Goal: Task Accomplishment & Management: Manage account settings

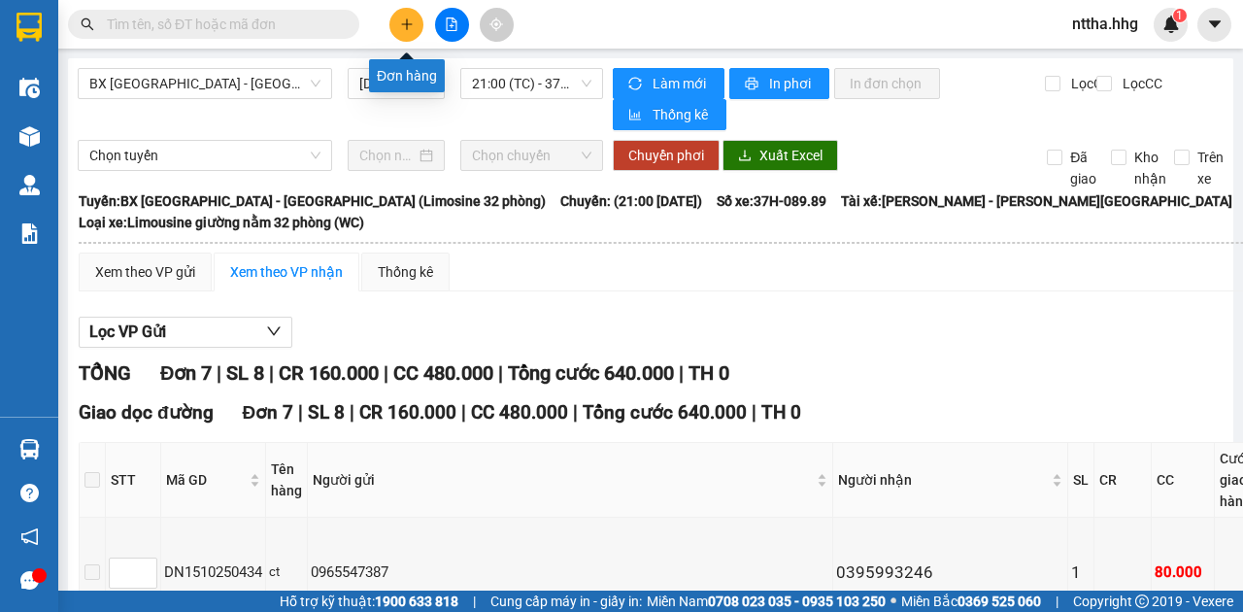
click at [402, 23] on icon "plus" at bounding box center [406, 23] width 11 height 1
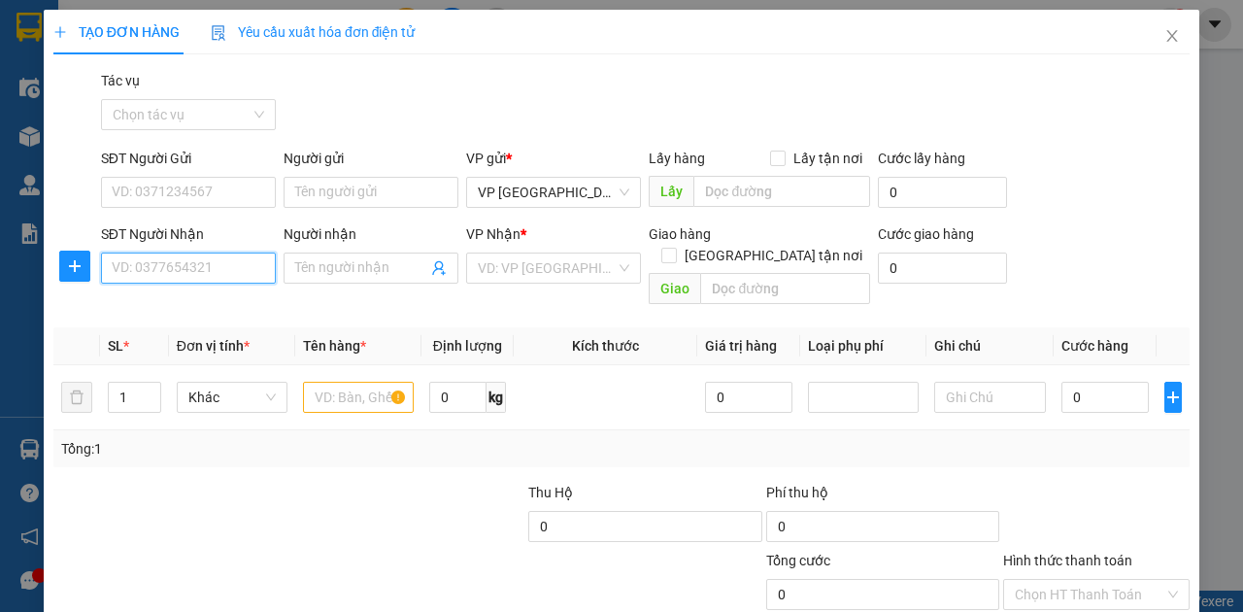
click at [193, 264] on input "SĐT Người Nhận" at bounding box center [188, 268] width 175 height 31
click at [179, 299] on div "0917062268" at bounding box center [187, 305] width 151 height 21
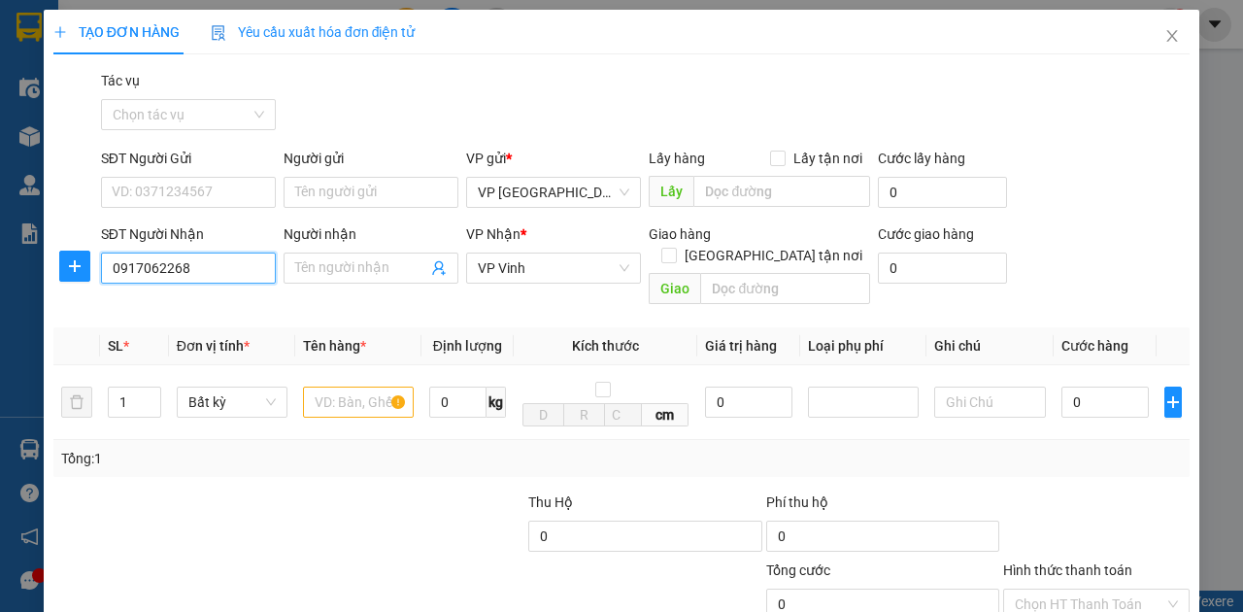
type input "0917062268"
click at [213, 189] on input "SĐT Người Gửi" at bounding box center [188, 192] width 175 height 31
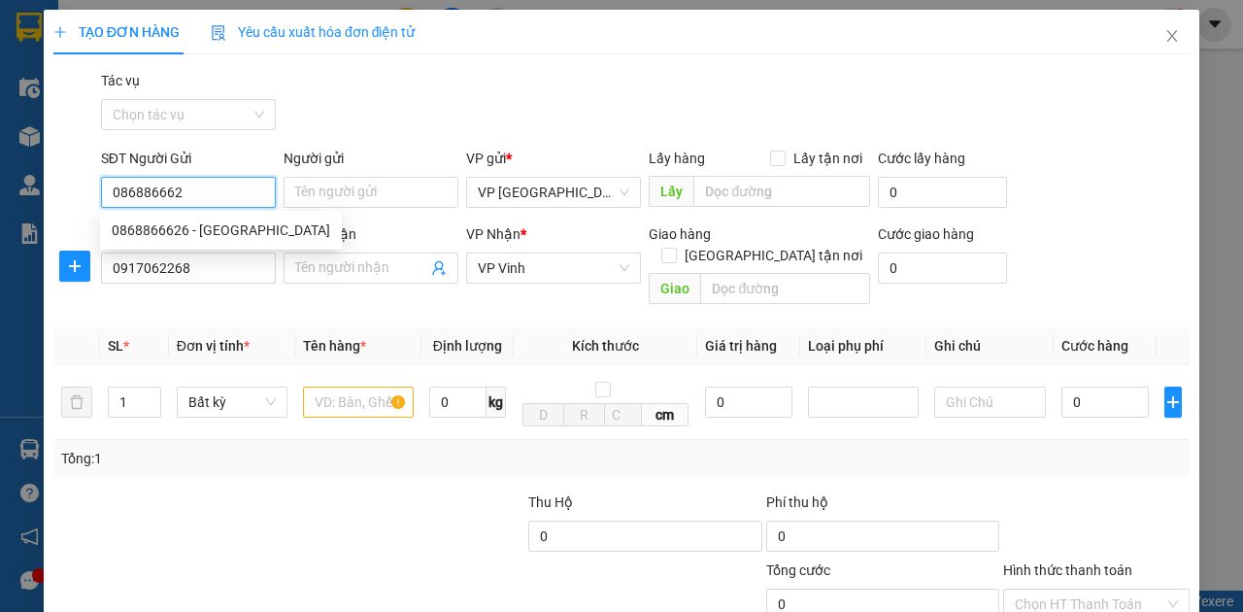
type input "0868866626"
click at [214, 223] on div "0868866626 - [GEOGRAPHIC_DATA]" at bounding box center [221, 229] width 219 height 21
type input "[PERSON_NAME]"
type input "BXĐN- XE 89"
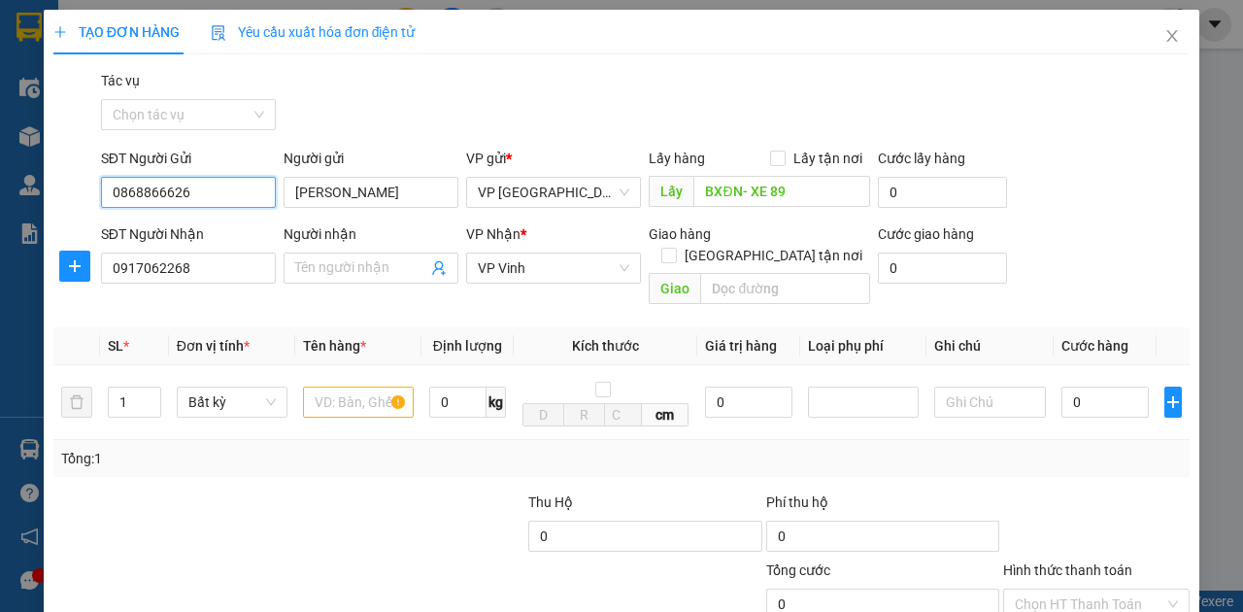
type input "0868866626"
click at [736, 192] on input "BXĐN- XE 89" at bounding box center [781, 191] width 176 height 31
drag, startPoint x: 128, startPoint y: 376, endPoint x: 93, endPoint y: 386, distance: 36.3
click at [93, 386] on tr "1 Bất kỳ 0 kg cm 0 0" at bounding box center [621, 402] width 1136 height 75
type input "6"
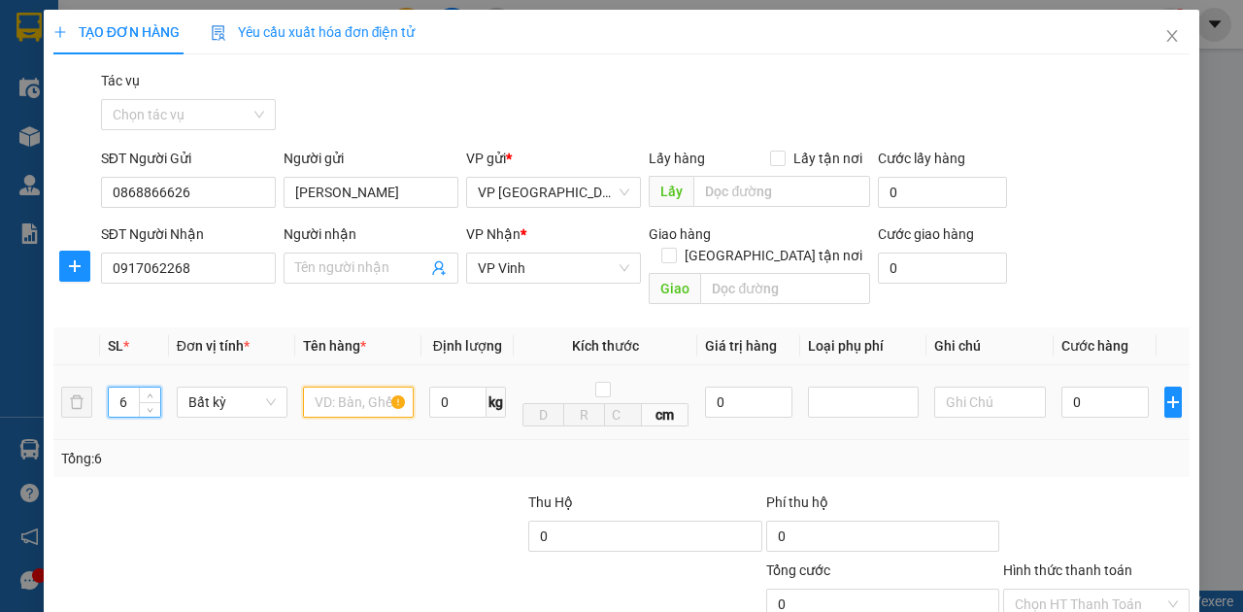
click at [355, 390] on input "text" at bounding box center [358, 402] width 111 height 31
type input "ct"
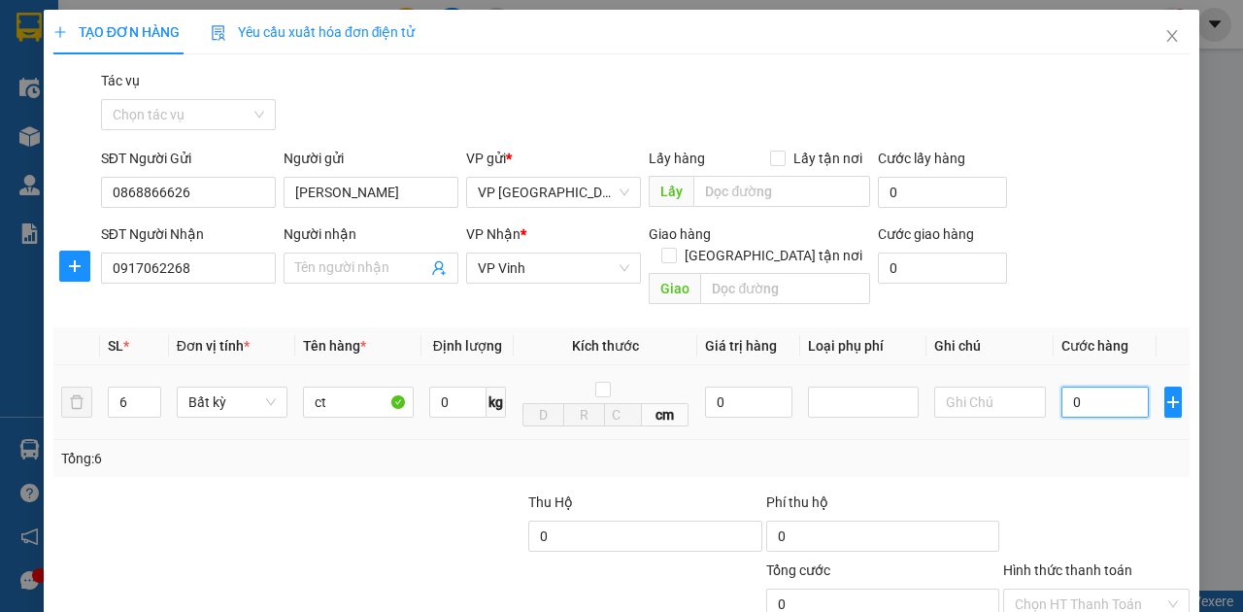
click at [1090, 387] on input "0" at bounding box center [1105, 402] width 87 height 31
type input "4"
type input "42"
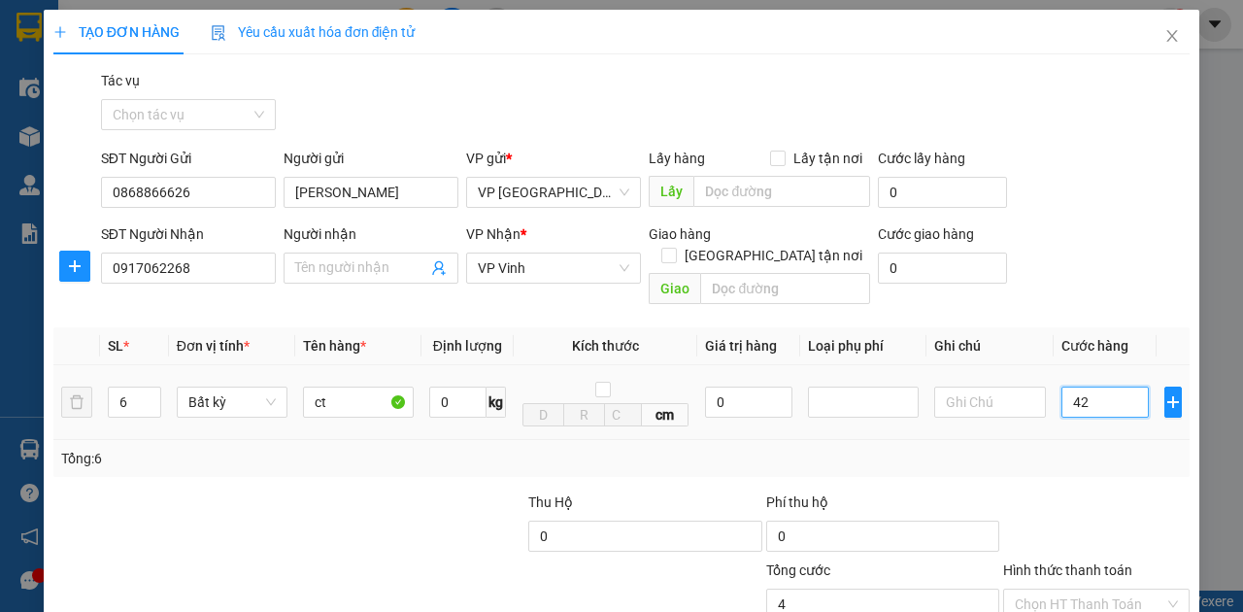
type input "42"
type input "420"
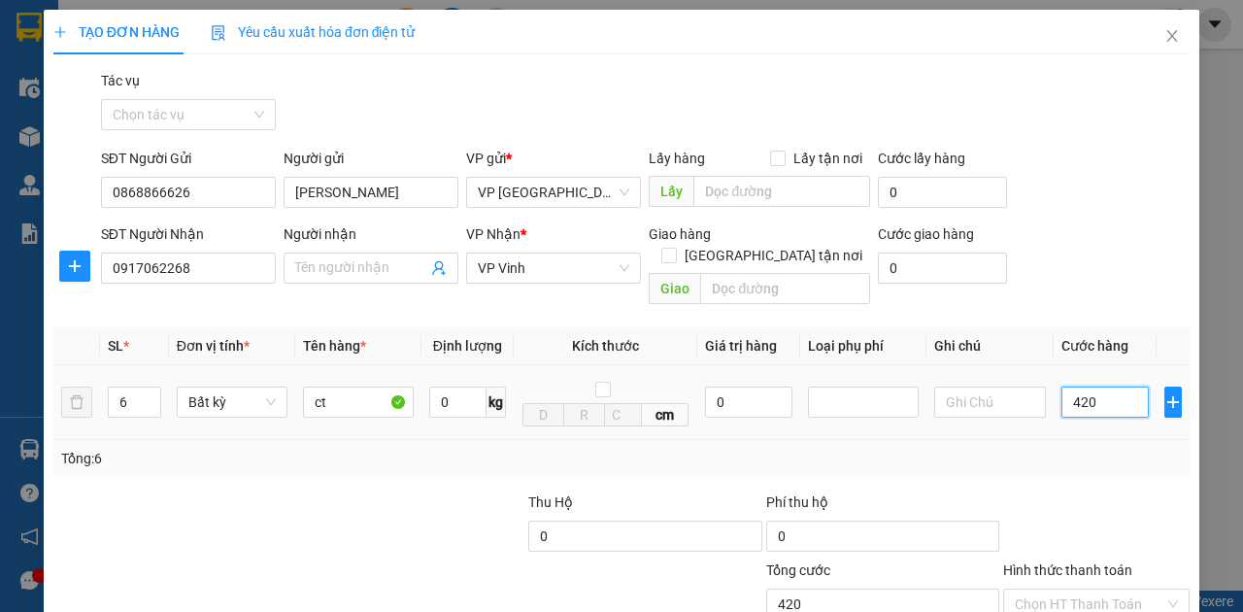
type input "4.200"
type input "42.000"
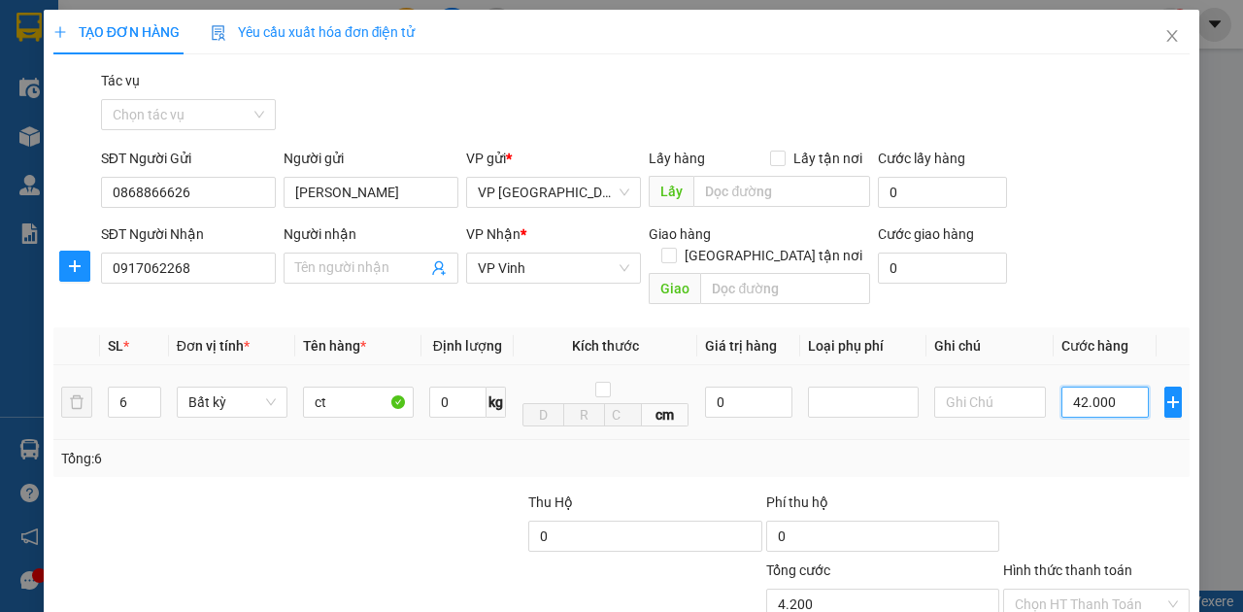
type input "42.000"
type input "420.000"
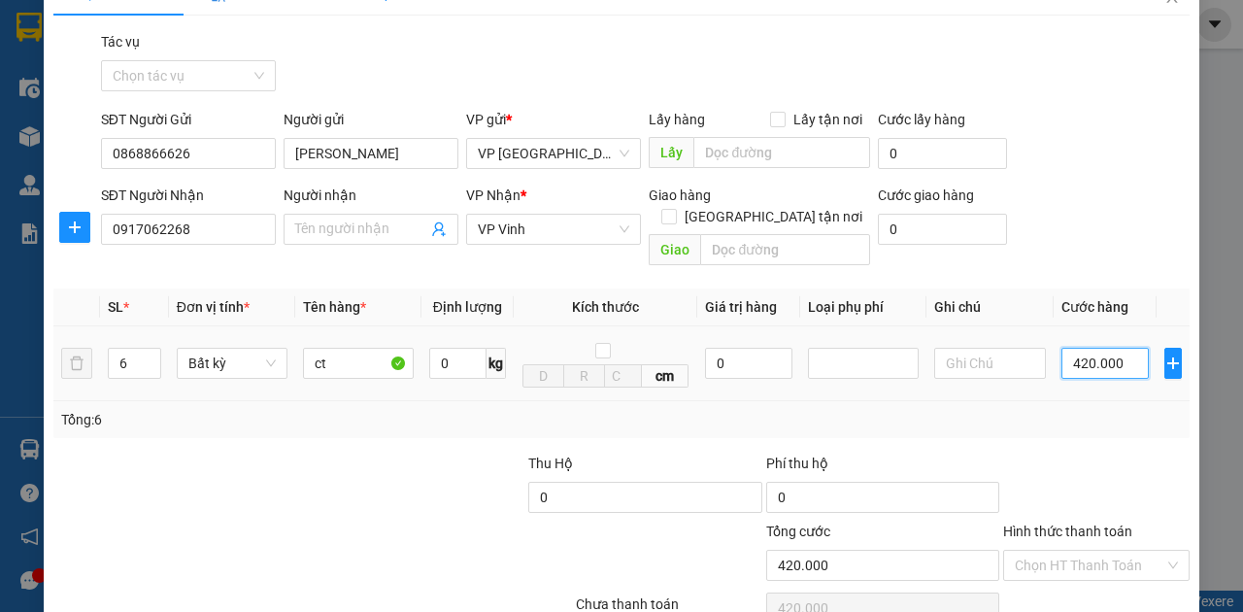
scroll to position [115, 0]
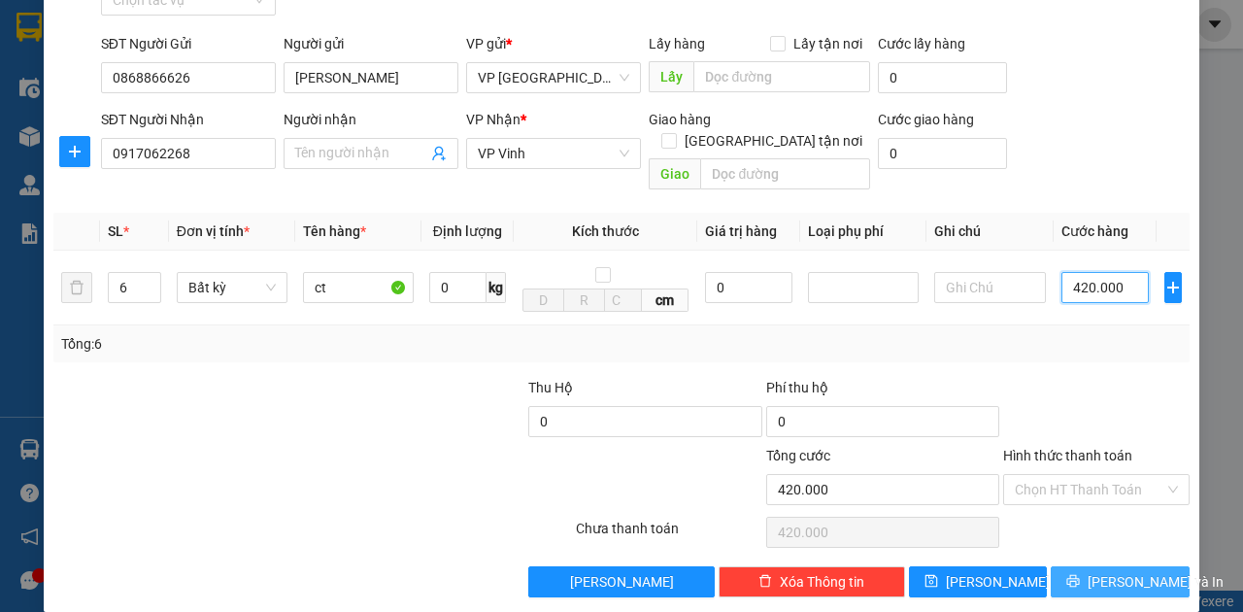
type input "420.000"
click at [1143, 571] on span "[PERSON_NAME] và In" at bounding box center [1156, 581] width 136 height 21
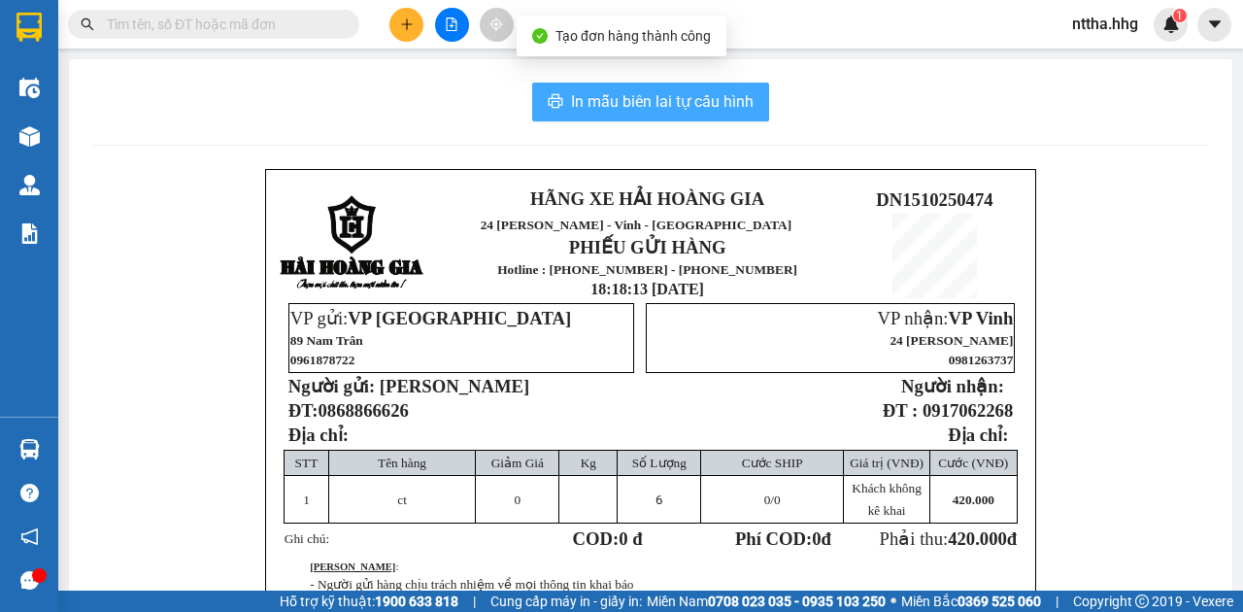
click at [629, 89] on span "In mẫu biên lai tự cấu hình" at bounding box center [662, 101] width 183 height 24
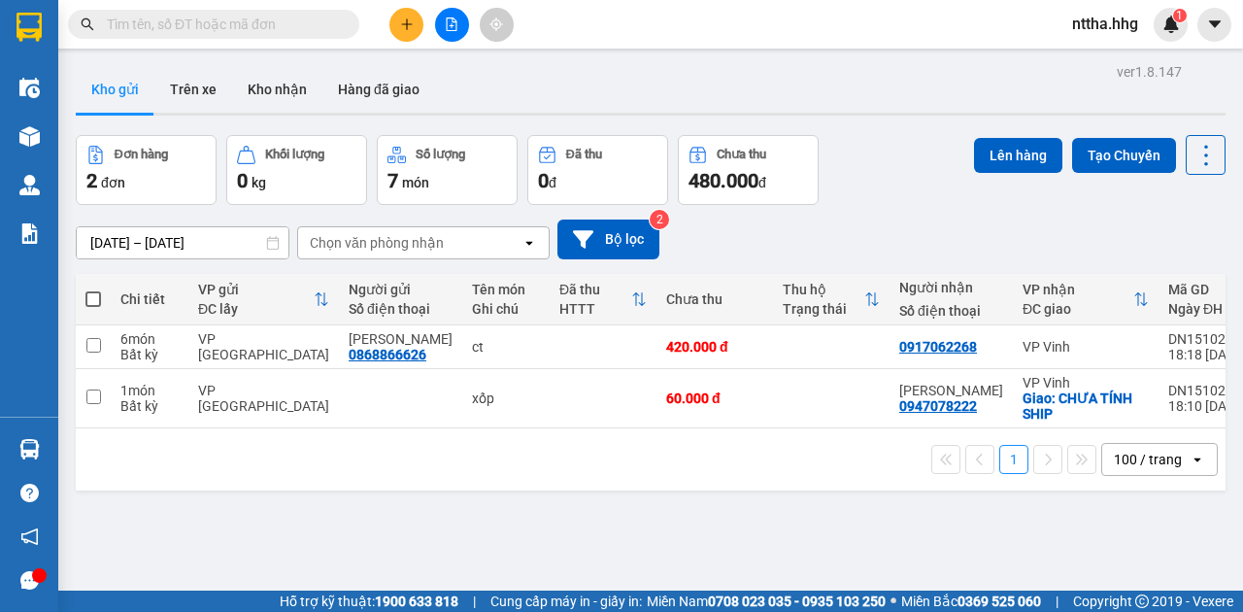
click at [409, 15] on button at bounding box center [406, 25] width 34 height 34
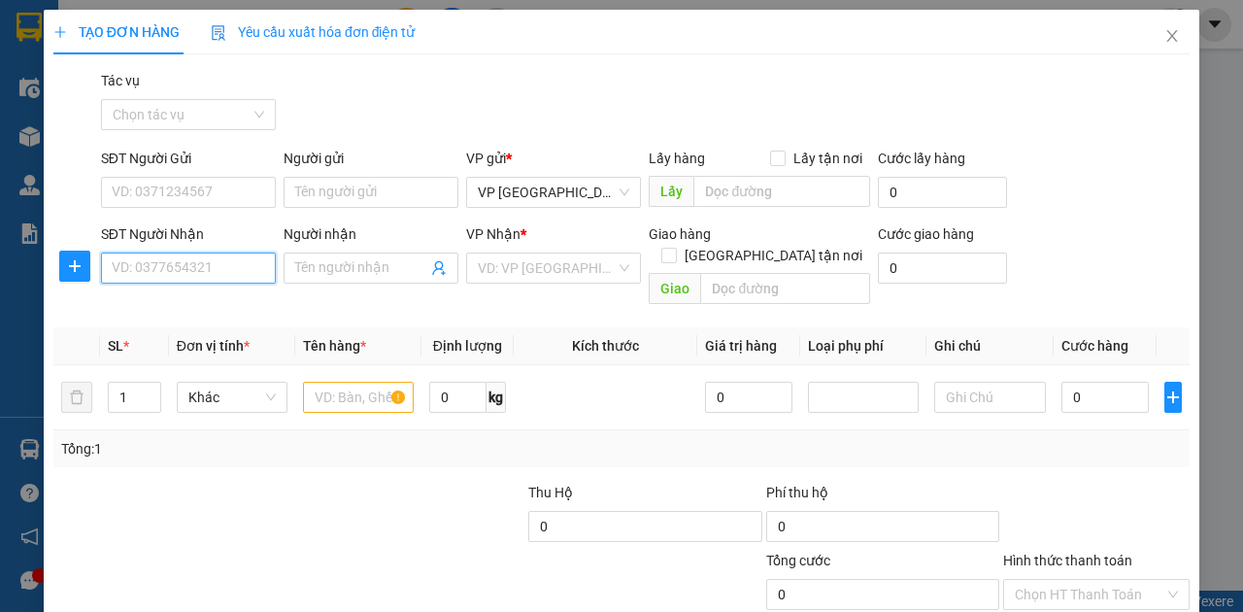
click at [208, 268] on input "SĐT Người Nhận" at bounding box center [188, 268] width 175 height 31
type input "0383737377"
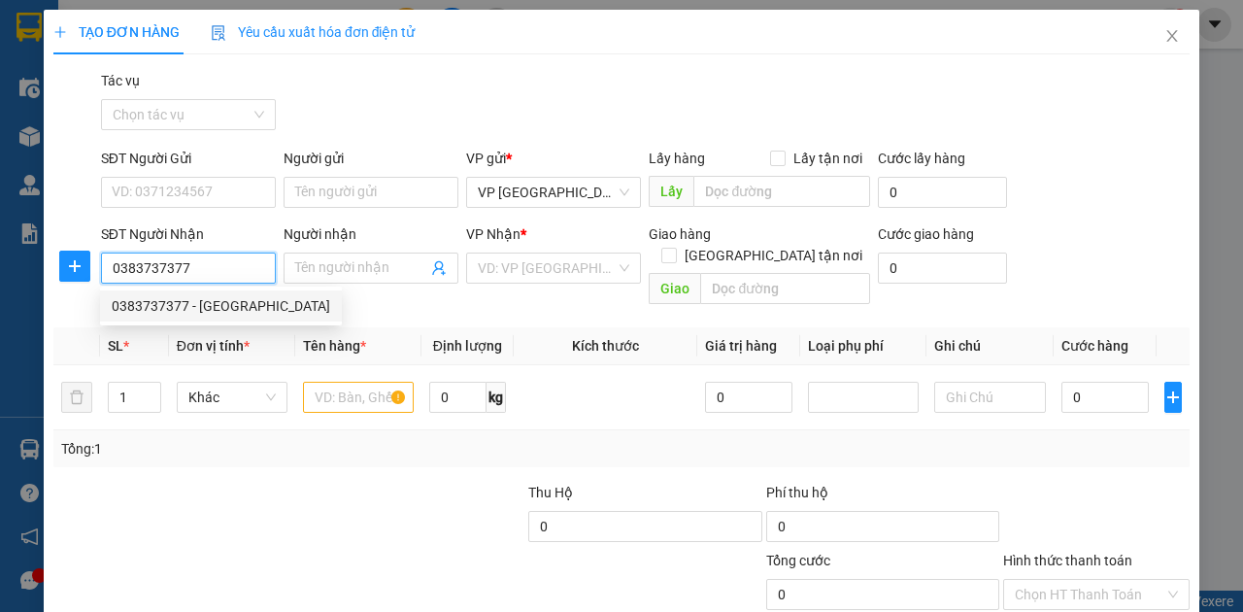
click at [200, 305] on div "0383737377 - [GEOGRAPHIC_DATA]" at bounding box center [221, 305] width 219 height 21
type input "[PERSON_NAME]"
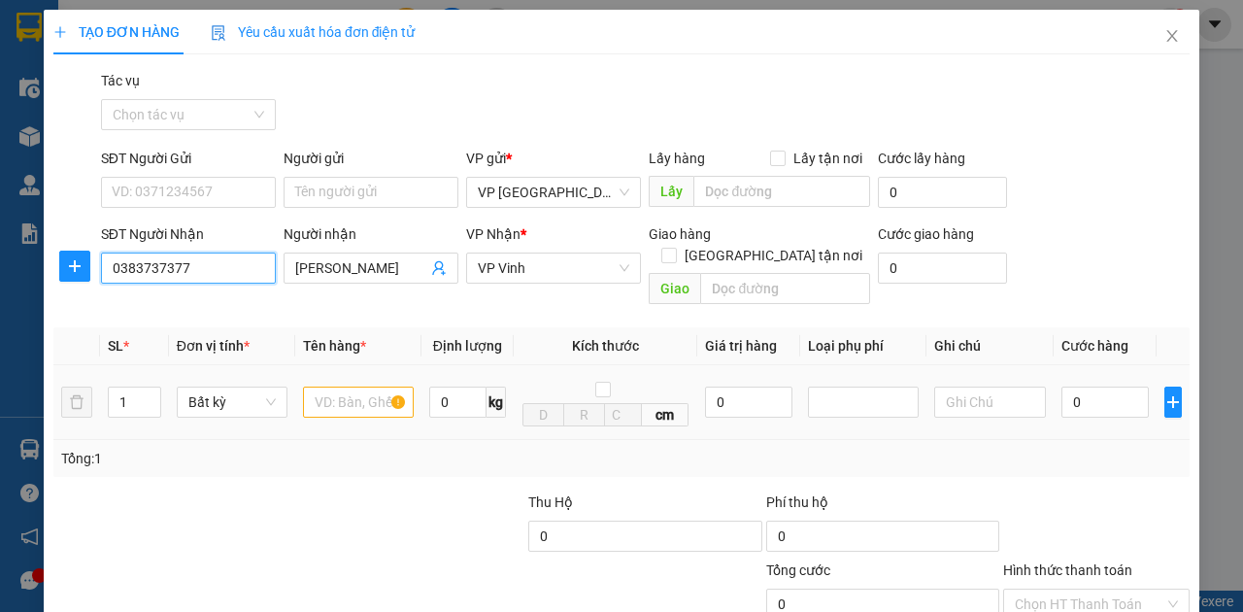
type input "0383737377"
click at [343, 387] on input "text" at bounding box center [358, 402] width 111 height 31
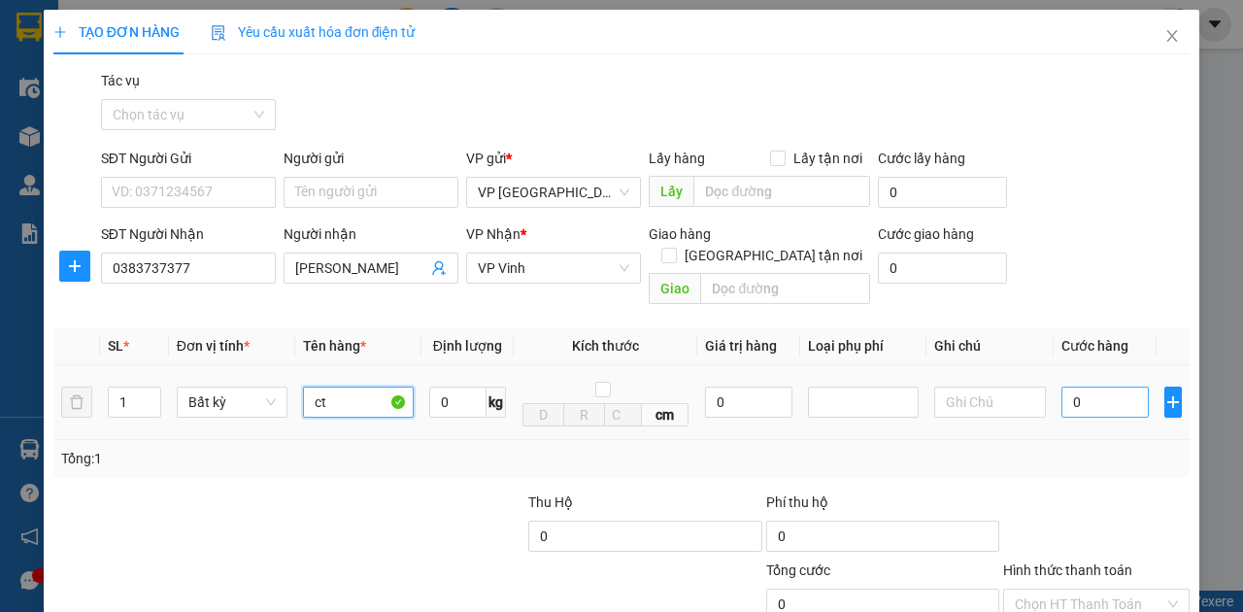
type input "ct"
click at [1093, 387] on input "0" at bounding box center [1105, 402] width 87 height 31
type input "5"
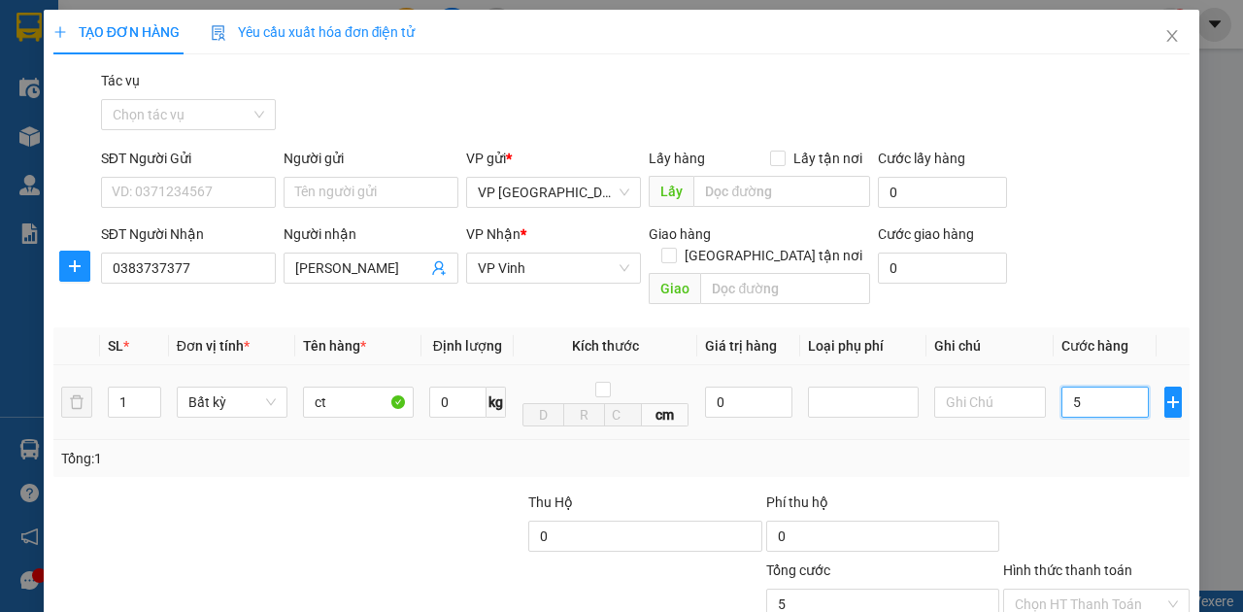
type input "50"
type input "500"
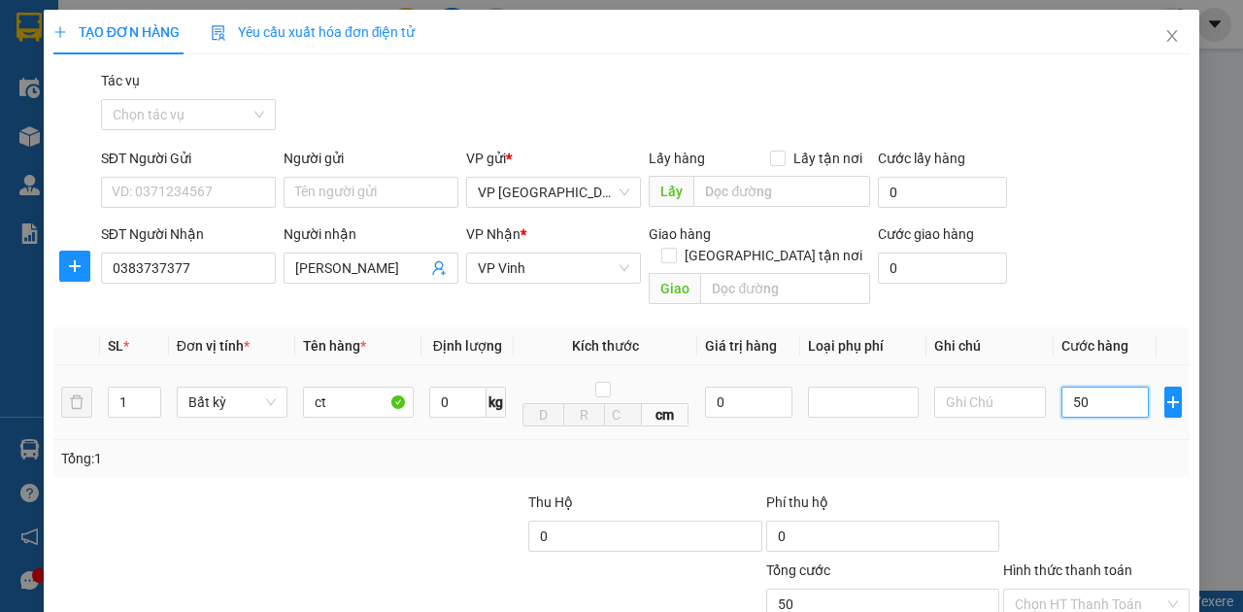
type input "500"
type input "5.000"
type input "50.000"
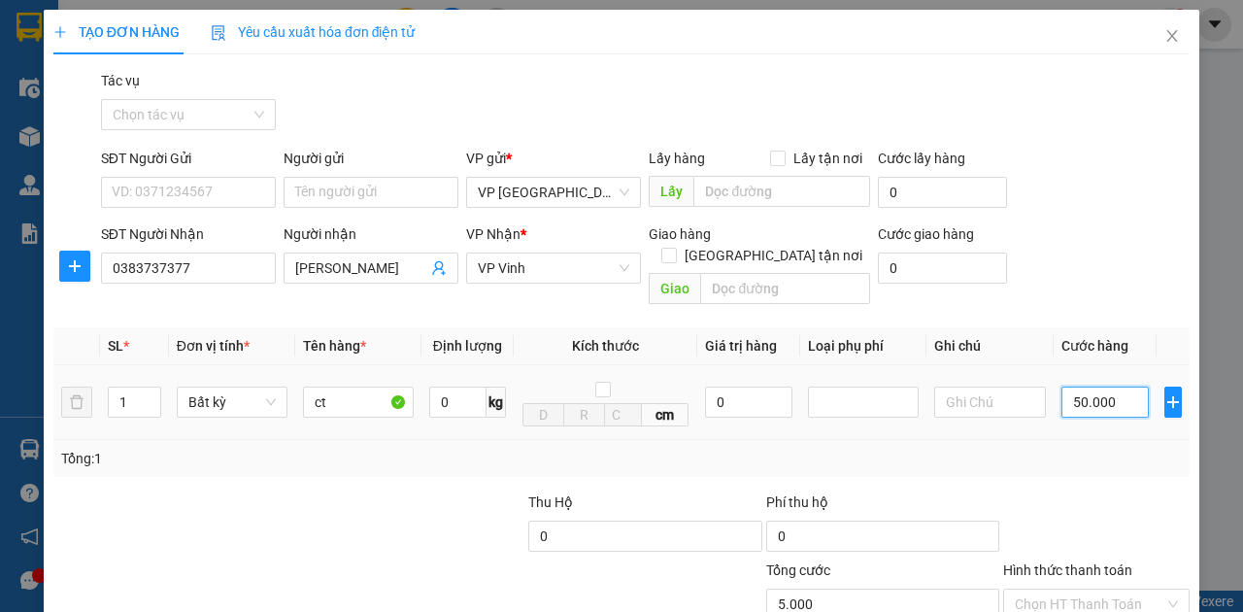
type input "50.000"
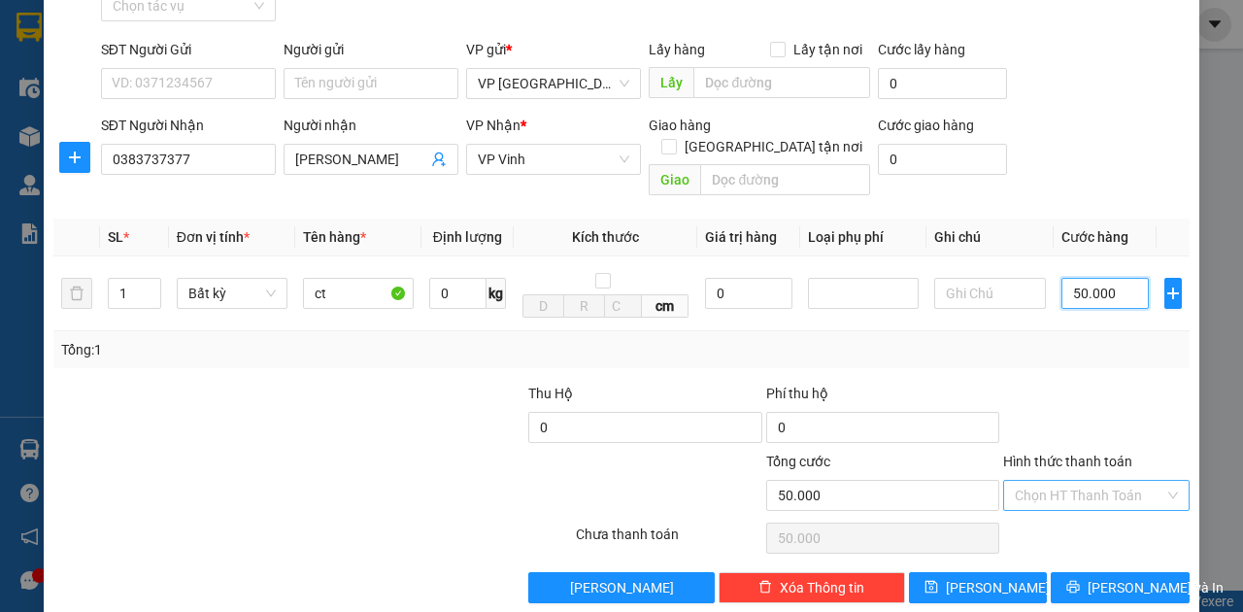
scroll to position [115, 0]
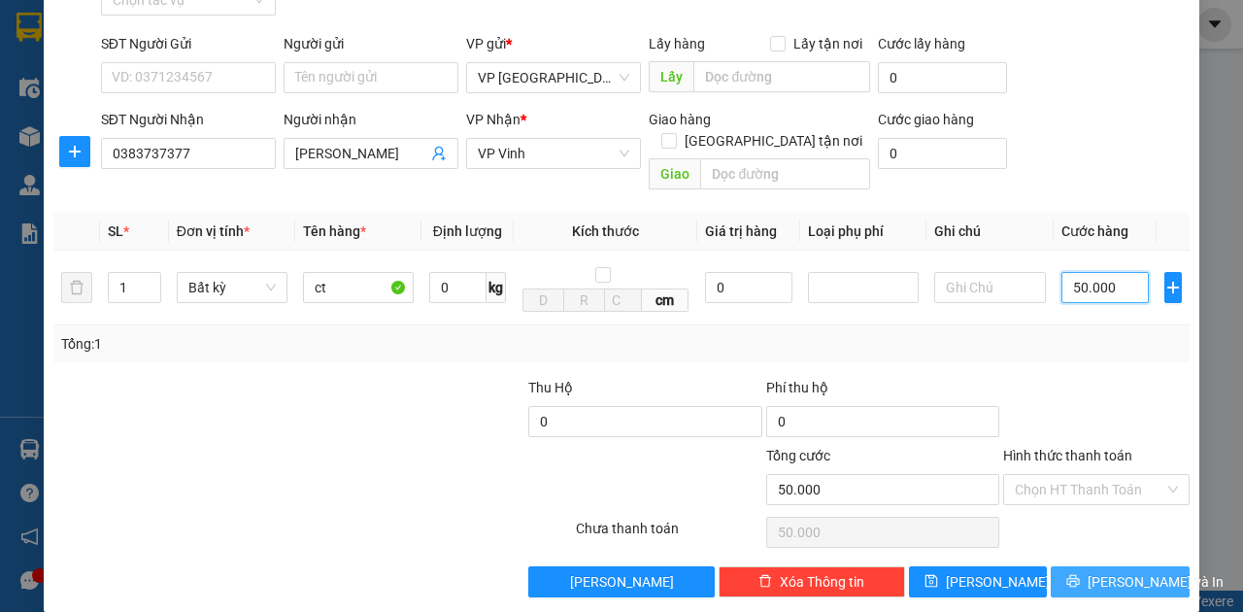
type input "50.000"
click at [1111, 571] on span "[PERSON_NAME] và In" at bounding box center [1156, 581] width 136 height 21
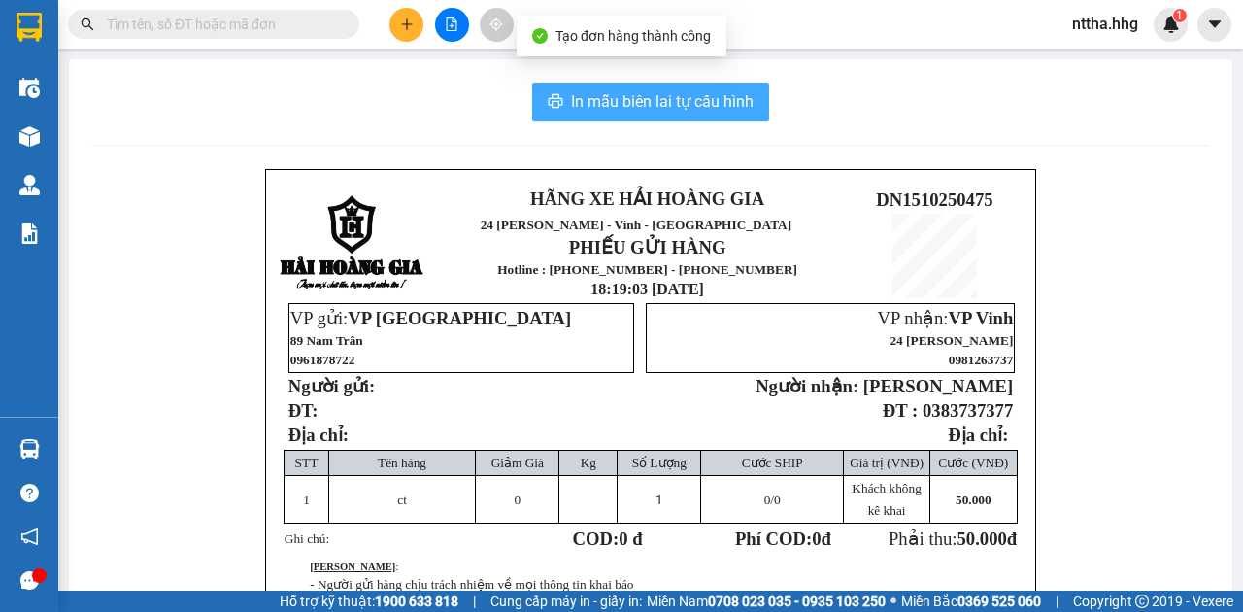
click at [689, 94] on span "In mẫu biên lai tự cấu hình" at bounding box center [662, 101] width 183 height 24
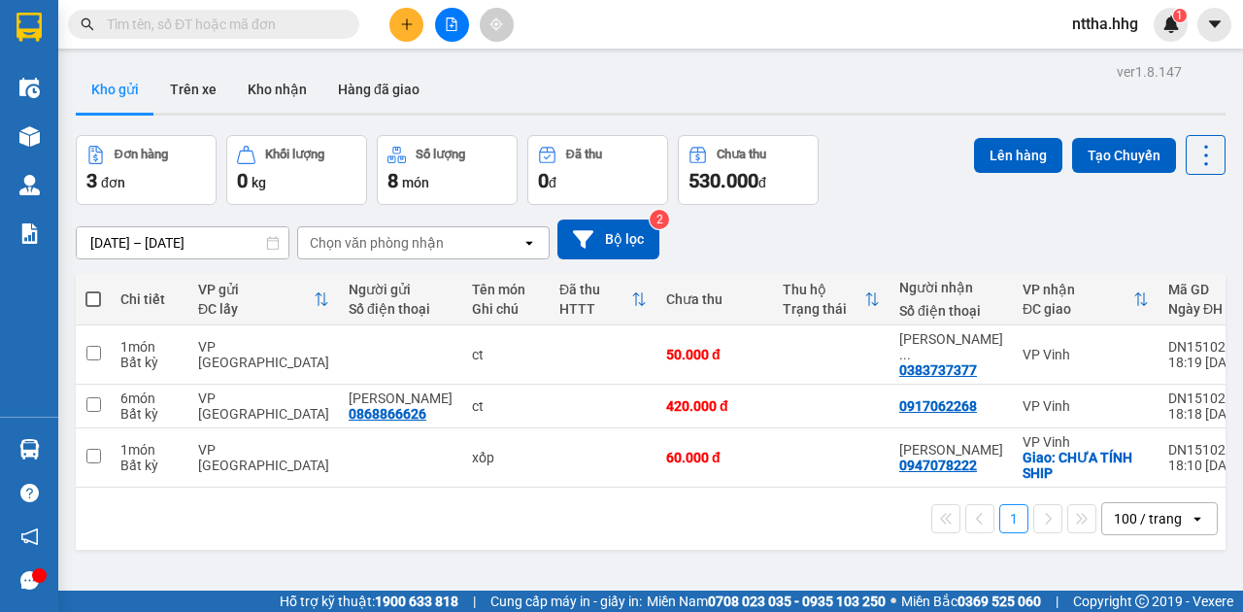
click at [93, 295] on span at bounding box center [93, 299] width 16 height 16
click at [93, 289] on input "checkbox" at bounding box center [93, 289] width 0 height 0
checkbox input "true"
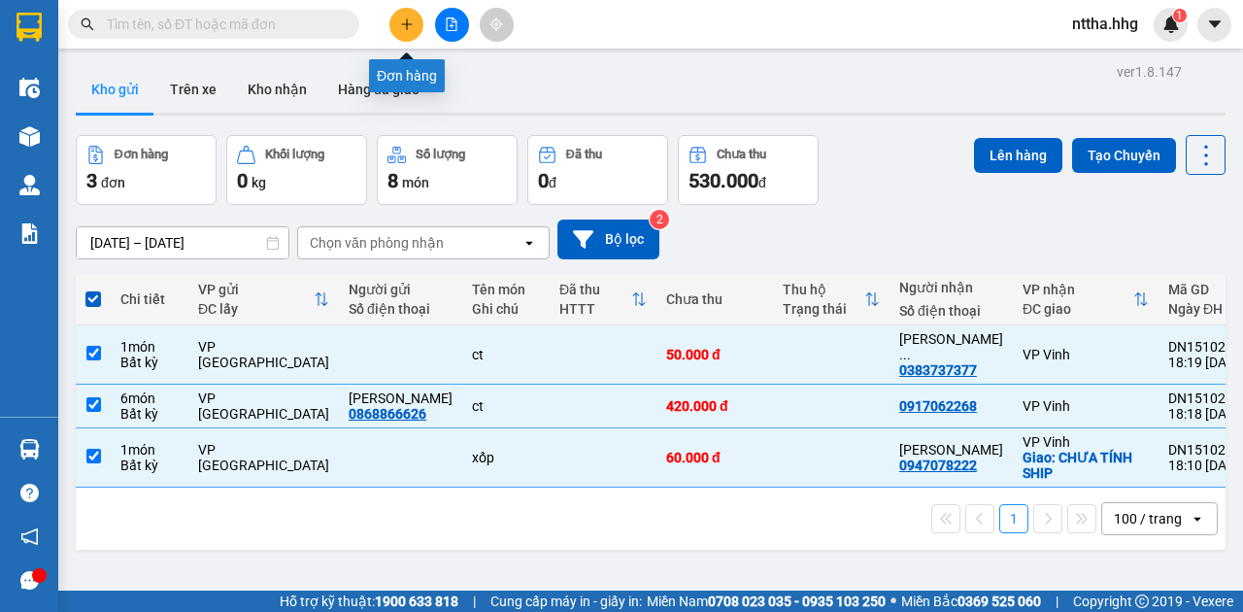
click at [412, 19] on icon "plus" at bounding box center [407, 24] width 14 height 14
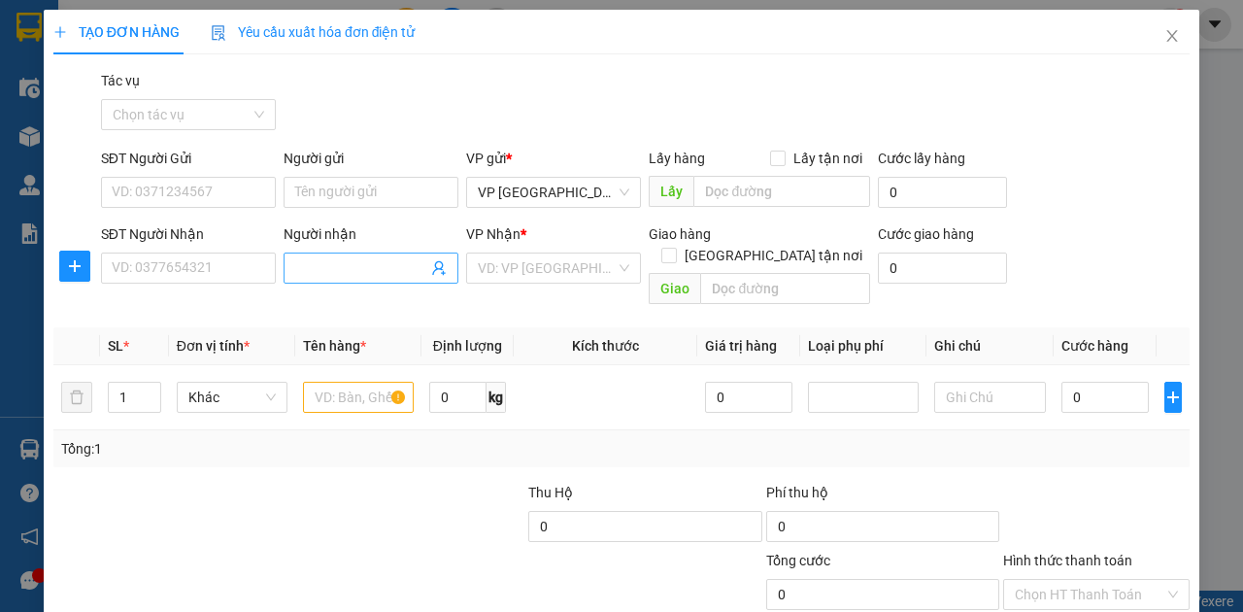
click at [359, 268] on input "Người nhận" at bounding box center [361, 267] width 132 height 21
click at [309, 254] on span at bounding box center [371, 268] width 175 height 31
type input "[PERSON_NAME]"
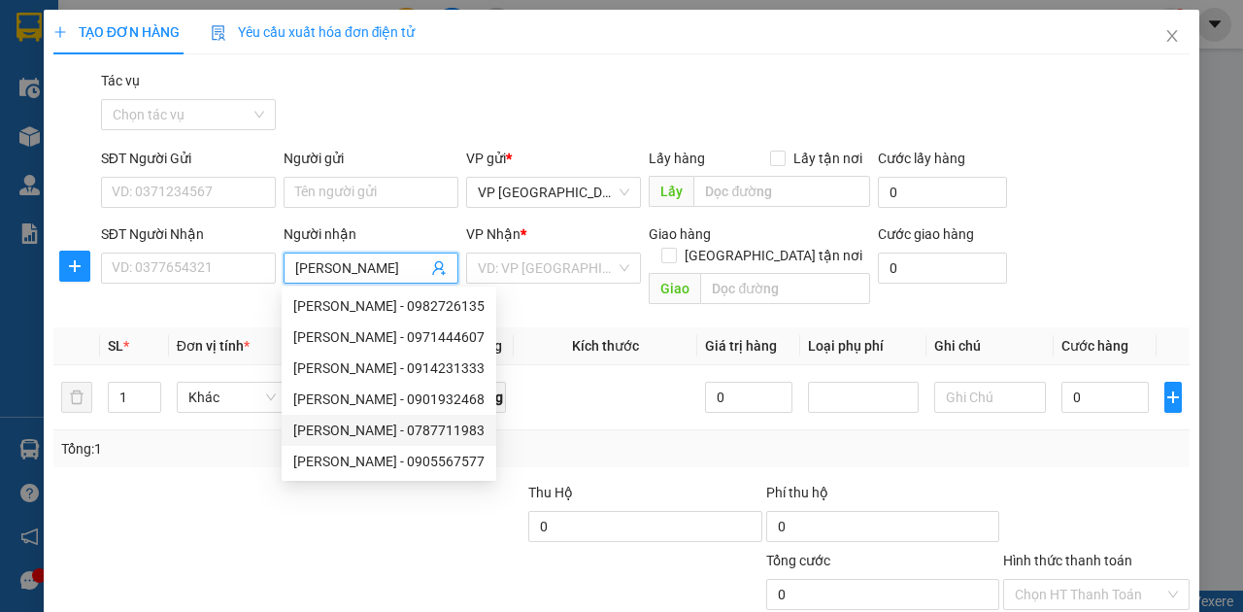
click at [372, 429] on div "[PERSON_NAME] - 0787711983" at bounding box center [388, 430] width 191 height 21
type input "0787711983"
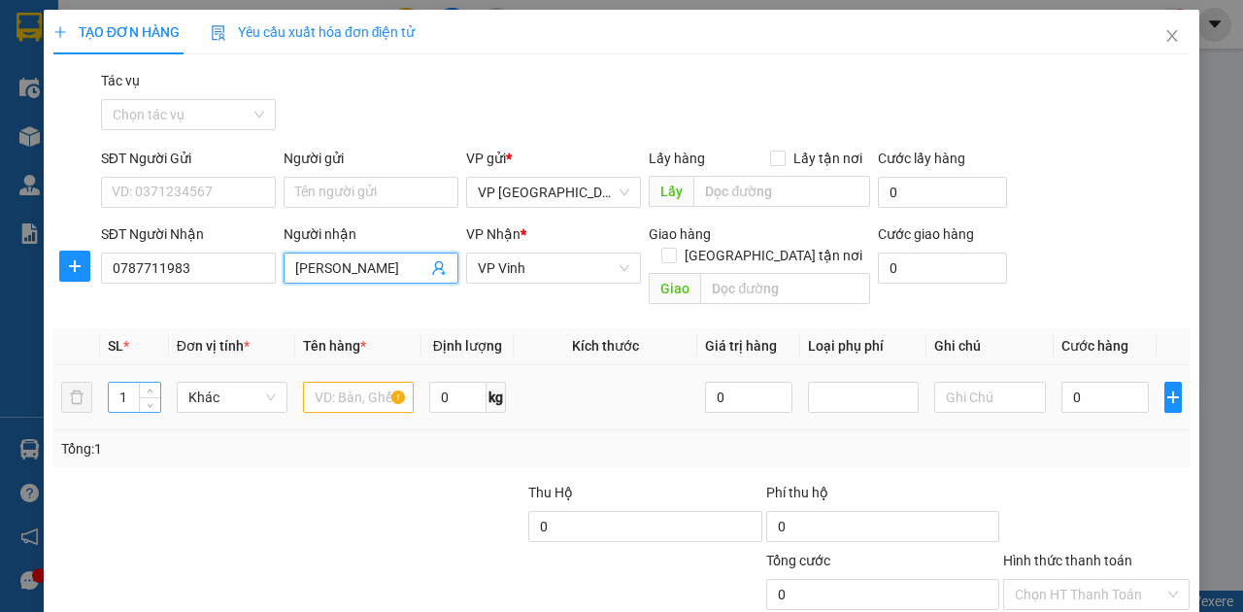
type input "[PERSON_NAME]"
click at [84, 367] on tr "1 Khác 0 kg 0 0" at bounding box center [621, 397] width 1136 height 65
type input "25"
click at [324, 382] on input "text" at bounding box center [358, 397] width 111 height 31
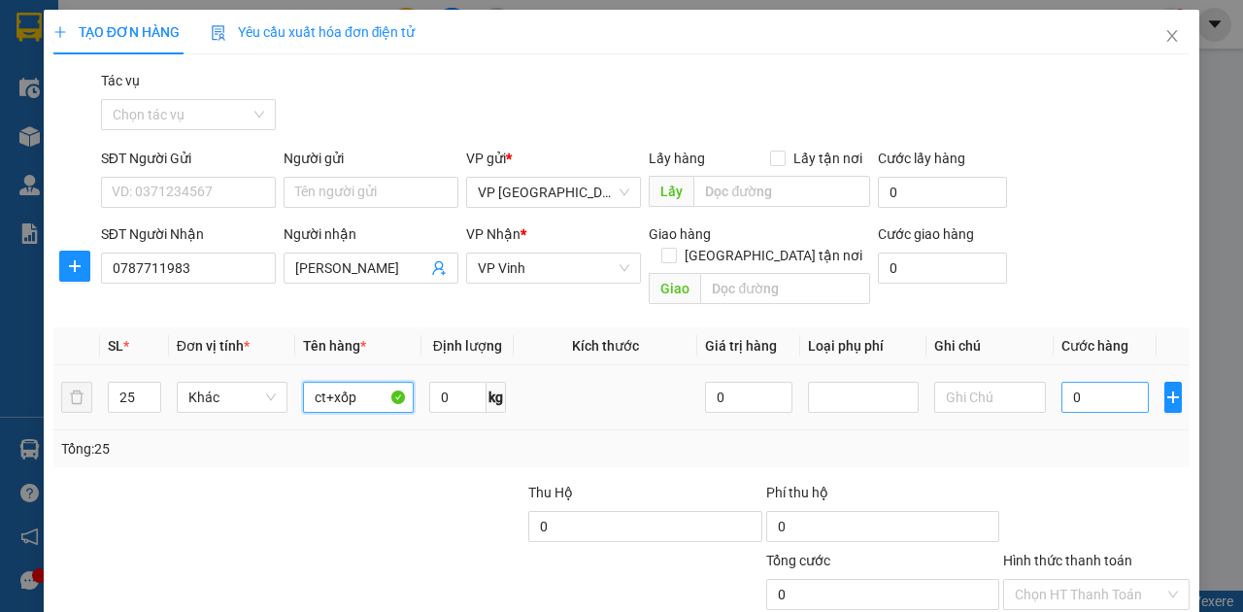
type input "ct+xốp"
click at [1076, 382] on input "0" at bounding box center [1105, 397] width 87 height 31
type input "1"
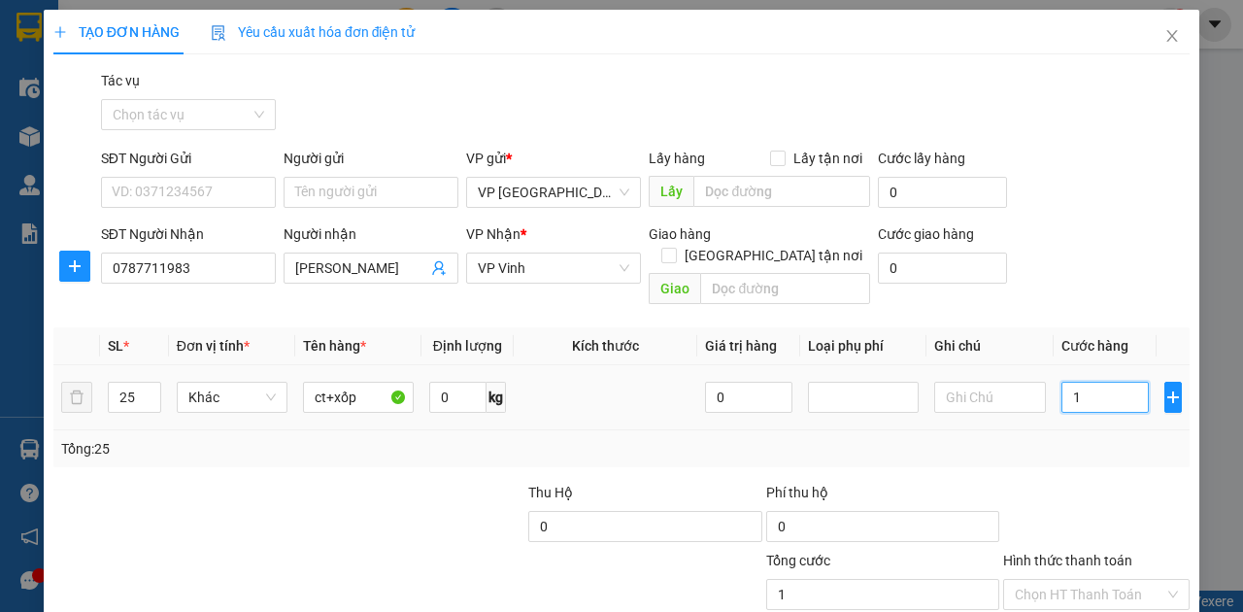
type input "10"
type input "100"
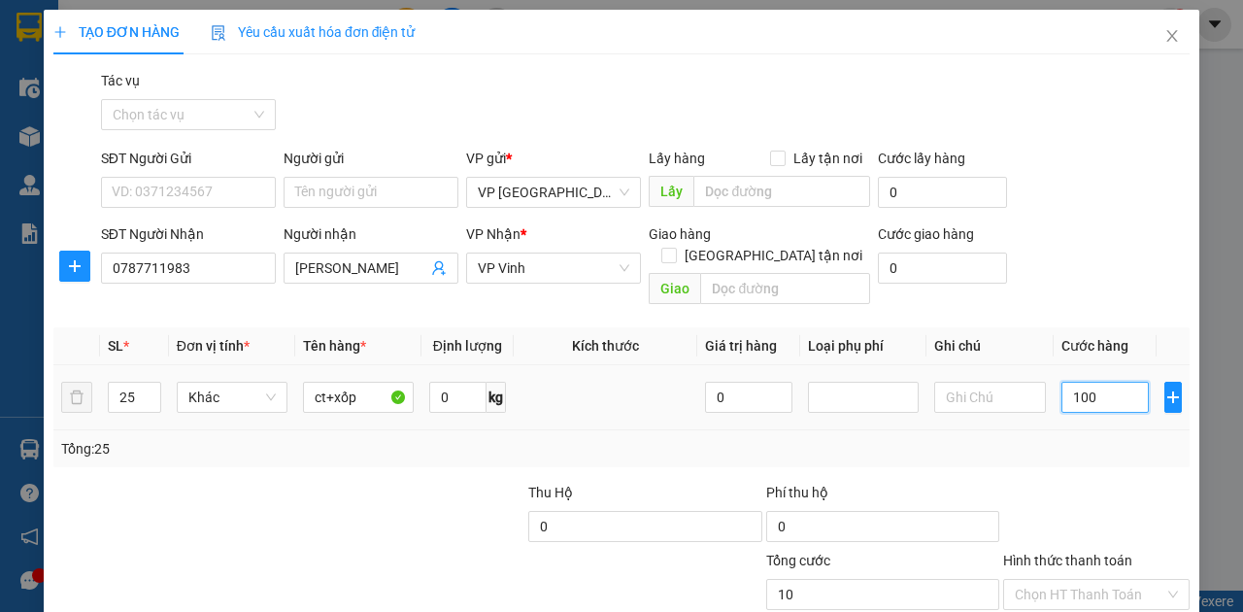
type input "100"
type input "1.000"
type input "10.000"
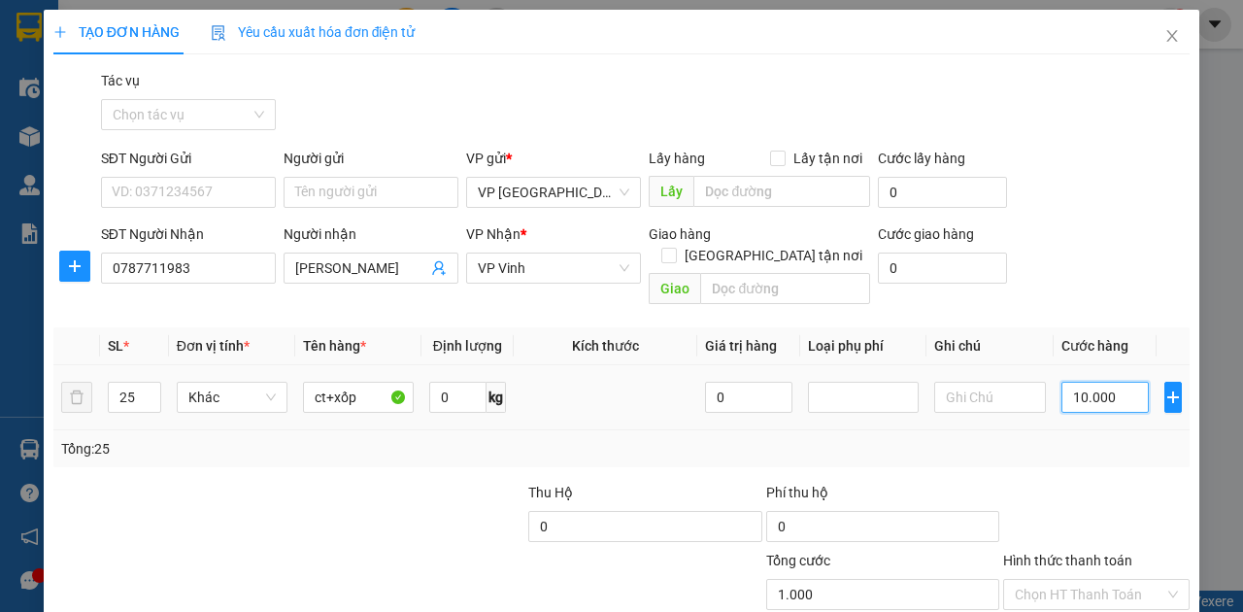
type input "10.000"
type input "100.000"
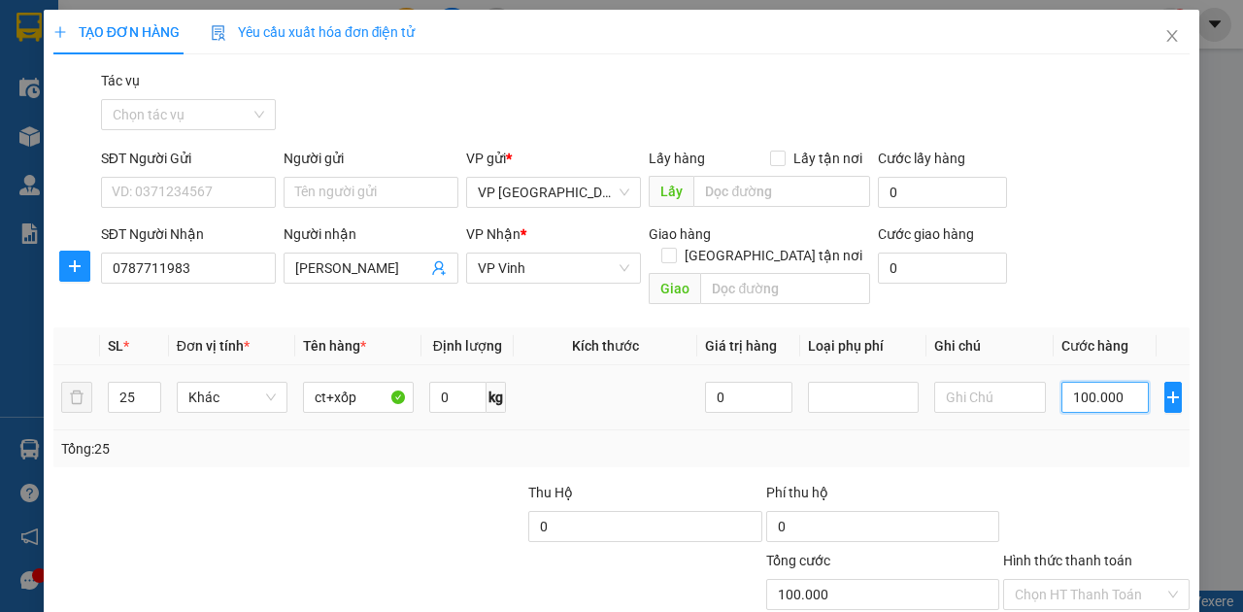
type input "1.000.000"
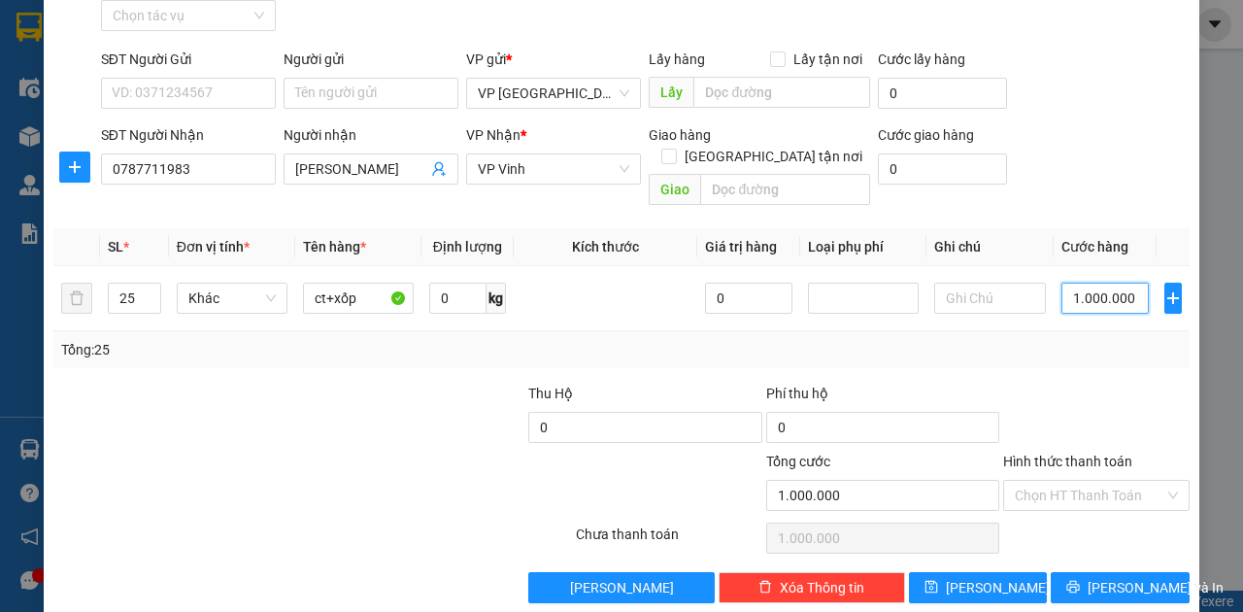
scroll to position [105, 0]
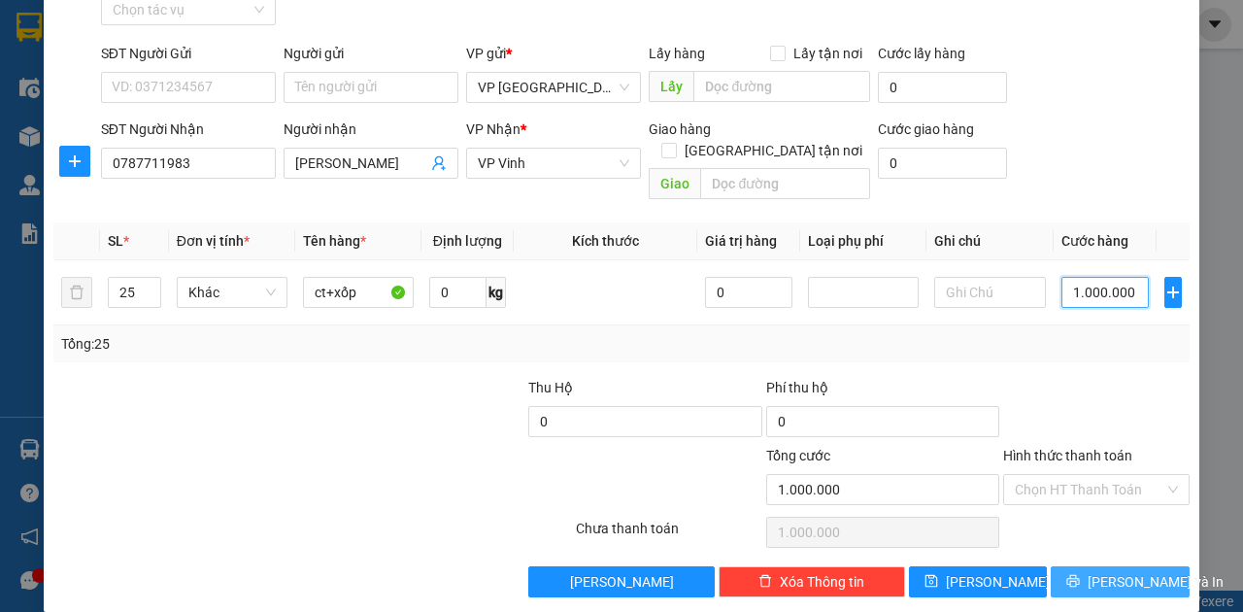
type input "1.000.000"
click at [1140, 571] on span "[PERSON_NAME] và In" at bounding box center [1156, 581] width 136 height 21
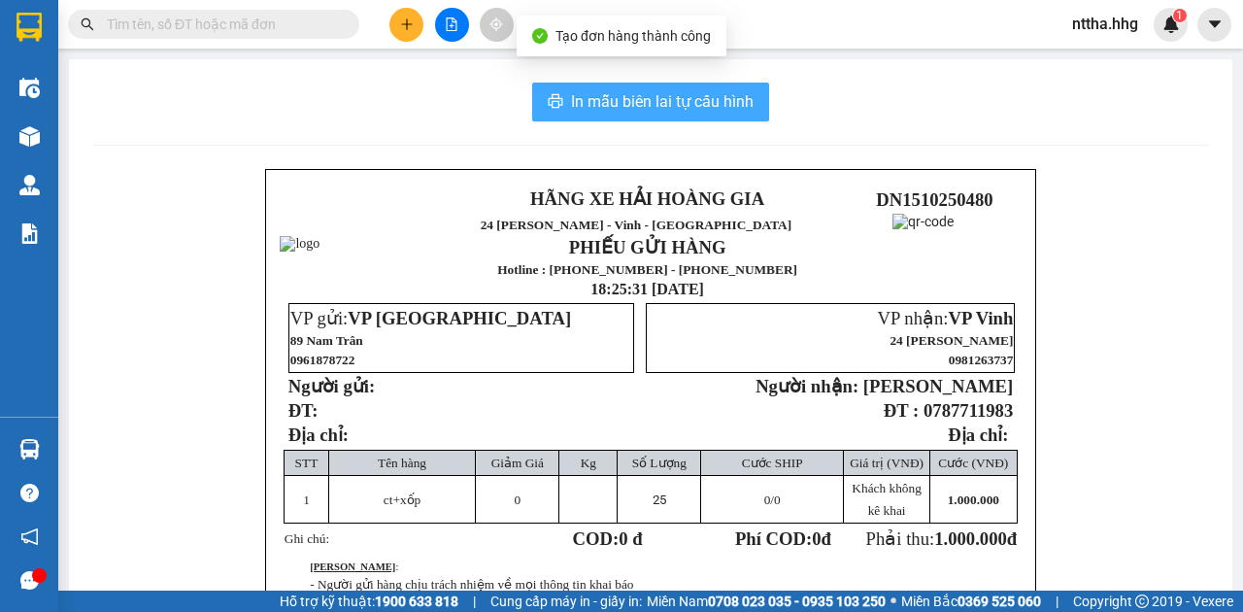
click at [698, 93] on span "In mẫu biên lai tự cấu hình" at bounding box center [662, 101] width 183 height 24
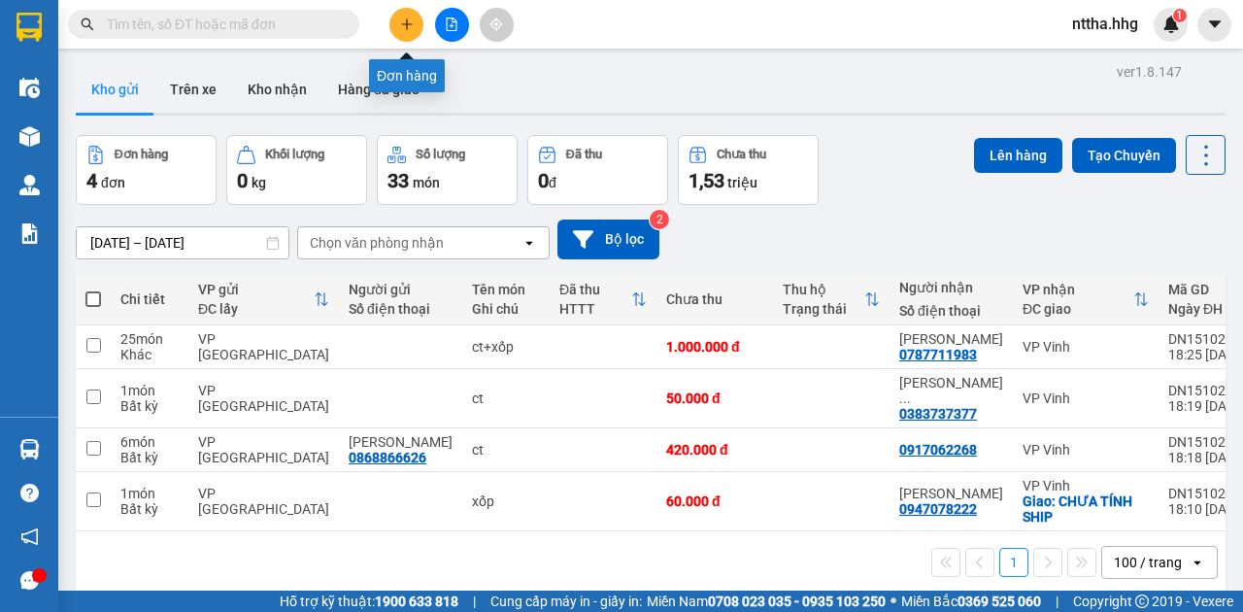
click at [399, 17] on button at bounding box center [406, 25] width 34 height 34
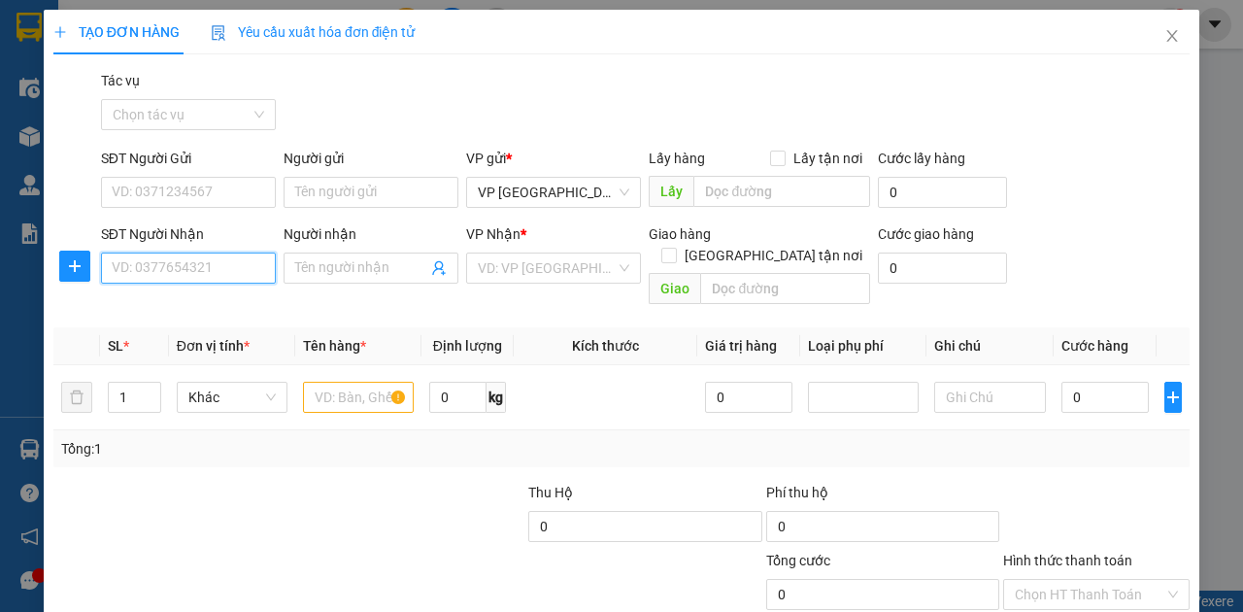
click at [196, 270] on input "SĐT Người Nhận" at bounding box center [188, 268] width 175 height 31
type input "0903280789"
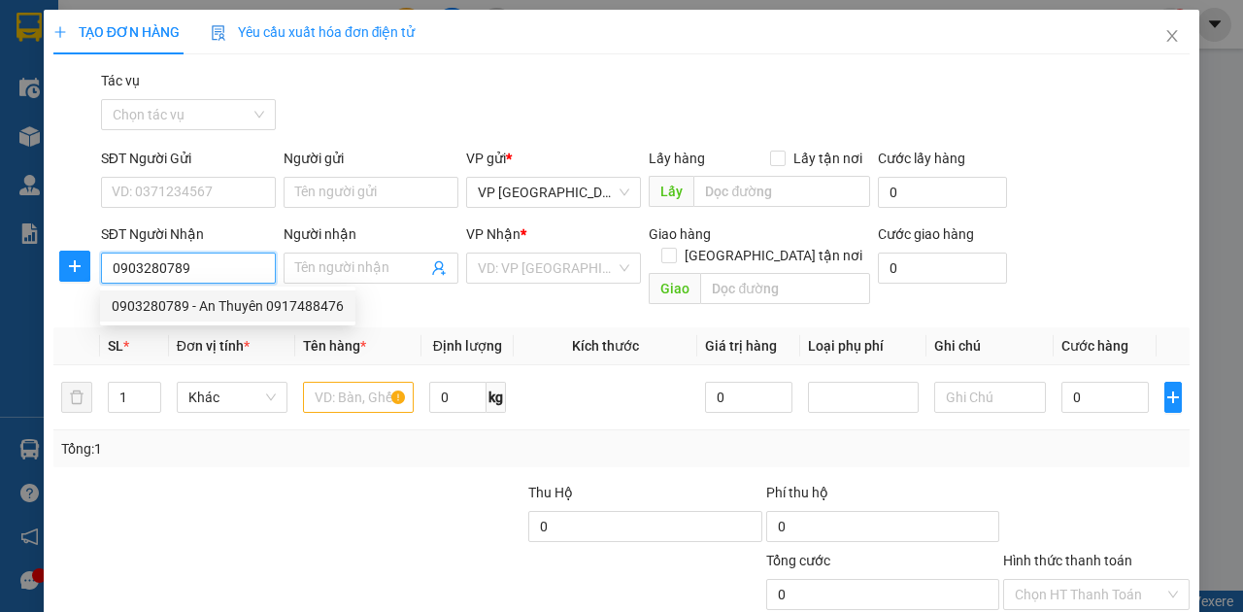
drag, startPoint x: 222, startPoint y: 305, endPoint x: 307, endPoint y: 342, distance: 92.2
click at [222, 305] on div "0903280789 - An Thuyên 0917488476" at bounding box center [228, 305] width 232 height 21
type input "An Thuyên 0917488476"
type input "VP [GEOGRAPHIC_DATA]"
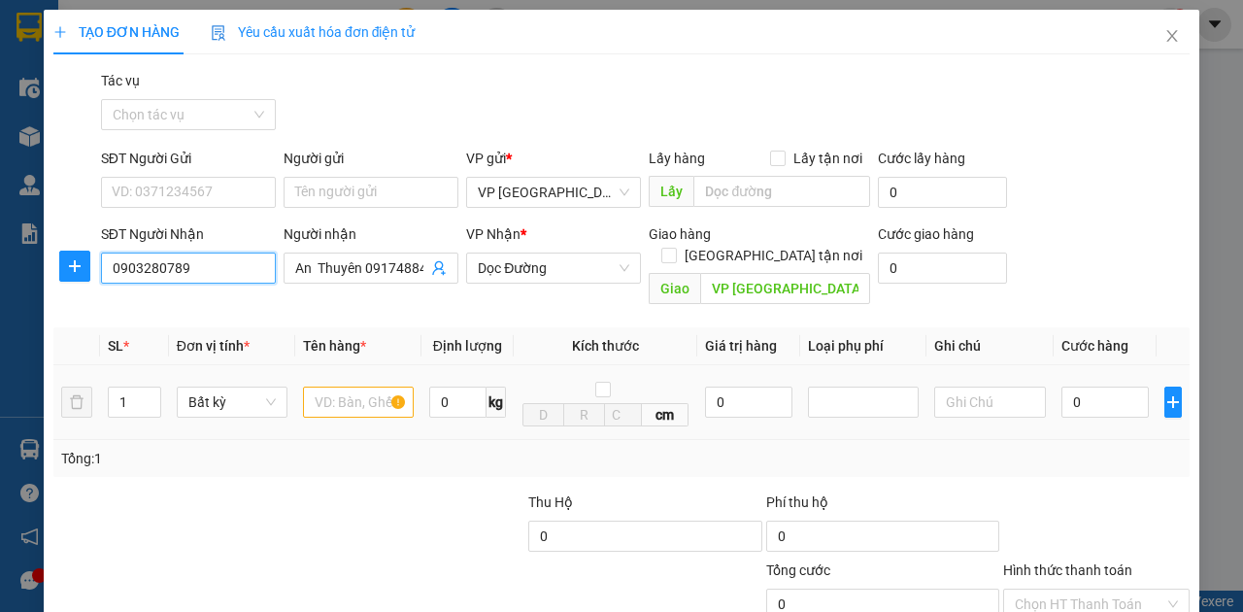
type input "0903280789"
click at [361, 387] on input "text" at bounding box center [358, 402] width 111 height 31
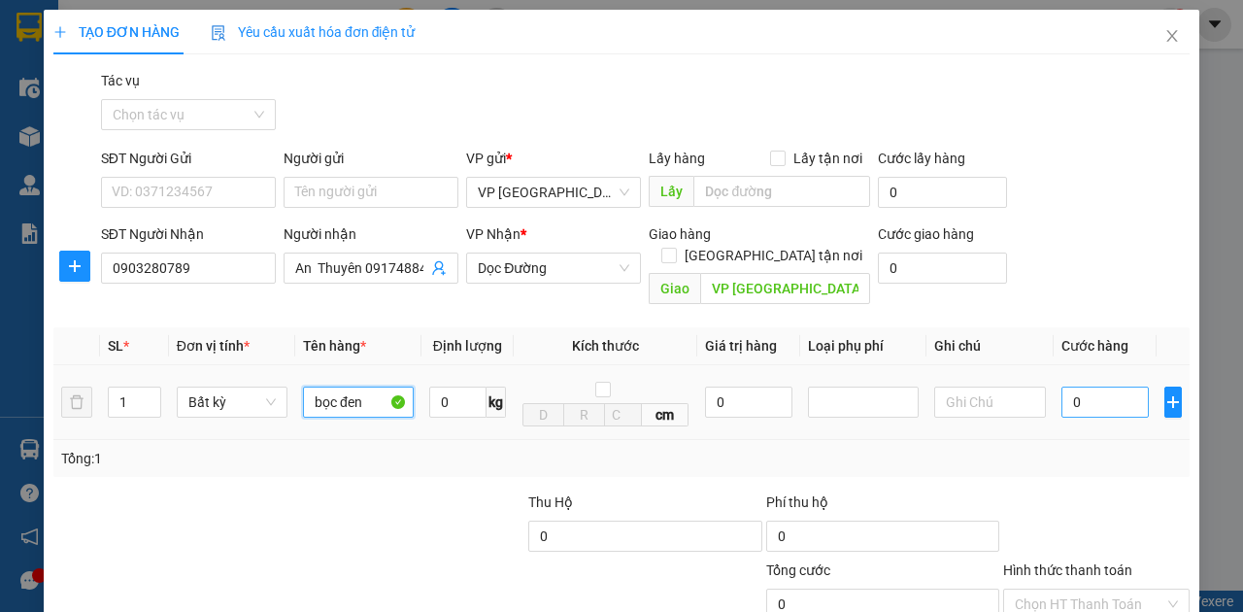
type input "bọc đen"
click at [1084, 388] on input "0" at bounding box center [1105, 402] width 87 height 31
type input "5"
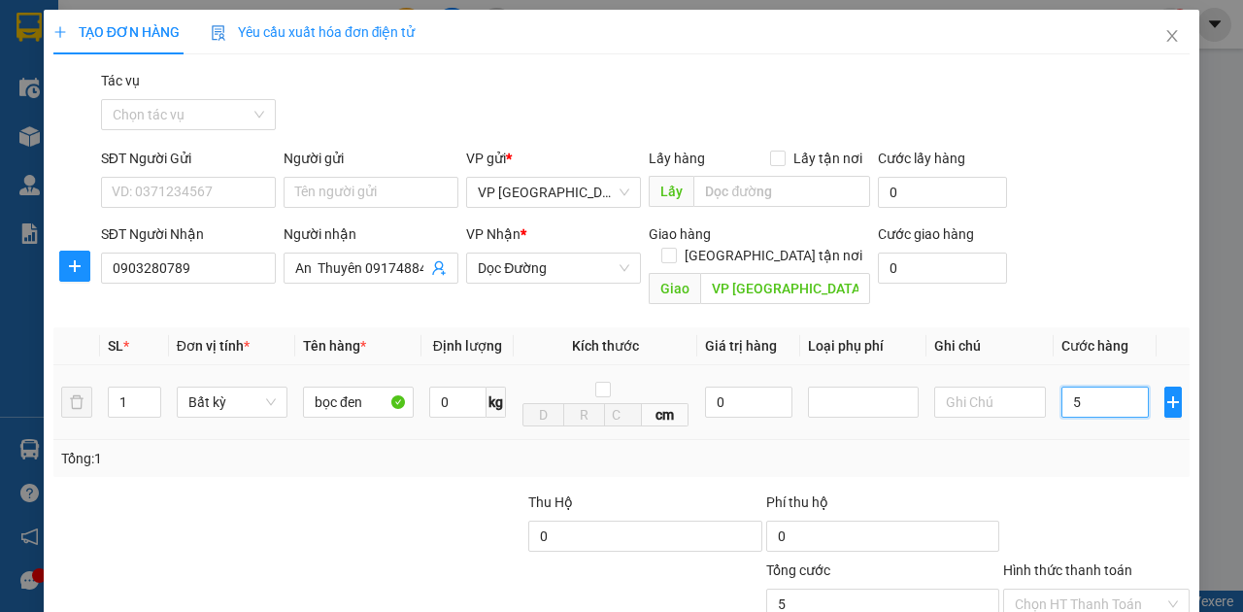
type input "50"
type input "500"
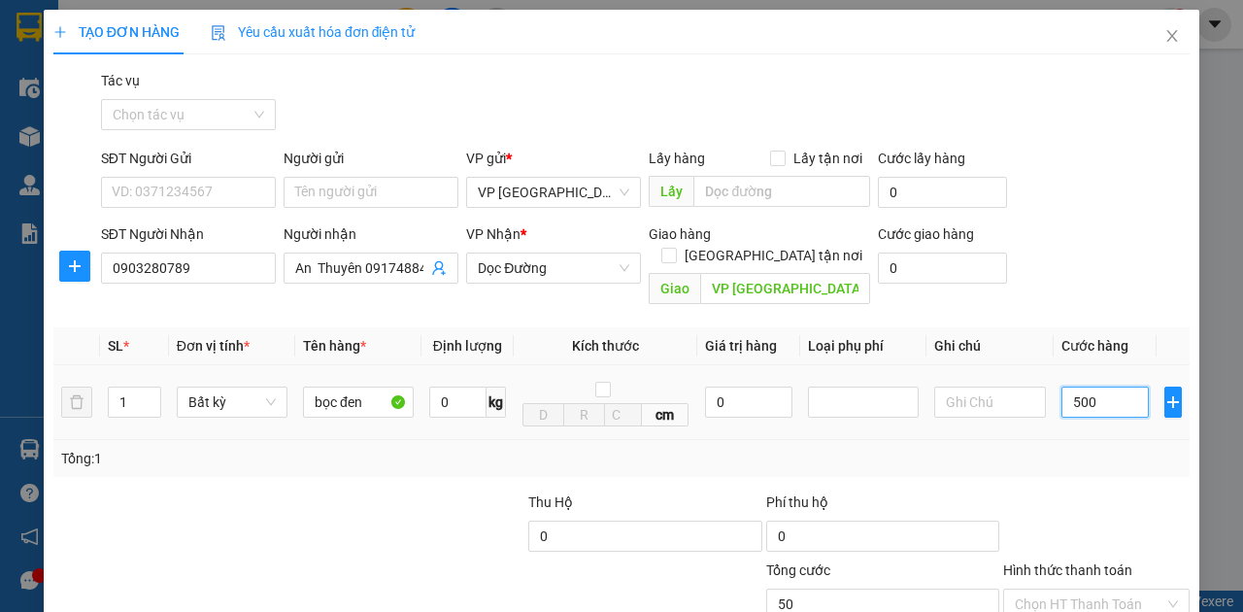
type input "500"
type input "5.000"
type input "50.000"
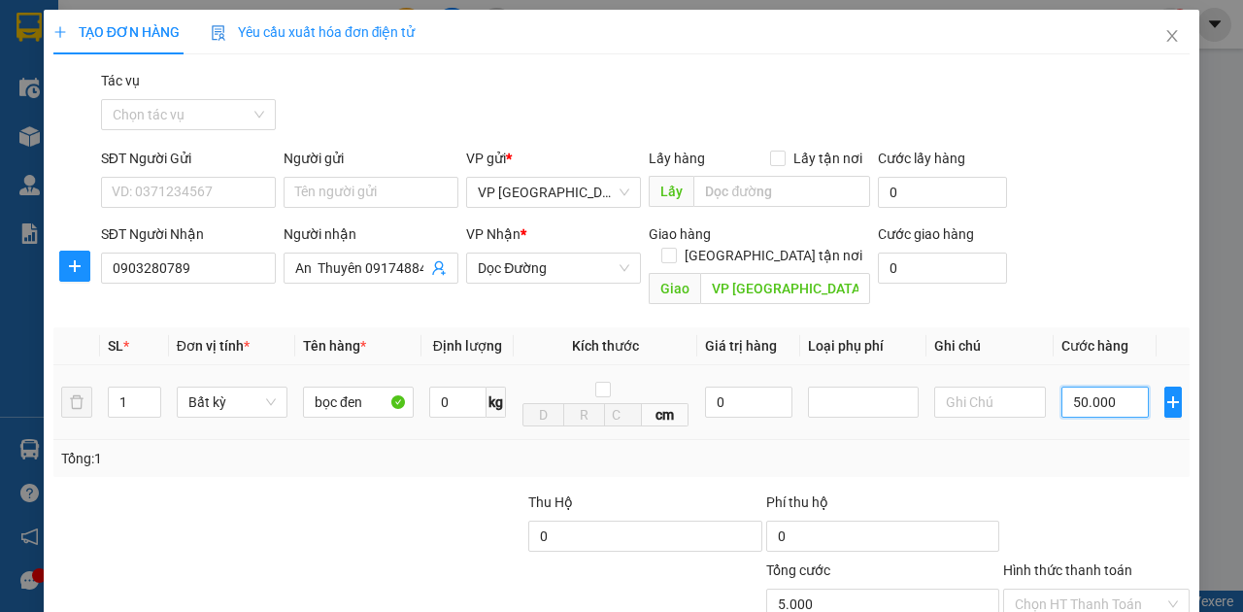
type input "50.000"
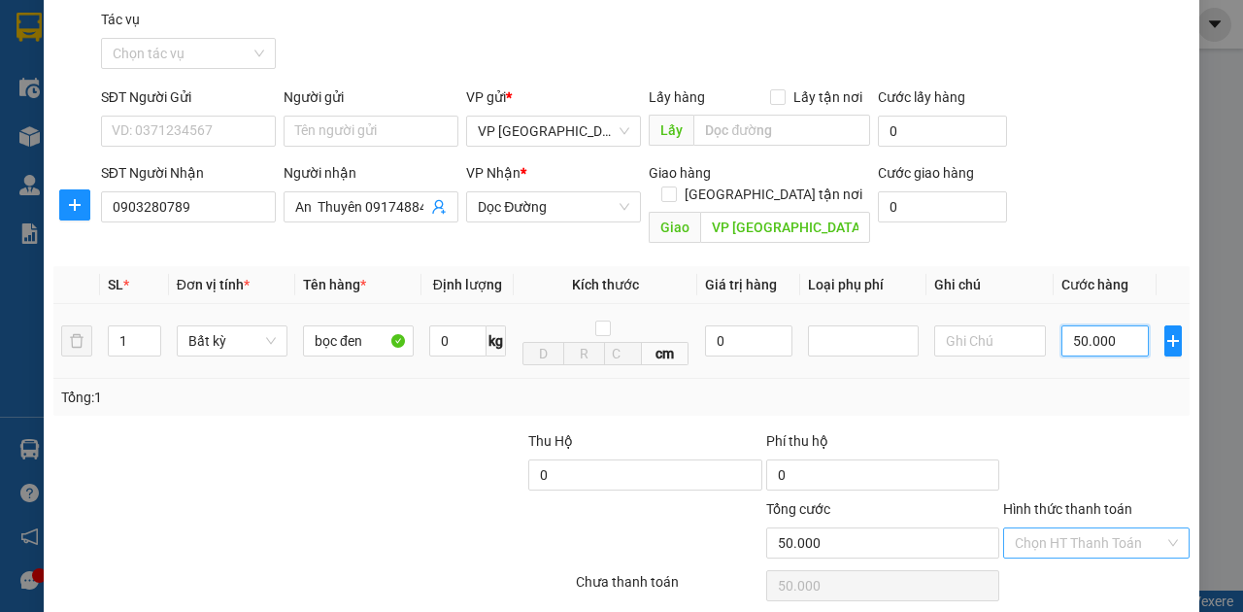
scroll to position [115, 0]
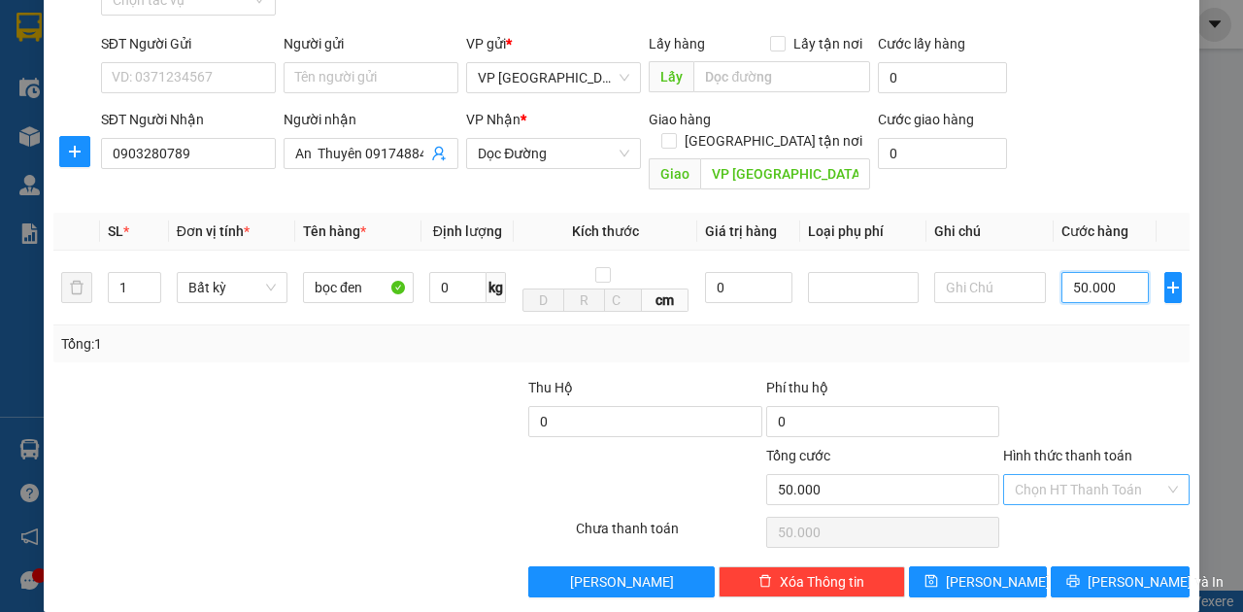
type input "50.000"
click at [1087, 475] on input "Hình thức thanh toán" at bounding box center [1090, 489] width 150 height 29
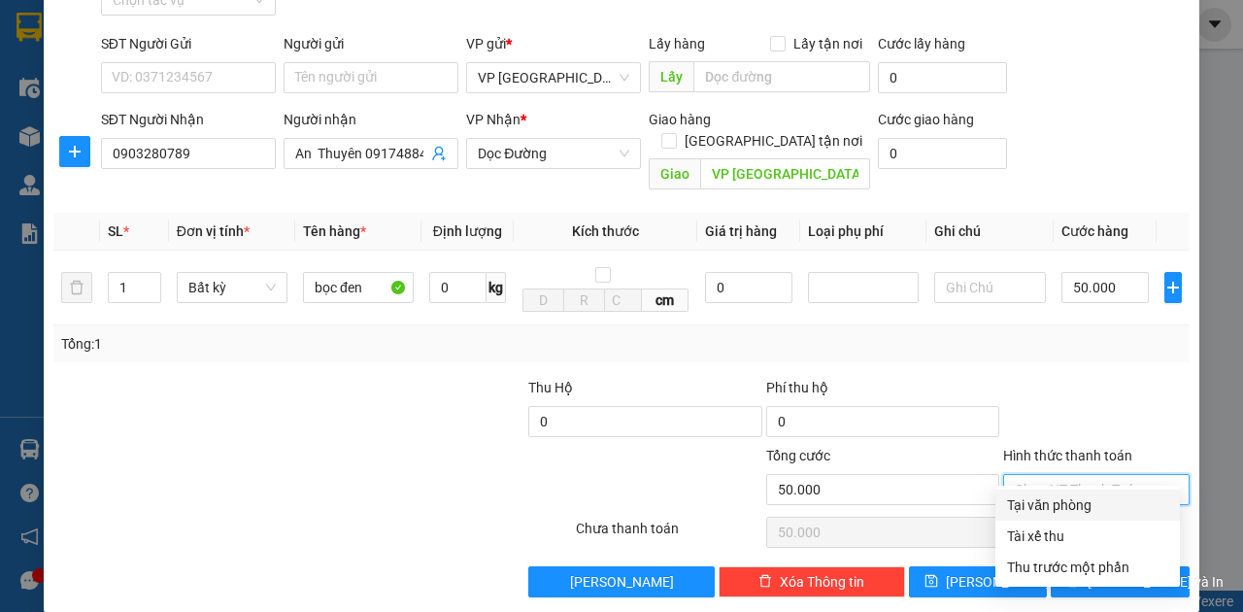
click at [1060, 503] on div "Tại văn phòng" at bounding box center [1087, 504] width 161 height 21
type input "0"
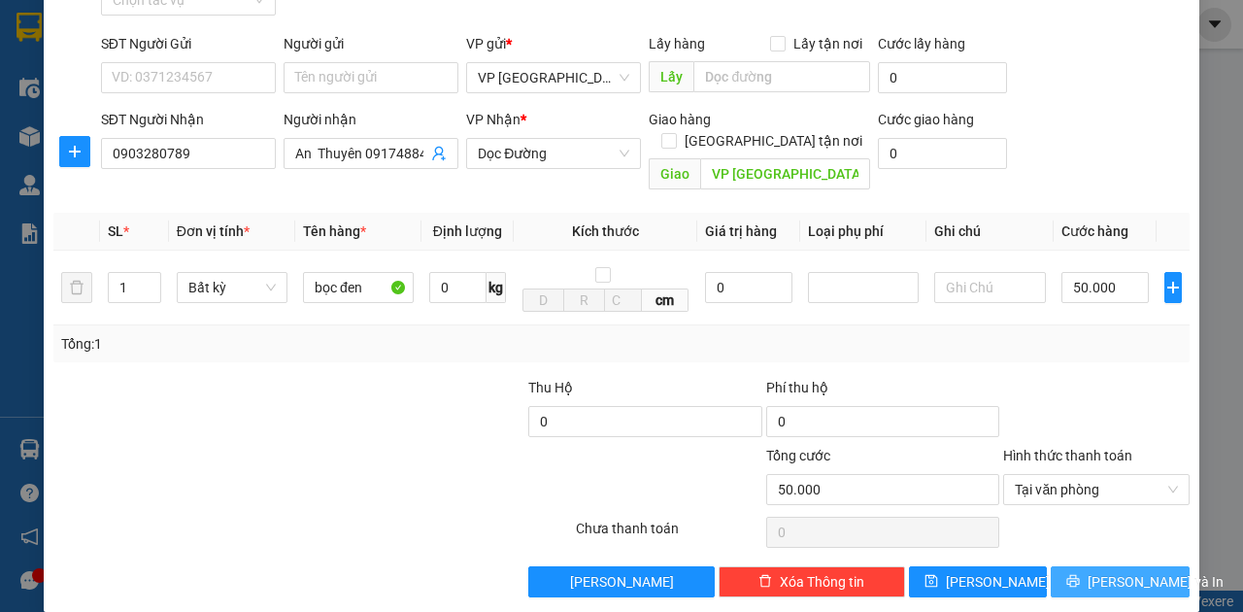
click at [1079, 574] on icon "printer" at bounding box center [1073, 581] width 14 height 14
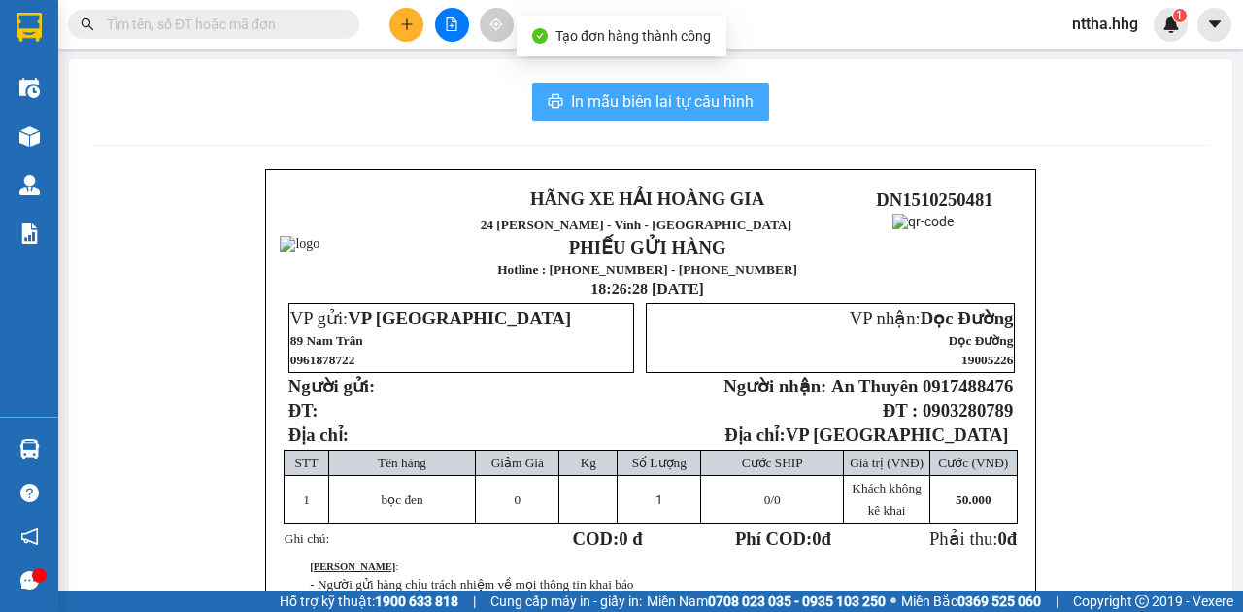
drag, startPoint x: 631, startPoint y: 96, endPoint x: 740, endPoint y: 189, distance: 143.3
click at [635, 100] on span "In mẫu biên lai tự cấu hình" at bounding box center [662, 101] width 183 height 24
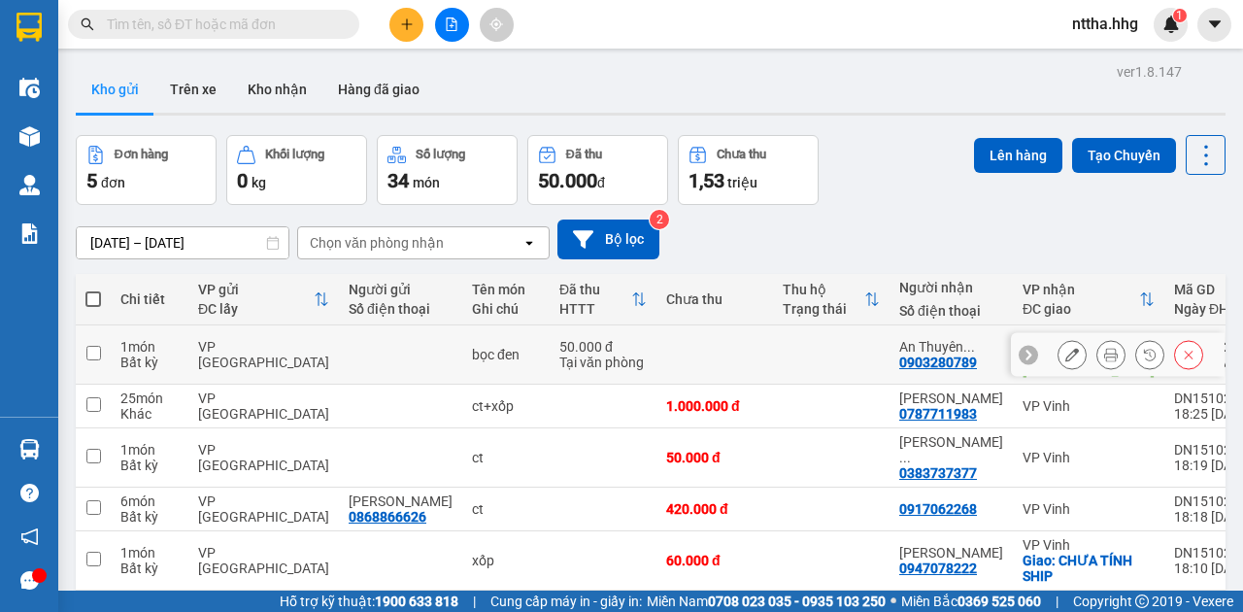
click at [802, 353] on td at bounding box center [831, 354] width 117 height 59
checkbox input "true"
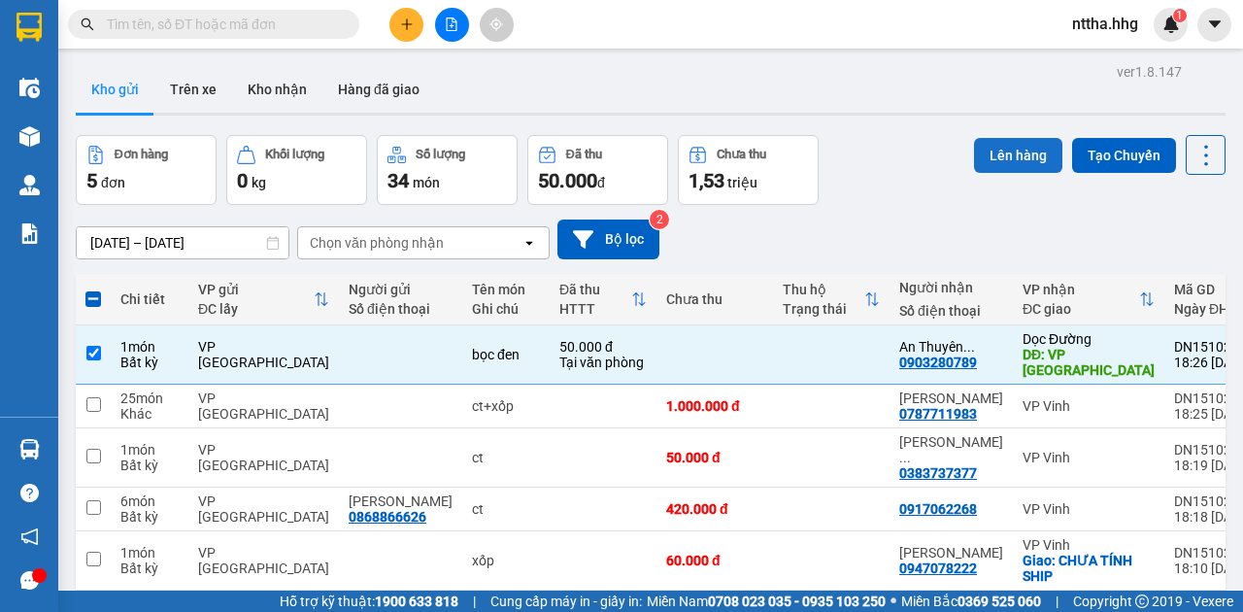
click at [1030, 161] on button "Lên hàng" at bounding box center [1018, 155] width 88 height 35
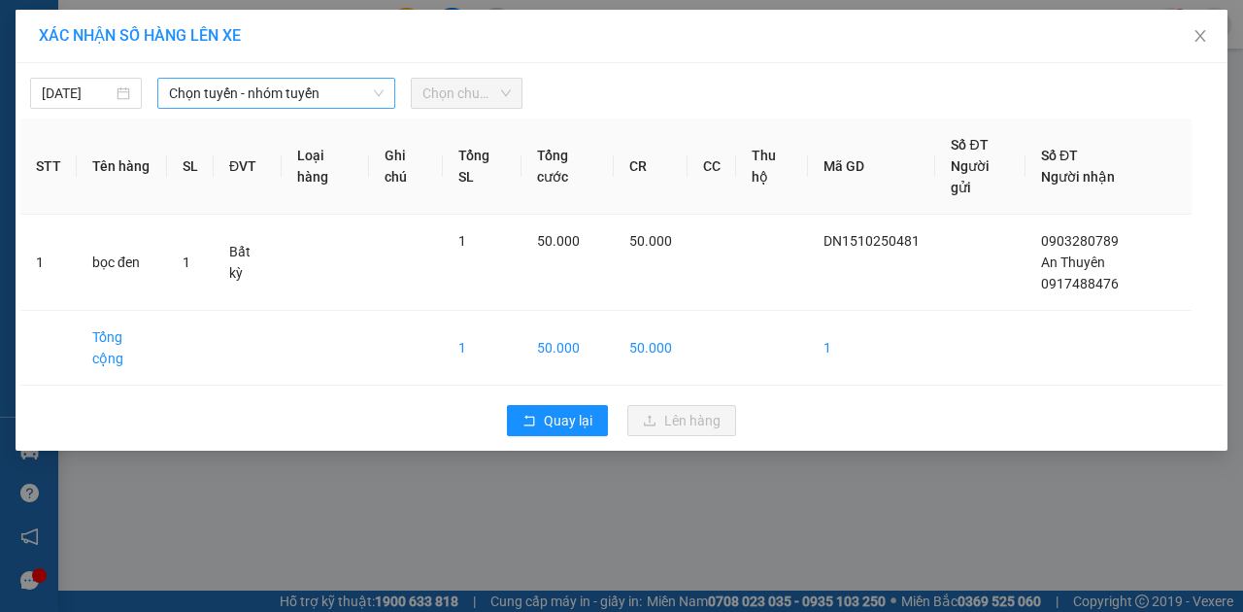
click at [354, 97] on span "Chọn tuyến - nhóm tuyến" at bounding box center [276, 93] width 215 height 29
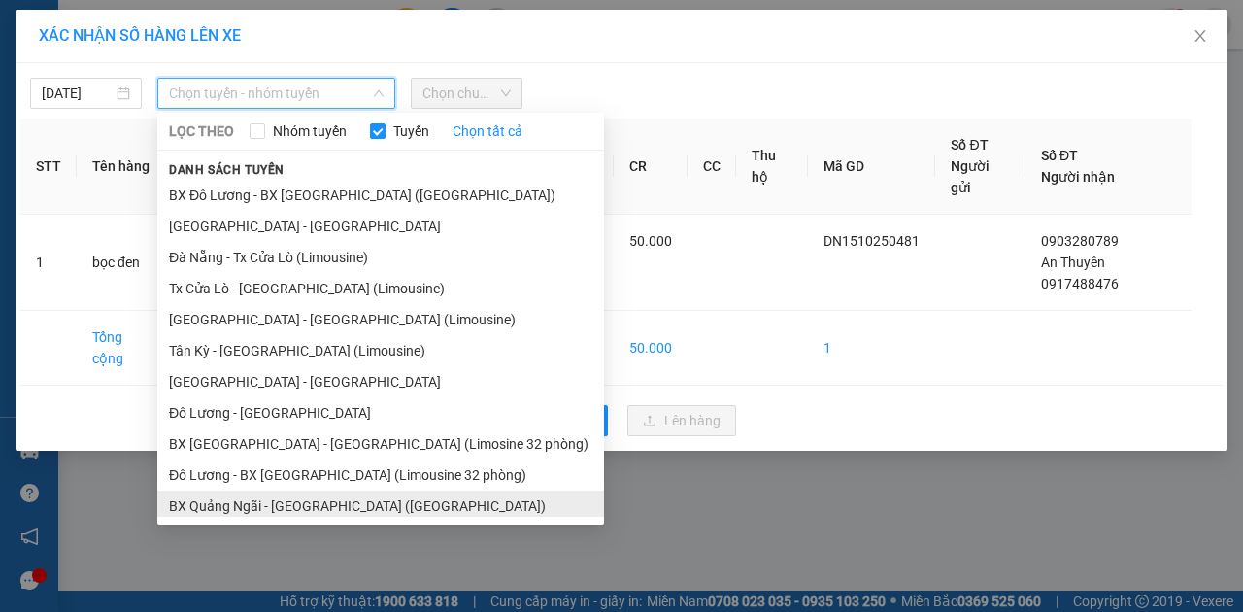
click at [255, 503] on li "BX Quảng Ngãi - [GEOGRAPHIC_DATA] ([GEOGRAPHIC_DATA])" at bounding box center [380, 505] width 447 height 31
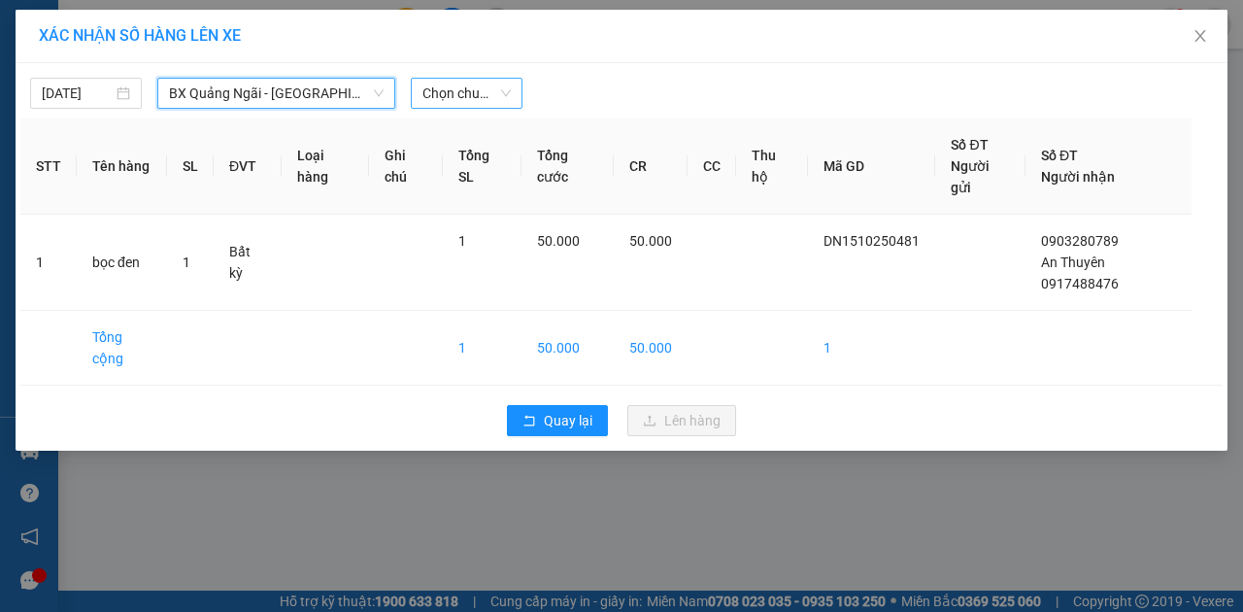
click at [489, 89] on span "Chọn chuyến" at bounding box center [466, 93] width 88 height 29
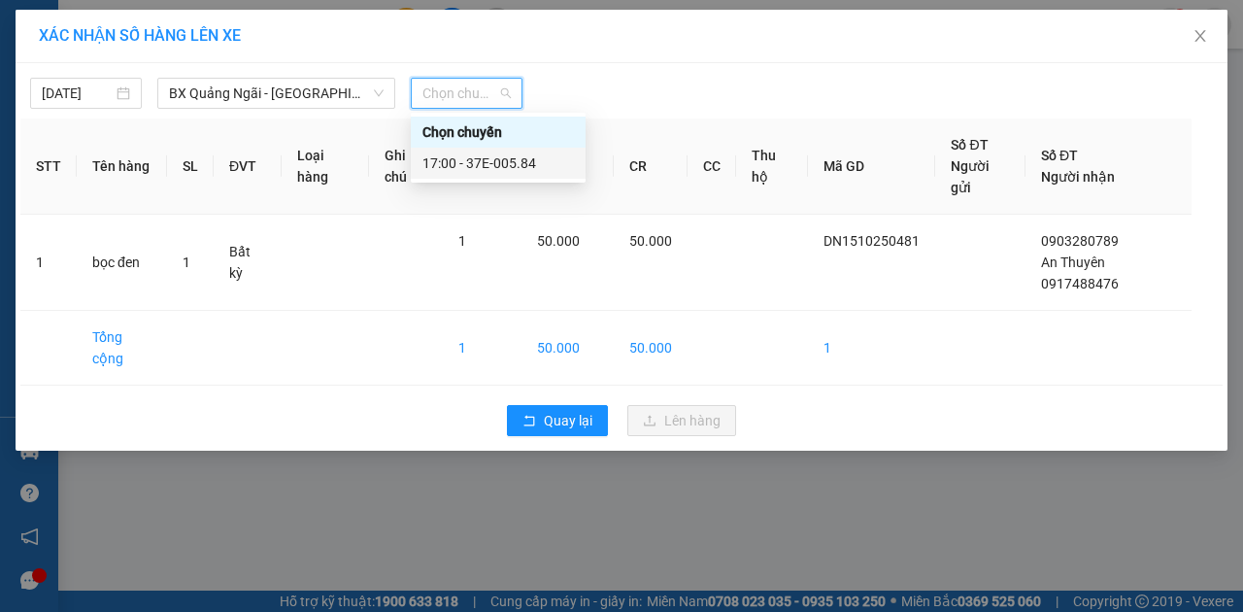
click at [481, 167] on div "17:00 - 37E-005.84" at bounding box center [498, 162] width 152 height 21
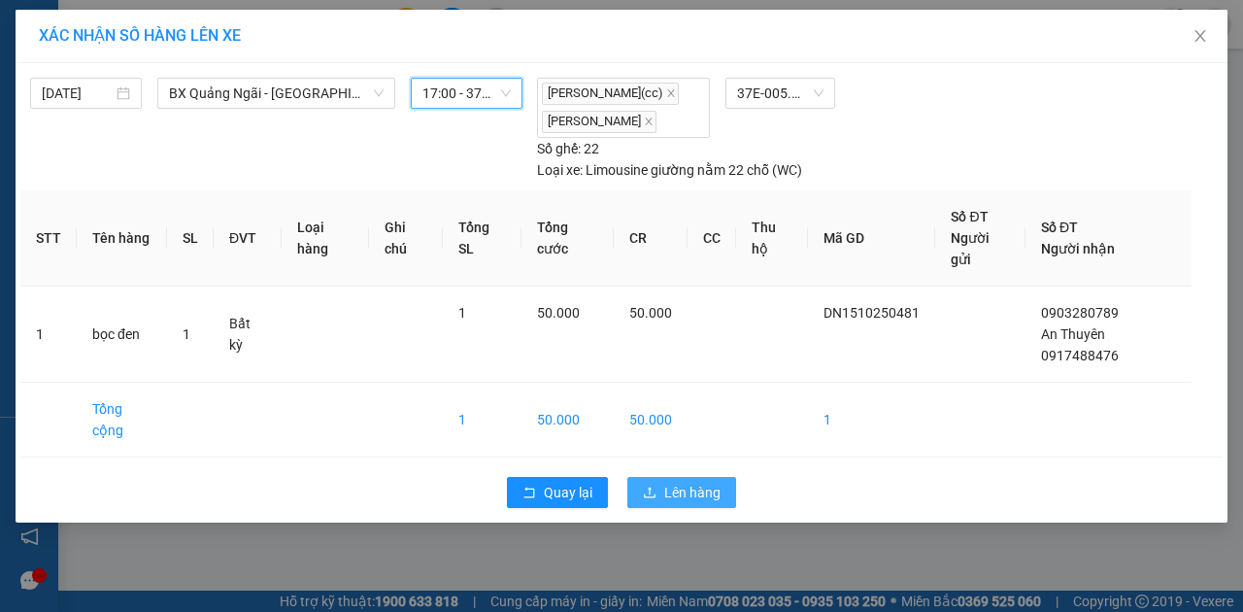
click at [686, 489] on span "Lên hàng" at bounding box center [692, 492] width 56 height 21
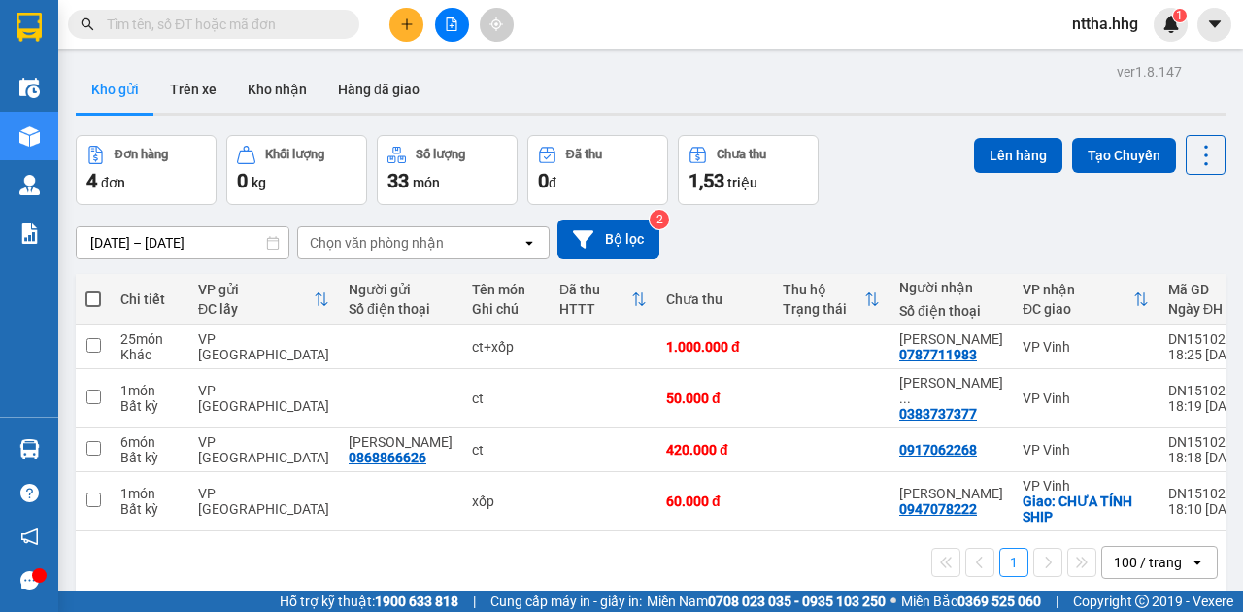
click at [91, 296] on span at bounding box center [93, 299] width 16 height 16
click at [93, 289] on input "checkbox" at bounding box center [93, 289] width 0 height 0
checkbox input "true"
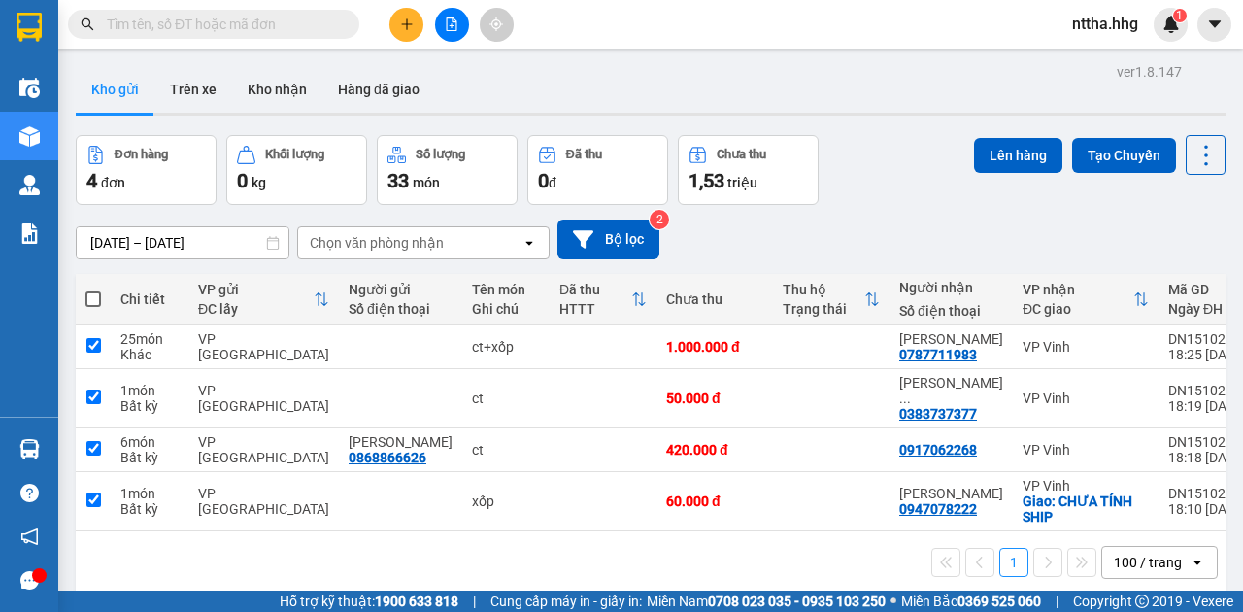
checkbox input "true"
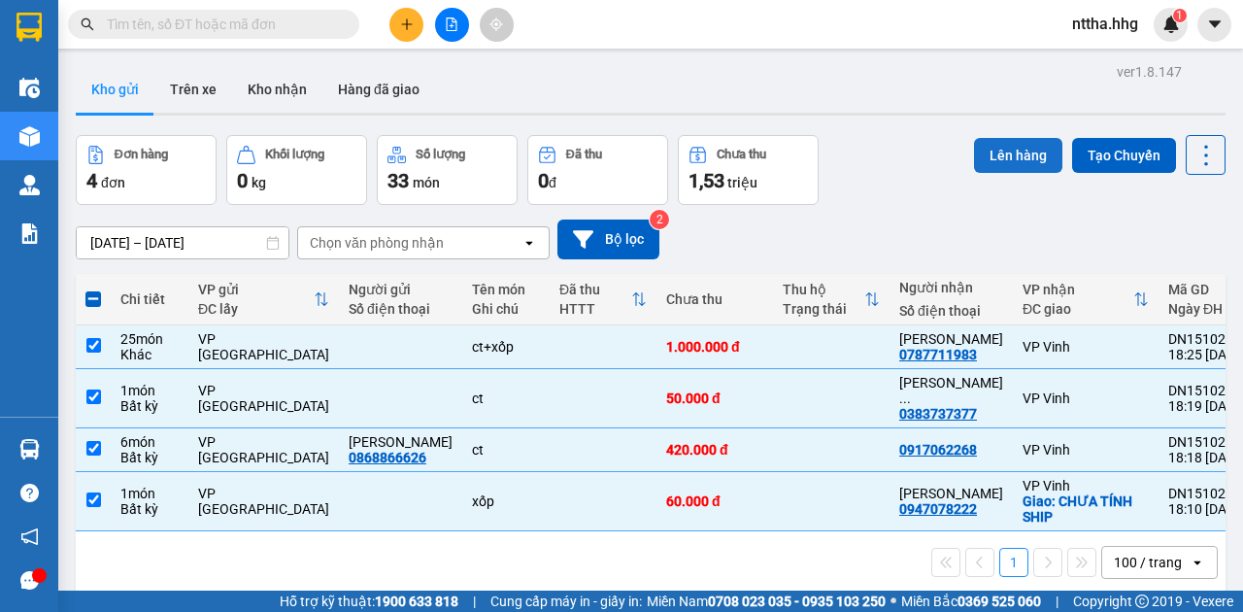
click at [1009, 158] on button "Lên hàng" at bounding box center [1018, 155] width 88 height 35
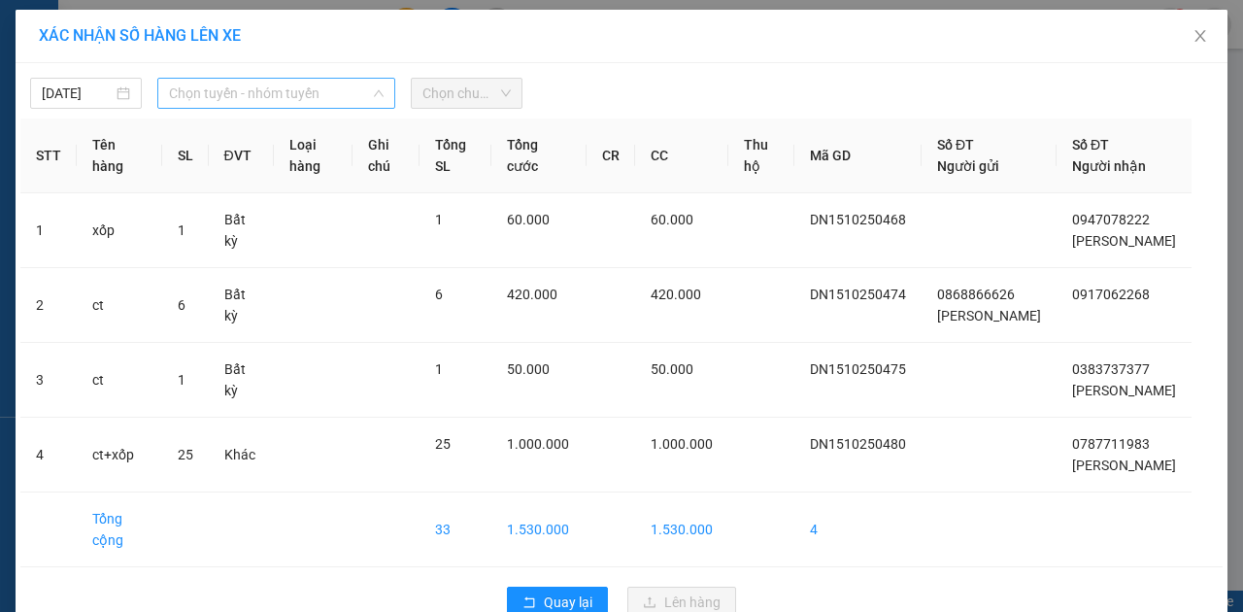
click at [354, 89] on span "Chọn tuyến - nhóm tuyến" at bounding box center [276, 93] width 215 height 29
click at [315, 89] on span "Chọn tuyến - nhóm tuyến" at bounding box center [276, 93] width 215 height 29
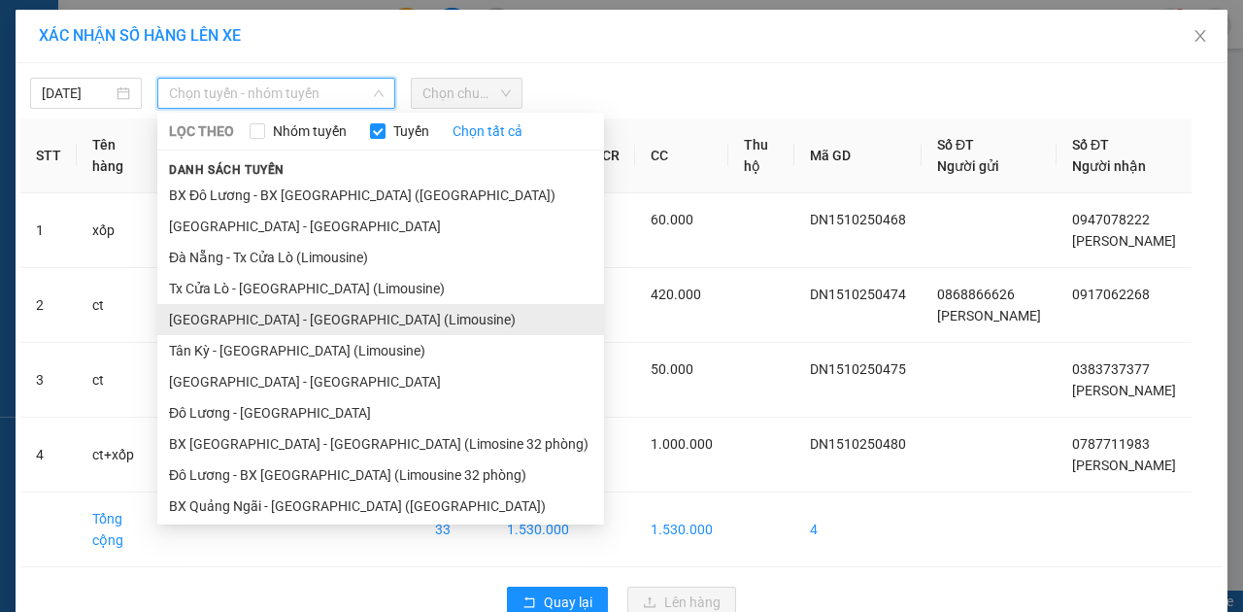
click at [251, 315] on li "[GEOGRAPHIC_DATA] - [GEOGRAPHIC_DATA] (Limousine)" at bounding box center [380, 319] width 447 height 31
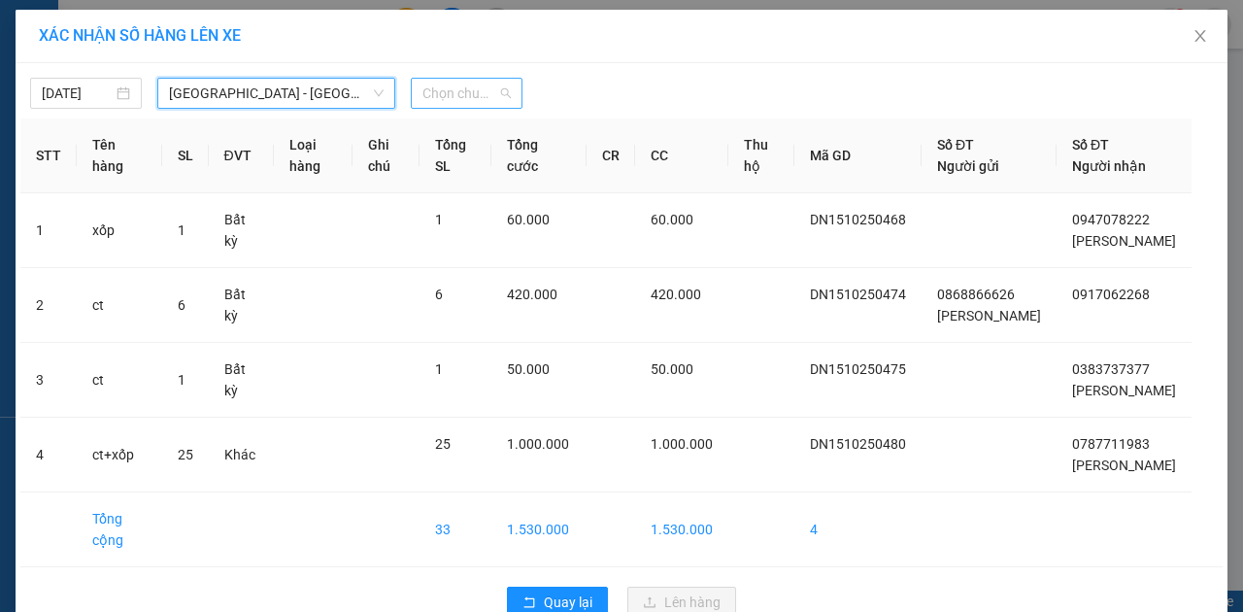
click at [463, 93] on span "Chọn chuyến" at bounding box center [466, 93] width 88 height 29
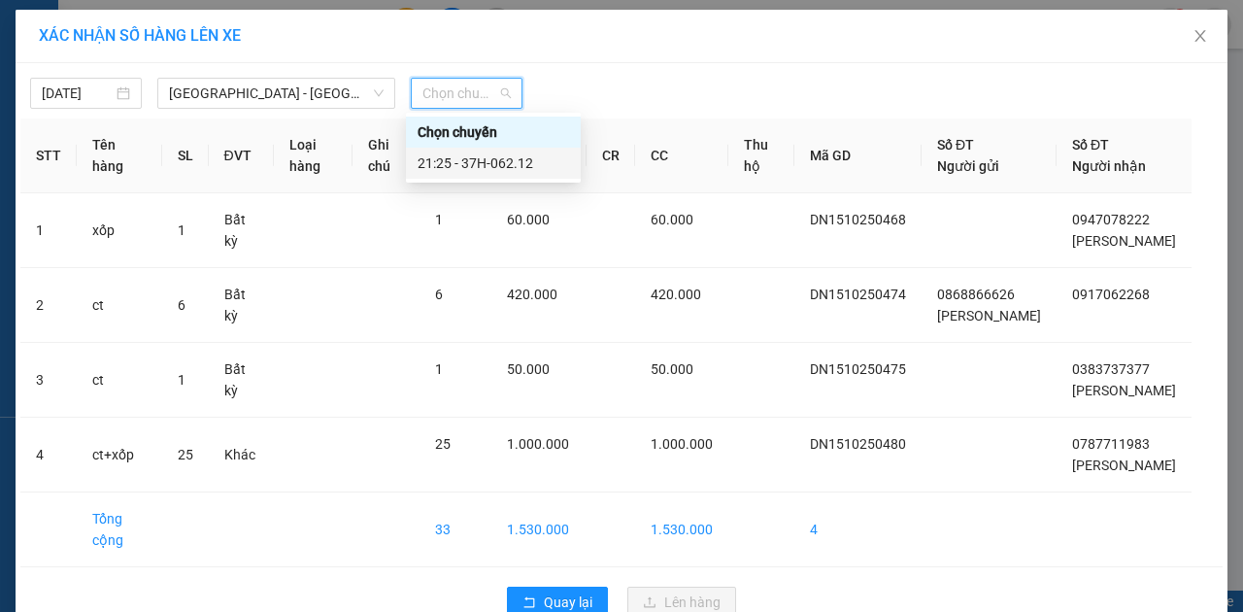
click at [480, 167] on div "21:25 - 37H-062.12" at bounding box center [494, 162] width 152 height 21
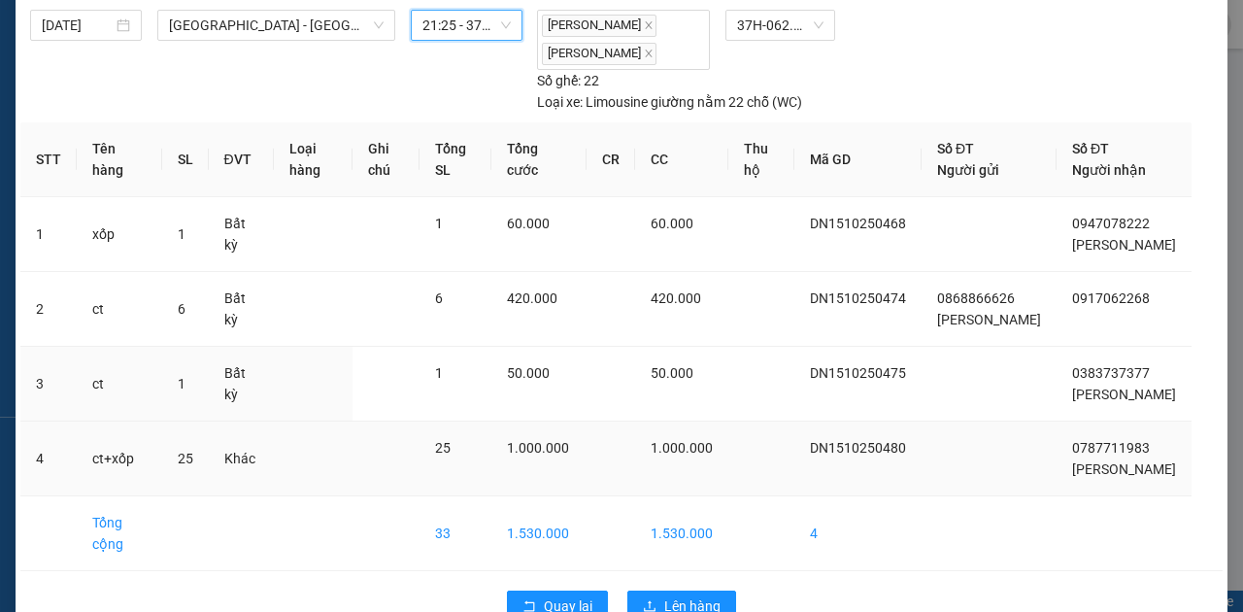
scroll to position [132, 0]
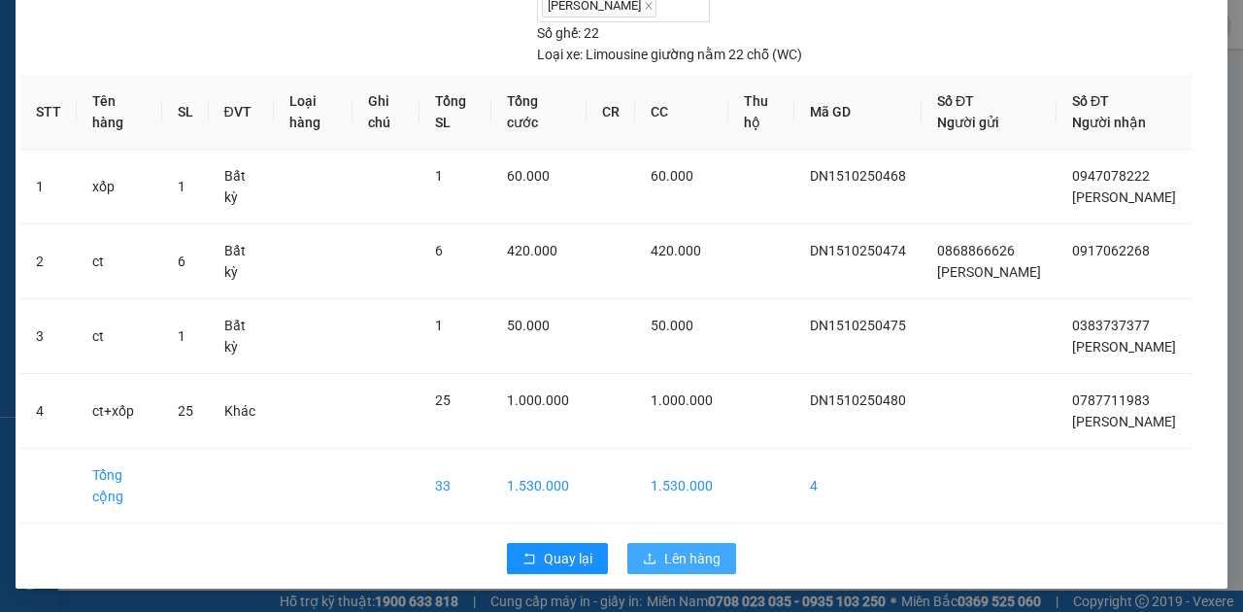
click at [664, 557] on span "Lên hàng" at bounding box center [692, 558] width 56 height 21
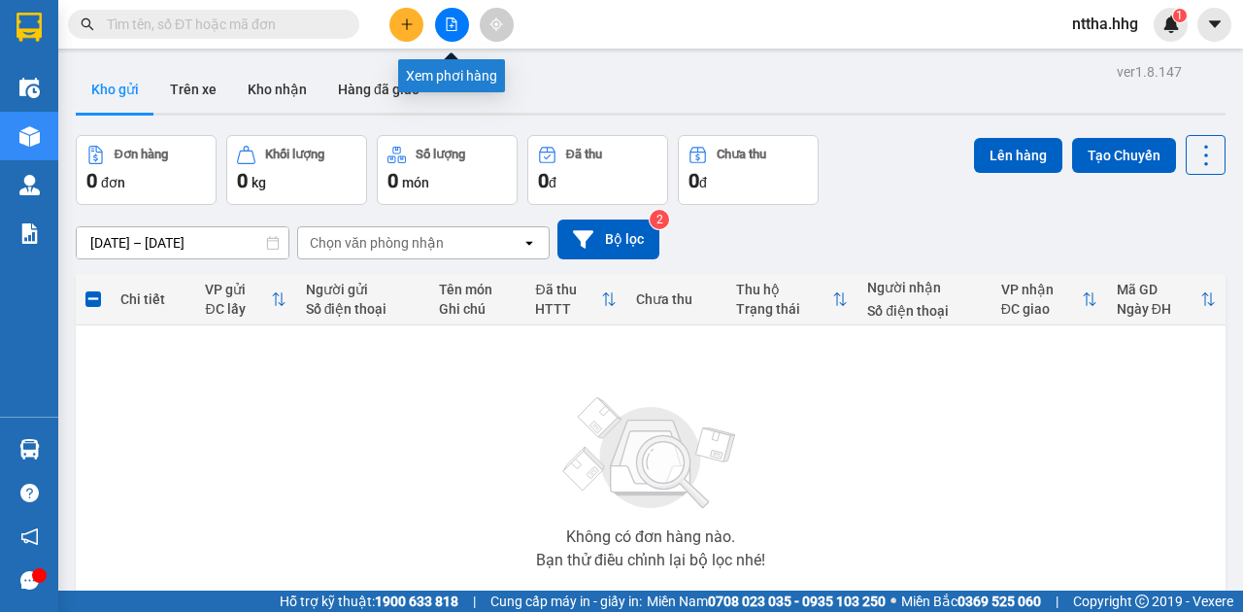
click at [449, 28] on icon "file-add" at bounding box center [452, 24] width 14 height 14
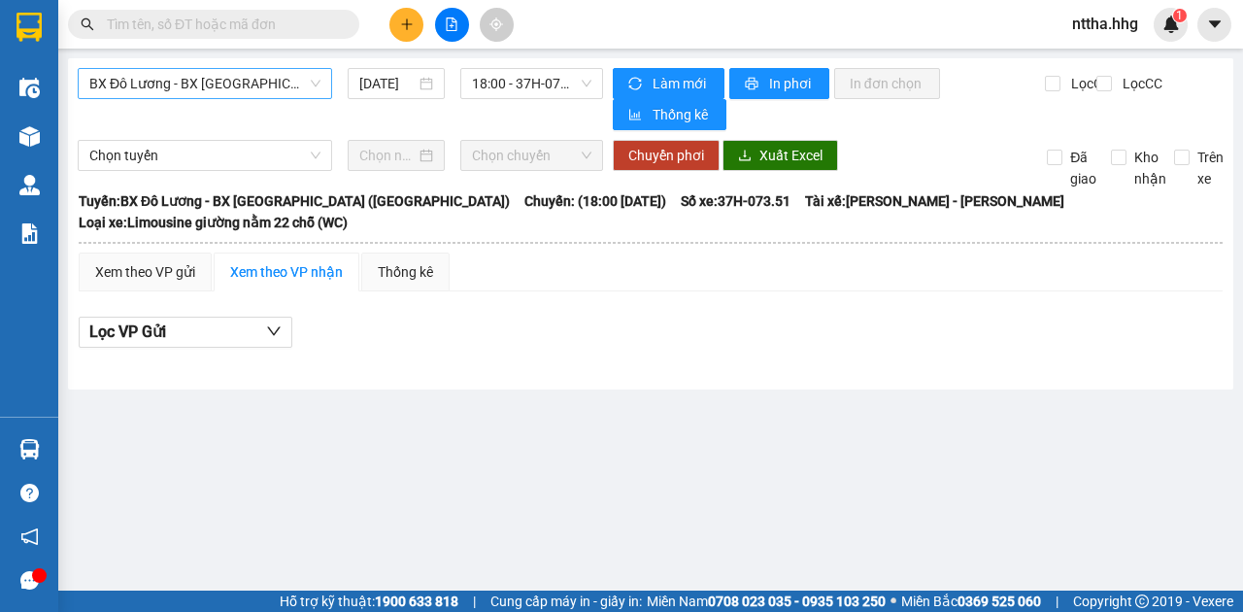
click at [292, 84] on span "BX Đô Lương - BX [GEOGRAPHIC_DATA] ([GEOGRAPHIC_DATA])" at bounding box center [204, 83] width 231 height 29
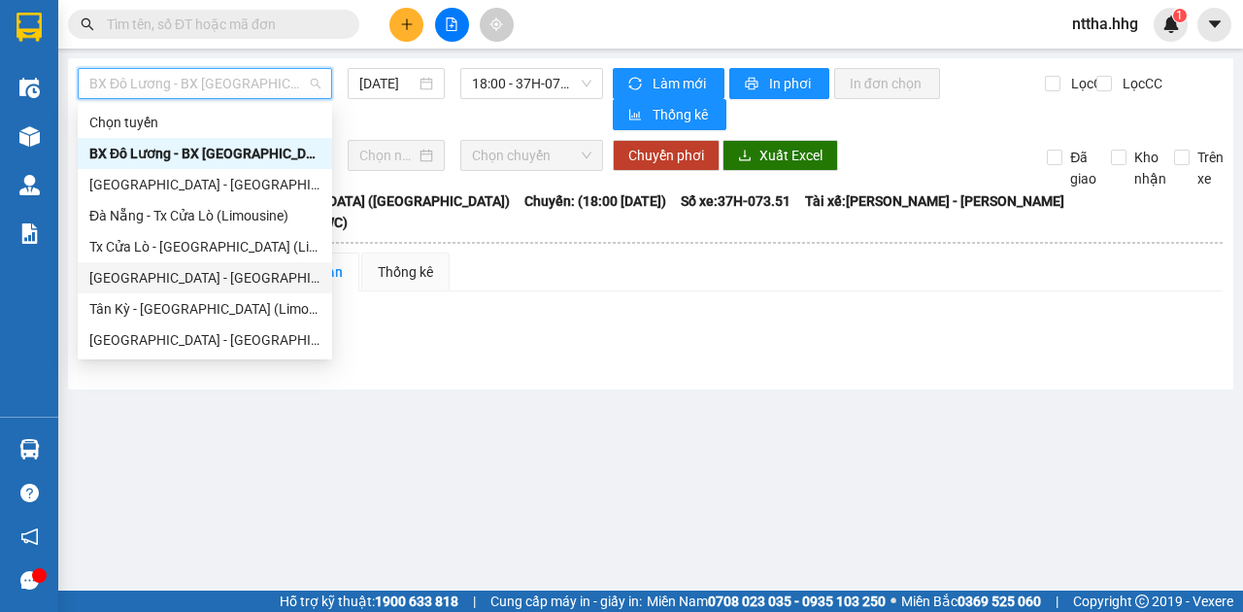
click at [660, 435] on main "BX Đô Lương - BX [GEOGRAPHIC_DATA] ([GEOGRAPHIC_DATA]) [DATE] 18:00 - 37H-073.5…" at bounding box center [621, 295] width 1243 height 590
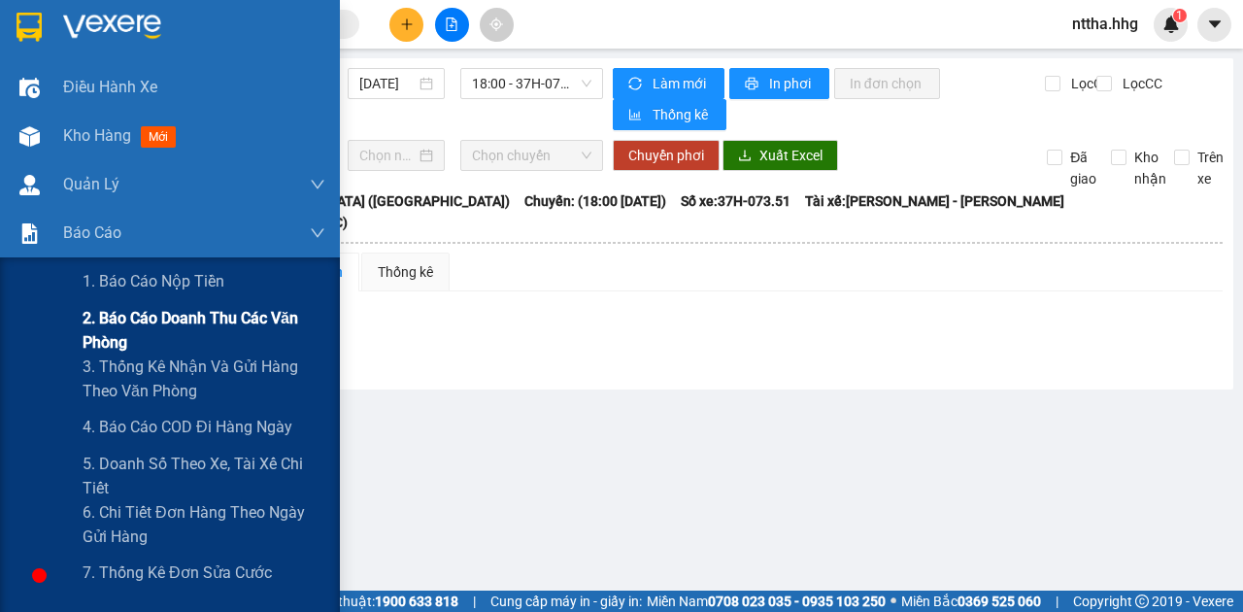
click at [111, 320] on span "2. Báo cáo doanh thu các văn phòng" at bounding box center [204, 330] width 243 height 49
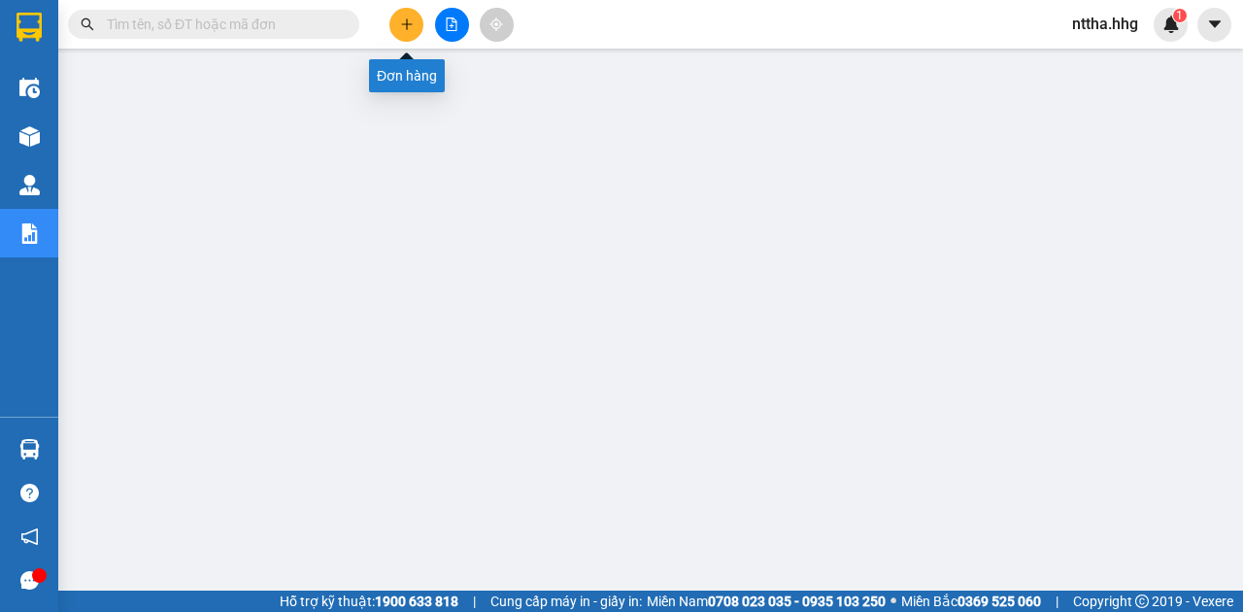
click at [410, 25] on icon "plus" at bounding box center [407, 24] width 14 height 14
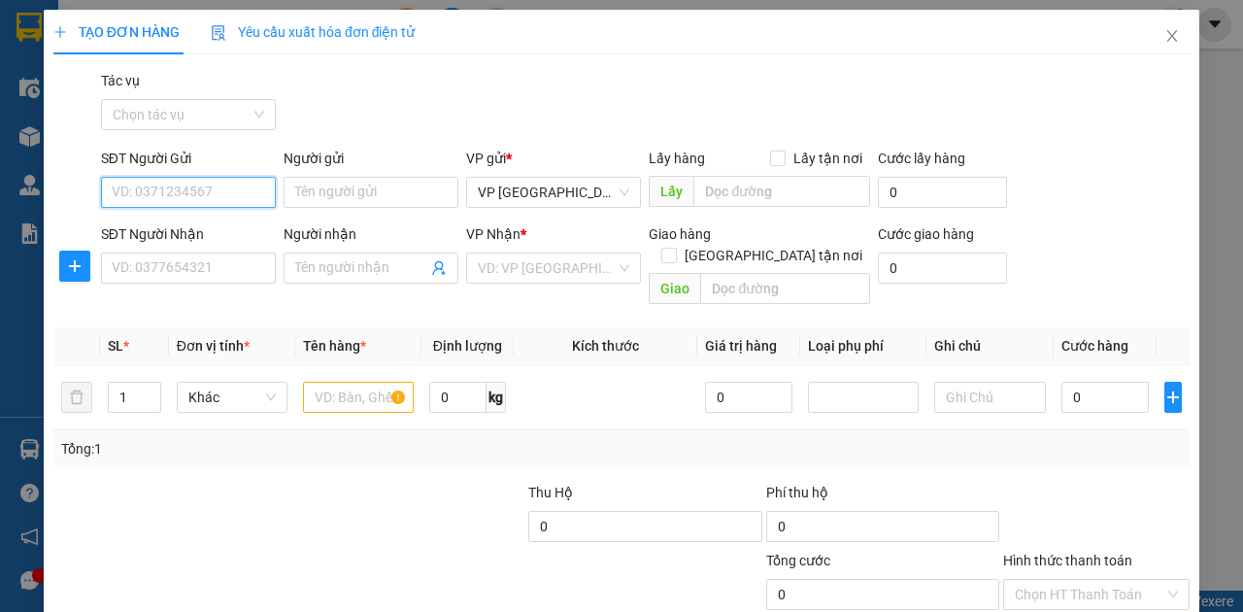
click at [194, 186] on input "SĐT Người Gửi" at bounding box center [188, 192] width 175 height 31
type input "0795568222"
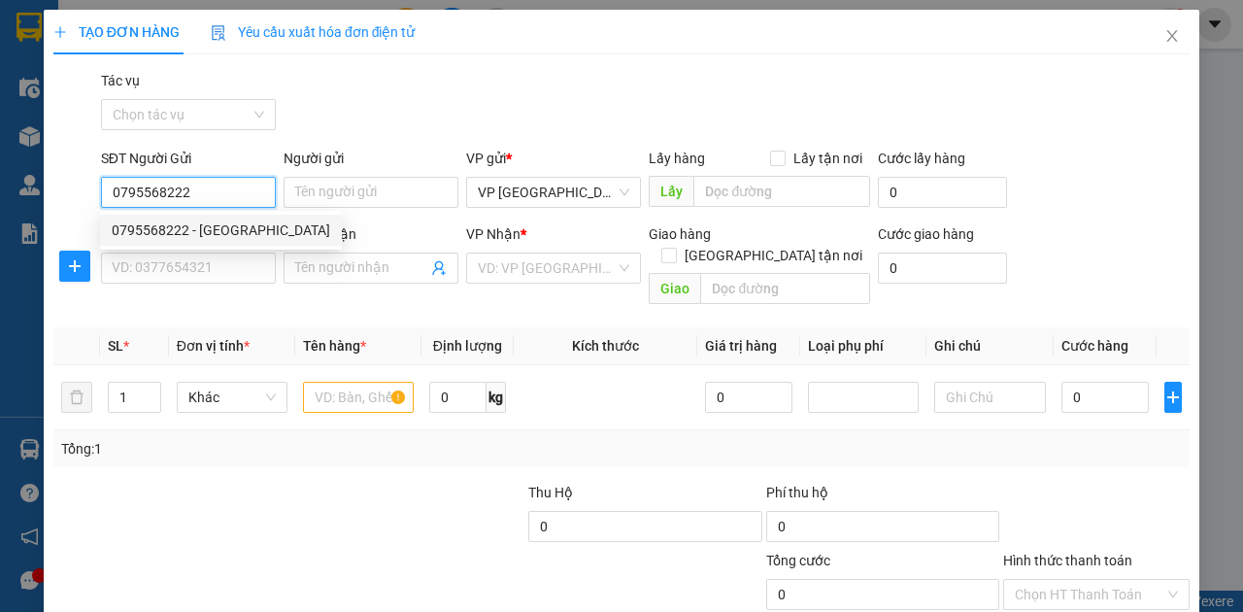
click at [188, 235] on div "0795568222 - [GEOGRAPHIC_DATA]" at bounding box center [221, 229] width 219 height 21
type input "[PERSON_NAME]"
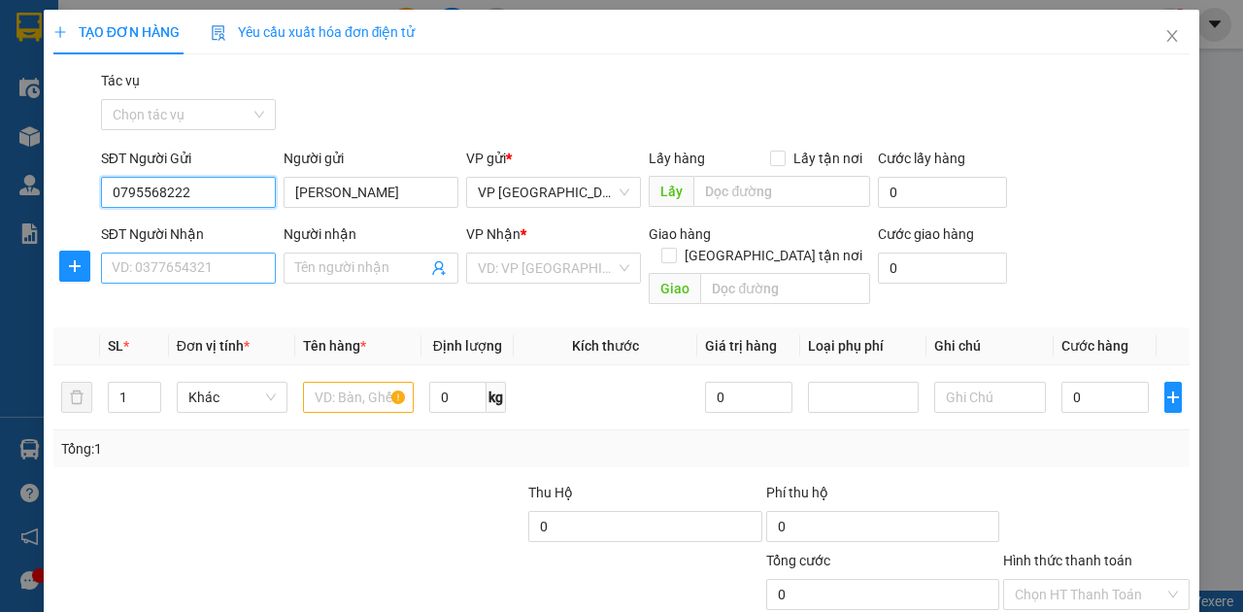
type input "0795568222"
click at [185, 267] on input "SĐT Người Nhận" at bounding box center [188, 268] width 175 height 31
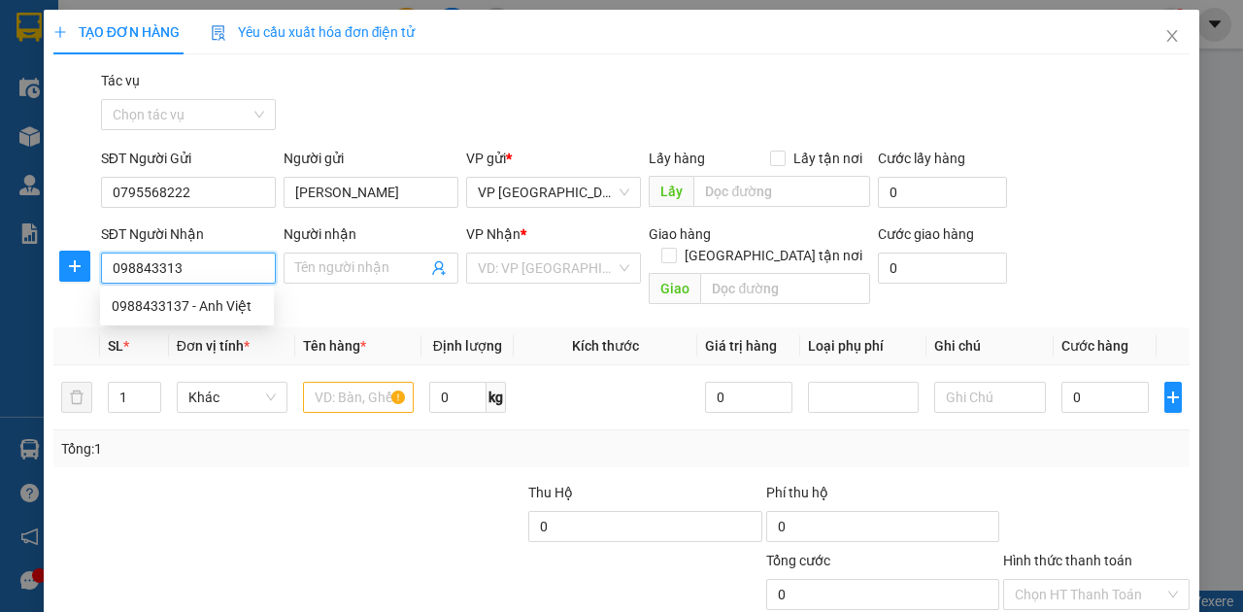
type input "0988433137"
click at [215, 299] on div "0988433137 - Anh Việt" at bounding box center [187, 305] width 151 height 21
type input "Anh Việt"
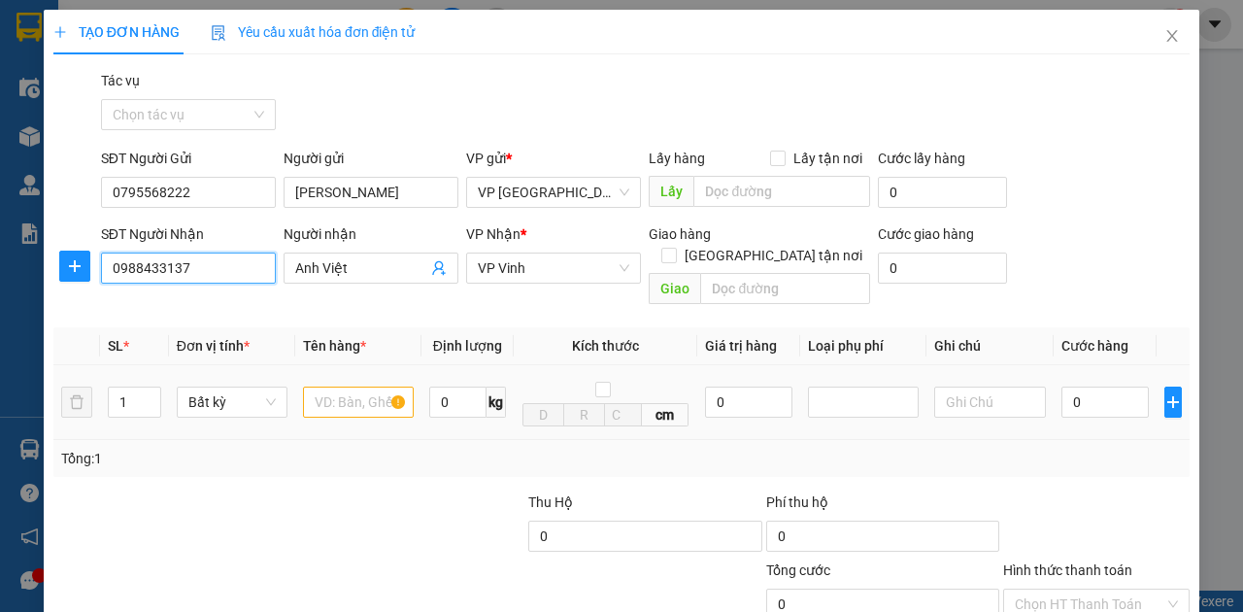
type input "0988433137"
click at [359, 387] on input "text" at bounding box center [358, 402] width 111 height 31
type input "h"
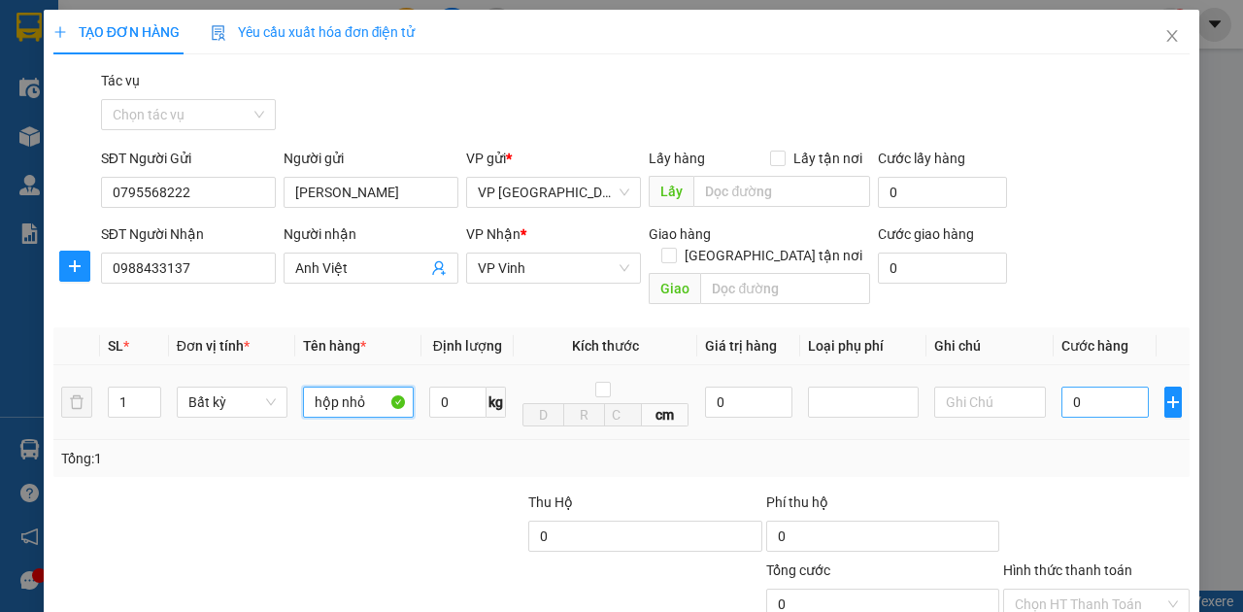
type input "hộp nhỏ"
click at [1085, 387] on input "0" at bounding box center [1105, 402] width 87 height 31
type input "5"
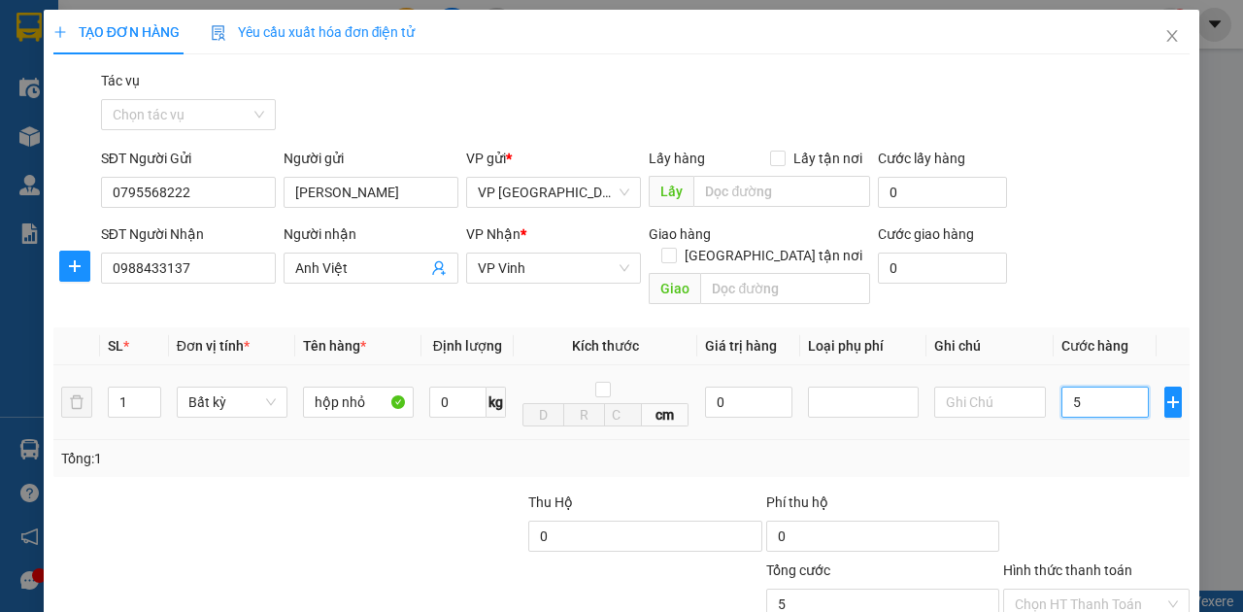
type input "50"
type input "500"
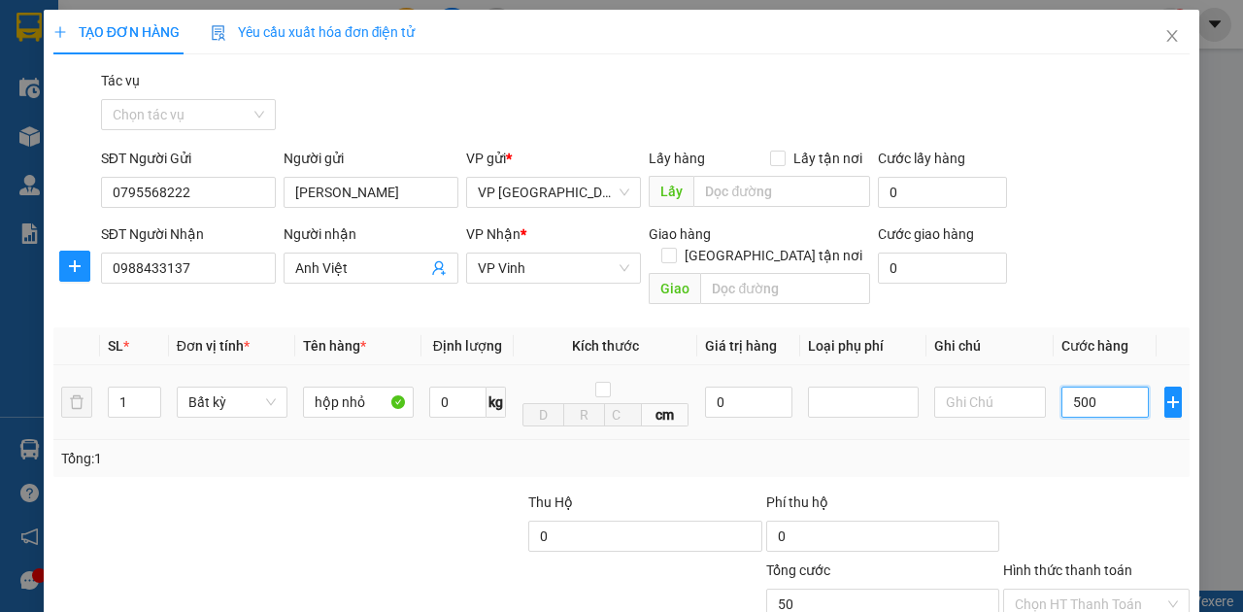
type input "500"
type input "5.000"
type input "50.000"
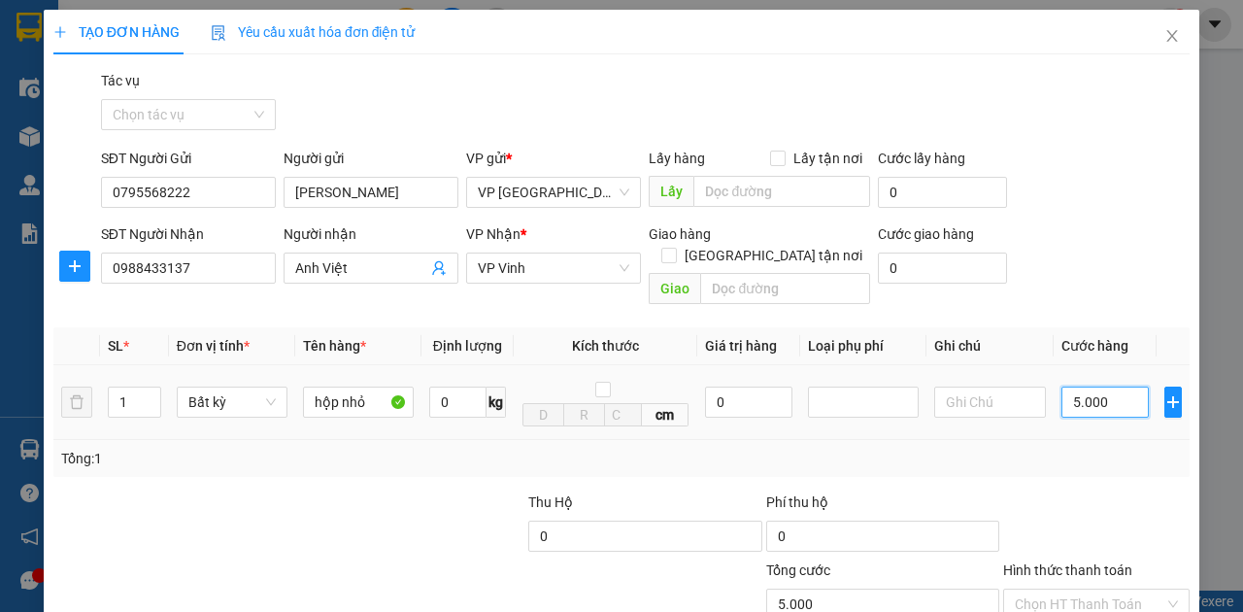
type input "50.000"
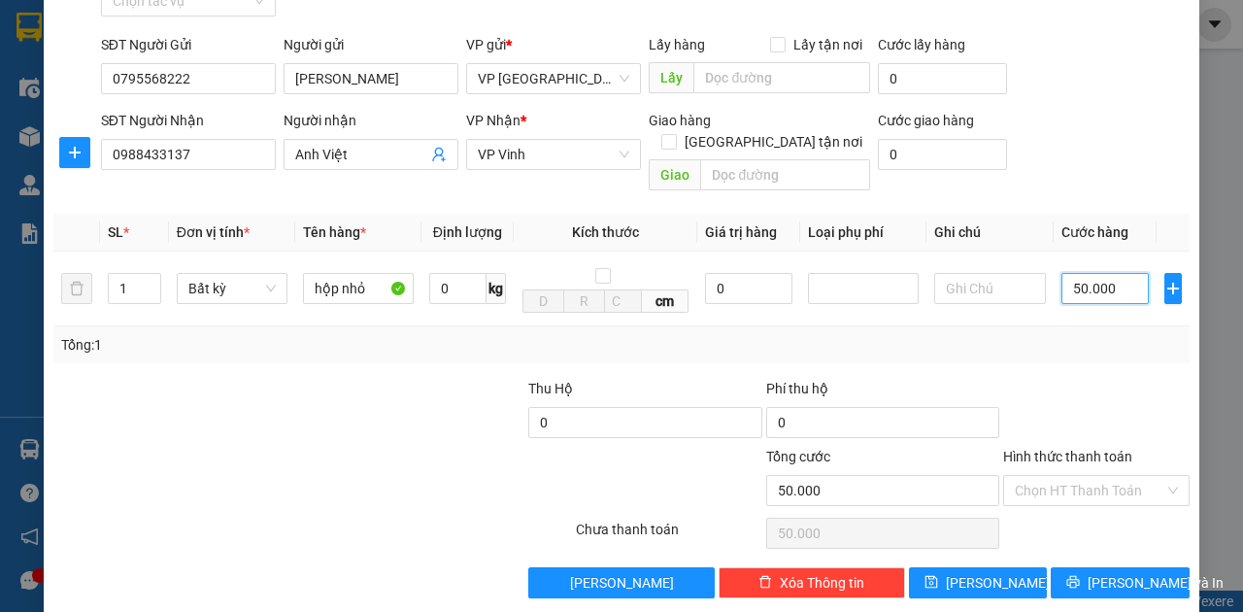
scroll to position [115, 0]
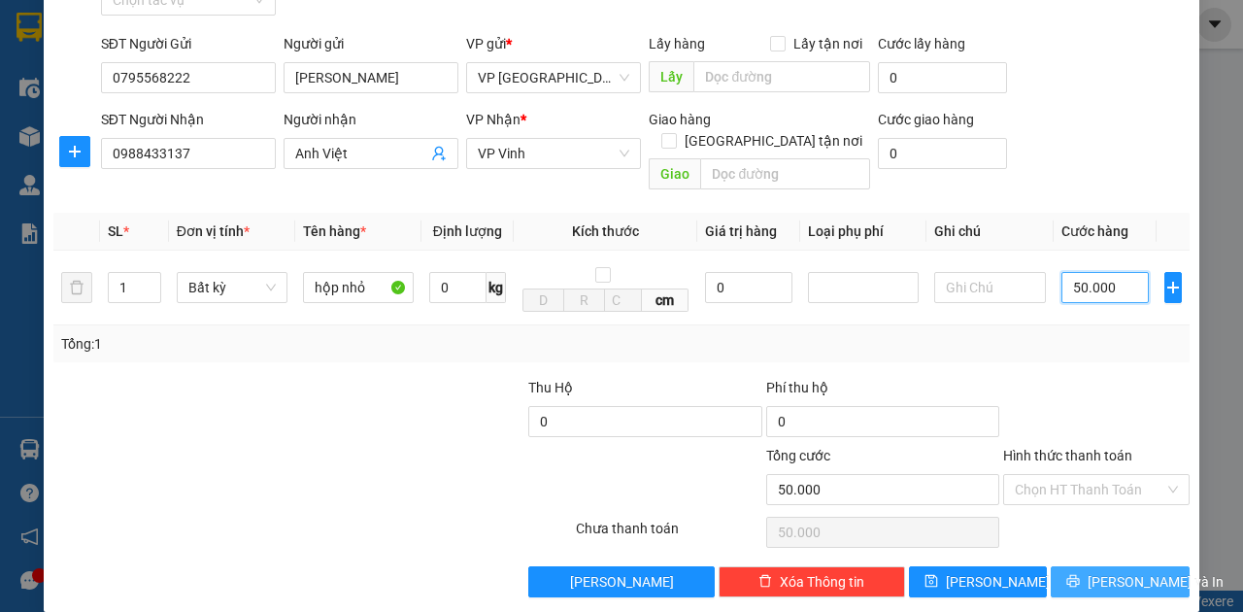
type input "50.000"
click at [1117, 571] on span "[PERSON_NAME] và In" at bounding box center [1156, 581] width 136 height 21
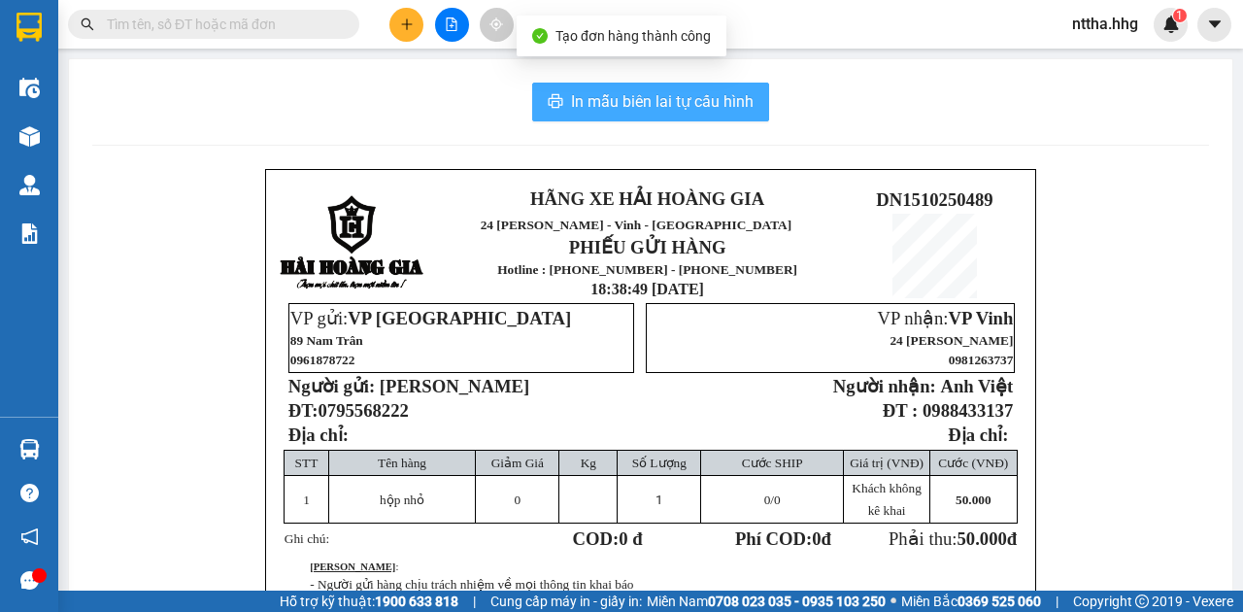
click at [695, 99] on span "In mẫu biên lai tự cấu hình" at bounding box center [662, 101] width 183 height 24
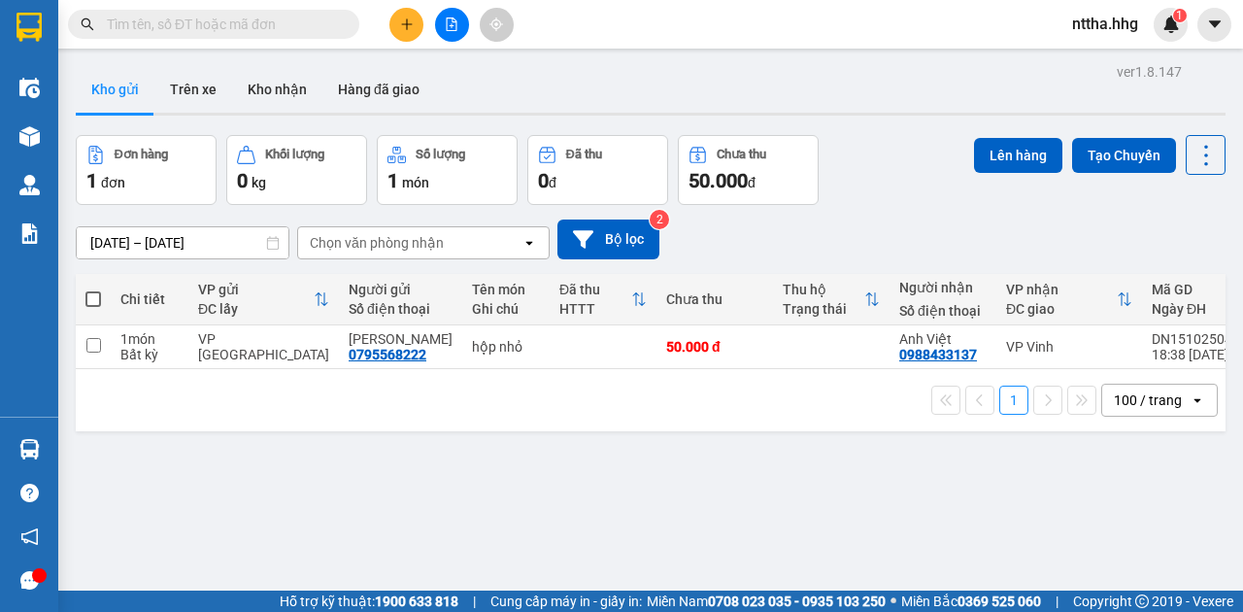
click at [404, 27] on icon "plus" at bounding box center [407, 24] width 14 height 14
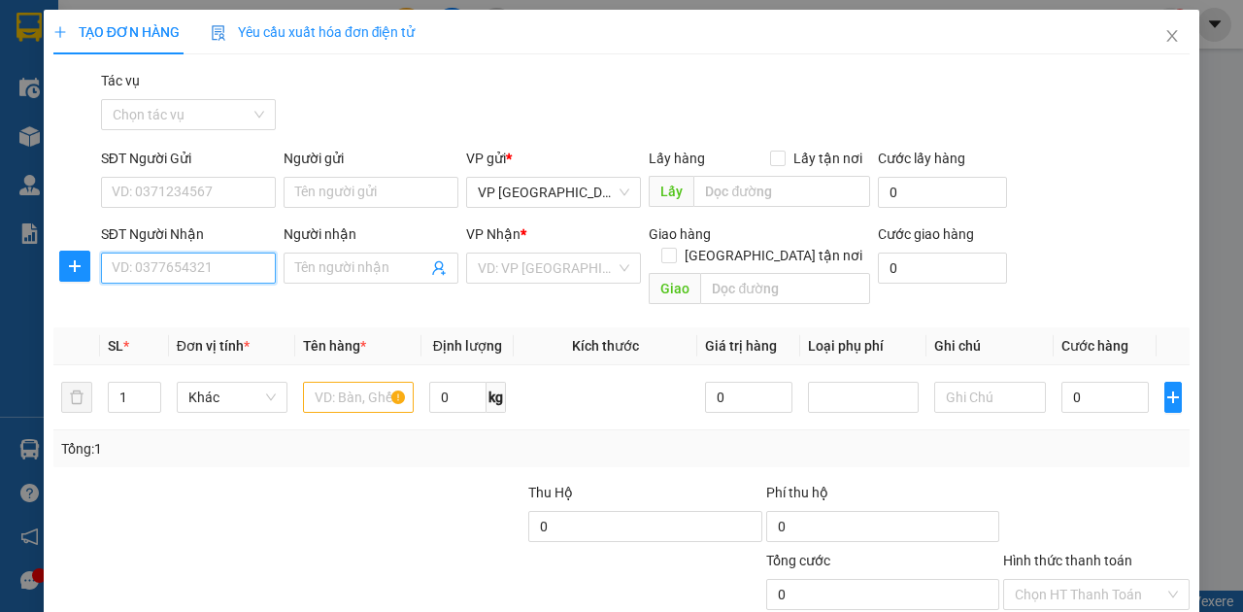
click at [229, 266] on input "SĐT Người Nhận" at bounding box center [188, 268] width 175 height 31
click at [163, 303] on div "0975656715 - Thu" at bounding box center [187, 305] width 151 height 21
type input "0975656715"
type input "Thu"
type input "0975656715"
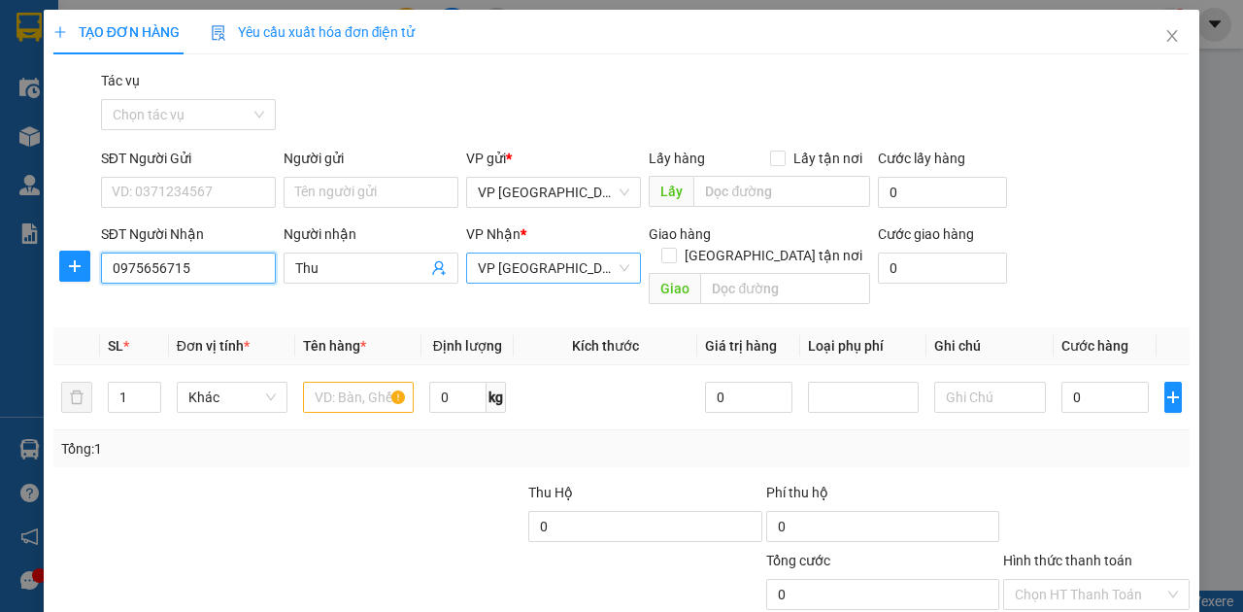
click at [569, 259] on span "VP [GEOGRAPHIC_DATA]" at bounding box center [554, 267] width 152 height 29
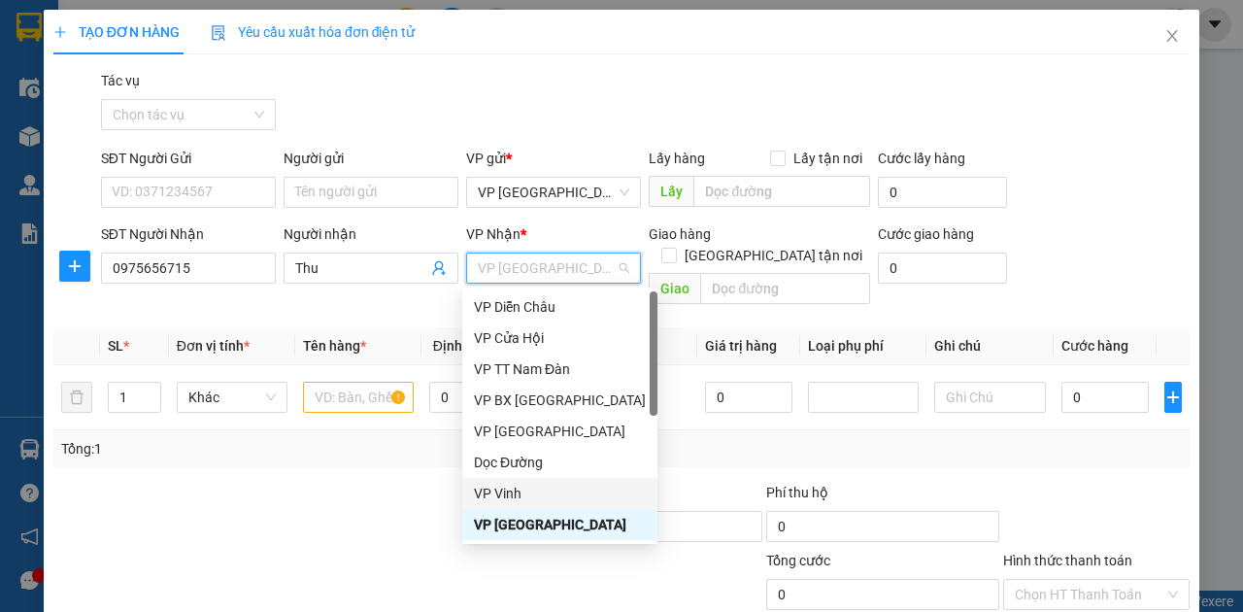
click at [540, 494] on div "VP Vinh" at bounding box center [560, 493] width 172 height 21
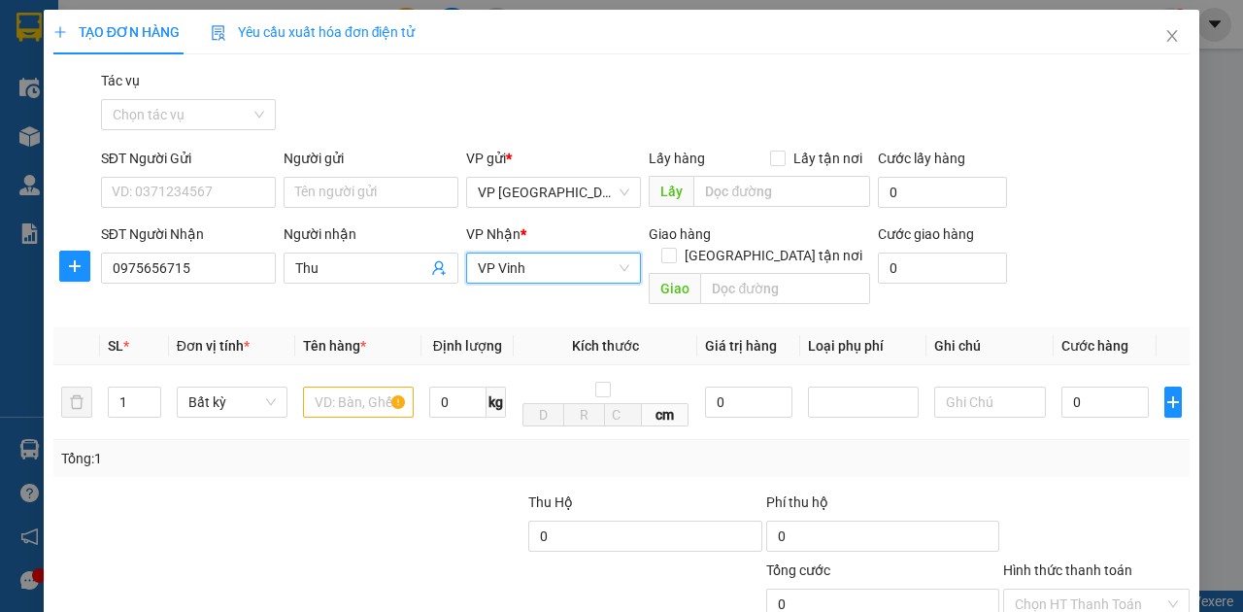
click at [611, 260] on span "VP Vinh" at bounding box center [554, 267] width 152 height 29
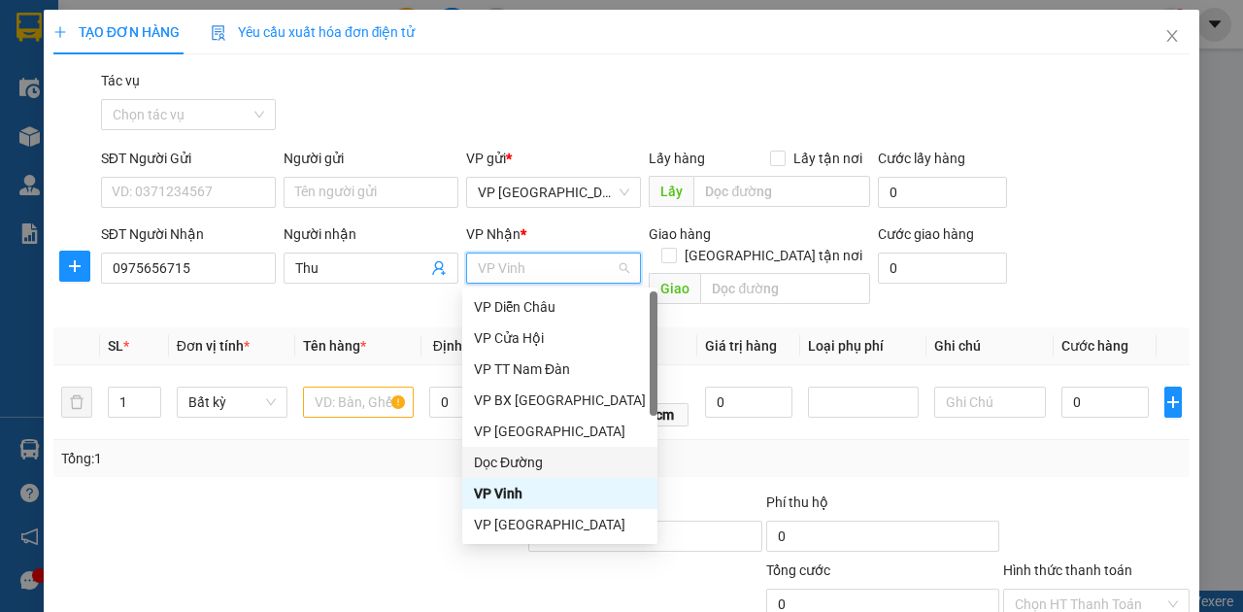
drag, startPoint x: 520, startPoint y: 466, endPoint x: 575, endPoint y: 418, distance: 73.6
click at [519, 466] on div "Dọc Đường" at bounding box center [560, 462] width 172 height 21
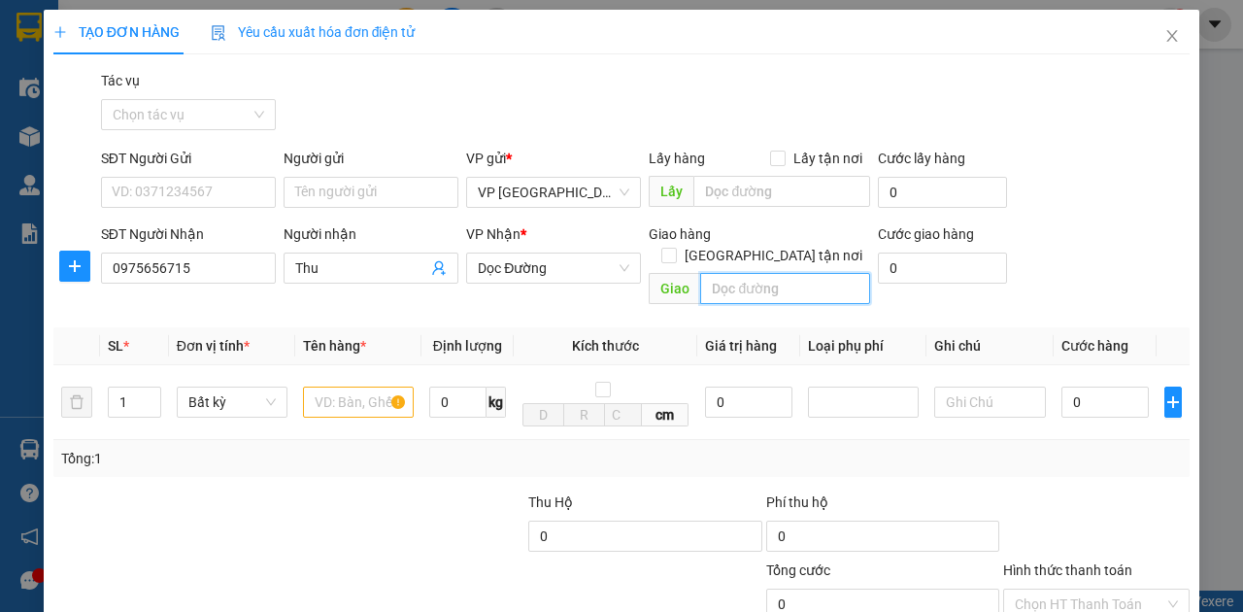
click at [777, 273] on input "text" at bounding box center [784, 288] width 169 height 31
type input "Chợ Vinh"
click at [352, 388] on input "text" at bounding box center [358, 402] width 111 height 31
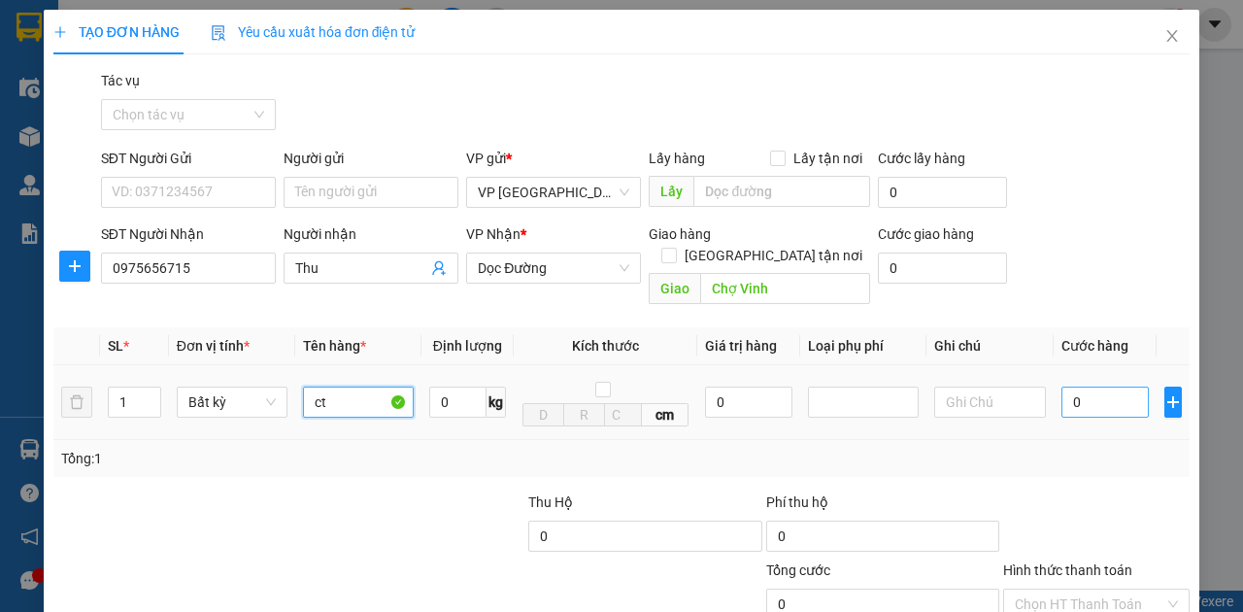
type input "ct"
click at [1089, 387] on input "0" at bounding box center [1105, 402] width 87 height 31
type input "5"
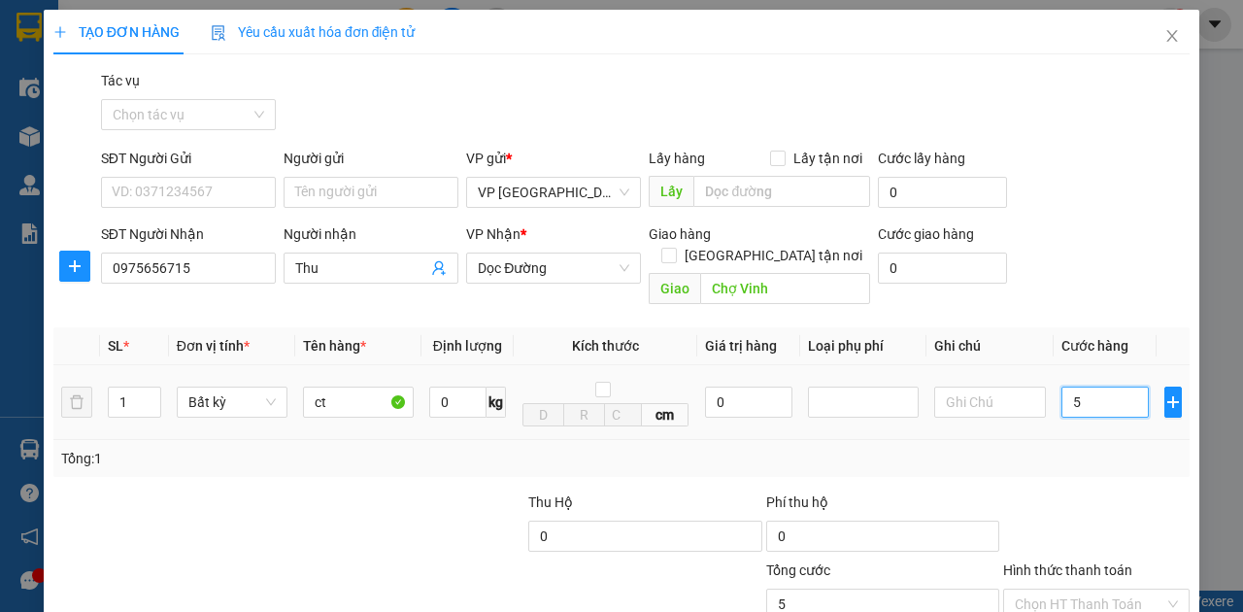
type input "50"
type input "500"
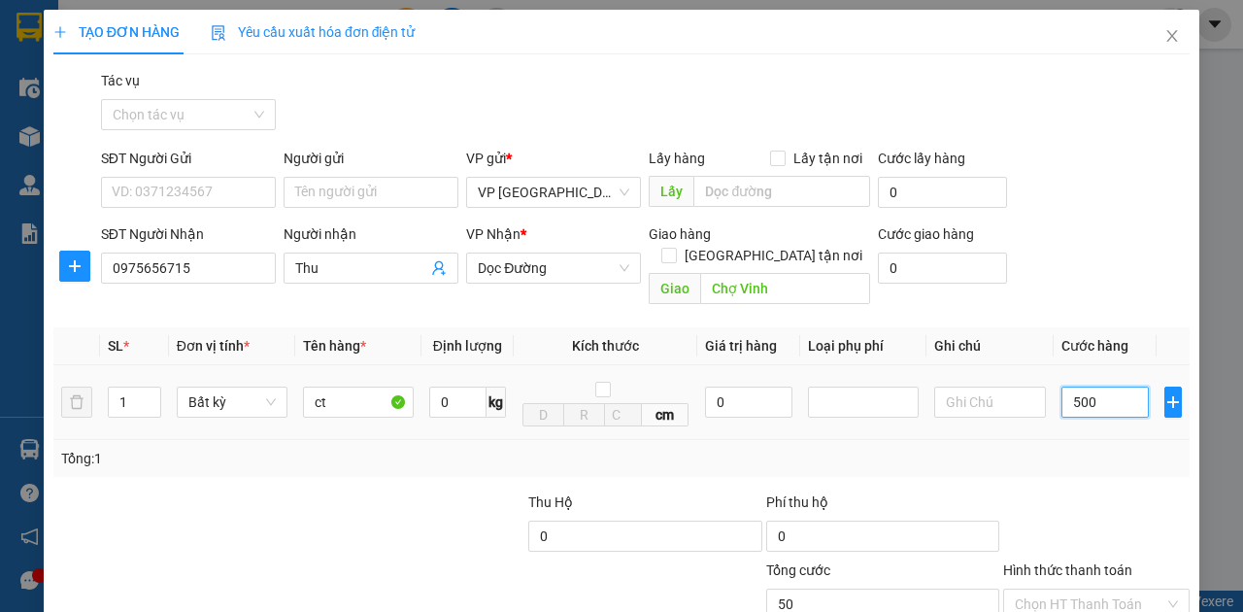
type input "500"
type input "5.000"
type input "50.000"
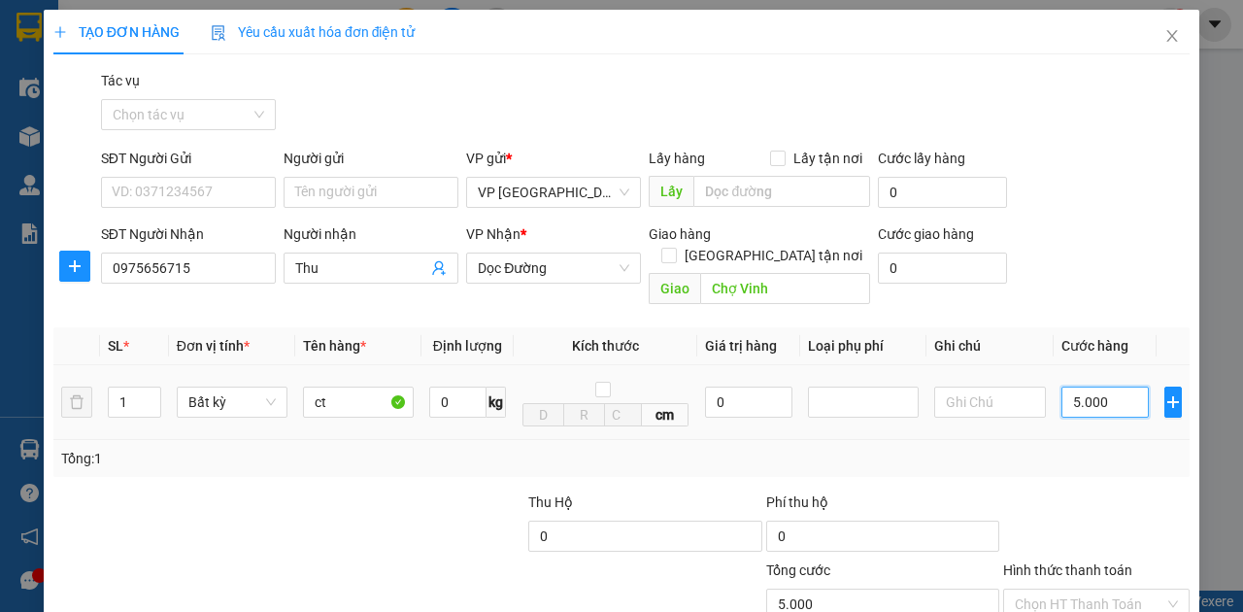
type input "50.000"
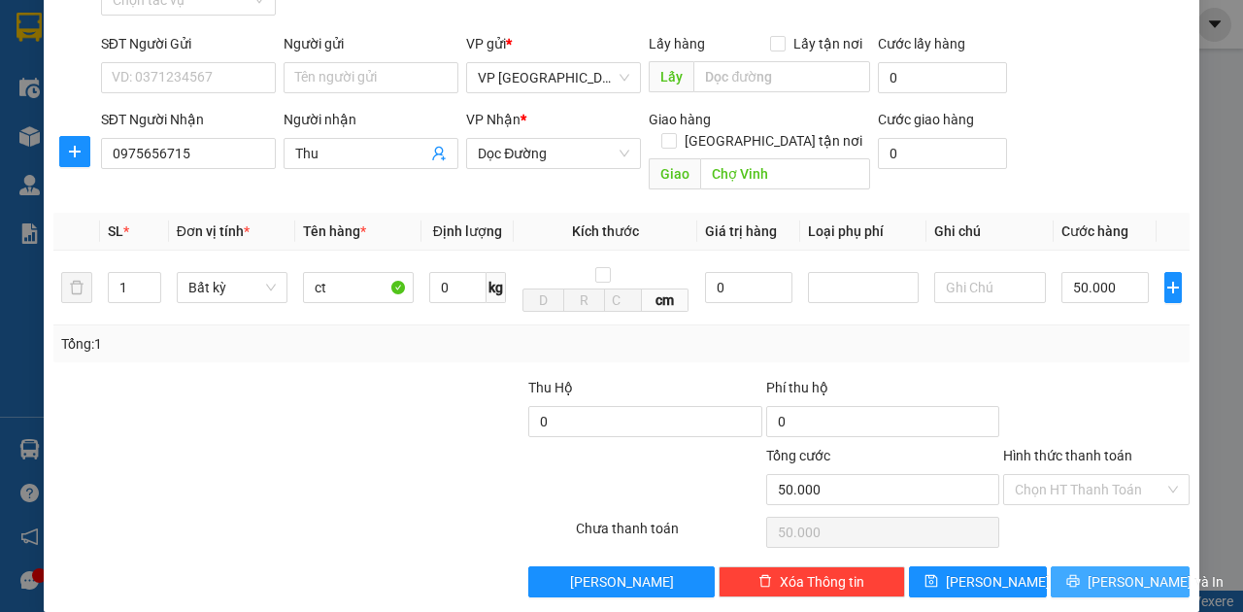
click at [1147, 571] on span "[PERSON_NAME] và In" at bounding box center [1156, 581] width 136 height 21
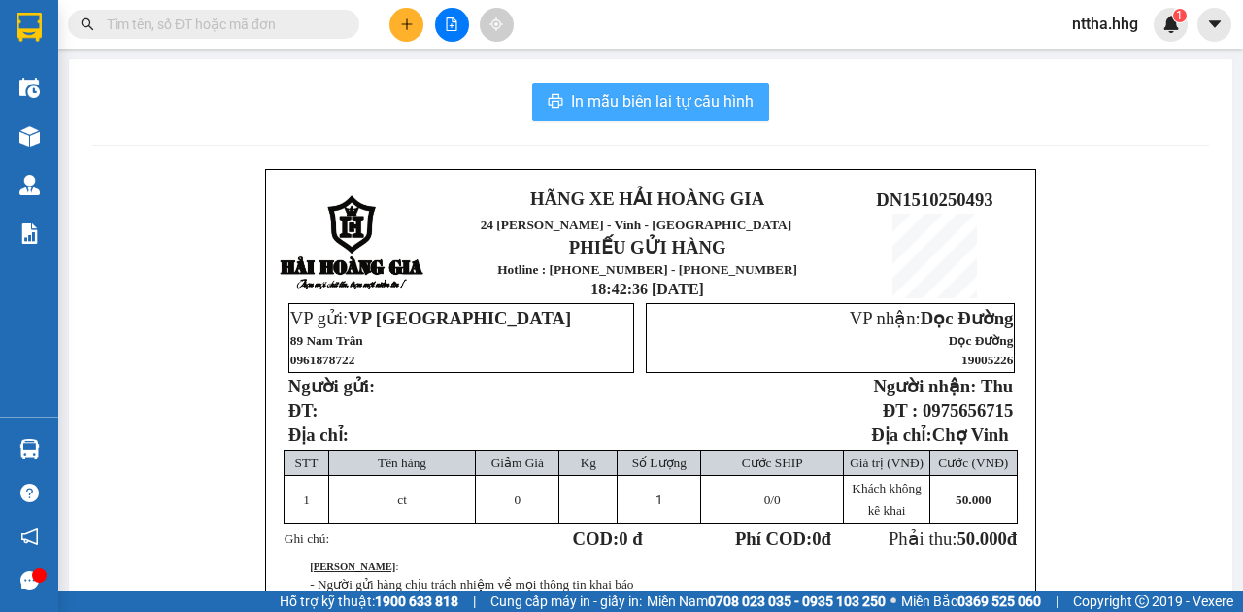
click at [716, 94] on span "In mẫu biên lai tự cấu hình" at bounding box center [662, 101] width 183 height 24
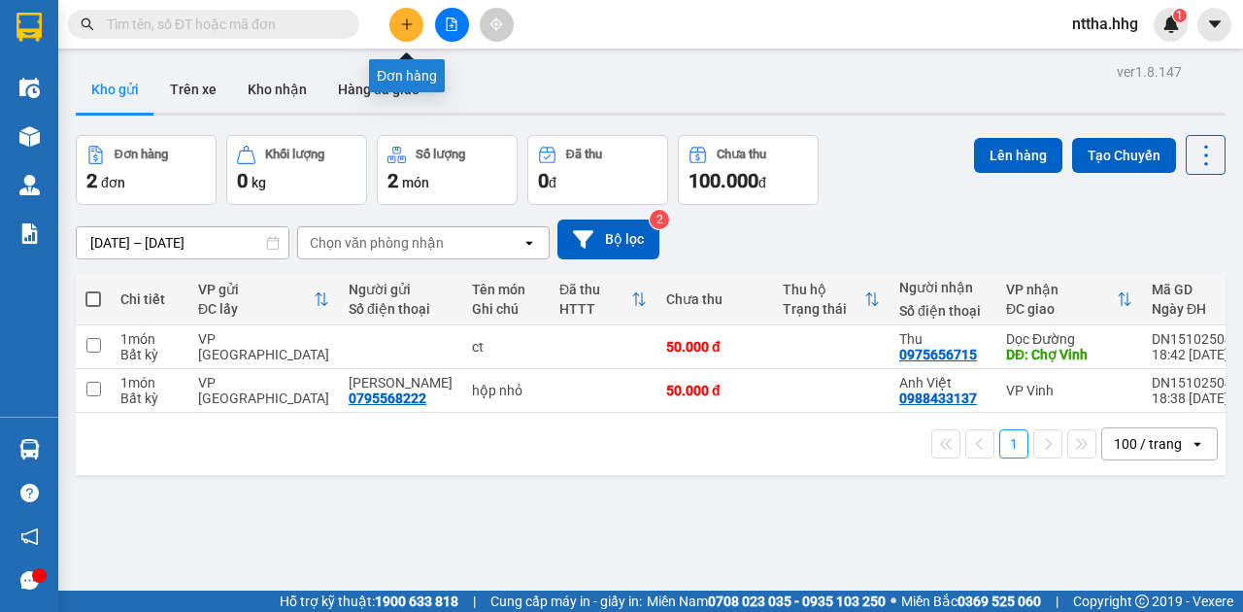
click at [407, 21] on icon "plus" at bounding box center [406, 23] width 1 height 11
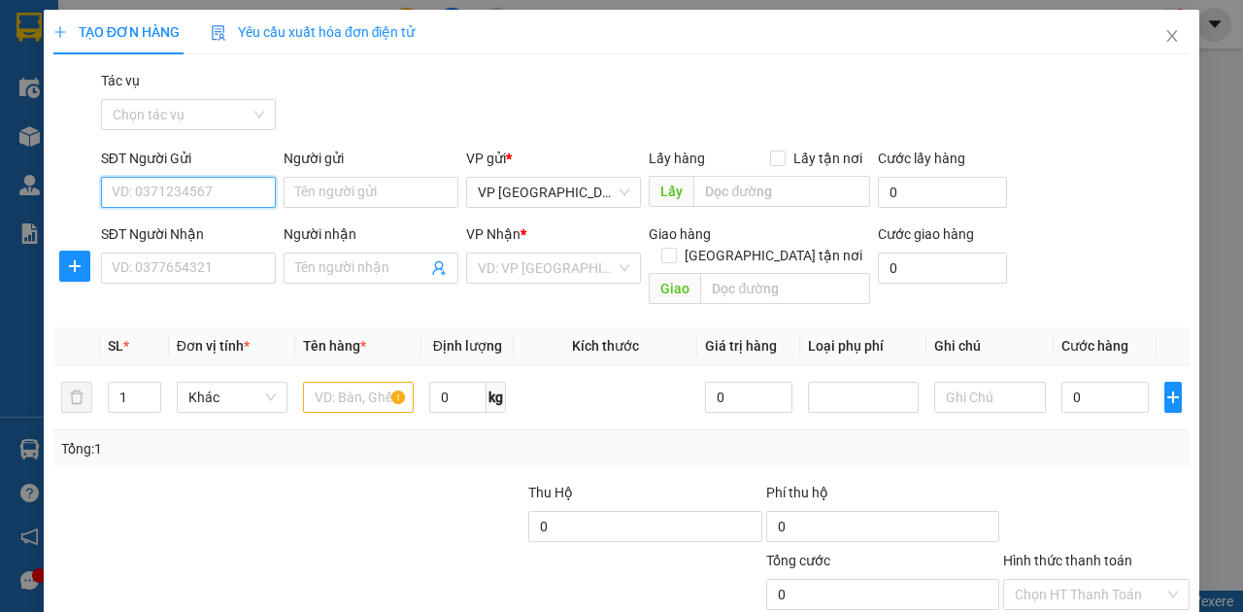
click at [182, 178] on input "SĐT Người Gửi" at bounding box center [188, 192] width 175 height 31
click at [170, 229] on div "0914190502 - Chị Hậu" at bounding box center [187, 229] width 151 height 21
type input "0914190502"
type input "Chị Hậu"
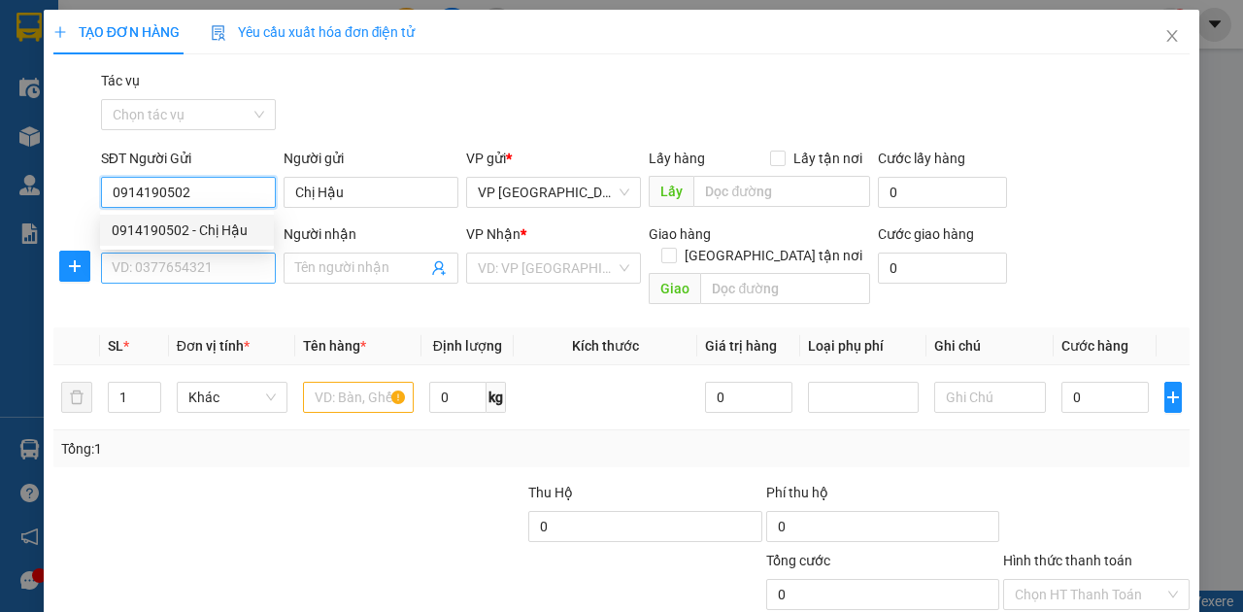
type input "0914190502"
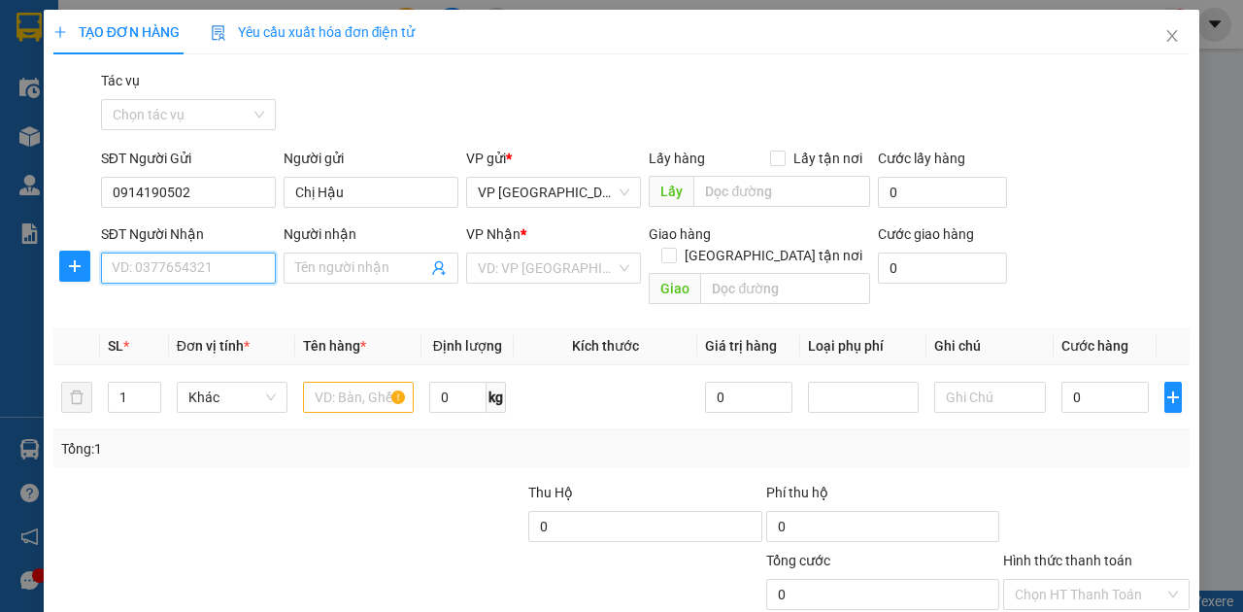
click at [167, 275] on input "SĐT Người Nhận" at bounding box center [188, 268] width 175 height 31
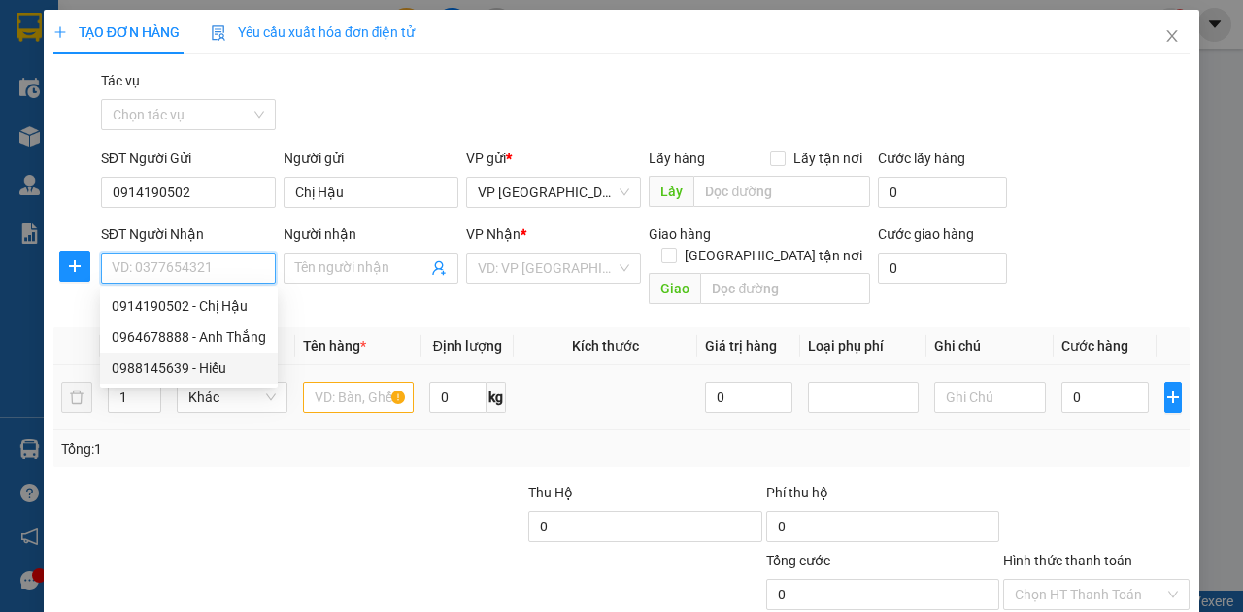
drag, startPoint x: 182, startPoint y: 313, endPoint x: 169, endPoint y: 416, distance: 103.7
click at [169, 416] on body "Kết quả tìm kiếm ( 0 ) Bộ lọc No Data nttha.hhg 1 Điều hành xe Kho hàng mới Quả…" at bounding box center [621, 306] width 1243 height 612
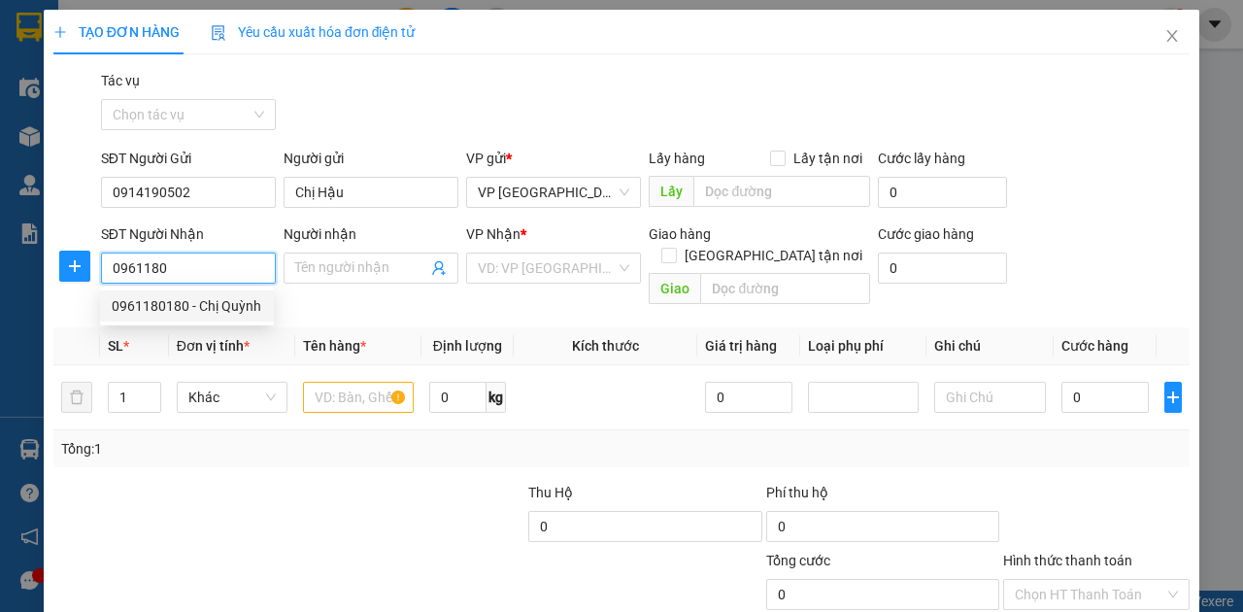
click at [198, 299] on div "0961180180 - Chị Quỳnh" at bounding box center [187, 305] width 151 height 21
type input "0961180180"
type input "[PERSON_NAME]"
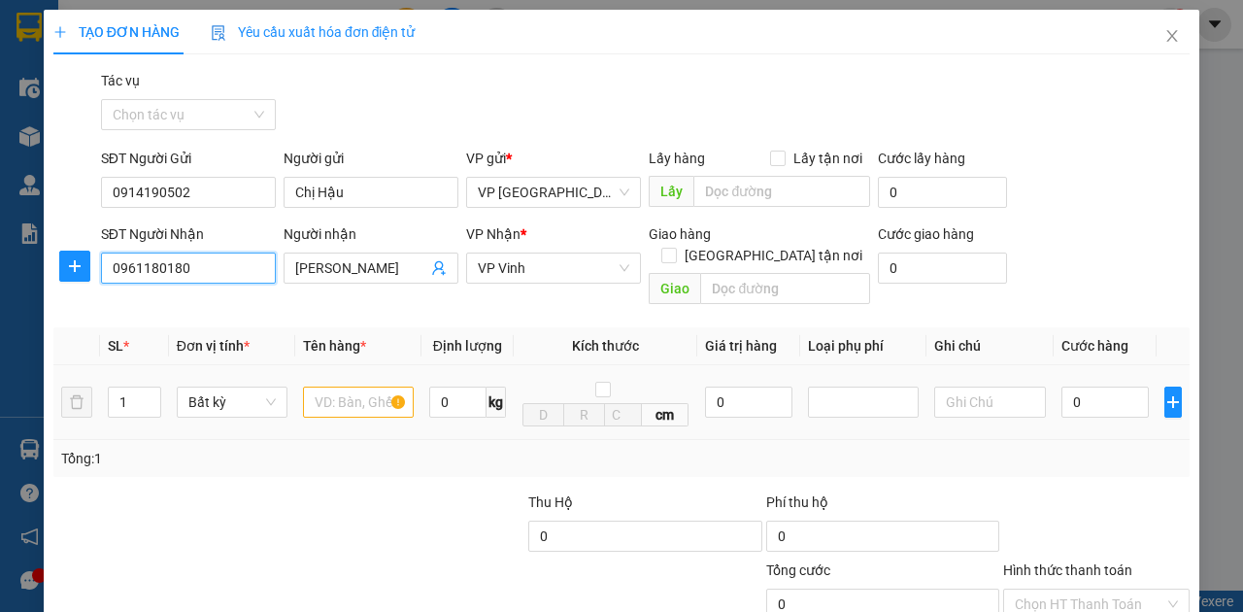
type input "0961180180"
click at [343, 387] on input "text" at bounding box center [358, 402] width 111 height 31
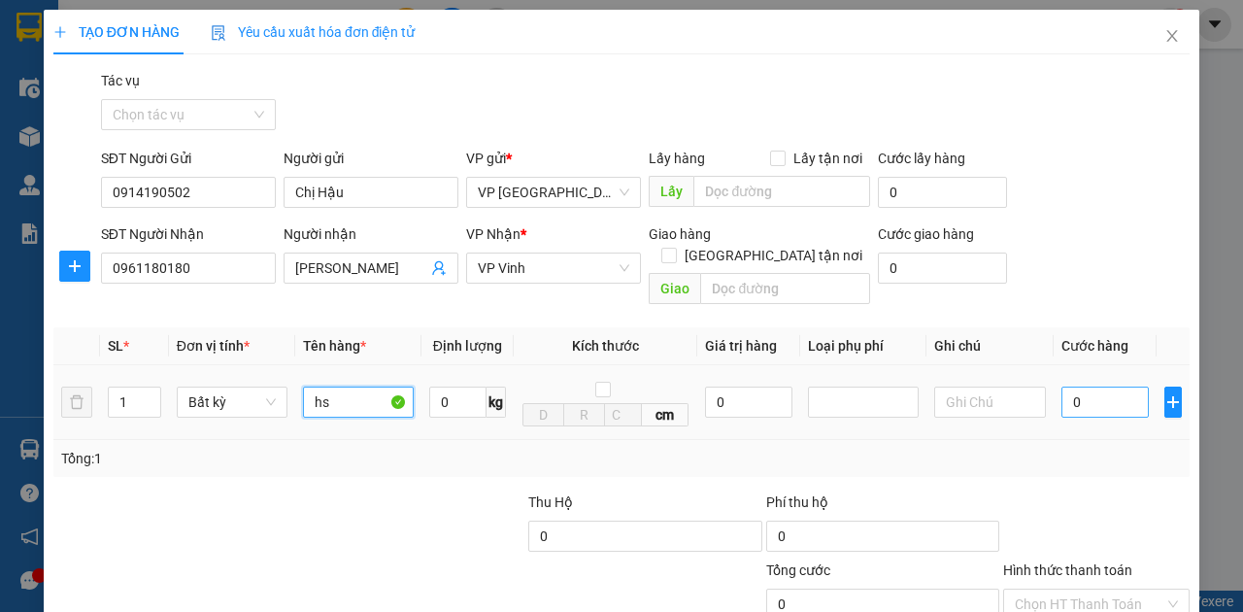
type input "hs"
click at [1081, 387] on input "0" at bounding box center [1105, 402] width 87 height 31
type input "5"
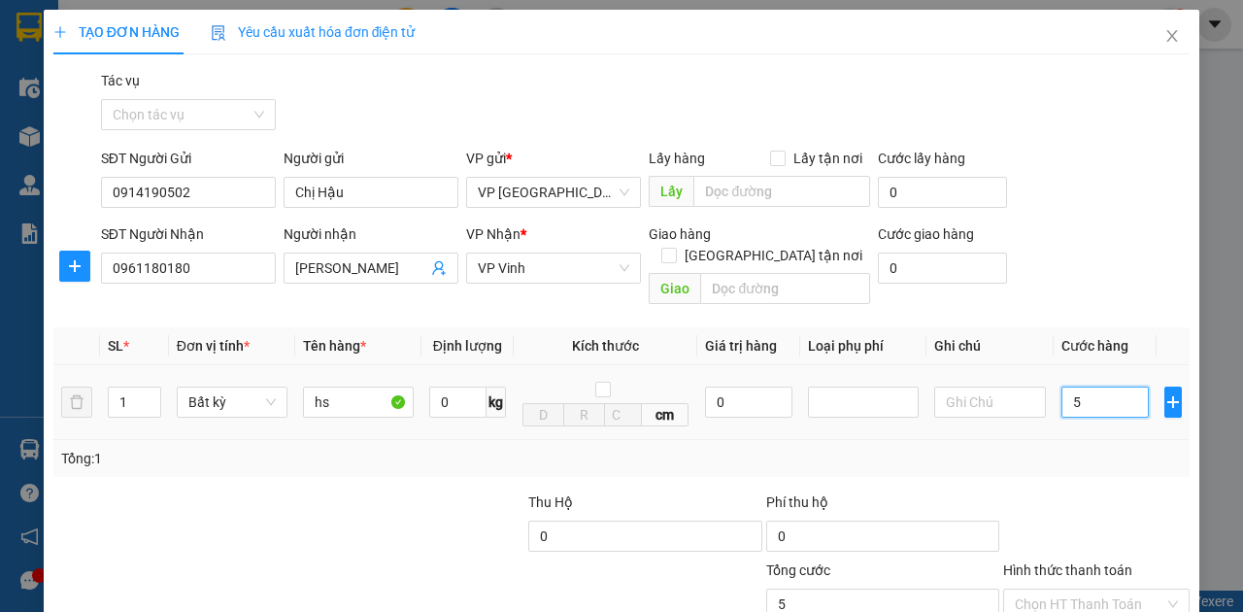
type input "50"
type input "500"
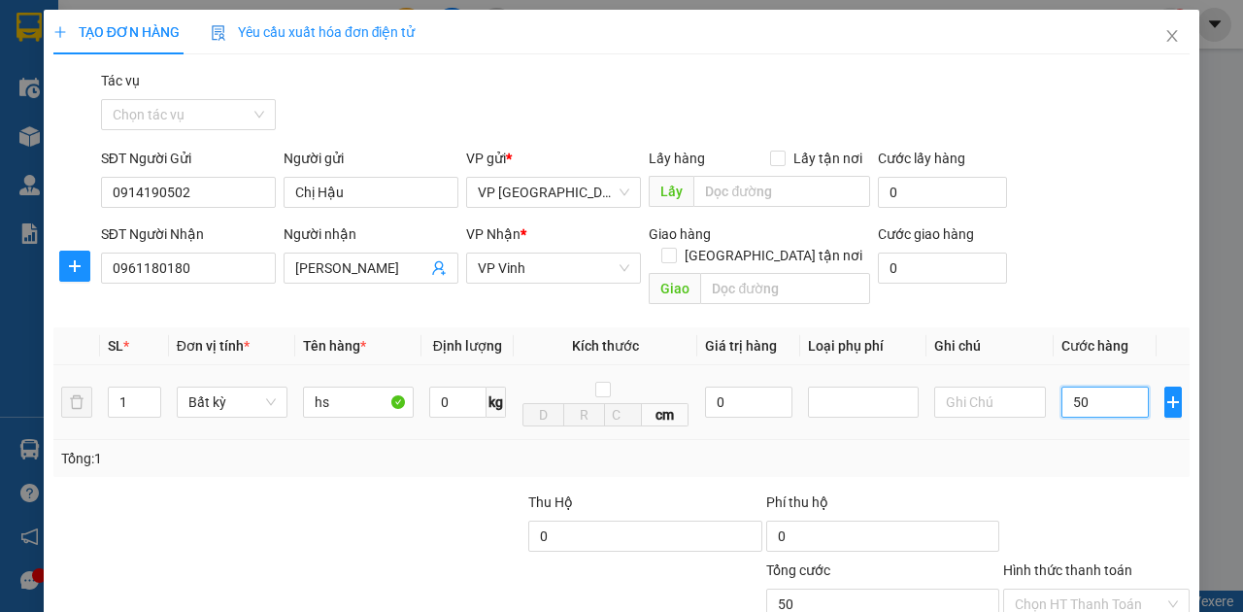
type input "500"
type input "5.000"
type input "50.000"
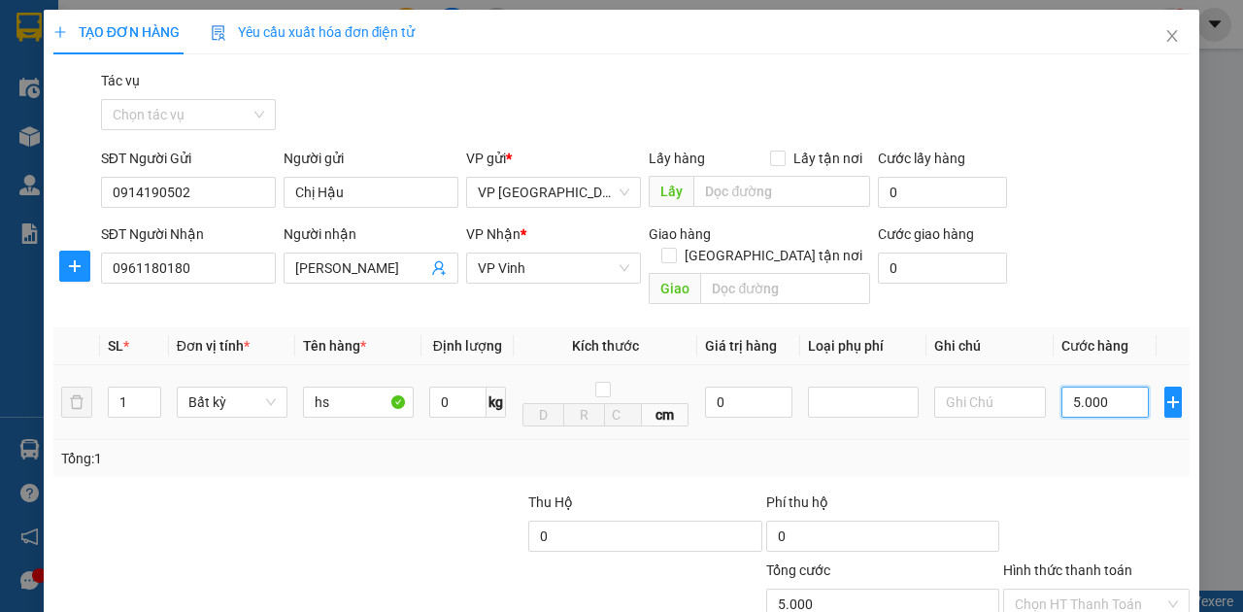
type input "50.000"
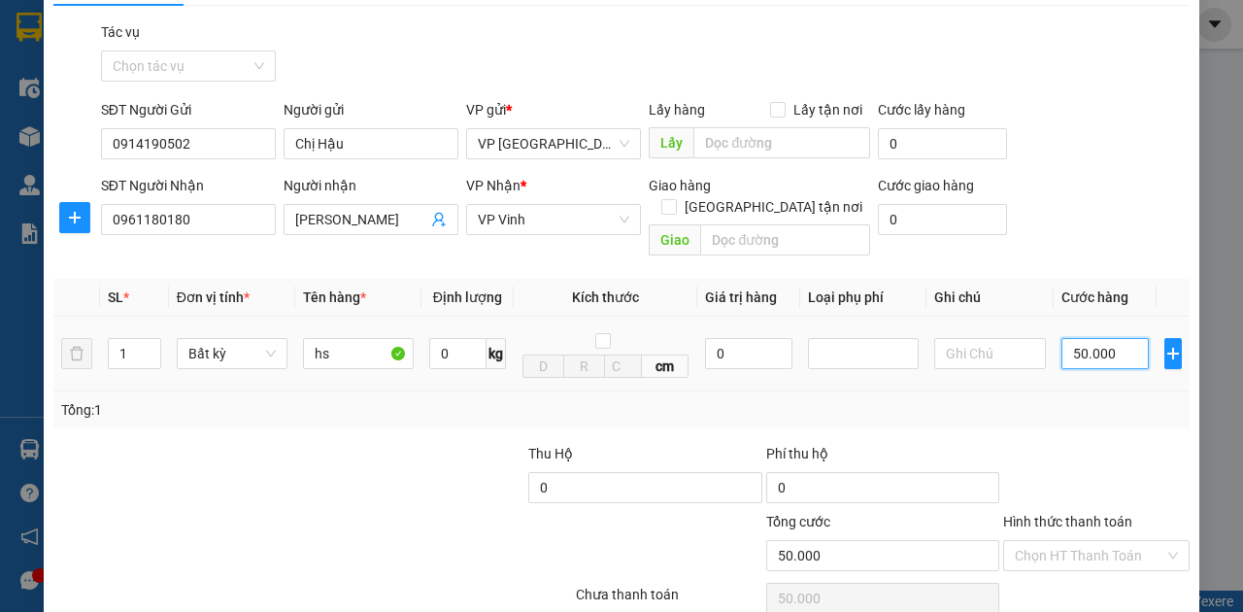
scroll to position [115, 0]
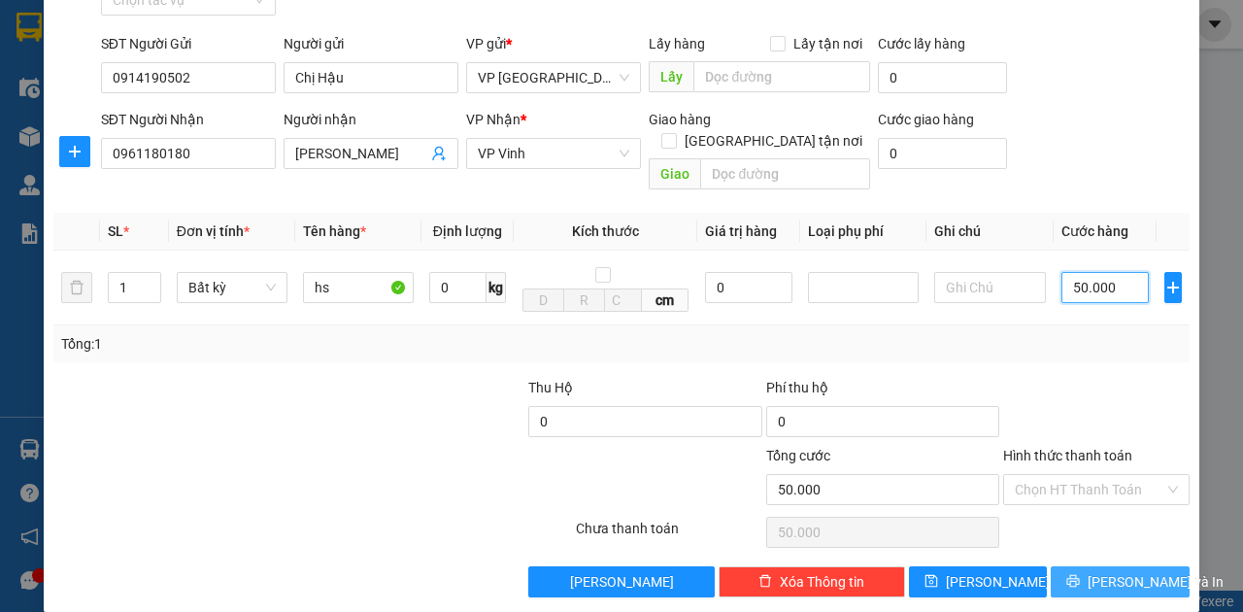
type input "50.000"
click at [1133, 571] on span "[PERSON_NAME] và In" at bounding box center [1156, 581] width 136 height 21
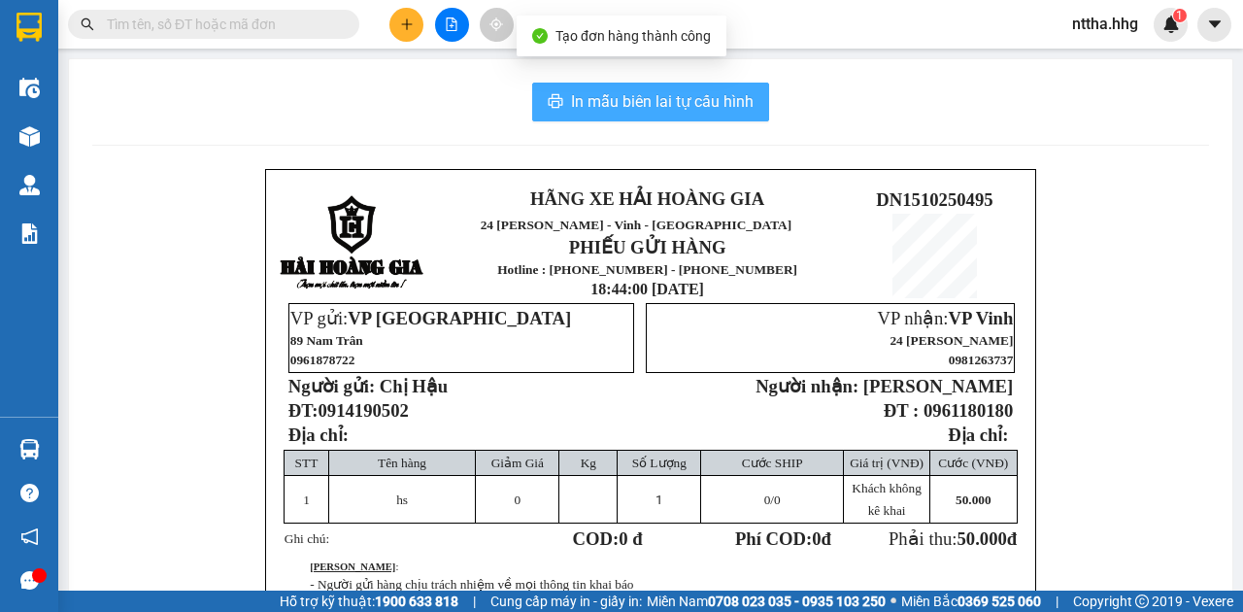
click at [701, 101] on span "In mẫu biên lai tự cấu hình" at bounding box center [662, 101] width 183 height 24
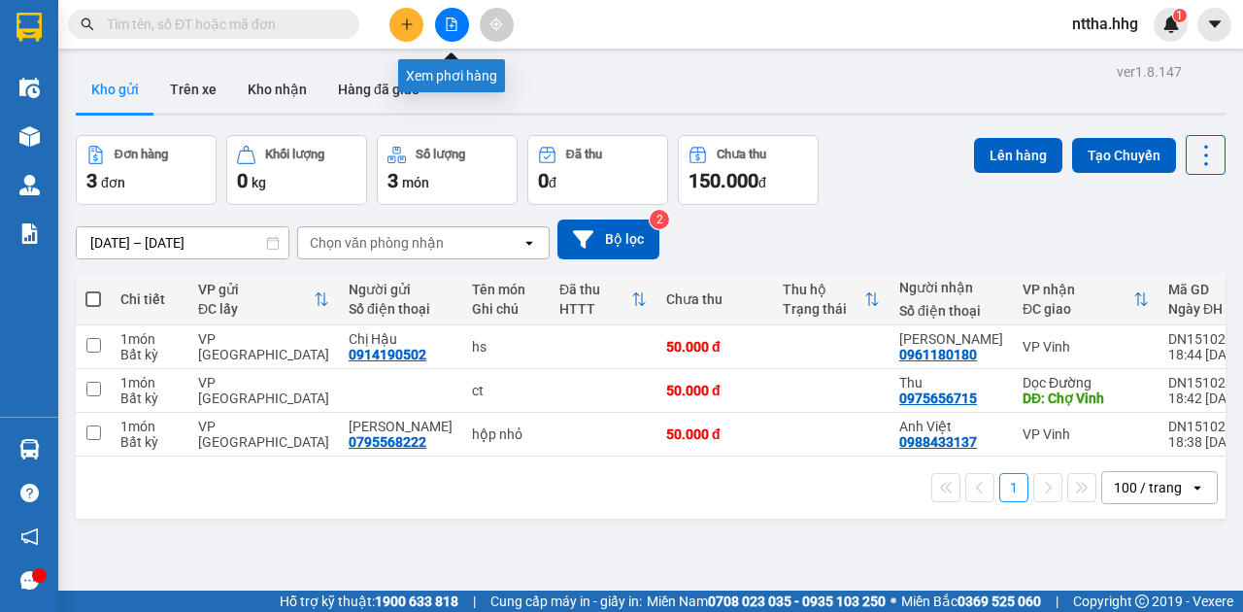
click at [453, 26] on icon "file-add" at bounding box center [452, 24] width 14 height 14
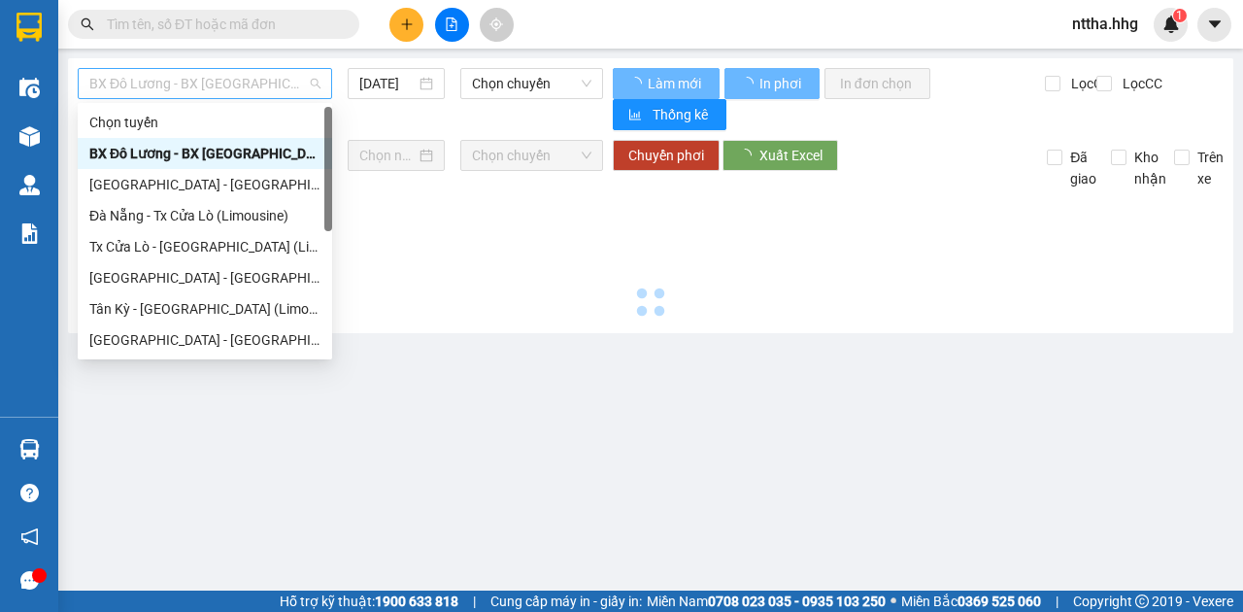
click at [274, 78] on span "BX Đô Lương - BX [GEOGRAPHIC_DATA] ([GEOGRAPHIC_DATA])" at bounding box center [204, 83] width 231 height 29
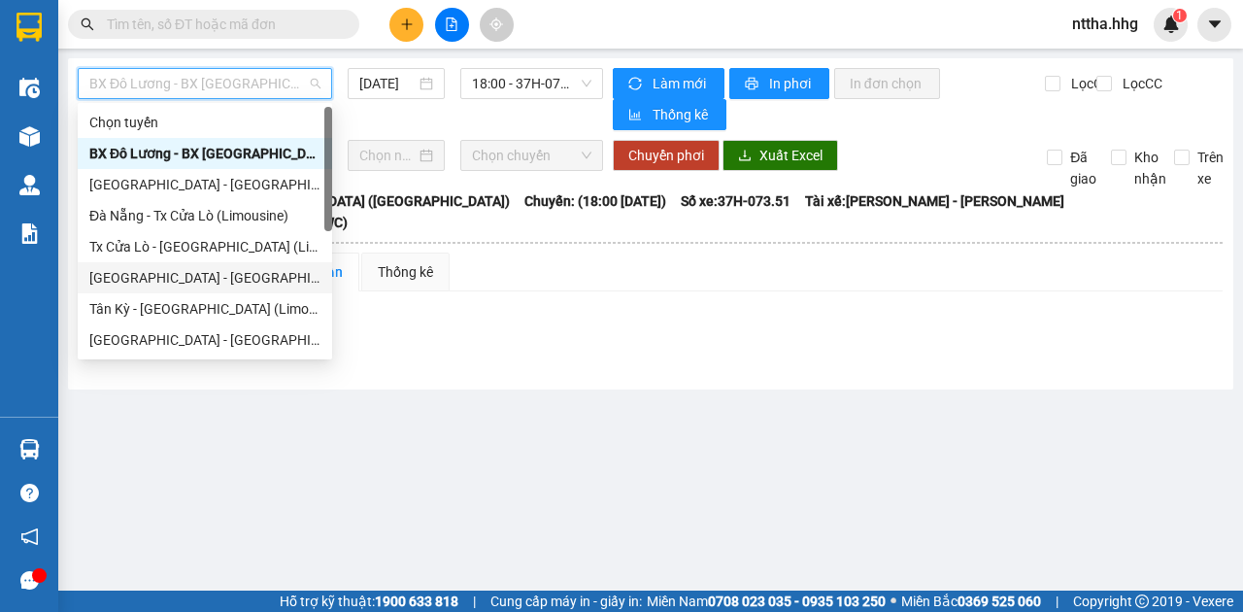
scroll to position [155, 0]
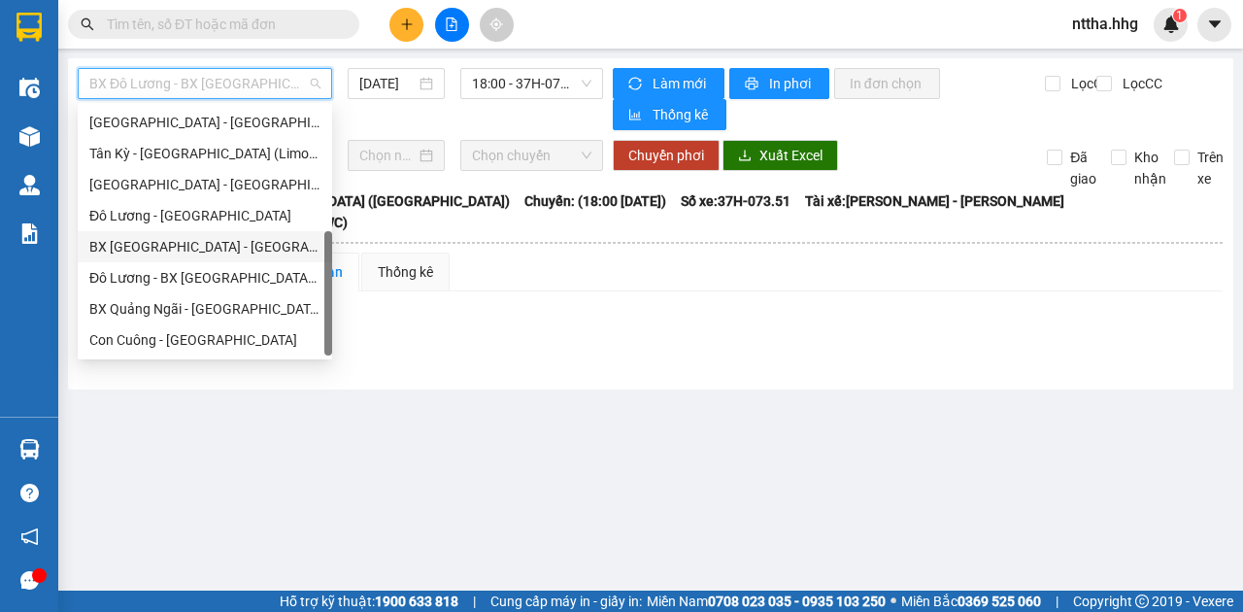
click at [247, 253] on div "BX [GEOGRAPHIC_DATA] - [GEOGRAPHIC_DATA] (Limosine 32 phòng)" at bounding box center [204, 246] width 231 height 21
type input "[DATE]"
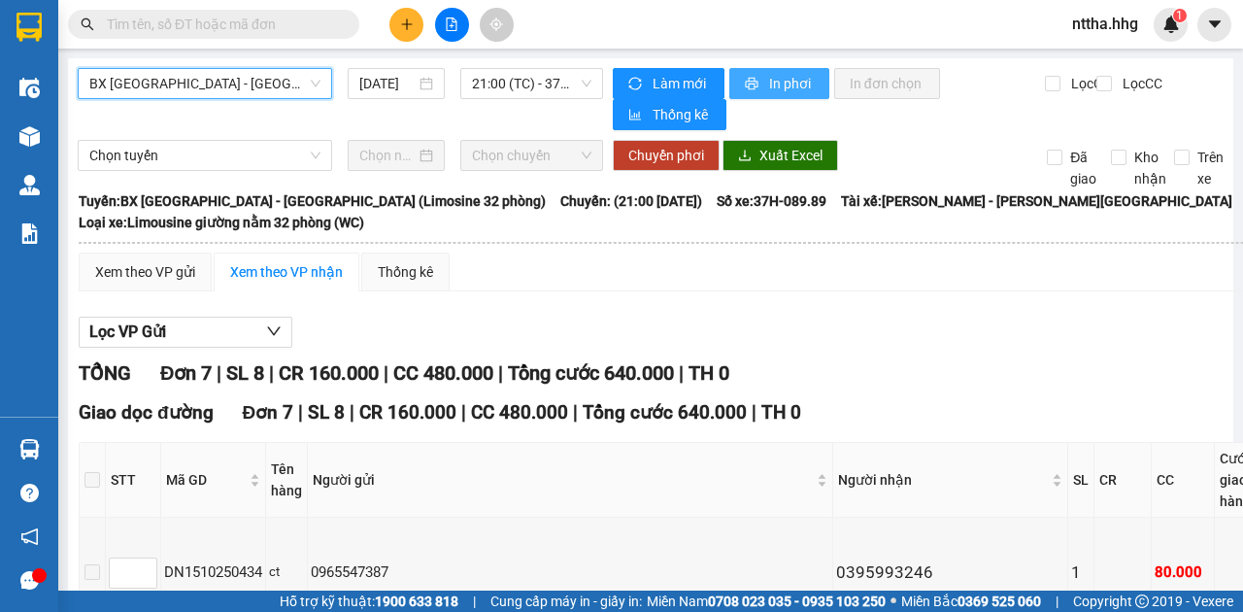
click at [779, 79] on span "In phơi" at bounding box center [791, 83] width 45 height 21
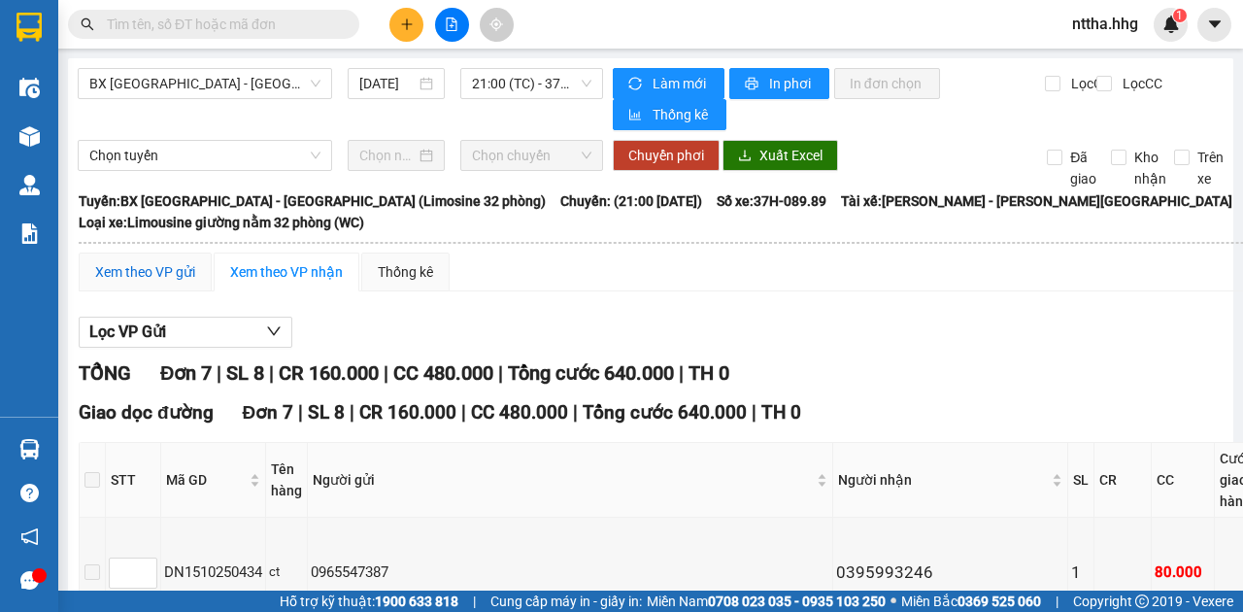
click at [123, 266] on div "Xem theo VP gửi" at bounding box center [145, 271] width 100 height 21
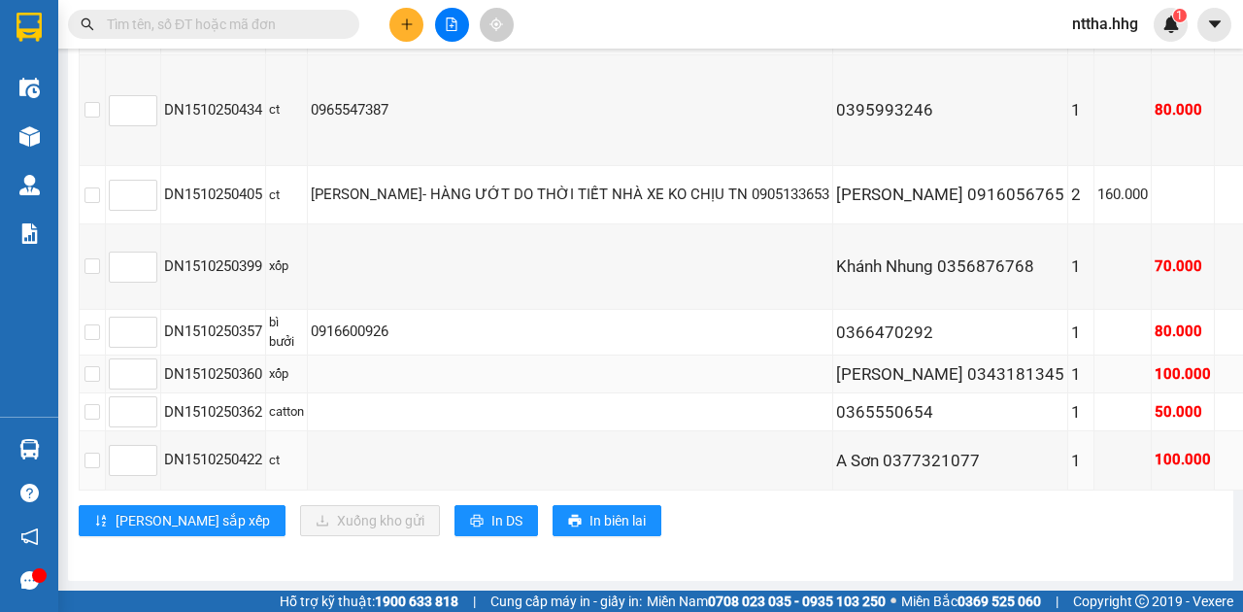
scroll to position [897, 0]
click at [86, 401] on label at bounding box center [92, 411] width 16 height 21
click at [86, 404] on input "checkbox" at bounding box center [92, 412] width 16 height 16
checkbox input "true"
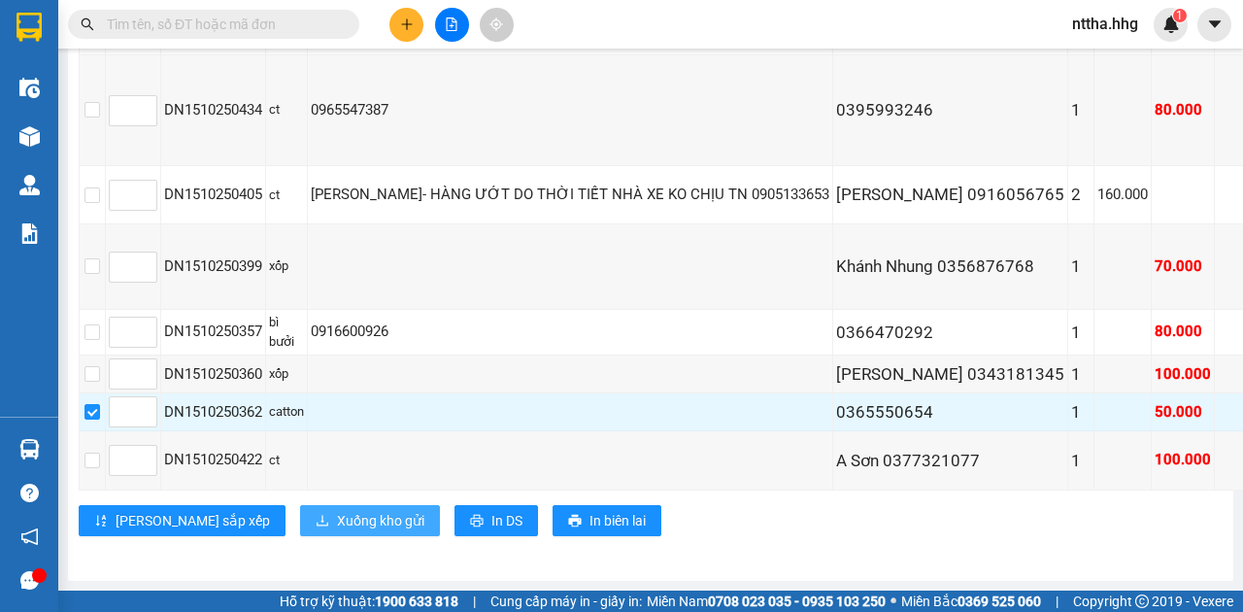
scroll to position [962, 0]
click at [337, 510] on span "Xuống kho gửi" at bounding box center [380, 520] width 87 height 21
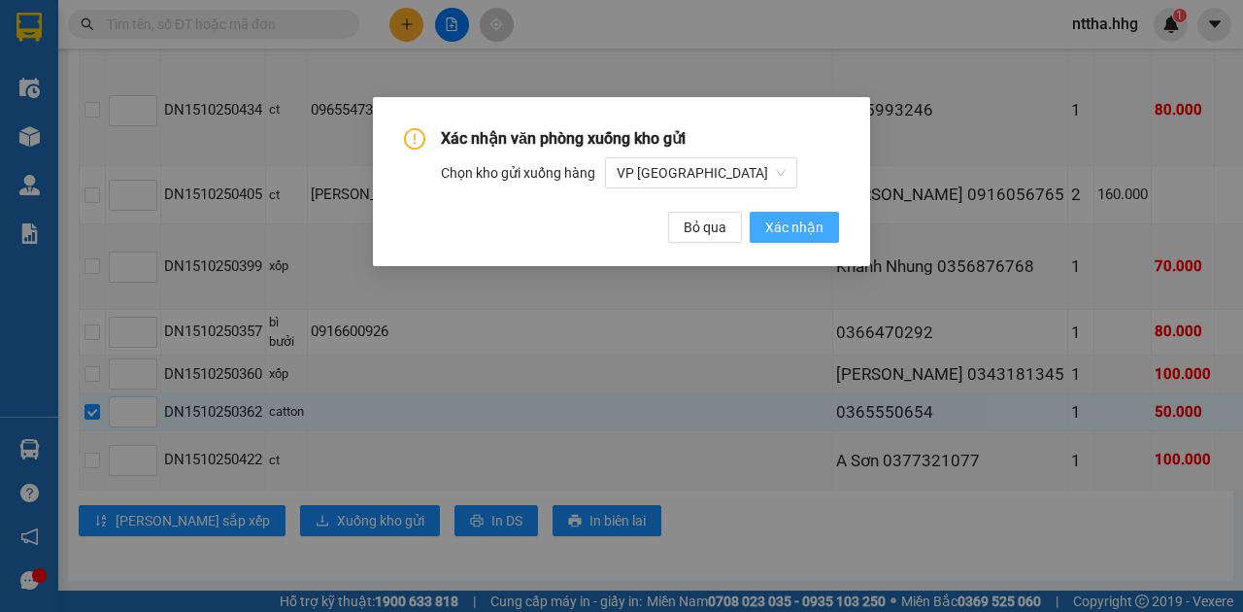
click at [777, 231] on span "Xác nhận" at bounding box center [794, 227] width 58 height 21
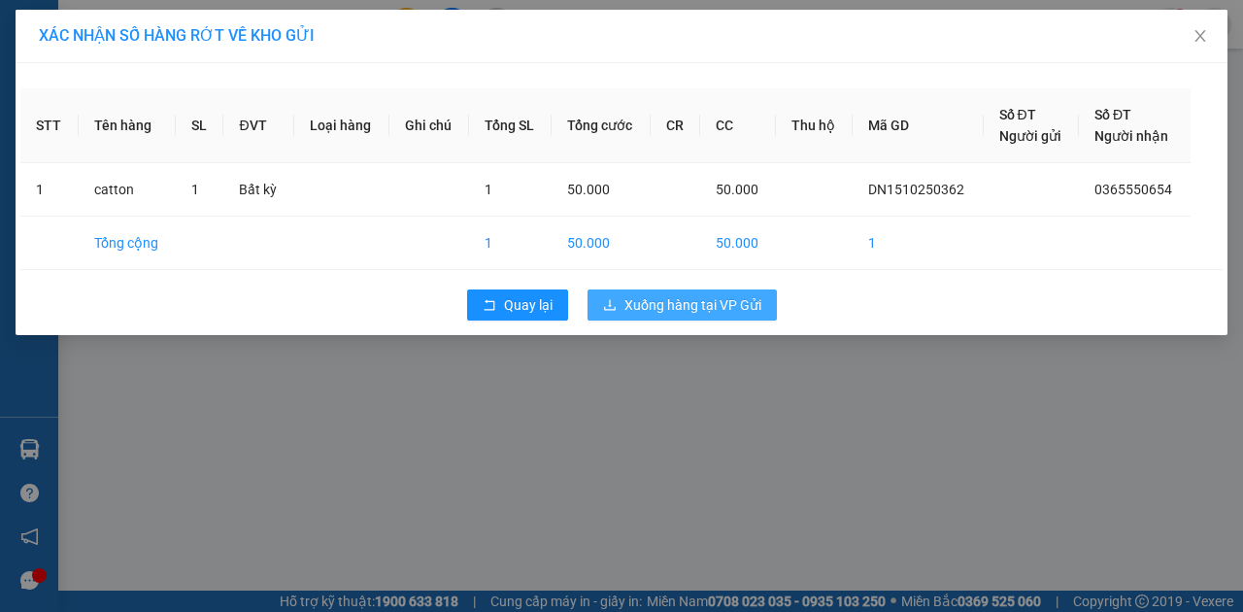
click at [718, 298] on span "Xuống hàng tại VP Gửi" at bounding box center [692, 304] width 137 height 21
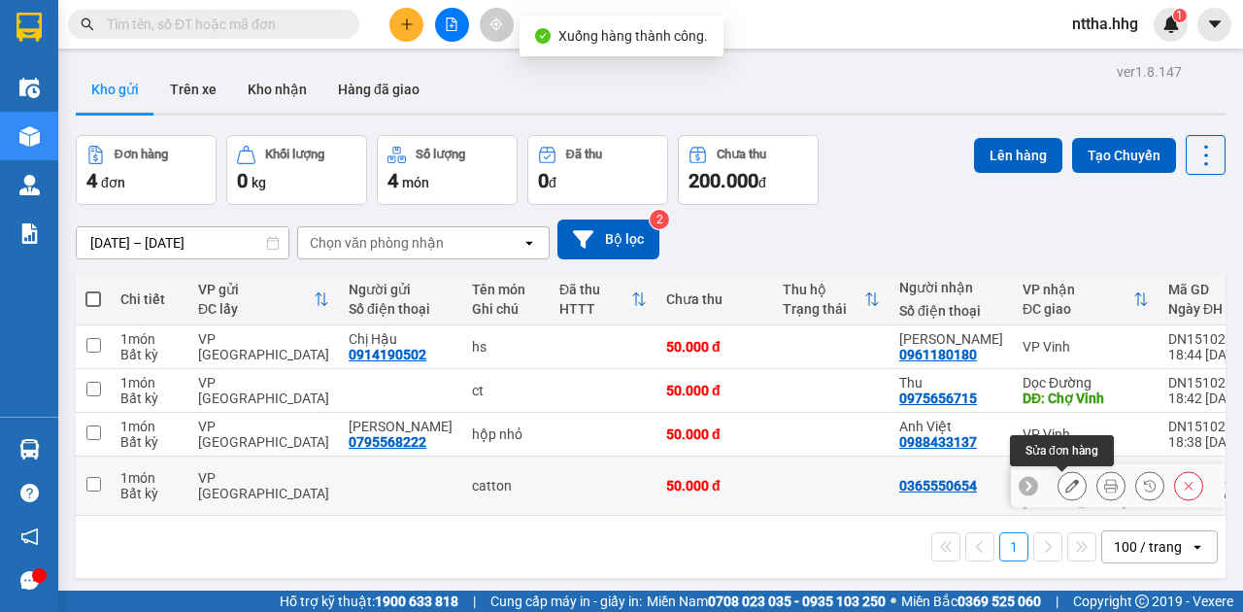
click at [1072, 489] on button at bounding box center [1072, 486] width 27 height 34
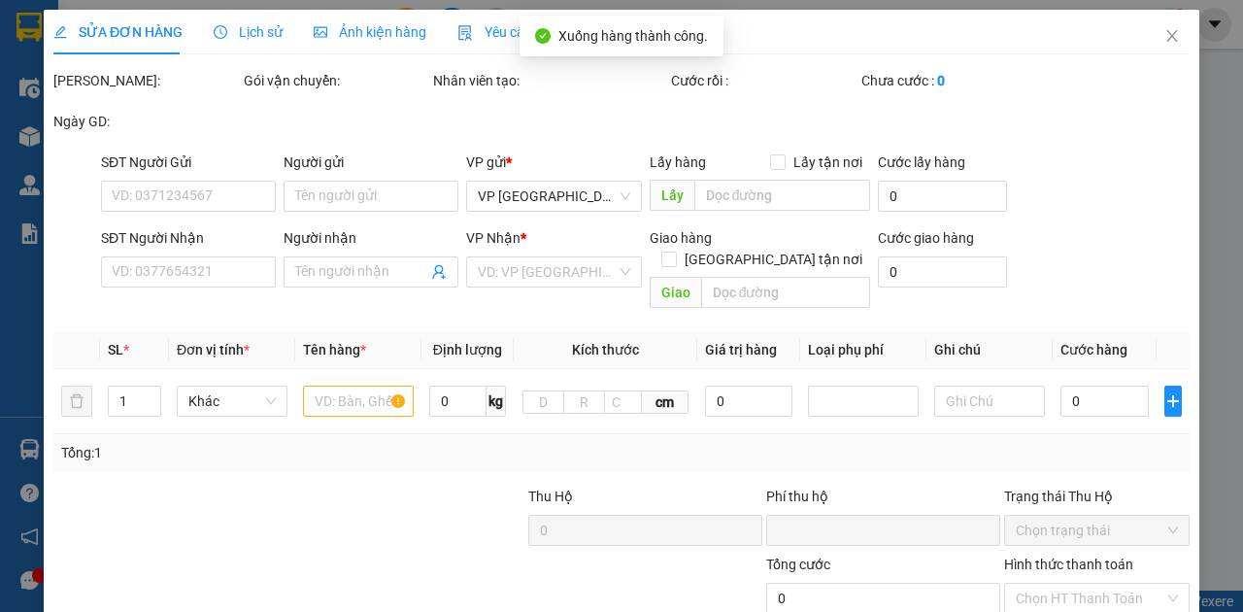
type input "0365550654"
type input "[PERSON_NAME]"
type input "0"
type input "50.000"
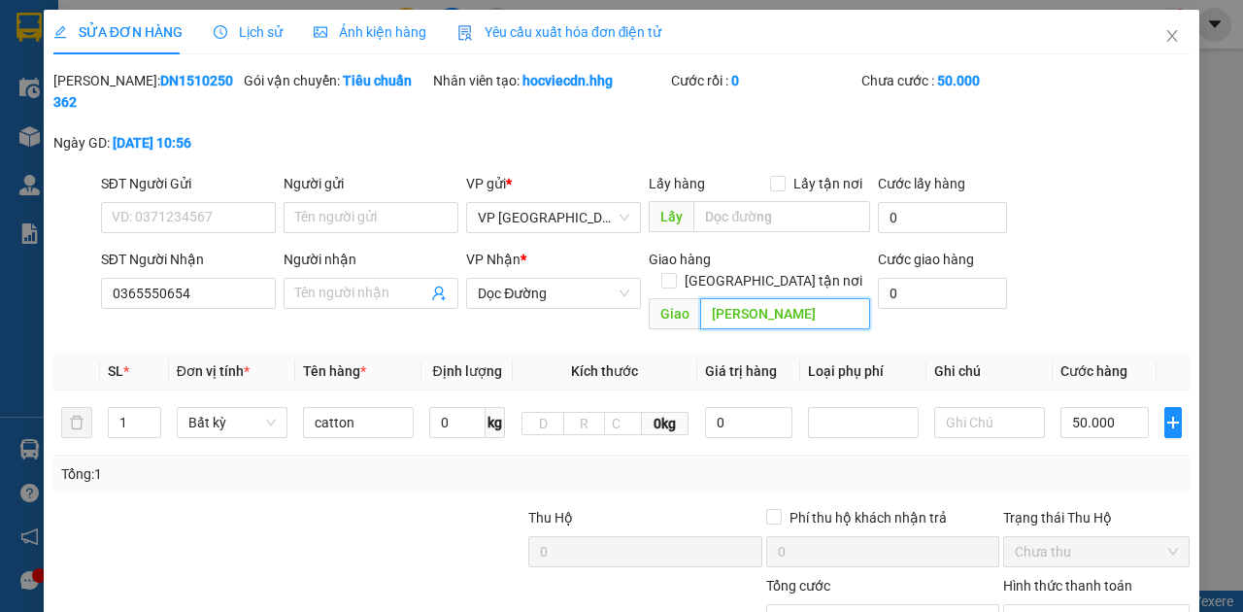
click at [734, 298] on input "[PERSON_NAME]" at bounding box center [784, 313] width 169 height 31
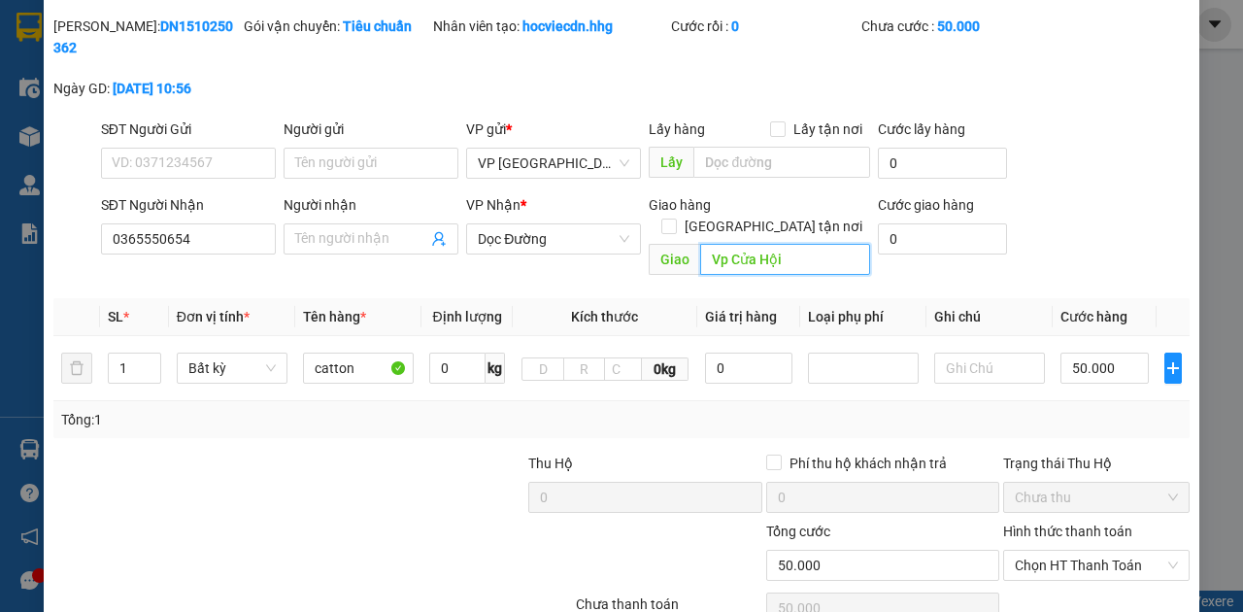
scroll to position [130, 0]
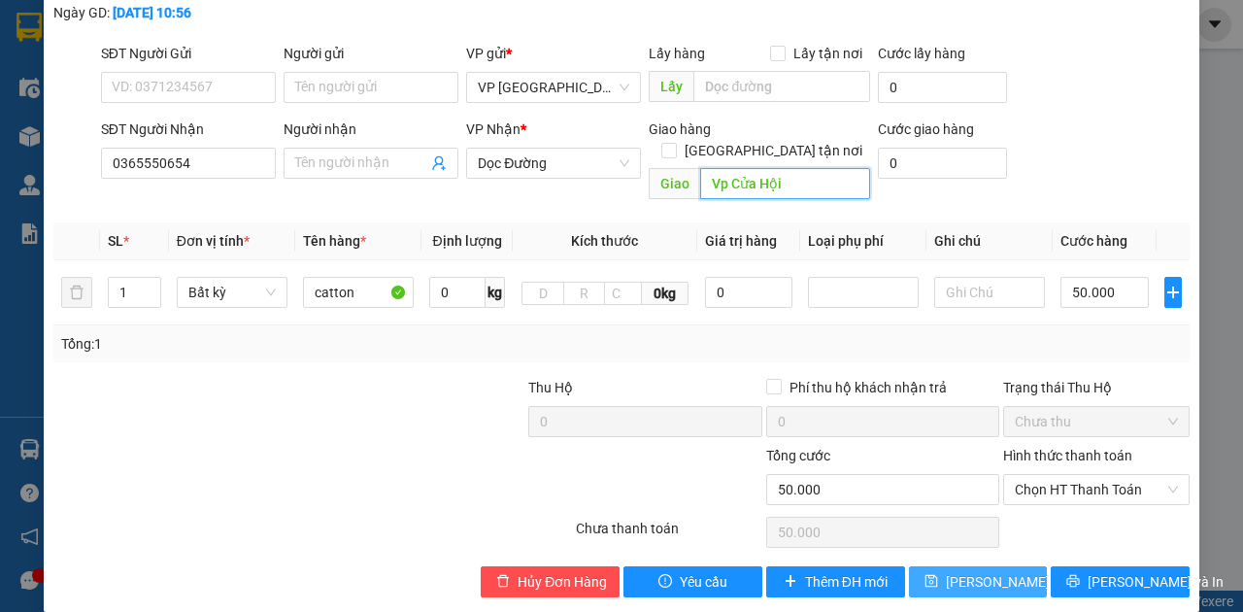
type input "Vp Cửa Hội"
click at [961, 571] on span "[PERSON_NAME] thay đổi" at bounding box center [1023, 581] width 155 height 21
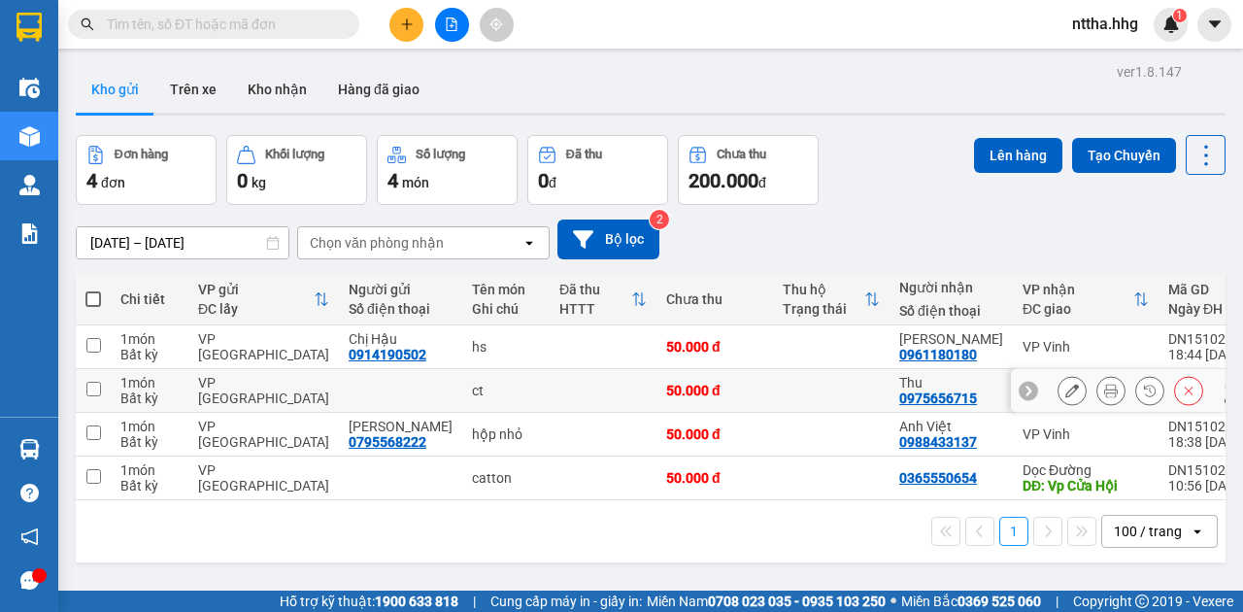
click at [89, 394] on input "checkbox" at bounding box center [93, 389] width 15 height 15
checkbox input "true"
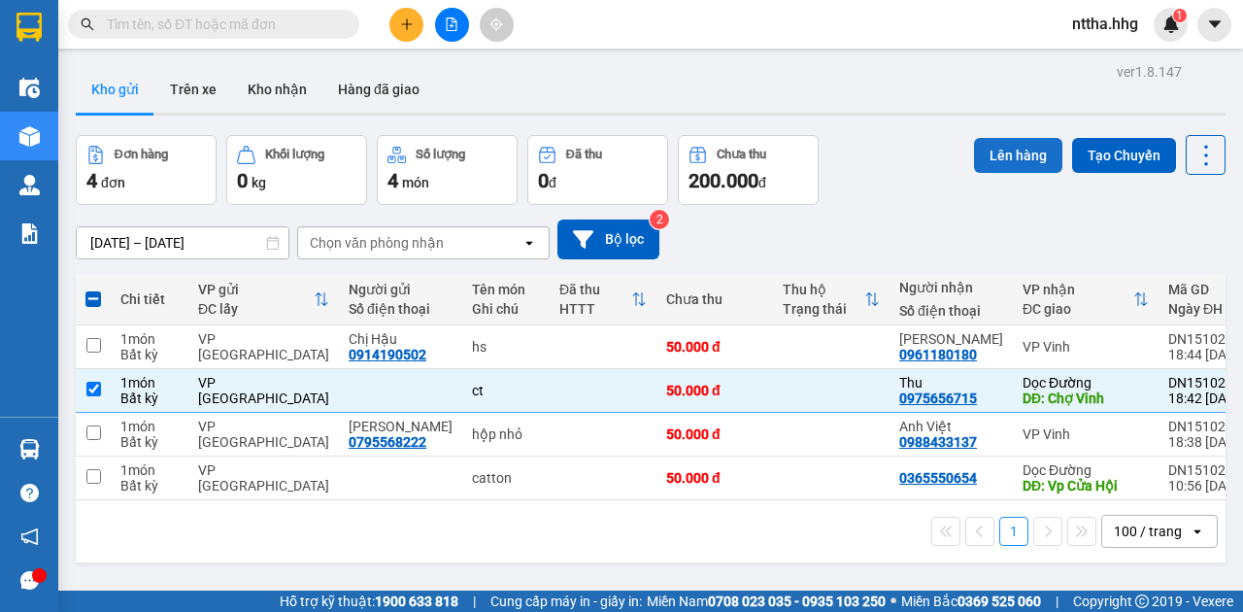
click at [1010, 139] on button "Lên hàng" at bounding box center [1018, 155] width 88 height 35
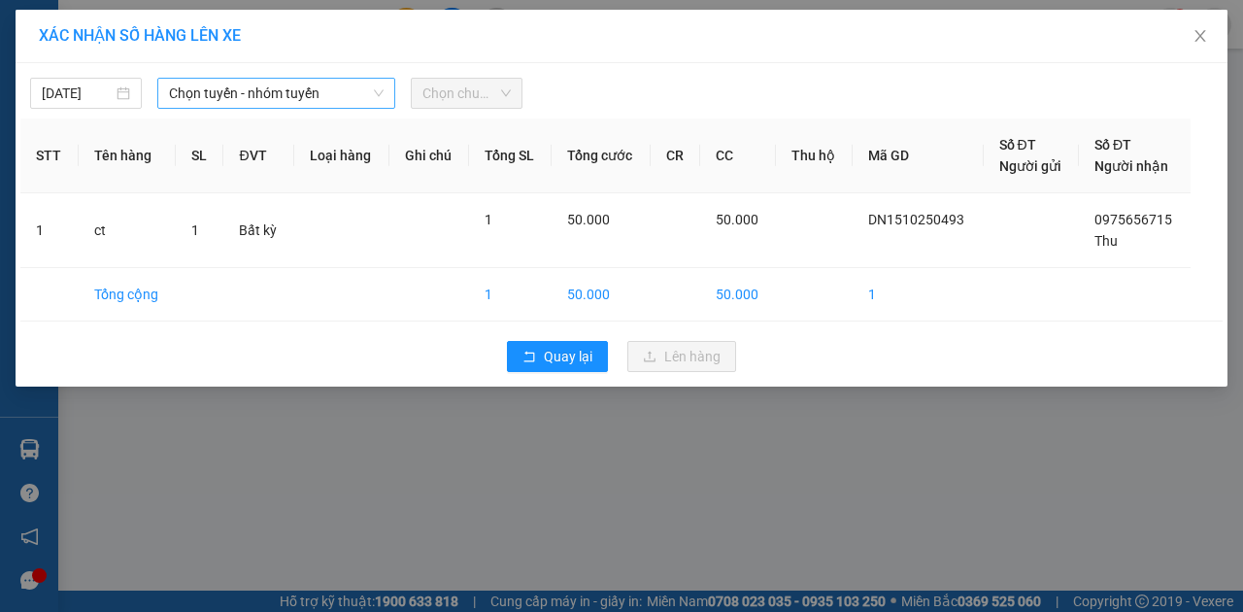
click at [343, 85] on span "Chọn tuyến - nhóm tuyến" at bounding box center [276, 93] width 215 height 29
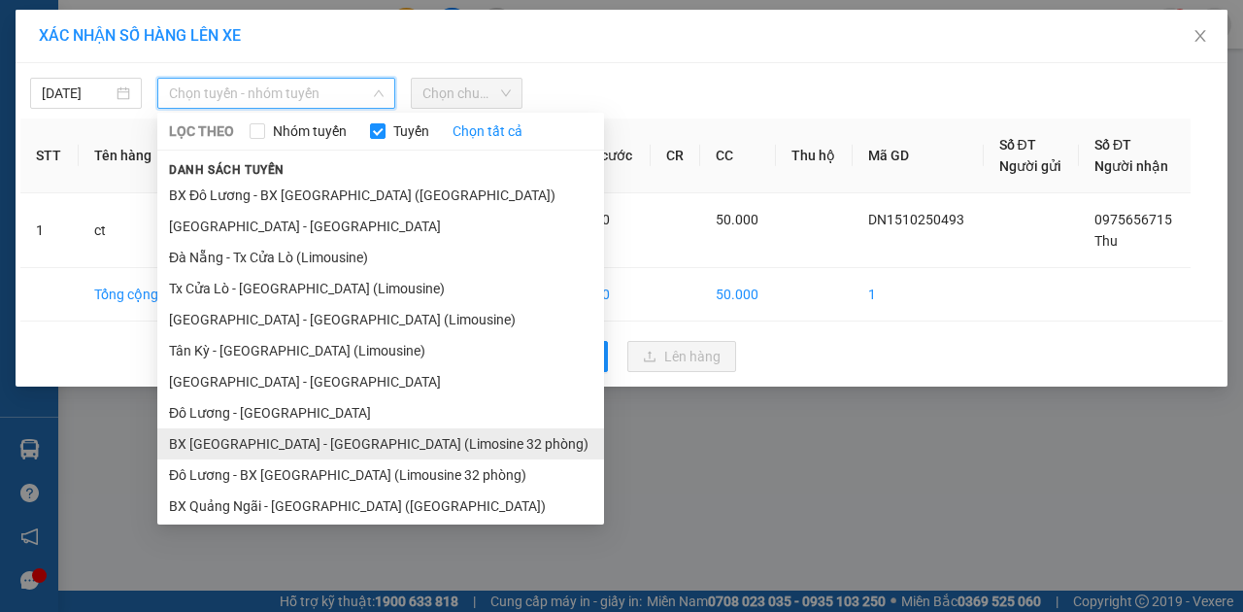
scroll to position [36, 0]
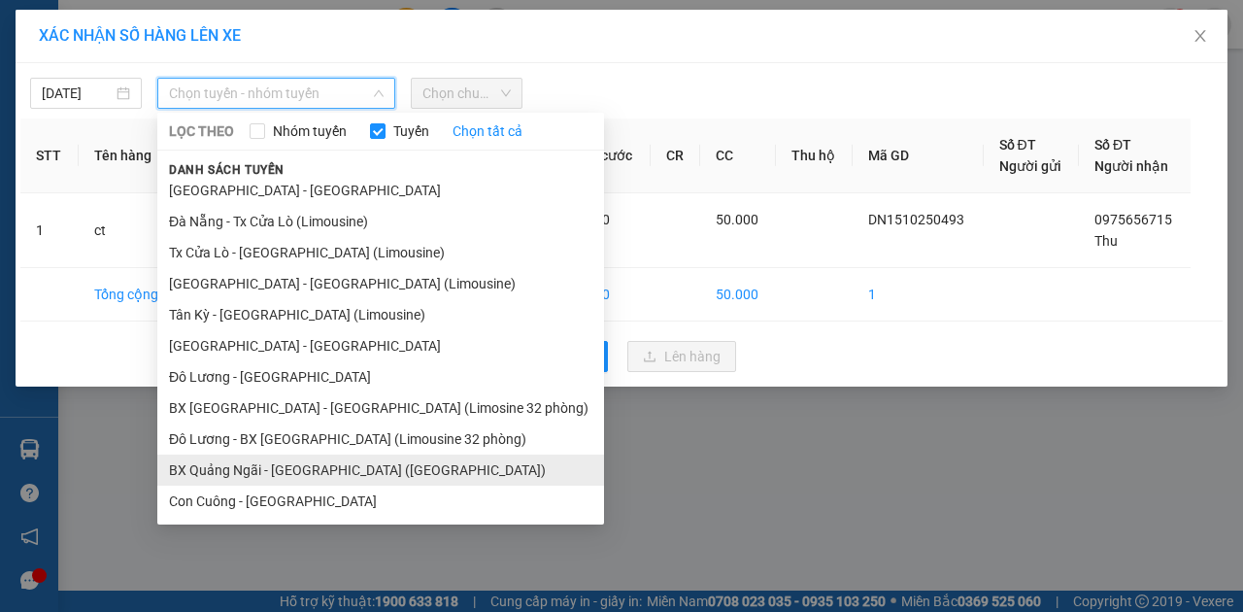
click at [311, 468] on li "BX Quảng Ngãi - [GEOGRAPHIC_DATA] ([GEOGRAPHIC_DATA])" at bounding box center [380, 470] width 447 height 31
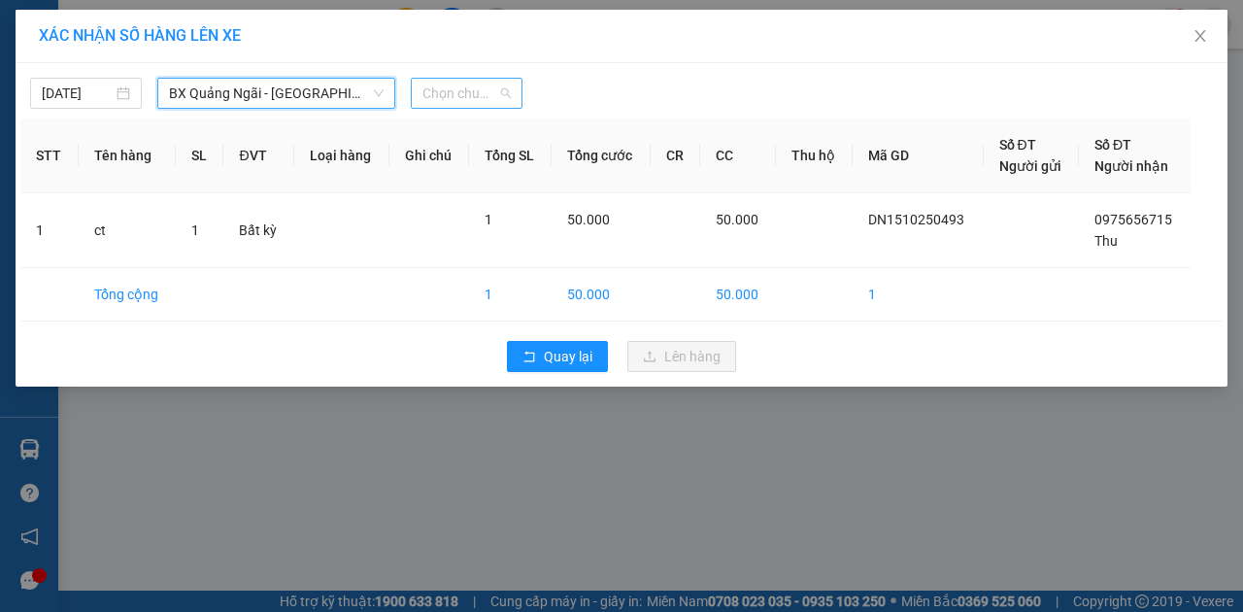
click at [463, 93] on span "Chọn chuyến" at bounding box center [466, 93] width 88 height 29
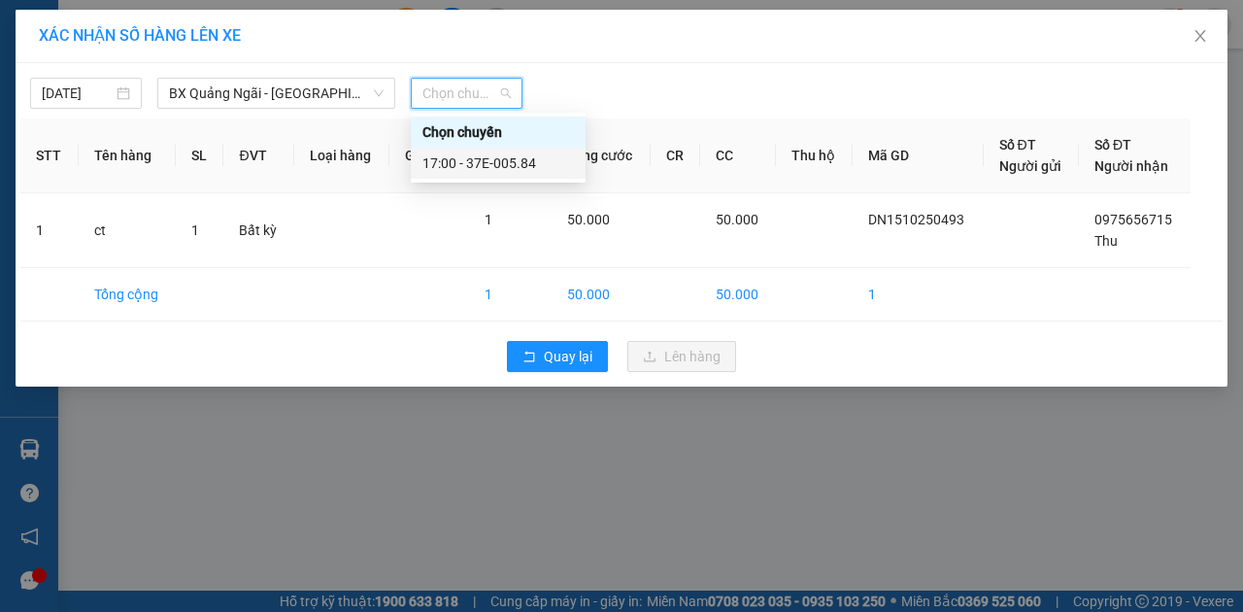
click at [461, 159] on div "17:00 - 37E-005.84" at bounding box center [498, 162] width 152 height 21
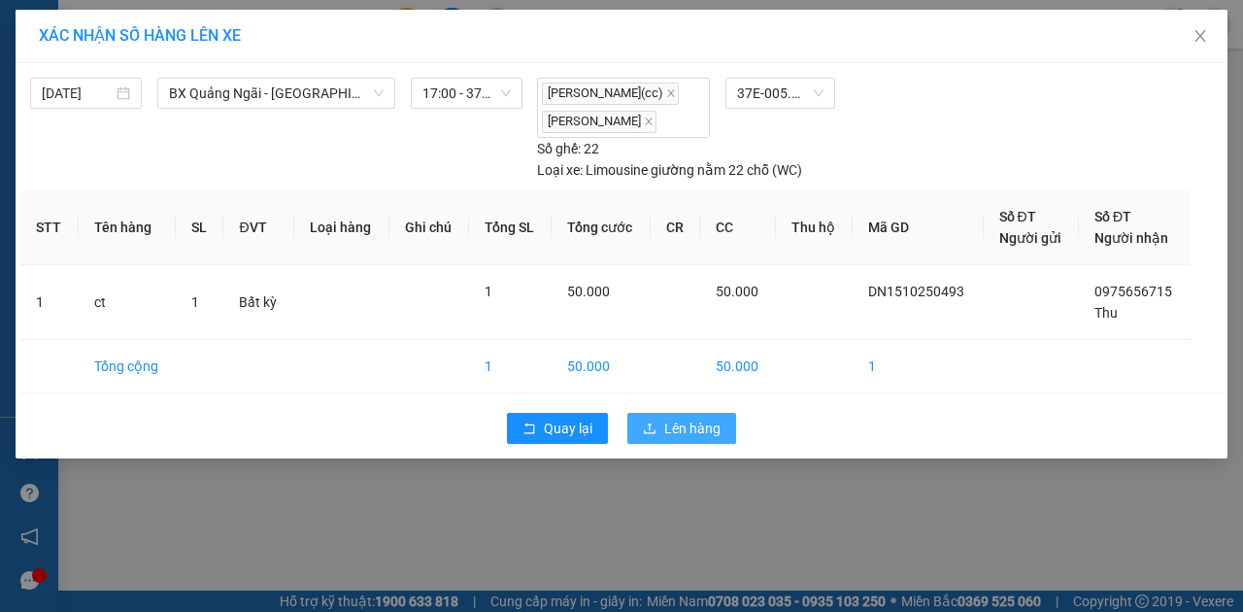
click at [708, 422] on span "Lên hàng" at bounding box center [692, 428] width 56 height 21
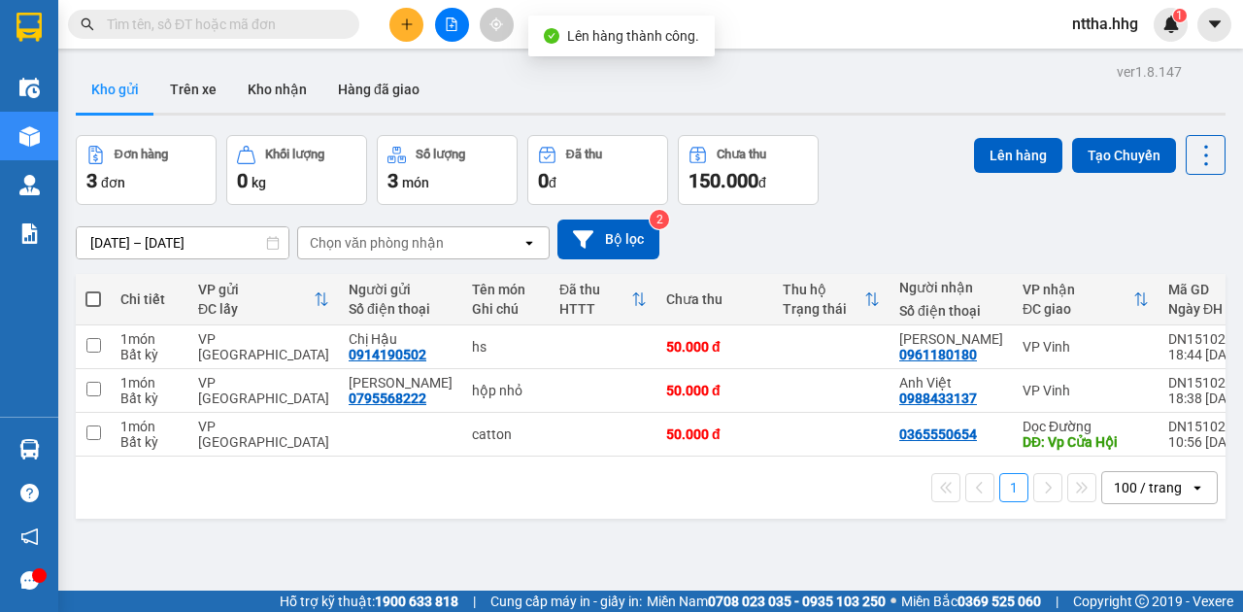
click at [90, 294] on span at bounding box center [93, 299] width 16 height 16
click at [93, 289] on input "checkbox" at bounding box center [93, 289] width 0 height 0
checkbox input "true"
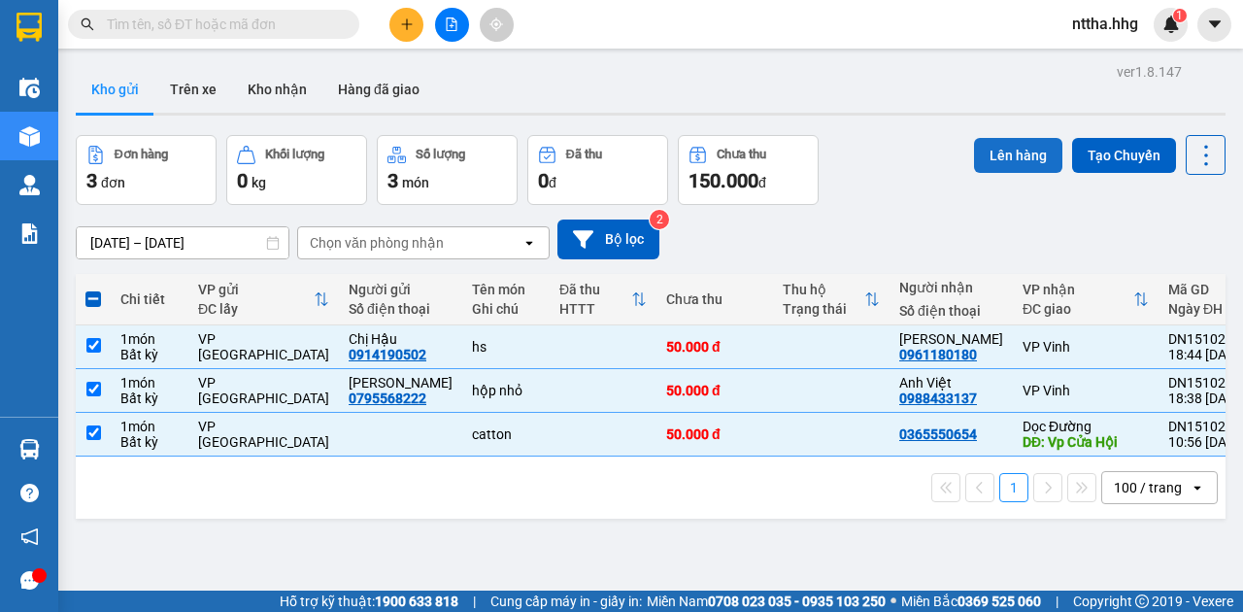
click at [1047, 150] on button "Lên hàng" at bounding box center [1018, 155] width 88 height 35
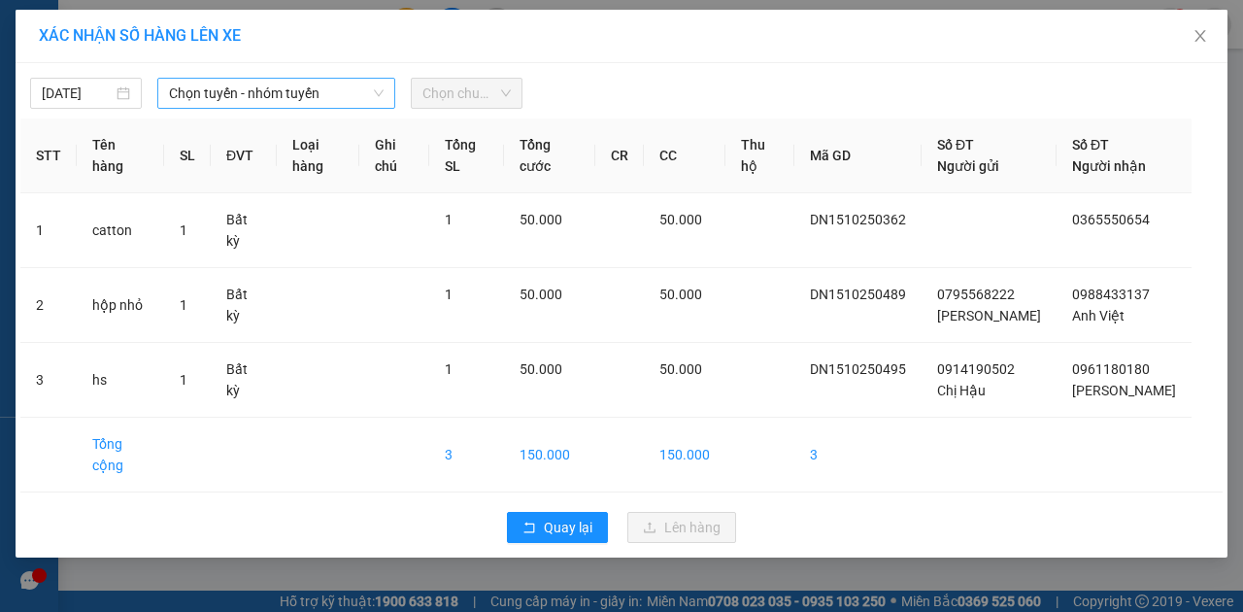
click at [295, 97] on span "Chọn tuyến - nhóm tuyến" at bounding box center [276, 93] width 215 height 29
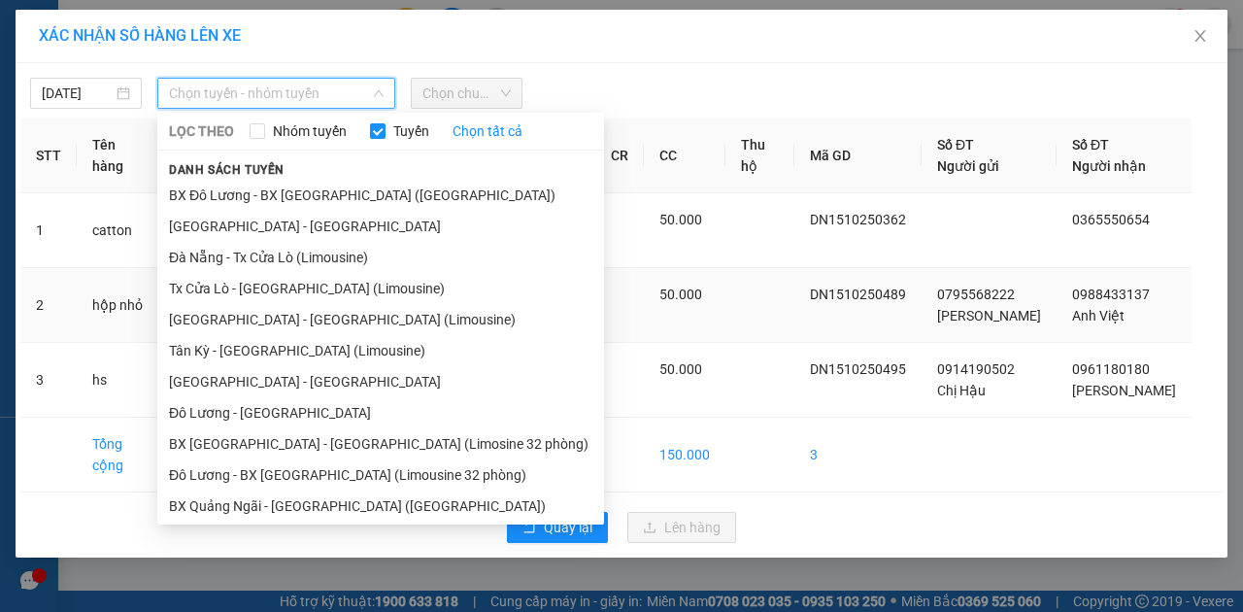
drag, startPoint x: 311, startPoint y: 315, endPoint x: 320, endPoint y: 303, distance: 15.2
click at [311, 315] on li "[GEOGRAPHIC_DATA] - [GEOGRAPHIC_DATA] (Limousine)" at bounding box center [380, 319] width 447 height 31
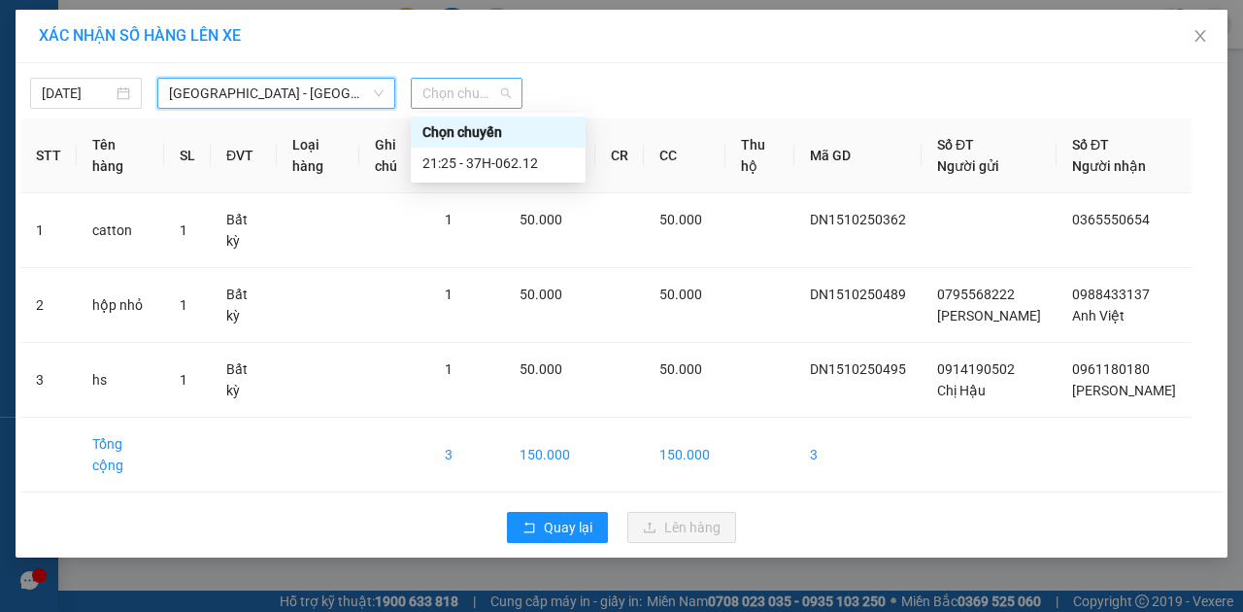
click at [460, 91] on span "Chọn chuyến" at bounding box center [466, 93] width 88 height 29
click at [450, 160] on div "21:25 - 37H-062.12" at bounding box center [498, 162] width 152 height 21
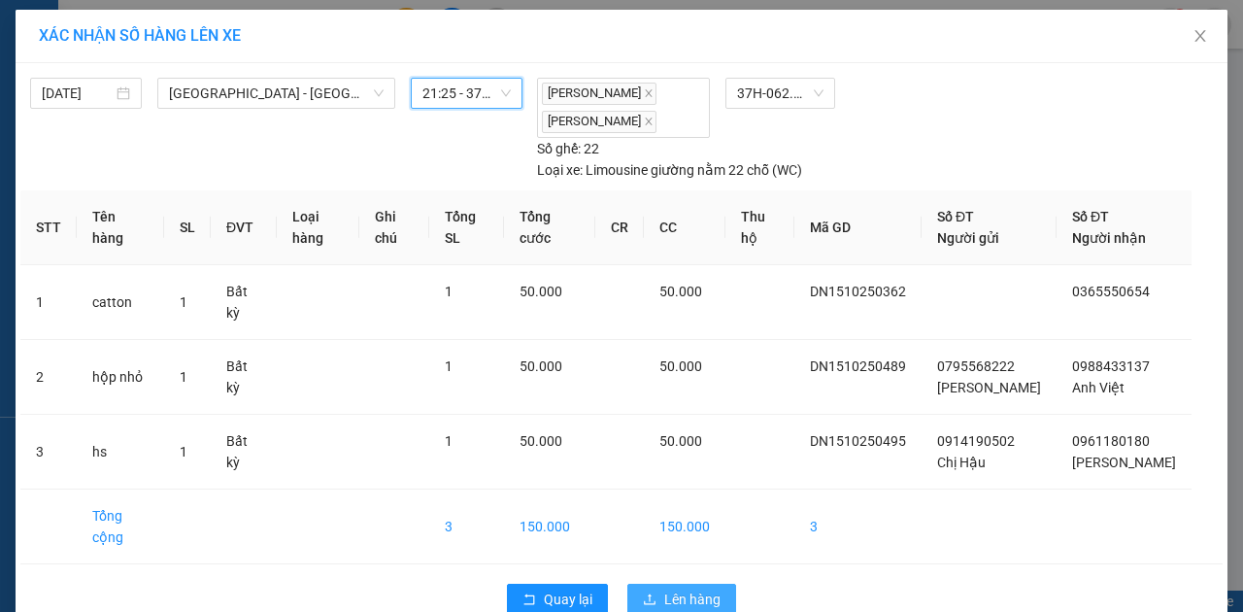
click at [693, 589] on span "Lên hàng" at bounding box center [692, 599] width 56 height 21
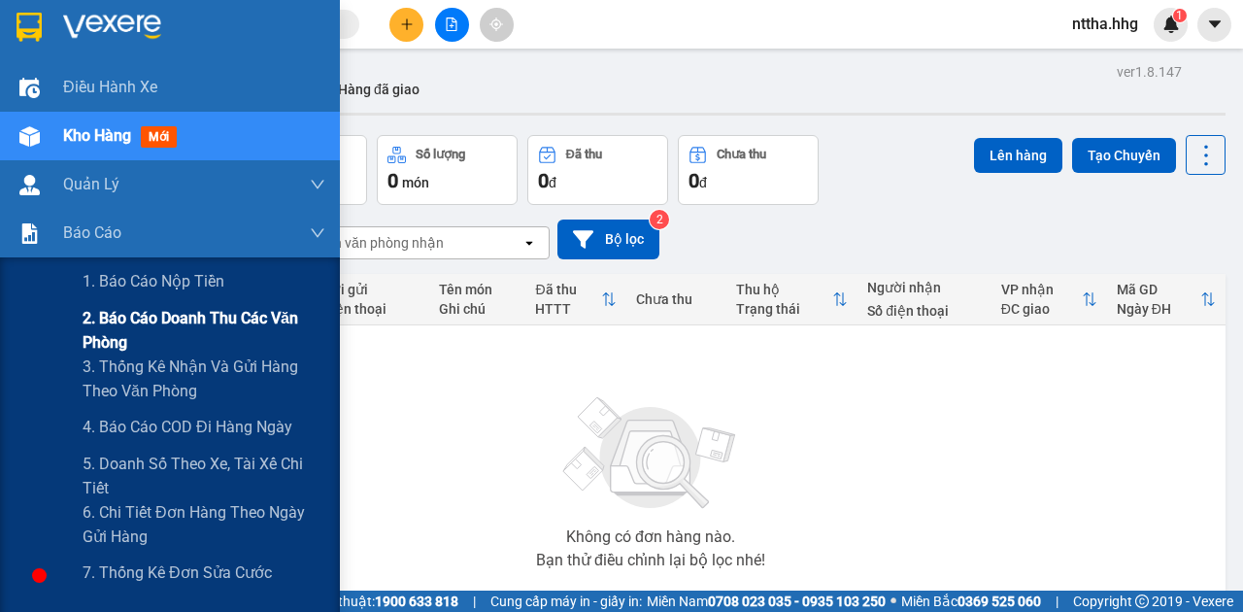
click at [109, 320] on span "2. Báo cáo doanh thu các văn phòng" at bounding box center [204, 330] width 243 height 49
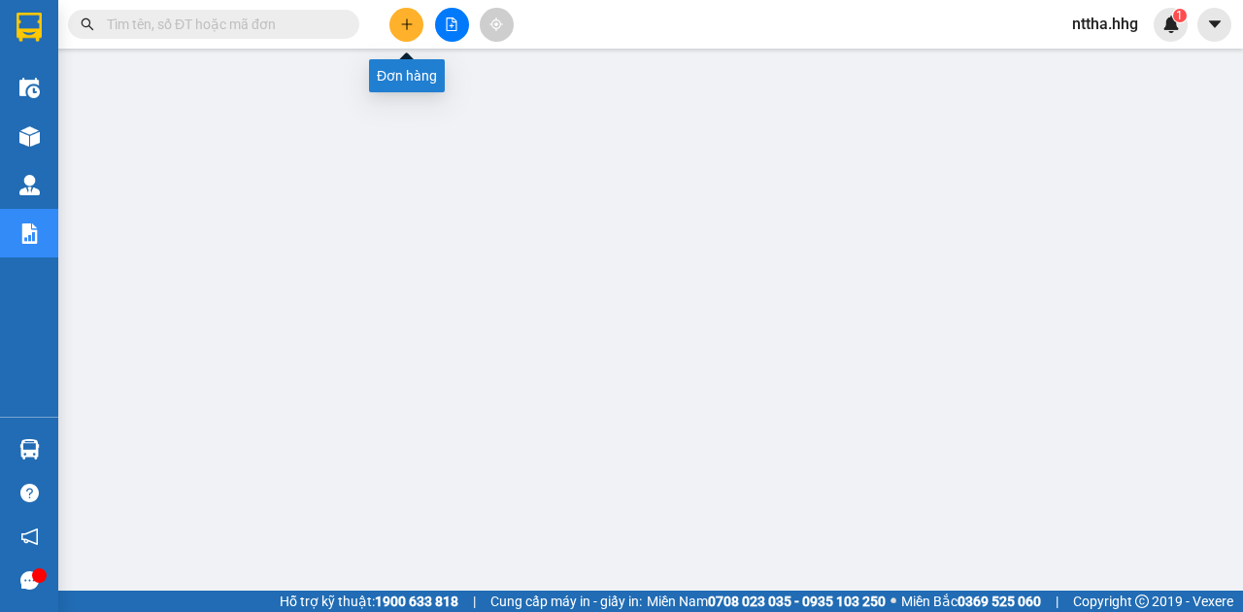
click at [400, 24] on icon "plus" at bounding box center [407, 24] width 14 height 14
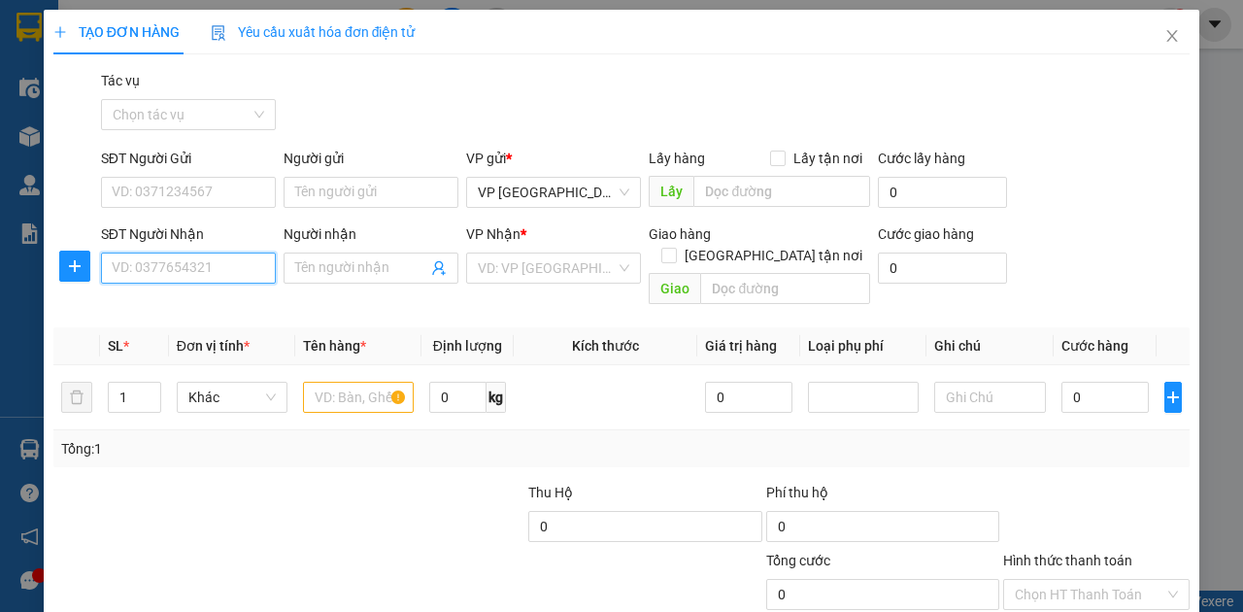
click at [227, 270] on input "SĐT Người Nhận" at bounding box center [188, 268] width 175 height 31
paste input "0901555504"
click at [204, 301] on div "0901555504" at bounding box center [187, 305] width 151 height 21
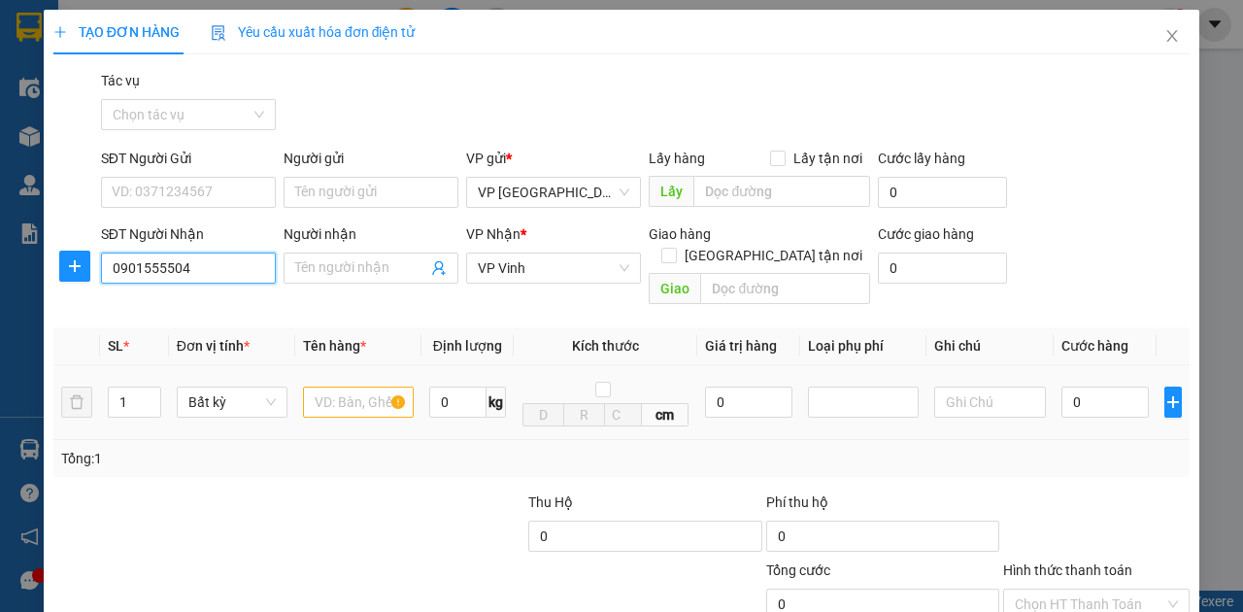
type input "0901555504"
click at [340, 387] on input "text" at bounding box center [358, 402] width 111 height 31
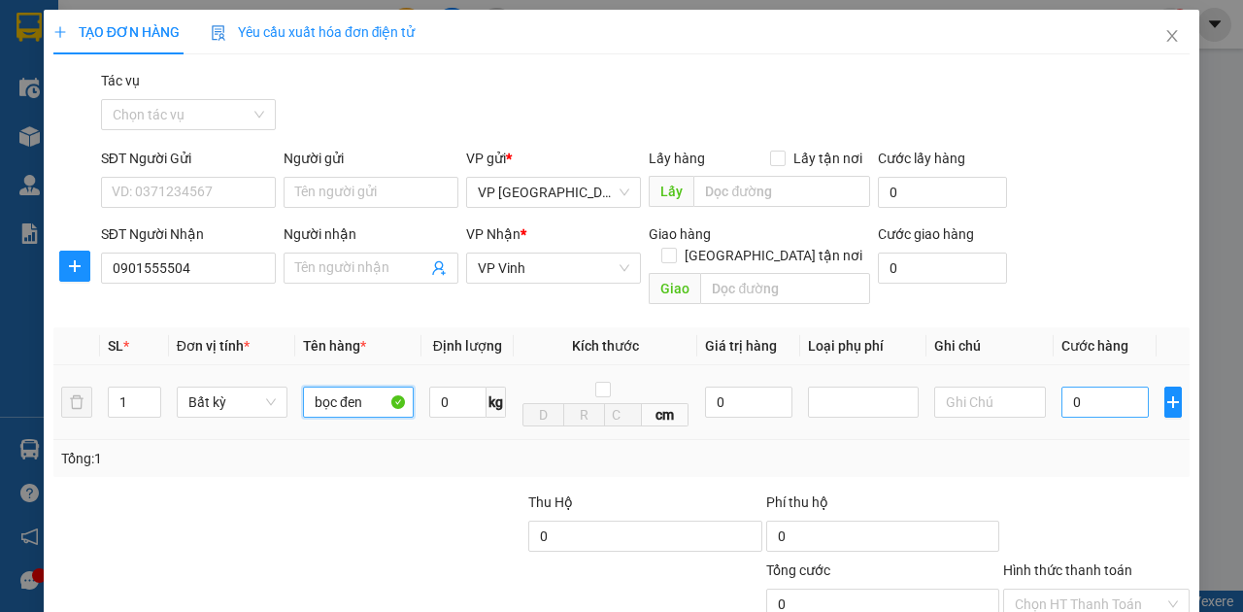
type input "bọc đen"
click at [1102, 387] on input "0" at bounding box center [1105, 402] width 87 height 31
type input "5"
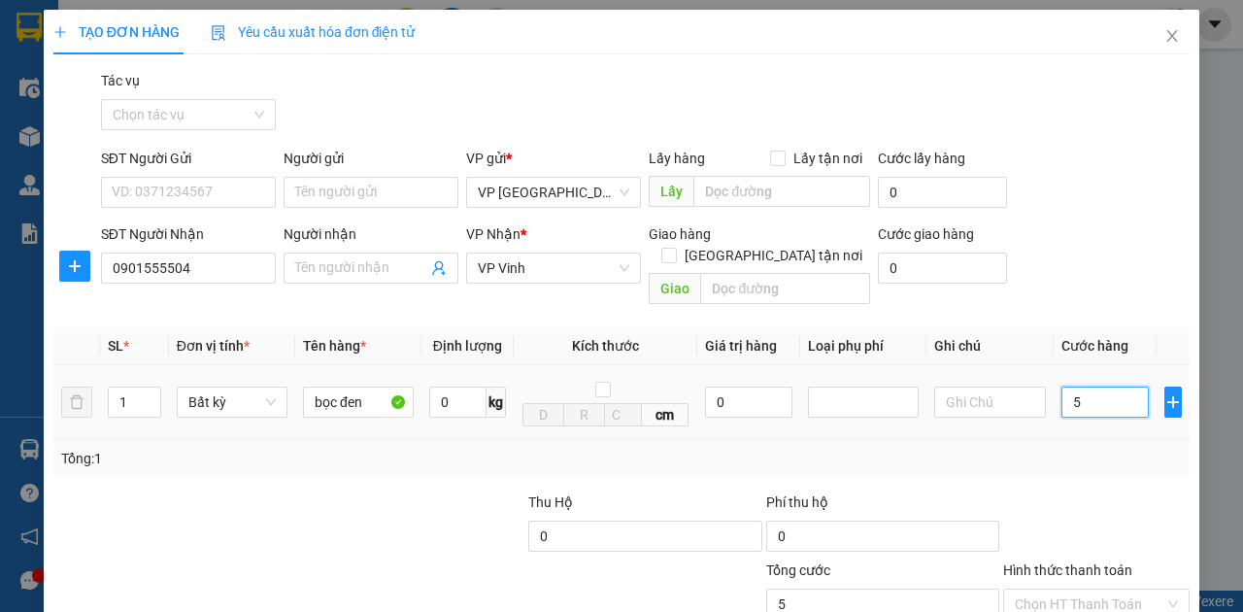
type input "50"
type input "500"
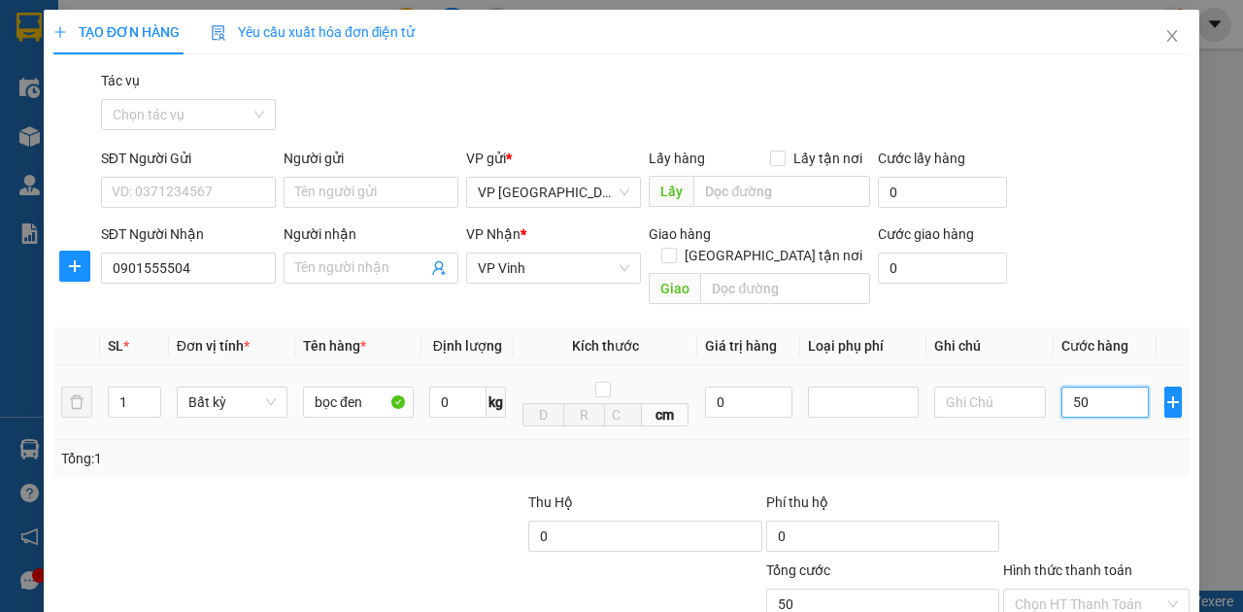
type input "500"
type input "5.000"
type input "50.000"
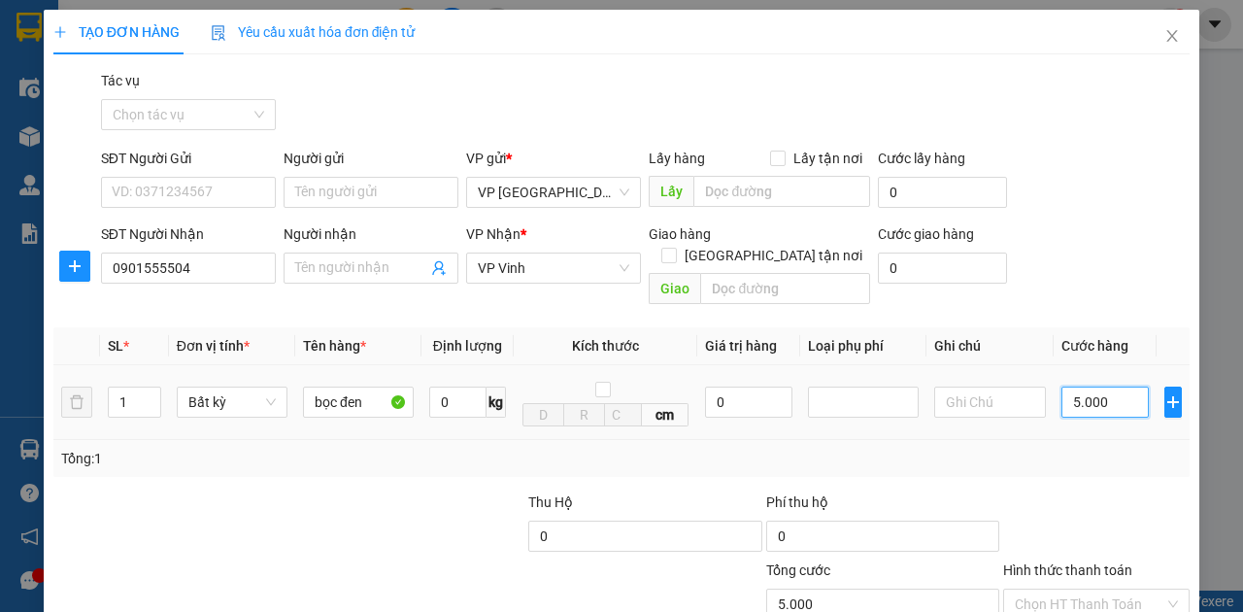
type input "50.000"
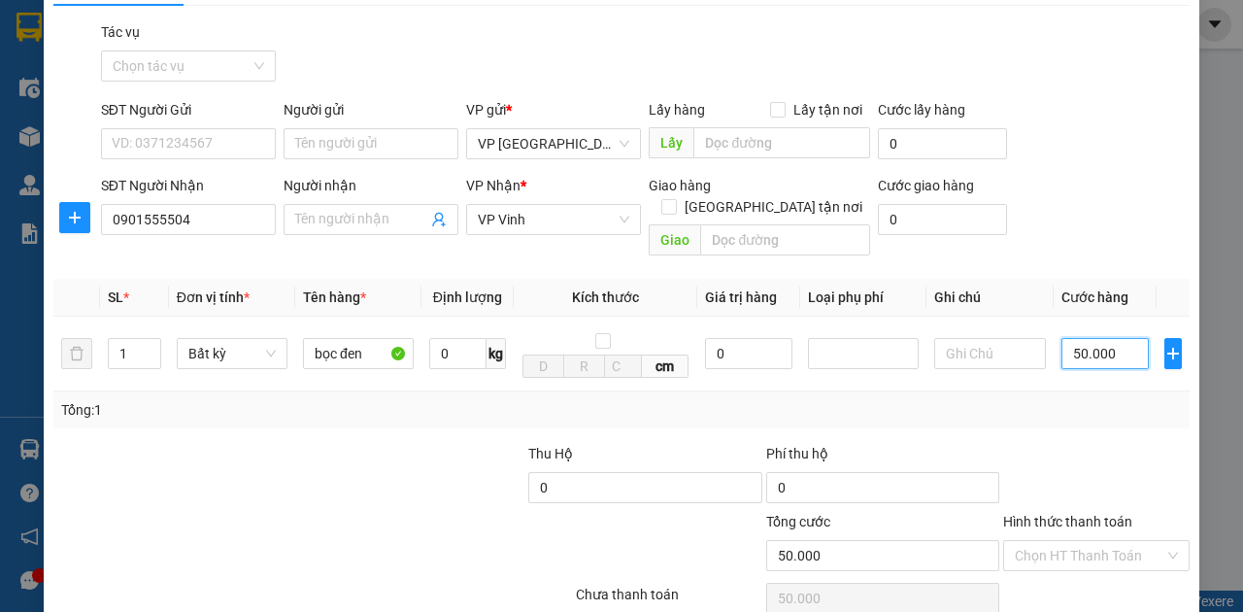
scroll to position [115, 0]
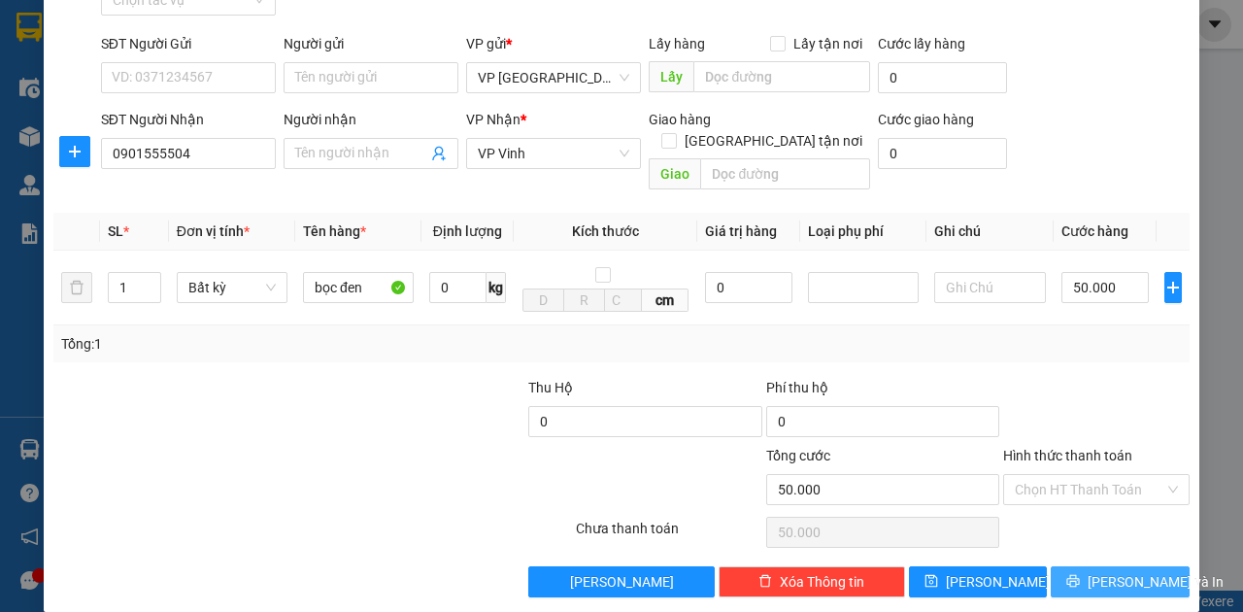
click at [1088, 566] on button "[PERSON_NAME] và In" at bounding box center [1120, 581] width 139 height 31
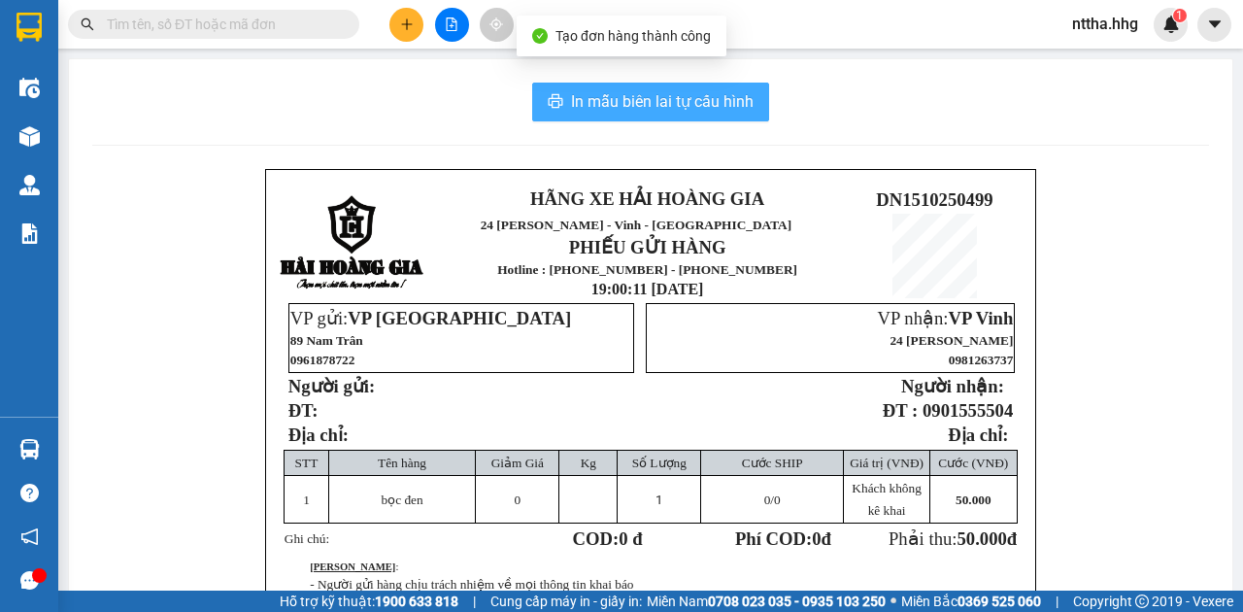
click at [627, 103] on span "In mẫu biên lai tự cấu hình" at bounding box center [662, 101] width 183 height 24
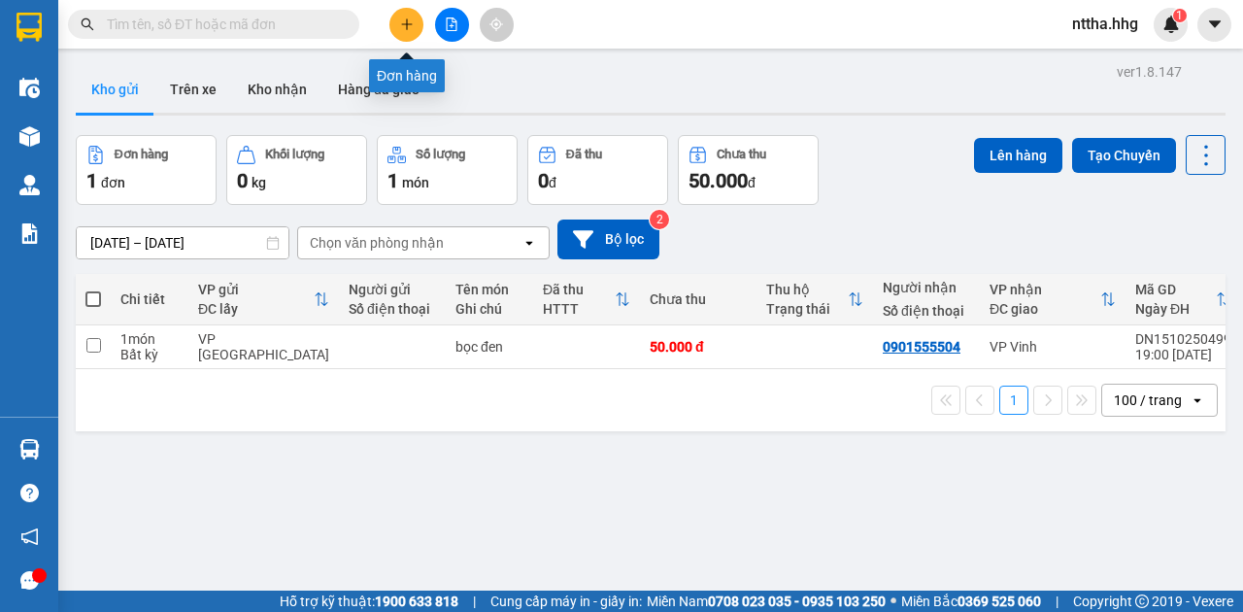
click at [416, 17] on button at bounding box center [406, 25] width 34 height 34
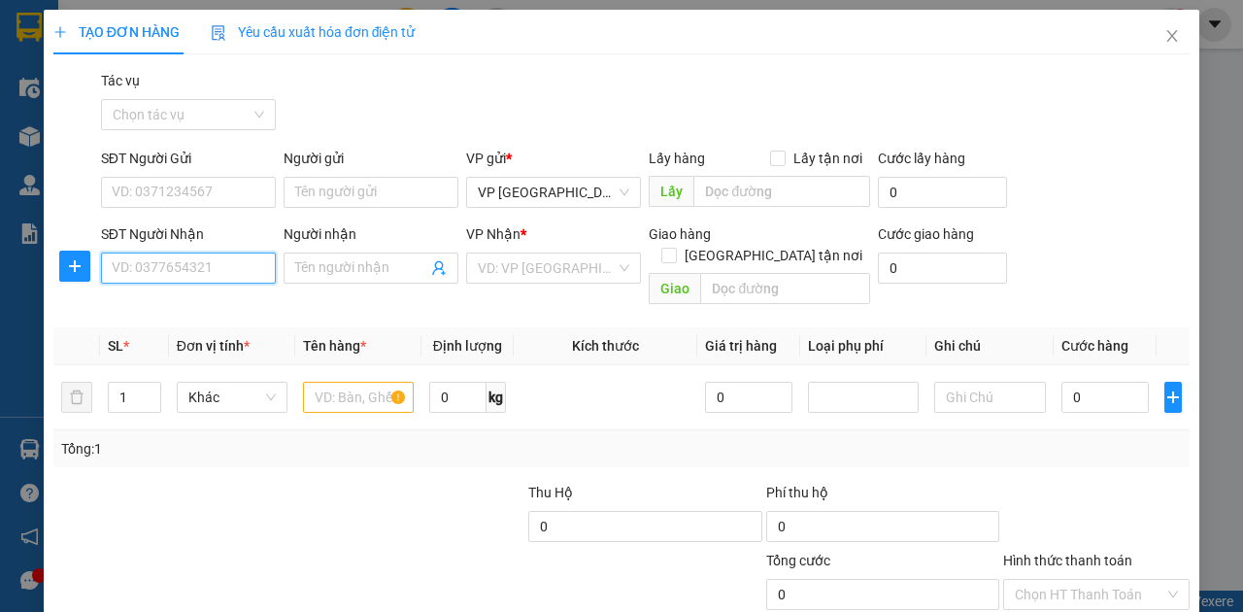
click at [171, 270] on input "SĐT Người Nhận" at bounding box center [188, 268] width 175 height 31
paste input "0985545095"
click at [146, 305] on div "0985545095" at bounding box center [187, 305] width 151 height 21
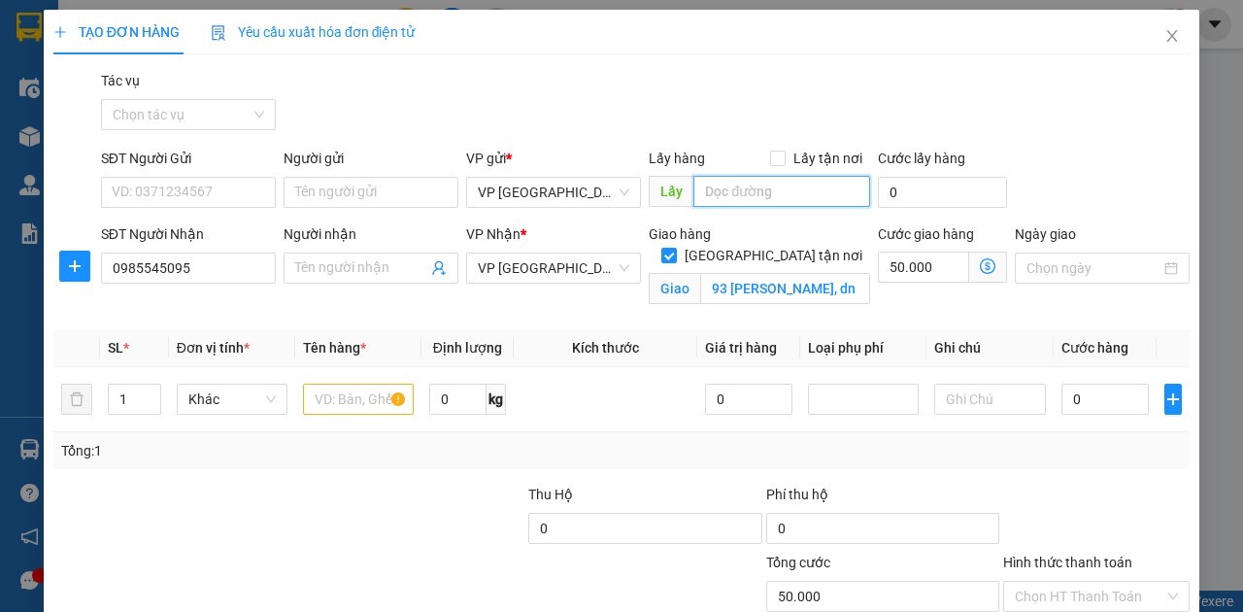
click at [723, 181] on input "text" at bounding box center [781, 191] width 176 height 31
click at [715, 186] on input "xe89" at bounding box center [781, 191] width 176 height 31
click at [357, 396] on input "text" at bounding box center [358, 399] width 111 height 31
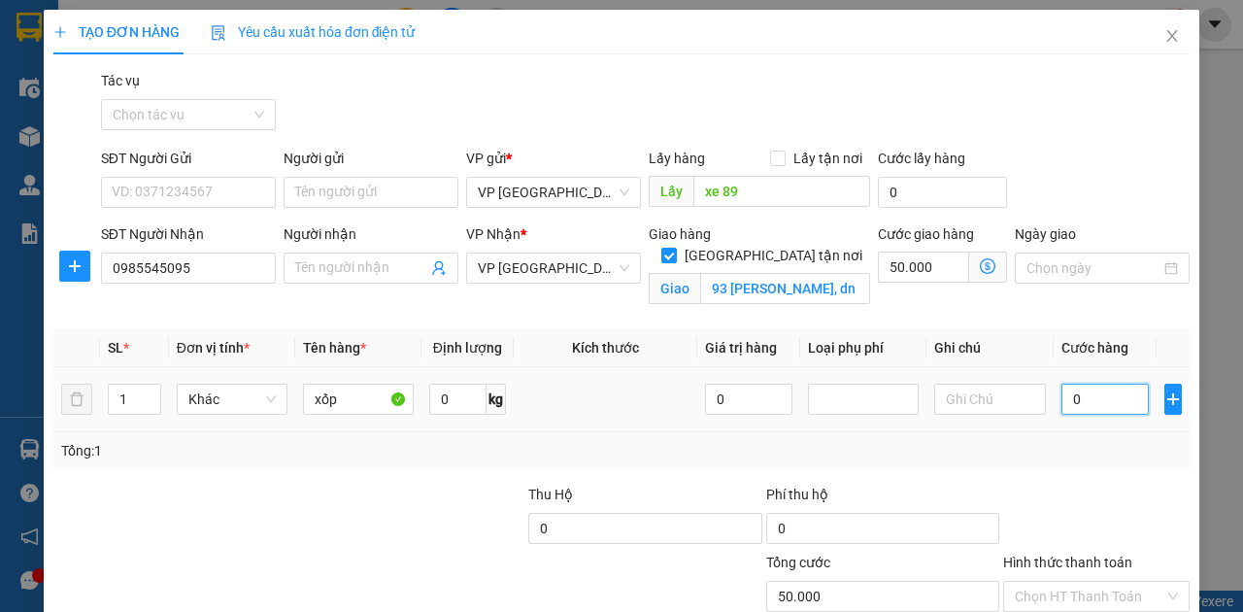
drag, startPoint x: 1121, startPoint y: 402, endPoint x: 980, endPoint y: 365, distance: 145.6
click at [1120, 402] on input "0" at bounding box center [1105, 399] width 87 height 31
click at [789, 245] on span "[GEOGRAPHIC_DATA] tận nơi" at bounding box center [773, 255] width 193 height 21
click at [675, 248] on input "[GEOGRAPHIC_DATA] tận nơi" at bounding box center [668, 255] width 14 height 14
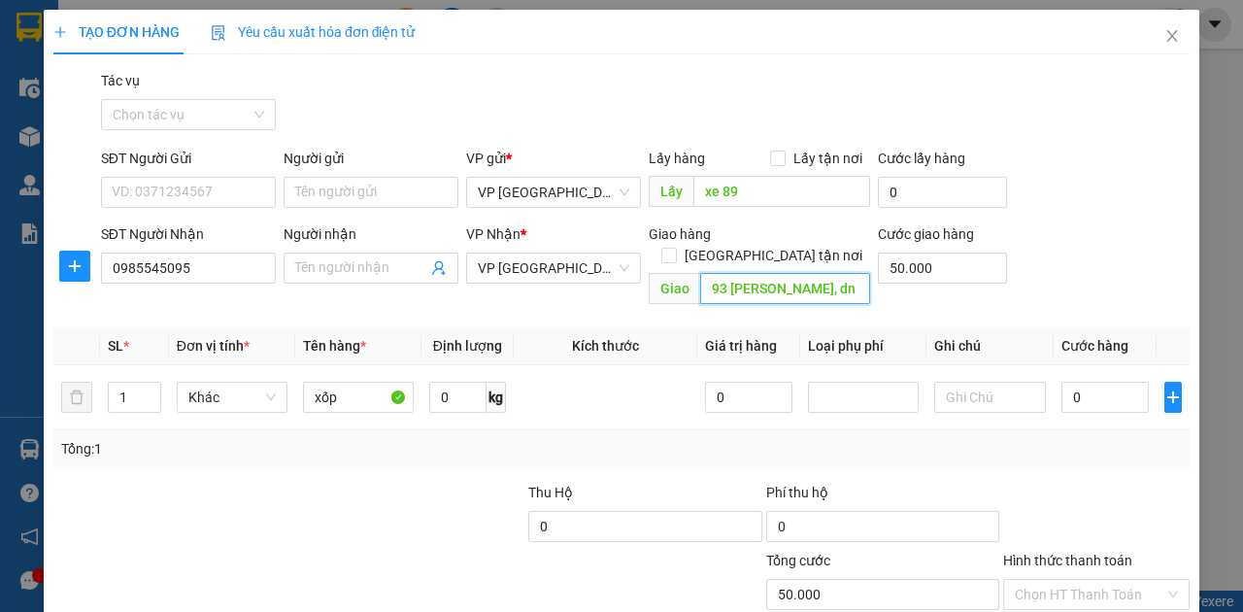
click at [820, 273] on input "93 [PERSON_NAME], dn" at bounding box center [784, 288] width 169 height 31
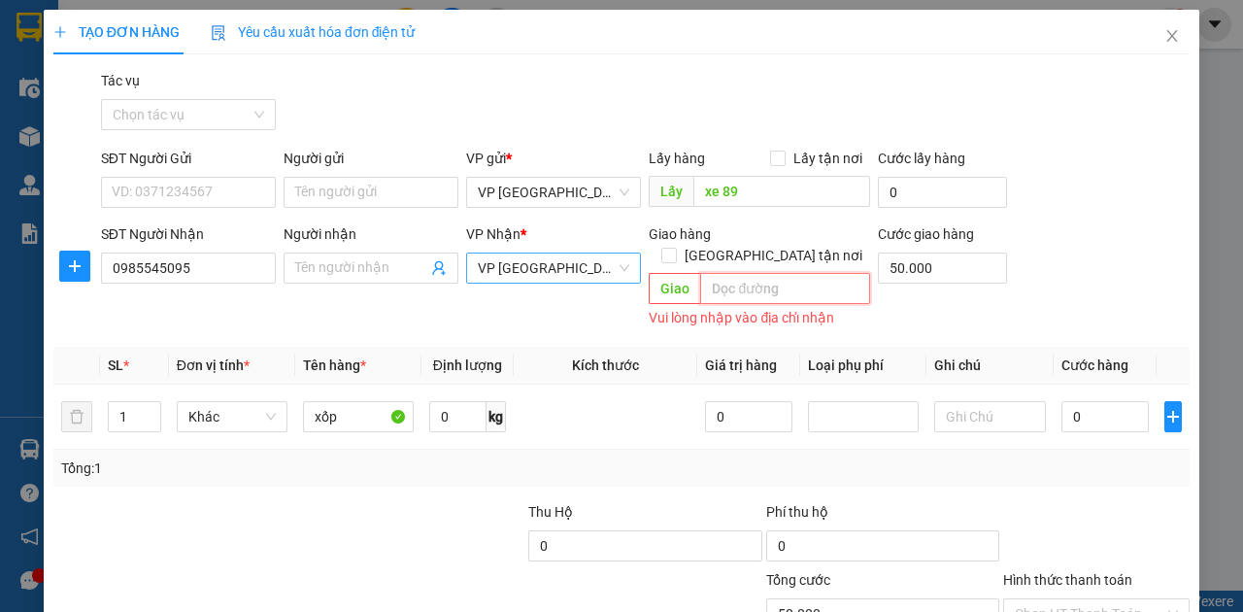
drag, startPoint x: 591, startPoint y: 268, endPoint x: 590, endPoint y: 280, distance: 11.8
click at [591, 267] on span "VP [GEOGRAPHIC_DATA]" at bounding box center [554, 267] width 152 height 29
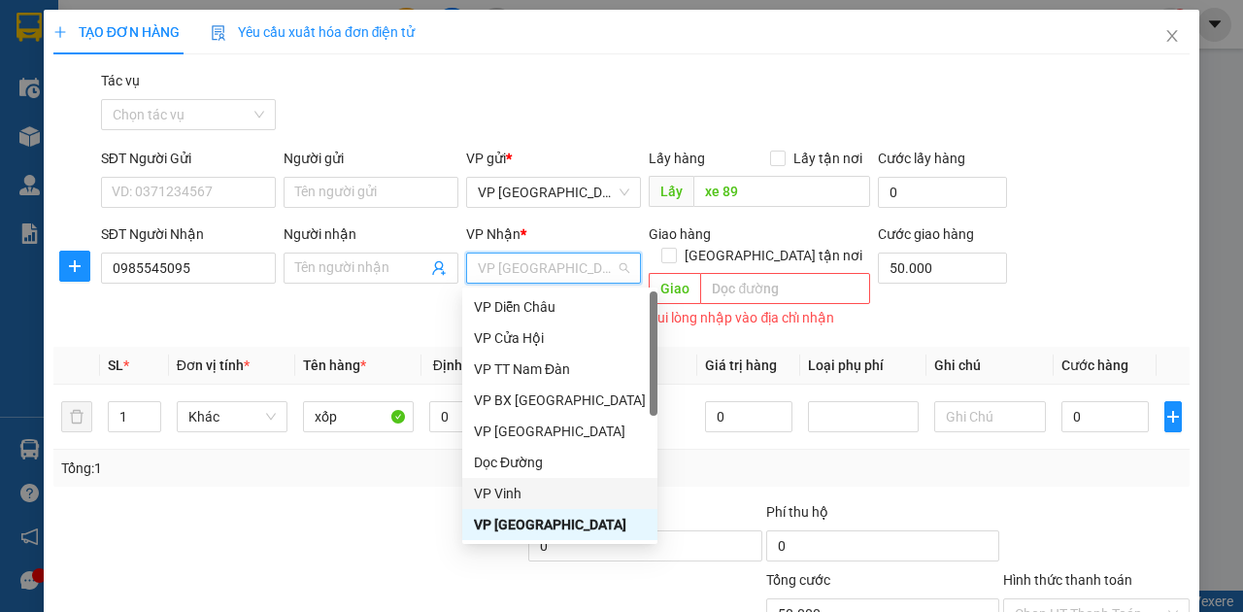
drag, startPoint x: 507, startPoint y: 488, endPoint x: 750, endPoint y: 322, distance: 293.6
click at [507, 489] on div "VP Vinh" at bounding box center [560, 493] width 172 height 21
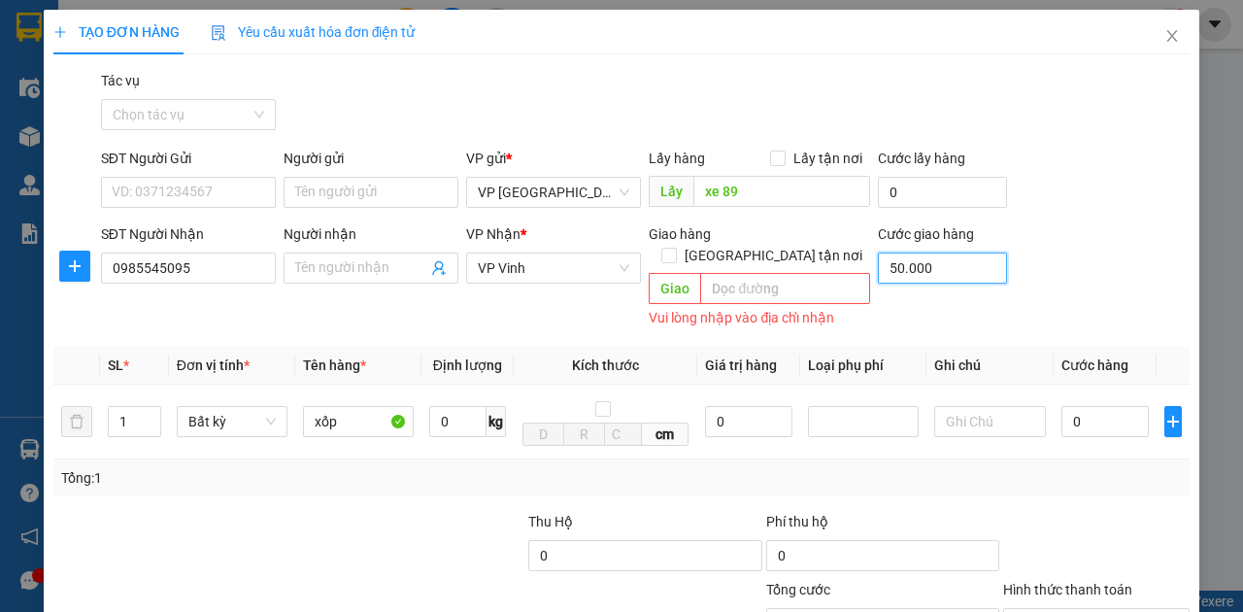
click at [909, 258] on input "50.000" at bounding box center [942, 268] width 129 height 31
click at [1079, 413] on input "0" at bounding box center [1105, 421] width 87 height 31
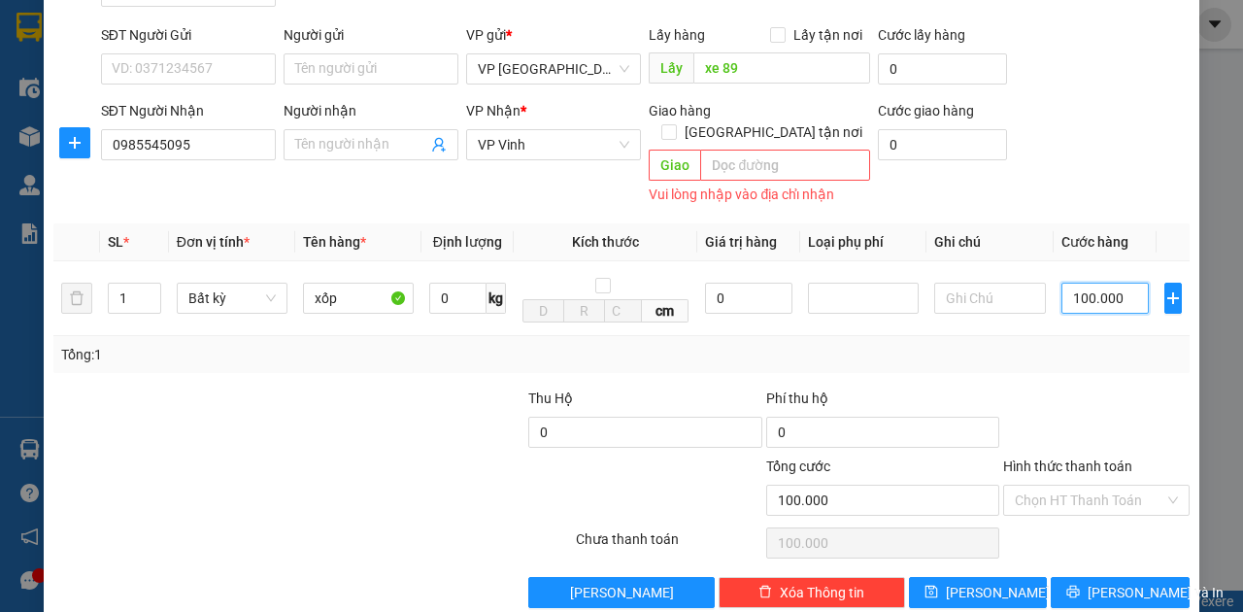
scroll to position [133, 0]
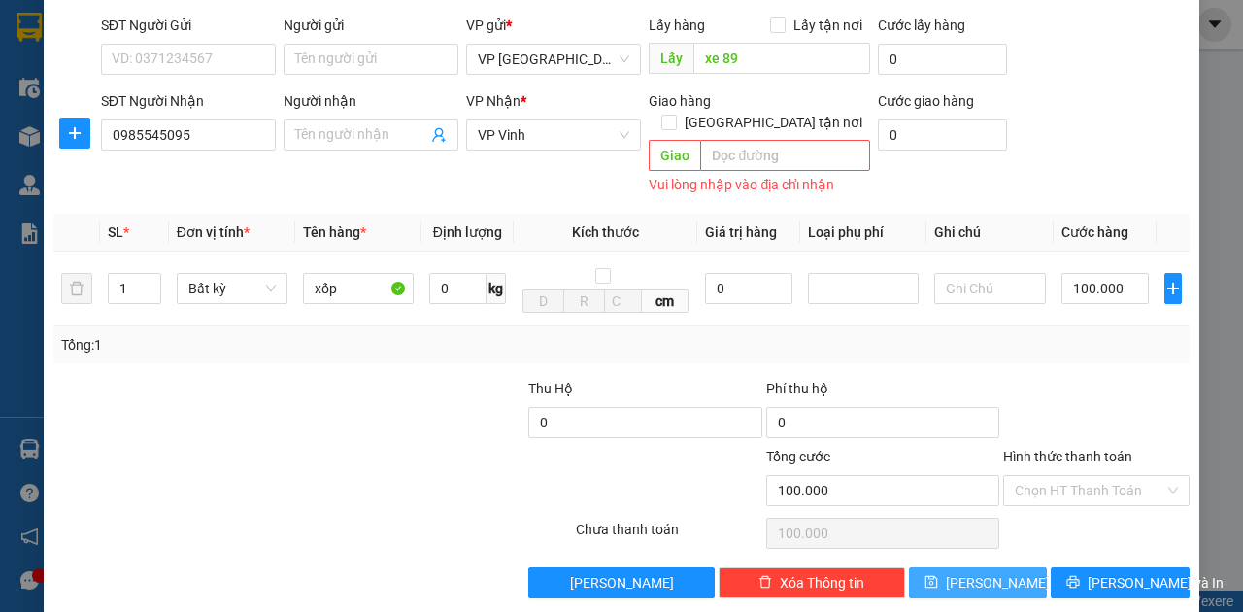
click at [974, 572] on span "[PERSON_NAME]" at bounding box center [998, 582] width 104 height 21
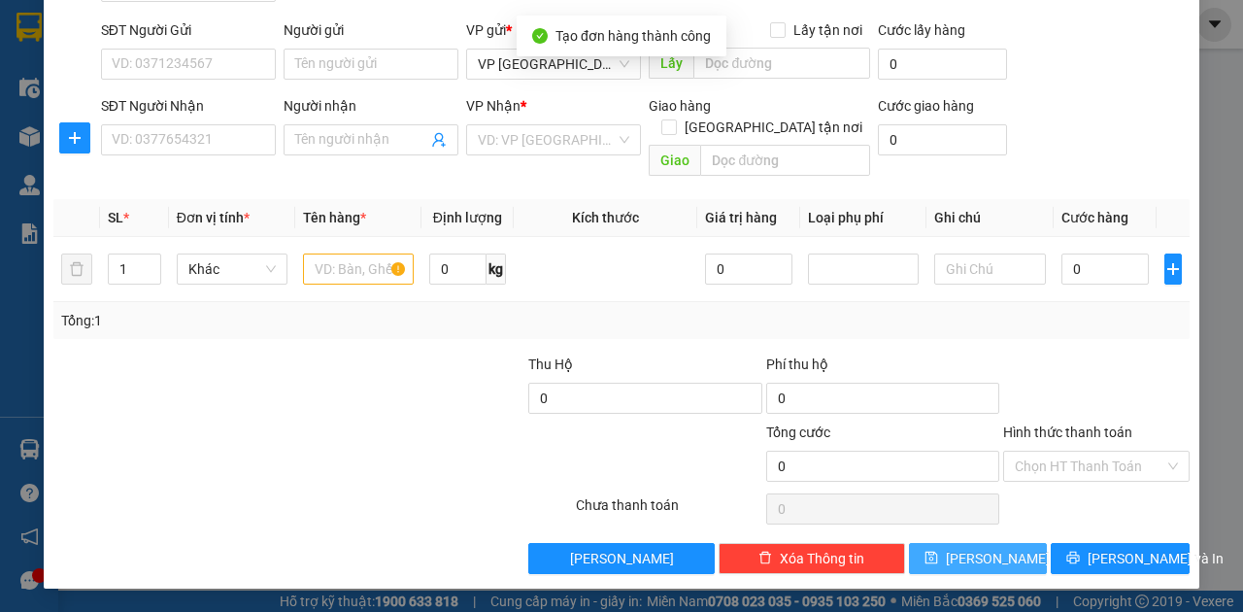
scroll to position [105, 0]
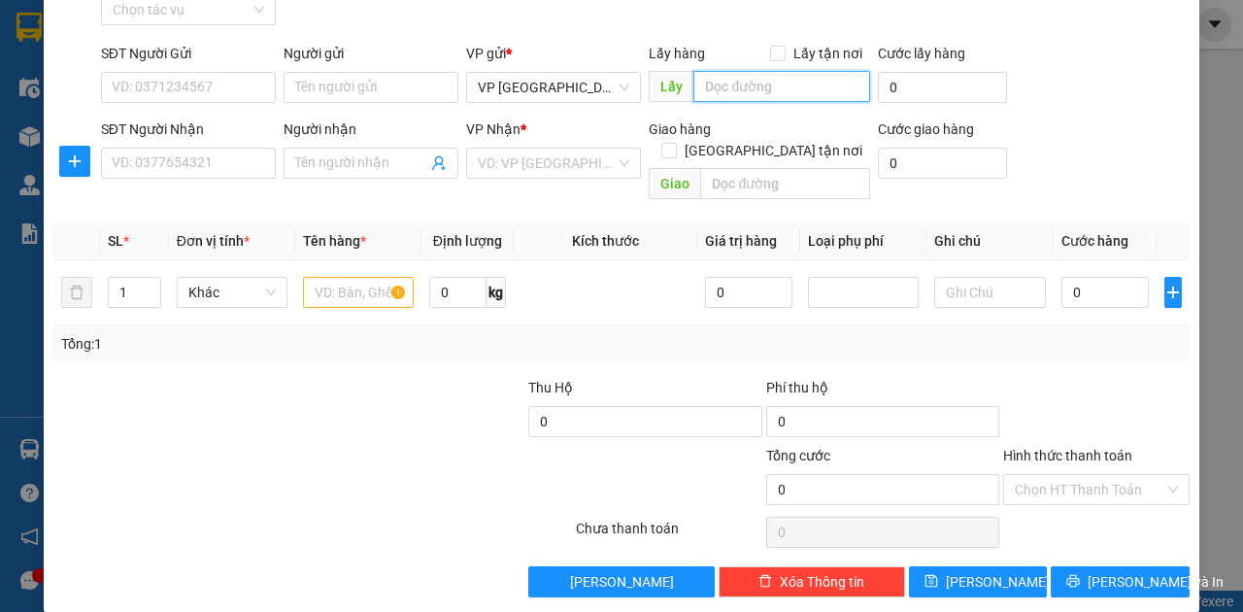
click at [767, 89] on input "text" at bounding box center [781, 86] width 176 height 31
drag, startPoint x: 772, startPoint y: 87, endPoint x: 690, endPoint y: 93, distance: 82.8
click at [693, 93] on input "Xe 84" at bounding box center [781, 86] width 176 height 31
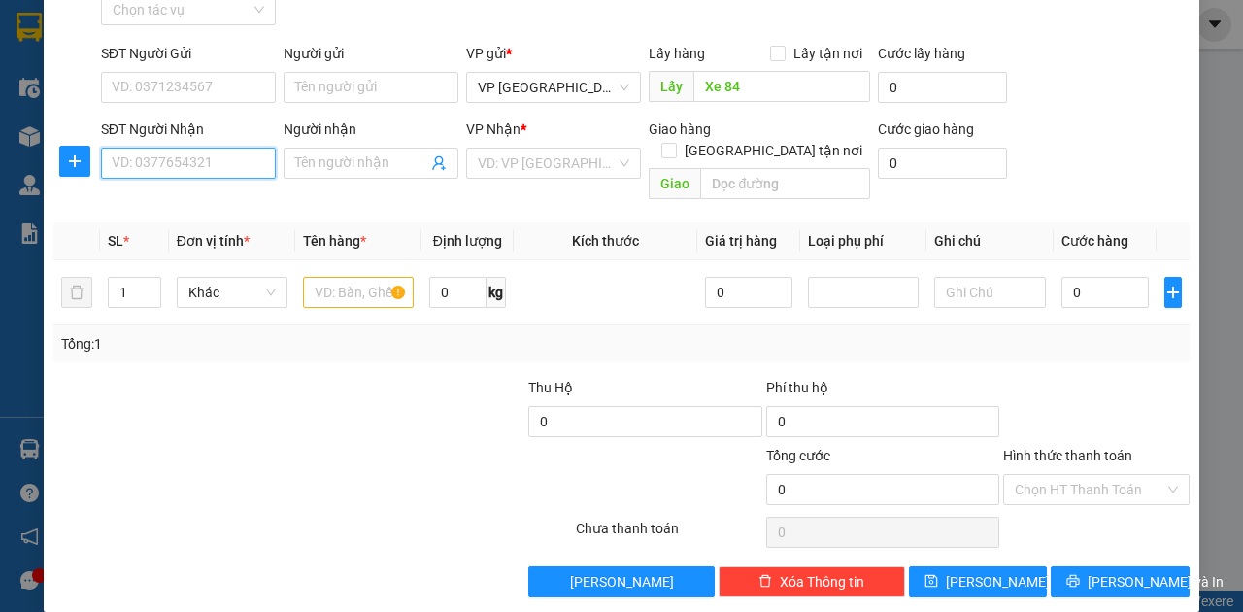
click at [241, 160] on input "SĐT Người Nhận" at bounding box center [188, 163] width 175 height 31
click at [246, 80] on input "SĐT Người Gửi" at bounding box center [188, 87] width 175 height 31
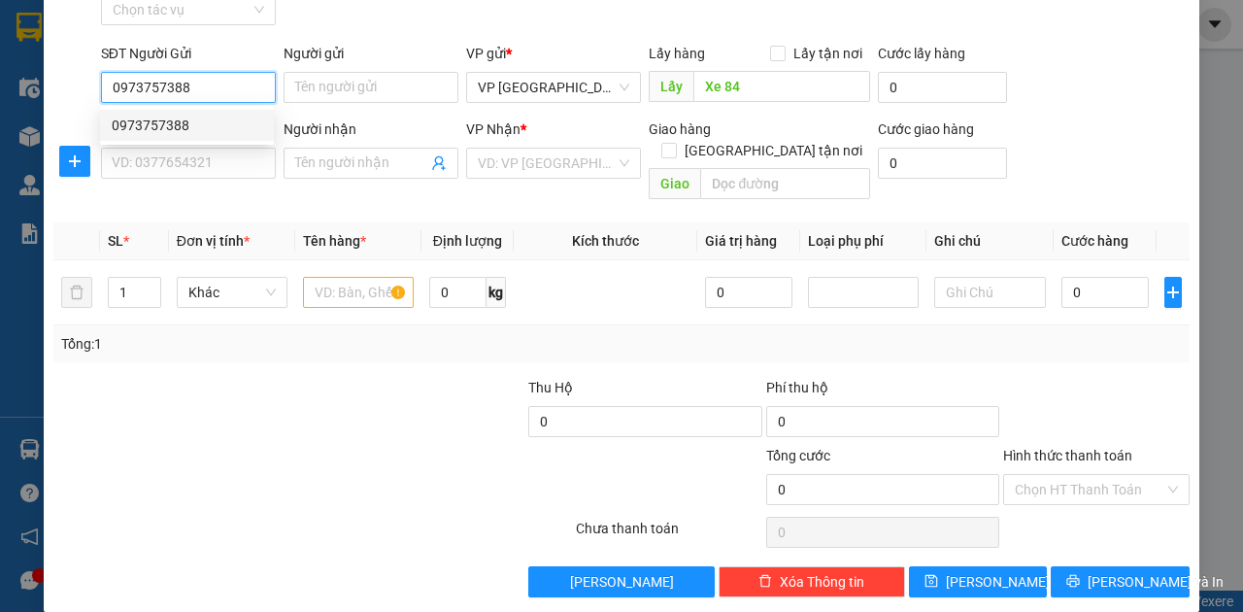
click at [221, 120] on div "0973757388" at bounding box center [187, 125] width 151 height 21
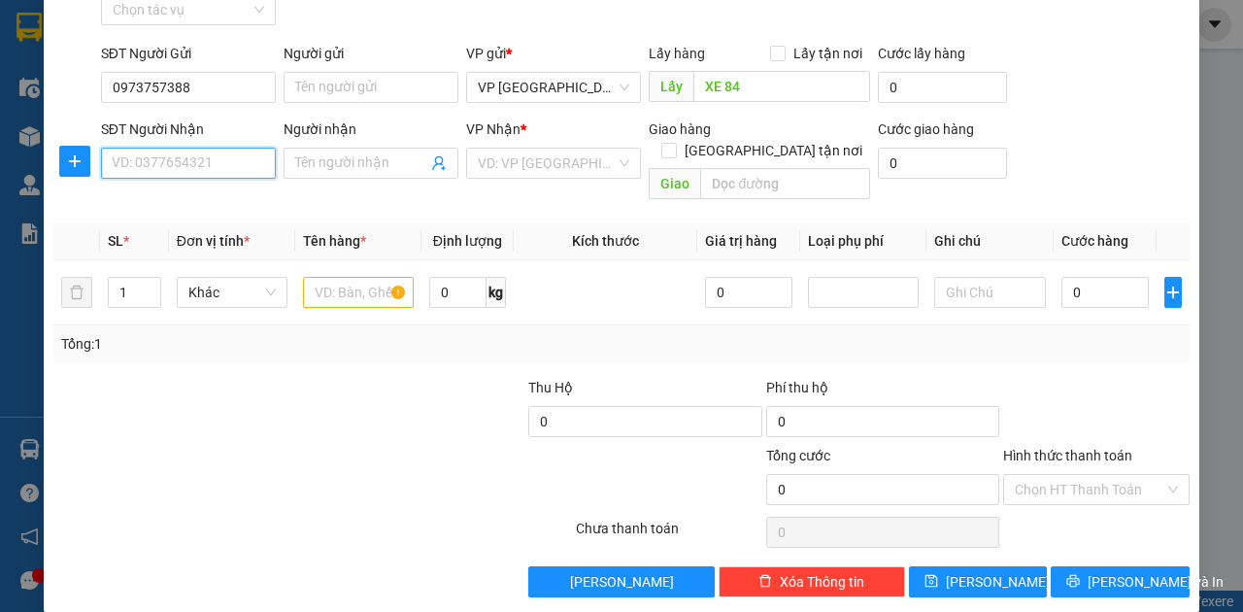
click at [214, 161] on input "SĐT Người Nhận" at bounding box center [188, 163] width 175 height 31
drag, startPoint x: 133, startPoint y: 260, endPoint x: 84, endPoint y: 250, distance: 50.7
click at [87, 260] on tr "1 Khác 0 kg 0 0" at bounding box center [621, 292] width 1136 height 65
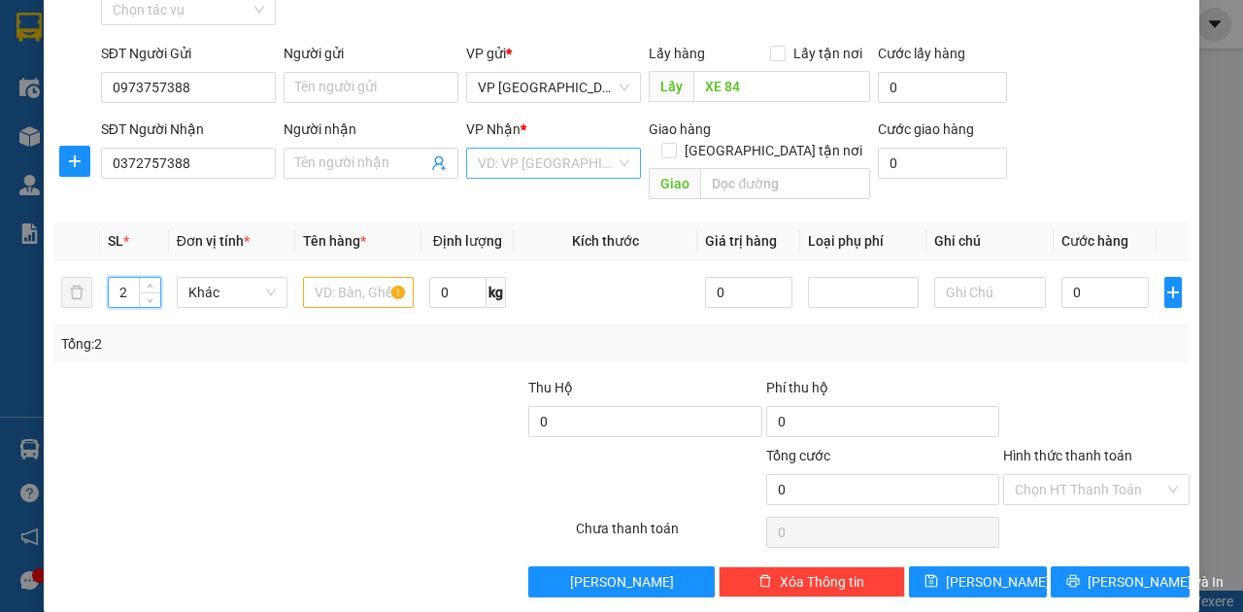
click at [531, 163] on input "search" at bounding box center [547, 163] width 138 height 29
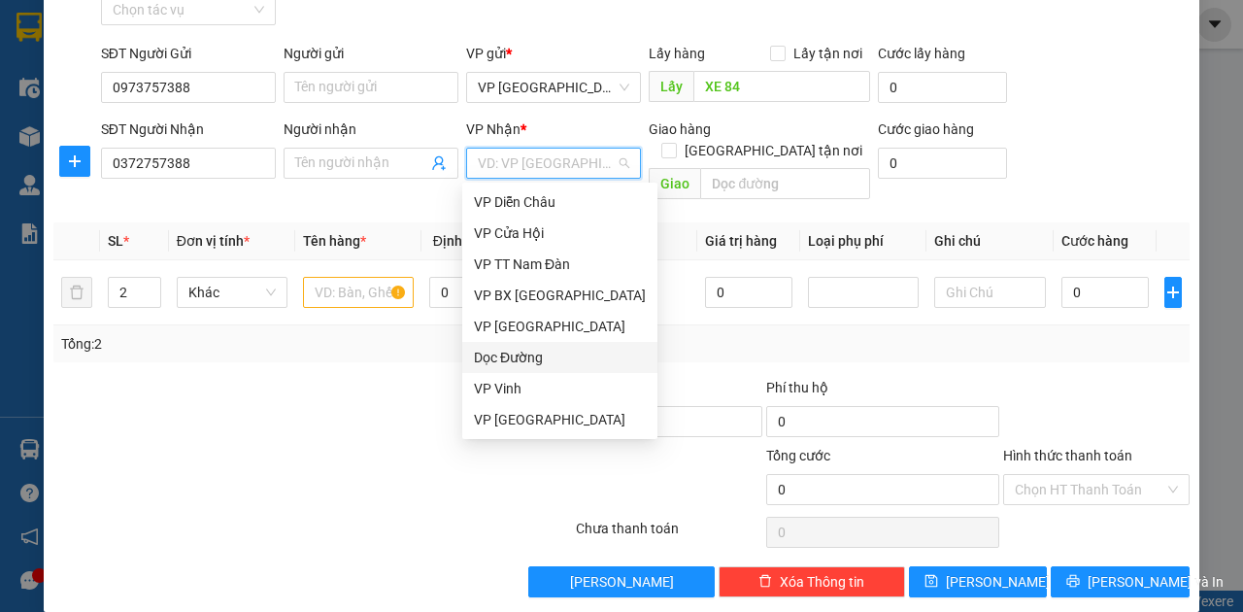
click at [498, 357] on div "Dọc Đường" at bounding box center [560, 357] width 172 height 21
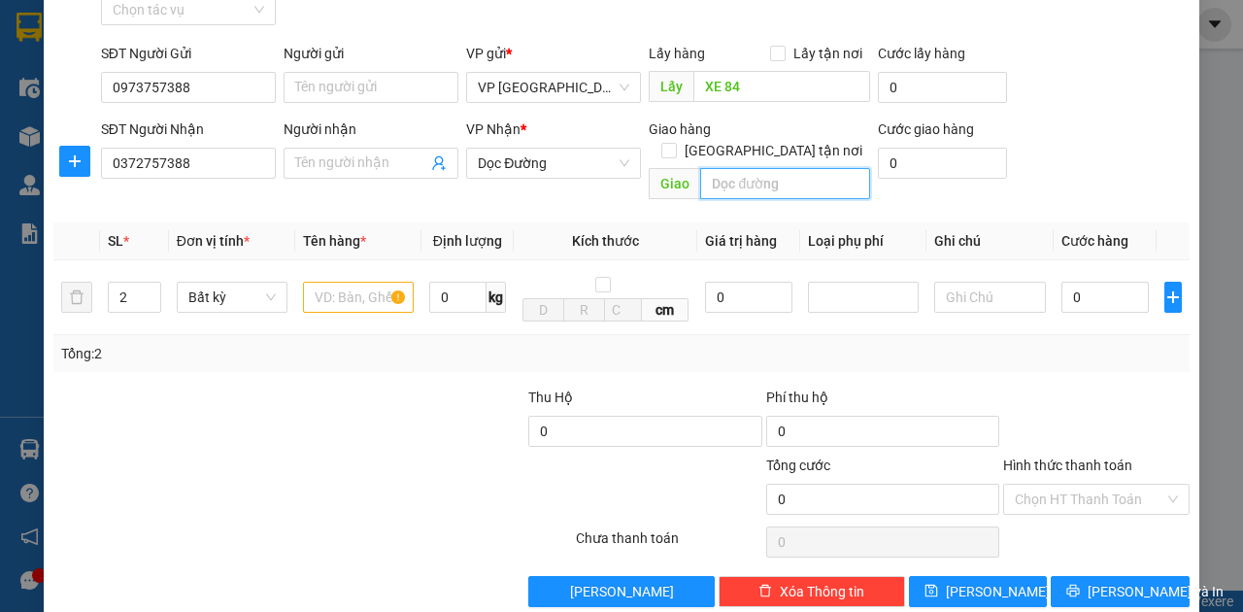
click at [740, 168] on input "text" at bounding box center [784, 183] width 169 height 31
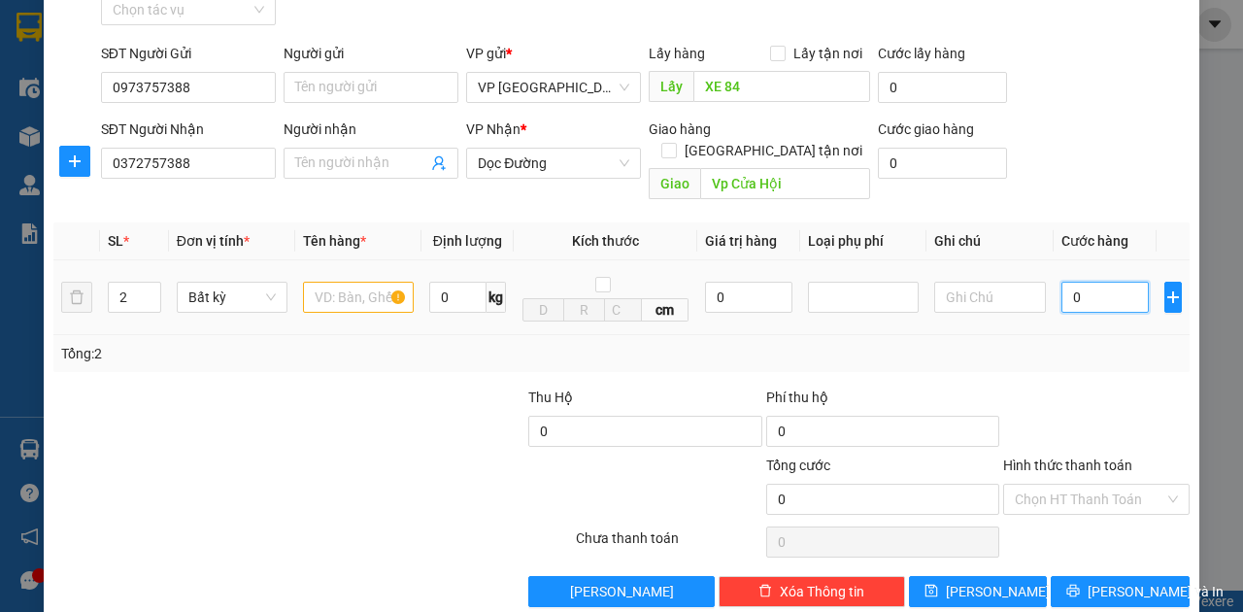
click at [1081, 282] on input "0" at bounding box center [1105, 297] width 87 height 31
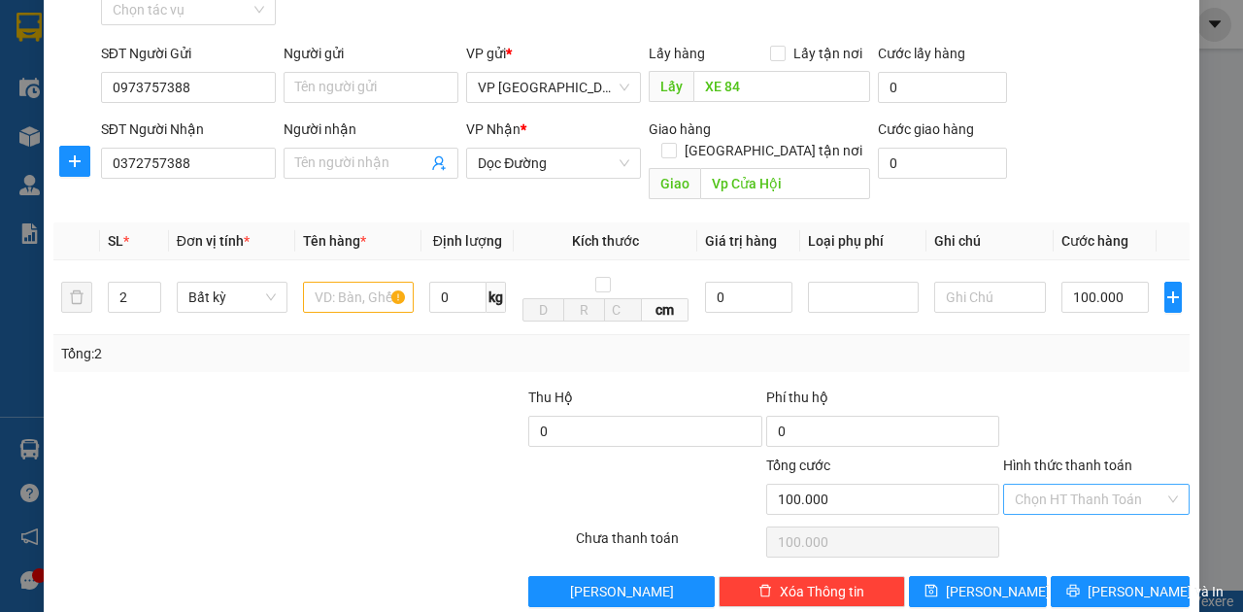
click at [1052, 485] on input "Hình thức thanh toán" at bounding box center [1090, 499] width 150 height 29
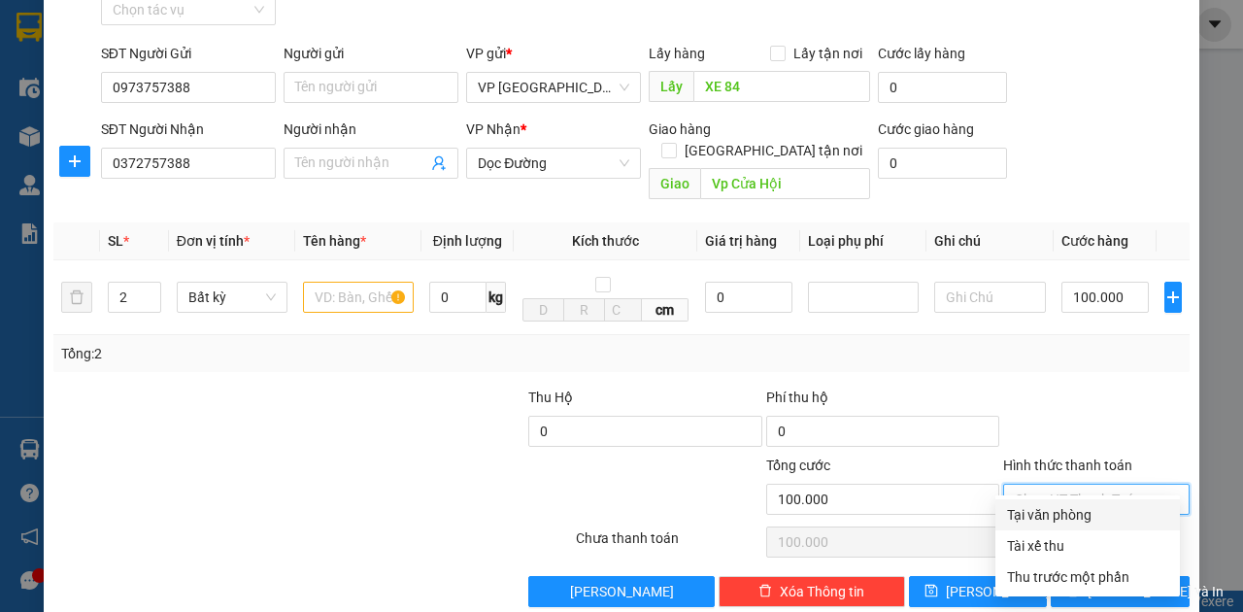
click at [1047, 513] on div "Tại văn phòng" at bounding box center [1087, 514] width 161 height 21
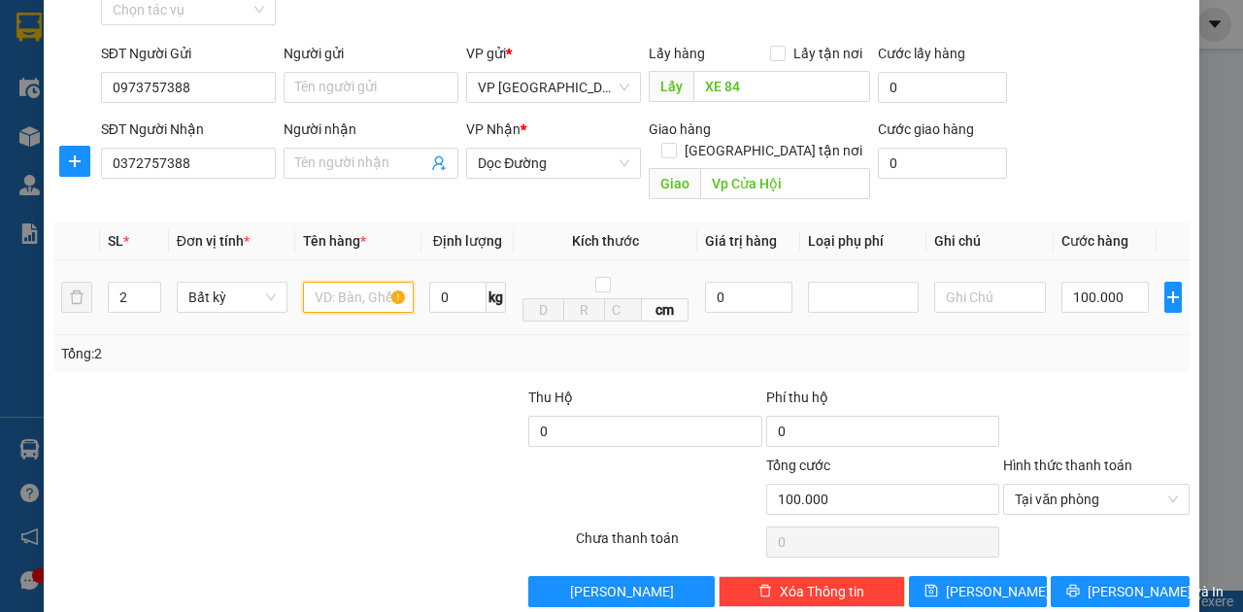
click at [382, 282] on input "text" at bounding box center [358, 297] width 111 height 31
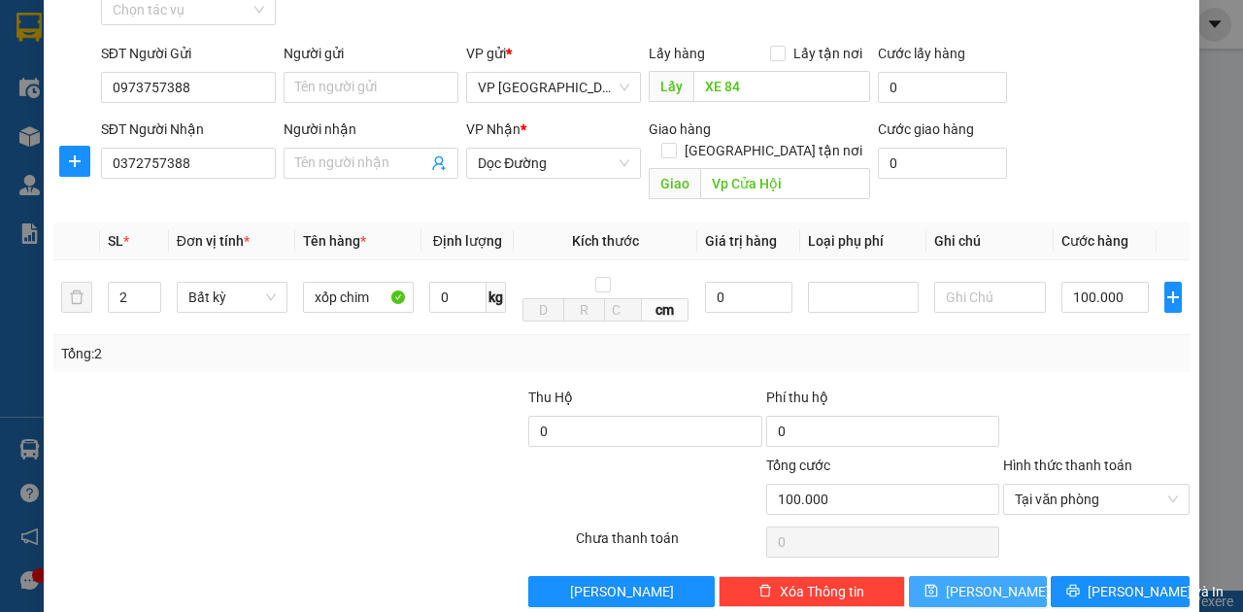
click at [942, 576] on button "[PERSON_NAME]" at bounding box center [978, 591] width 139 height 31
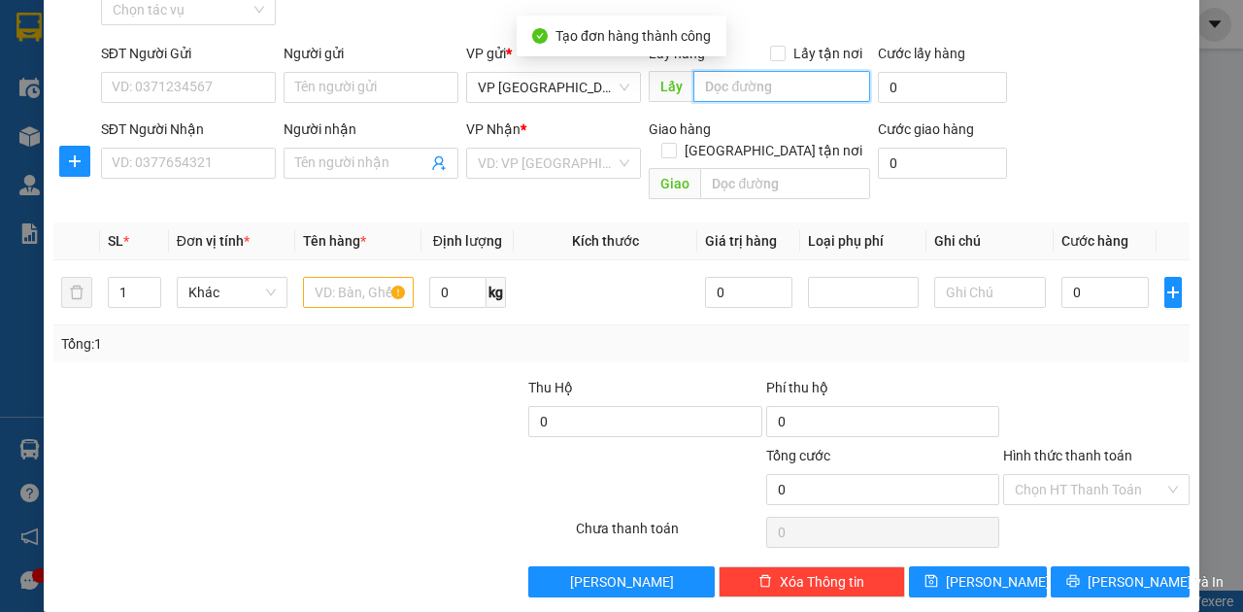
click at [709, 92] on input "text" at bounding box center [781, 86] width 176 height 31
paste input "Xe 84"
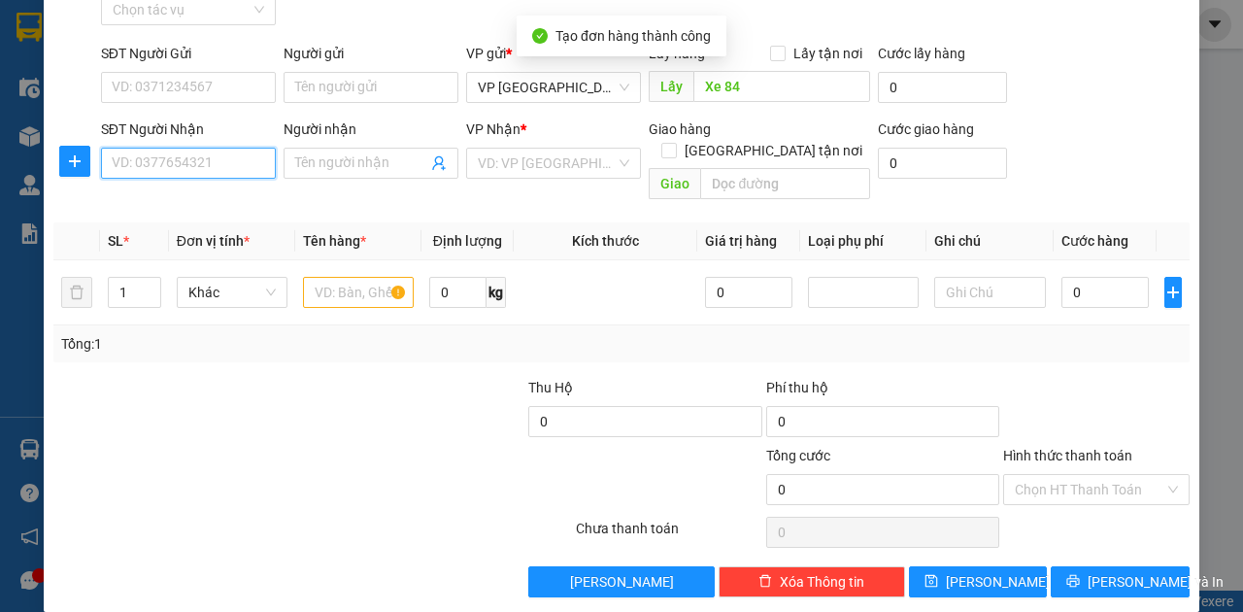
click at [196, 167] on input "SĐT Người Nhận" at bounding box center [188, 163] width 175 height 31
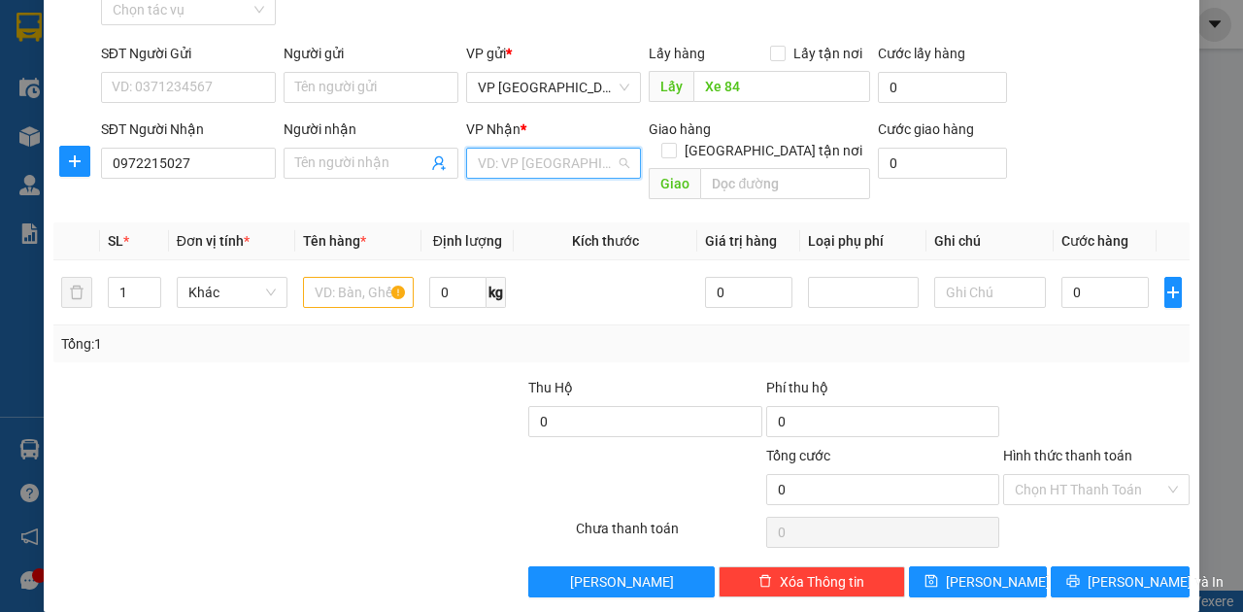
click at [515, 160] on input "search" at bounding box center [547, 163] width 138 height 29
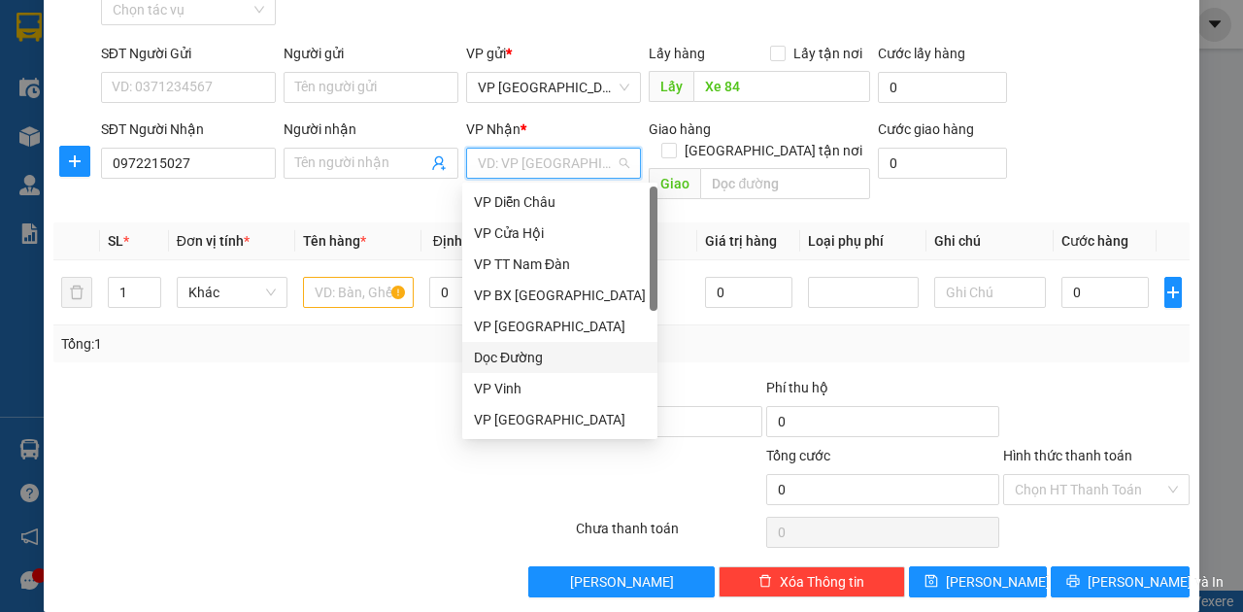
click at [498, 359] on div "Dọc Đường" at bounding box center [560, 357] width 172 height 21
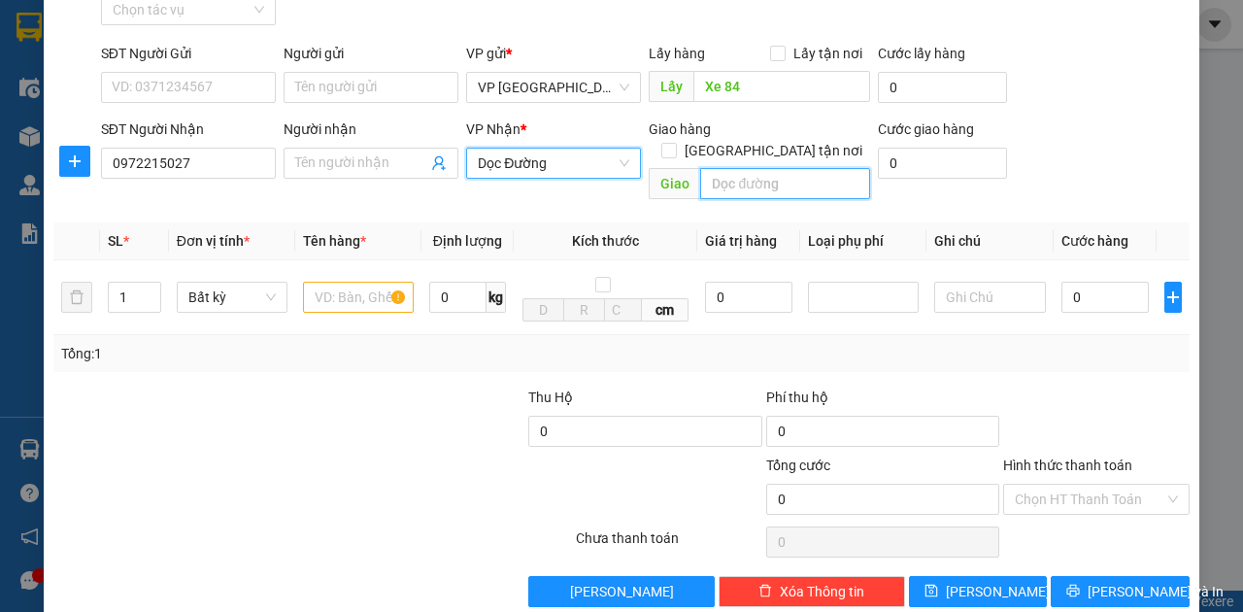
click at [721, 168] on input "text" at bounding box center [784, 183] width 169 height 31
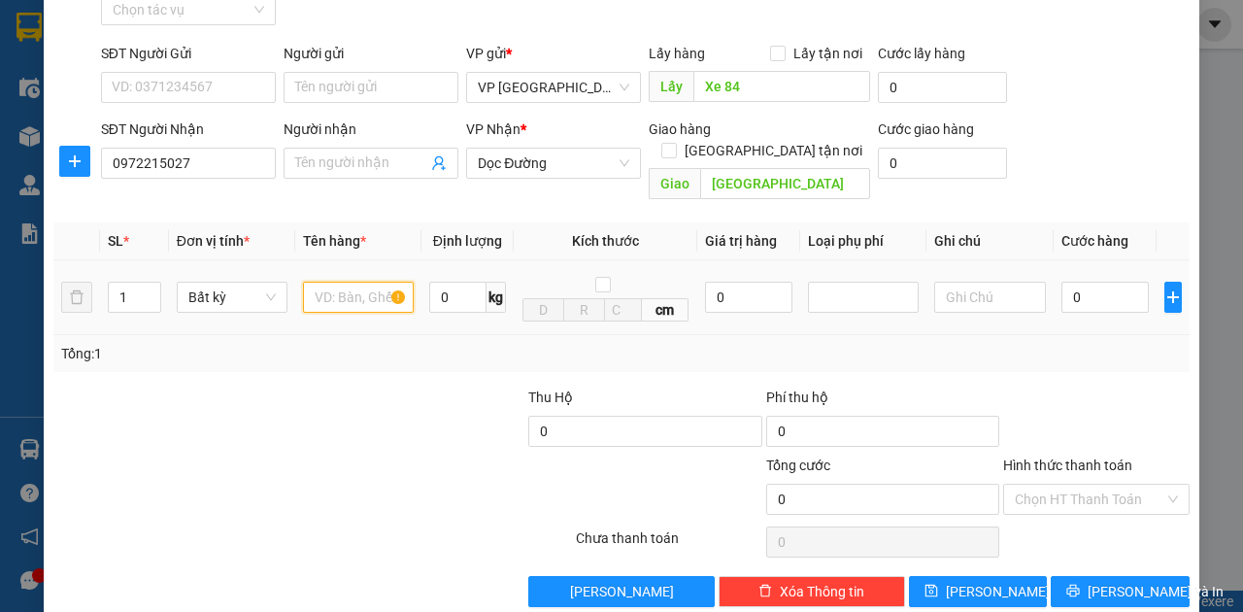
click at [334, 282] on input "text" at bounding box center [358, 297] width 111 height 31
click at [1083, 282] on input "0" at bounding box center [1105, 297] width 87 height 31
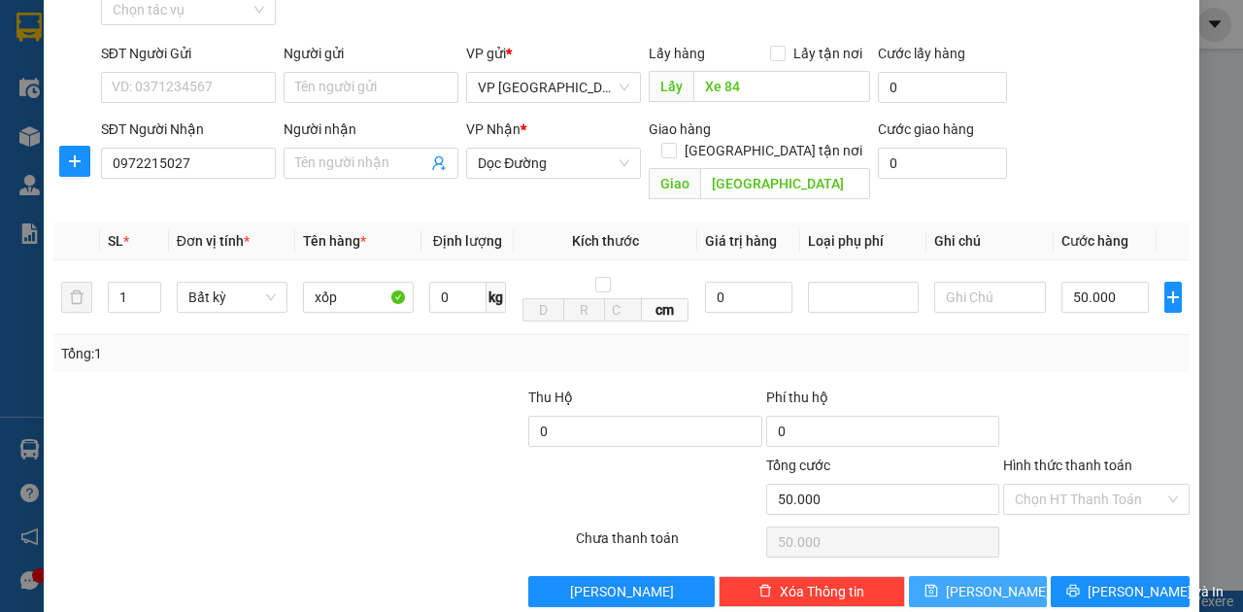
click at [938, 584] on icon "save" at bounding box center [932, 591] width 14 height 14
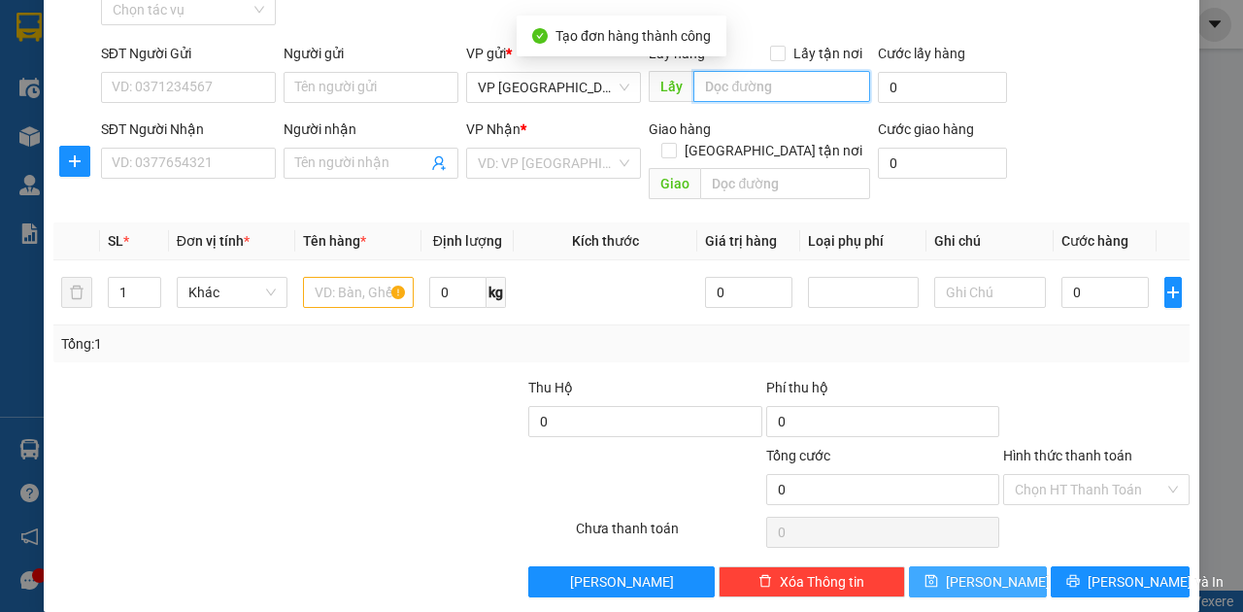
click at [732, 82] on input "text" at bounding box center [781, 86] width 176 height 31
paste input "Xe 84"
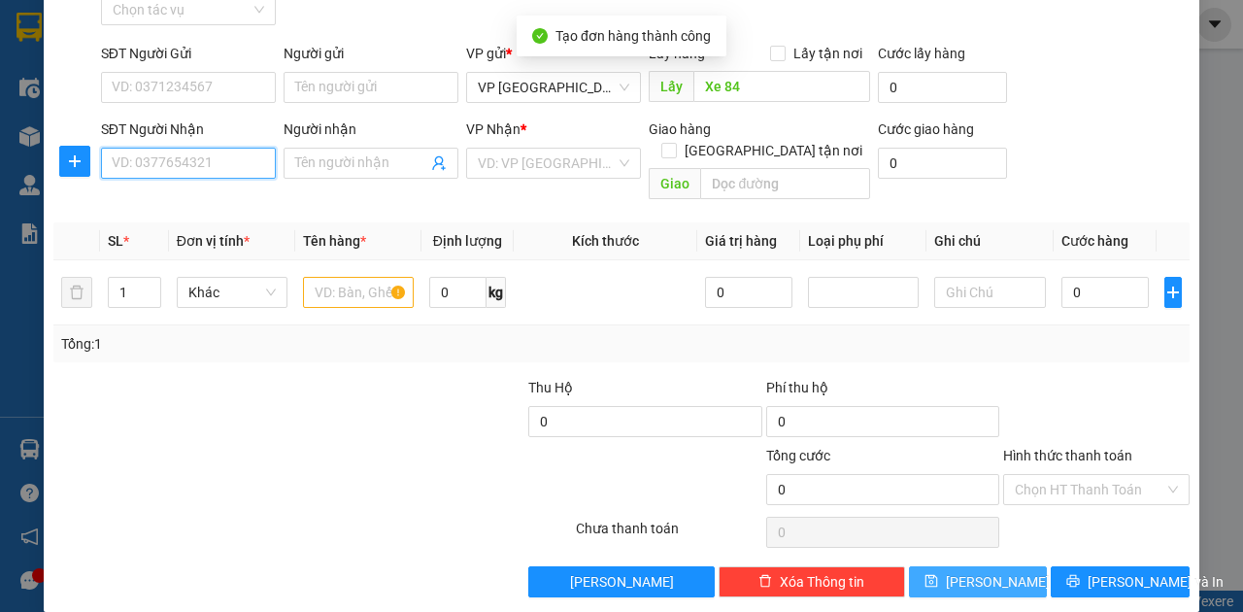
click at [243, 159] on input "SĐT Người Nhận" at bounding box center [188, 163] width 175 height 31
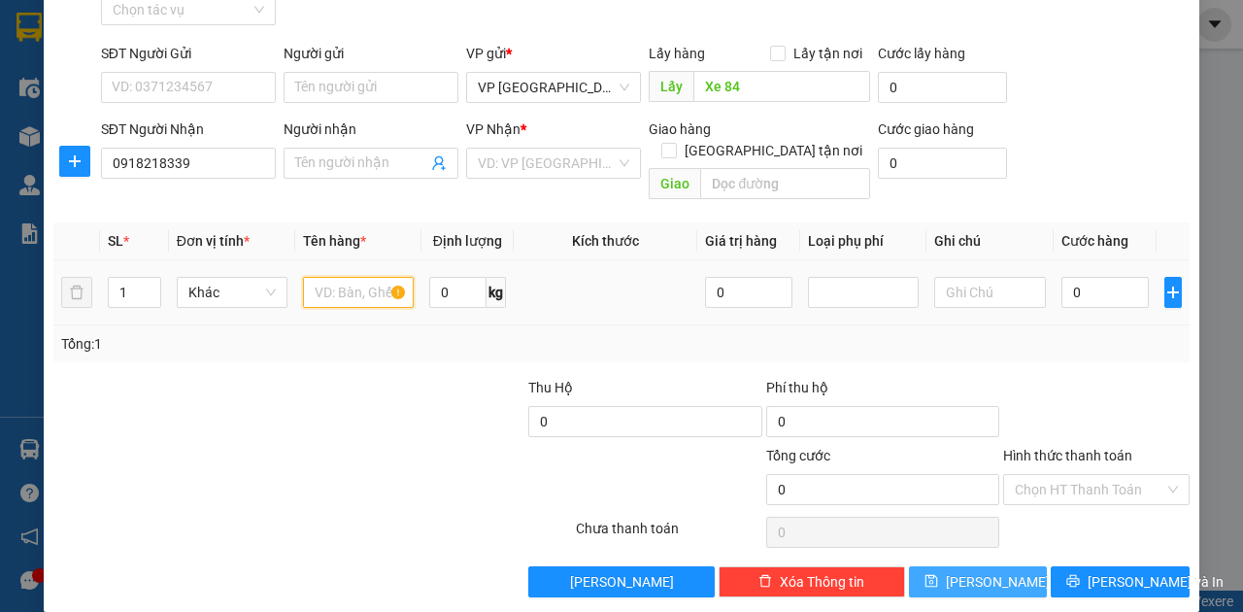
click at [348, 277] on input "text" at bounding box center [358, 292] width 111 height 31
click at [573, 164] on input "search" at bounding box center [547, 163] width 138 height 29
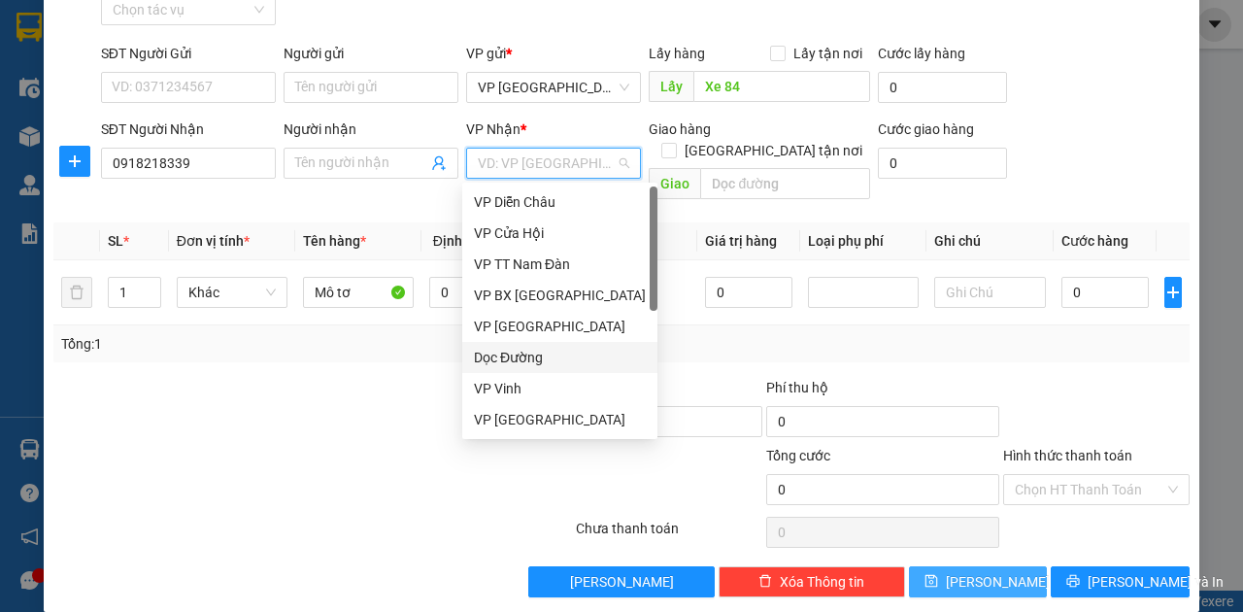
click at [534, 359] on div "Dọc Đường" at bounding box center [560, 357] width 172 height 21
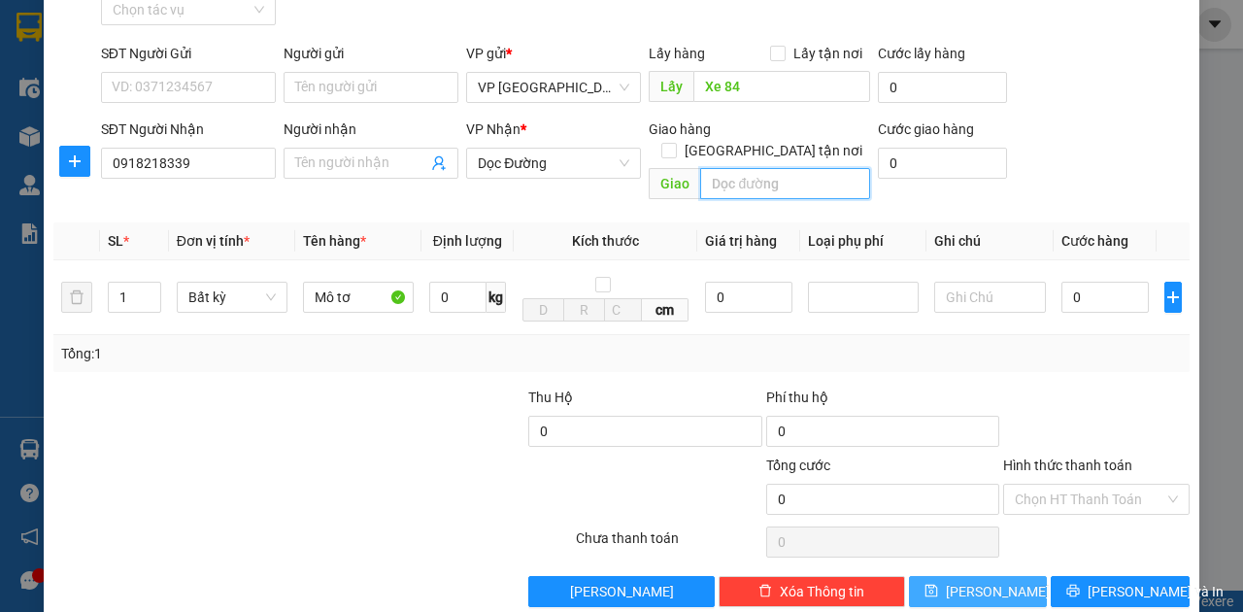
click at [763, 168] on input "text" at bounding box center [784, 183] width 169 height 31
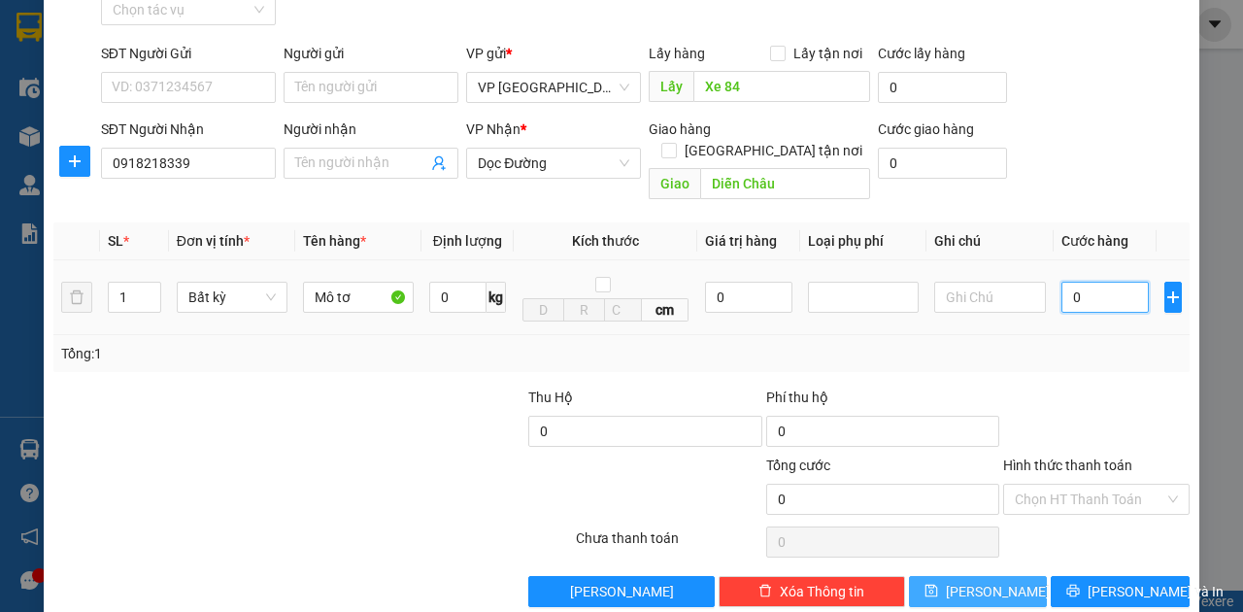
click at [1115, 282] on input "0" at bounding box center [1105, 297] width 87 height 31
click at [975, 581] on span "[PERSON_NAME]" at bounding box center [998, 591] width 104 height 21
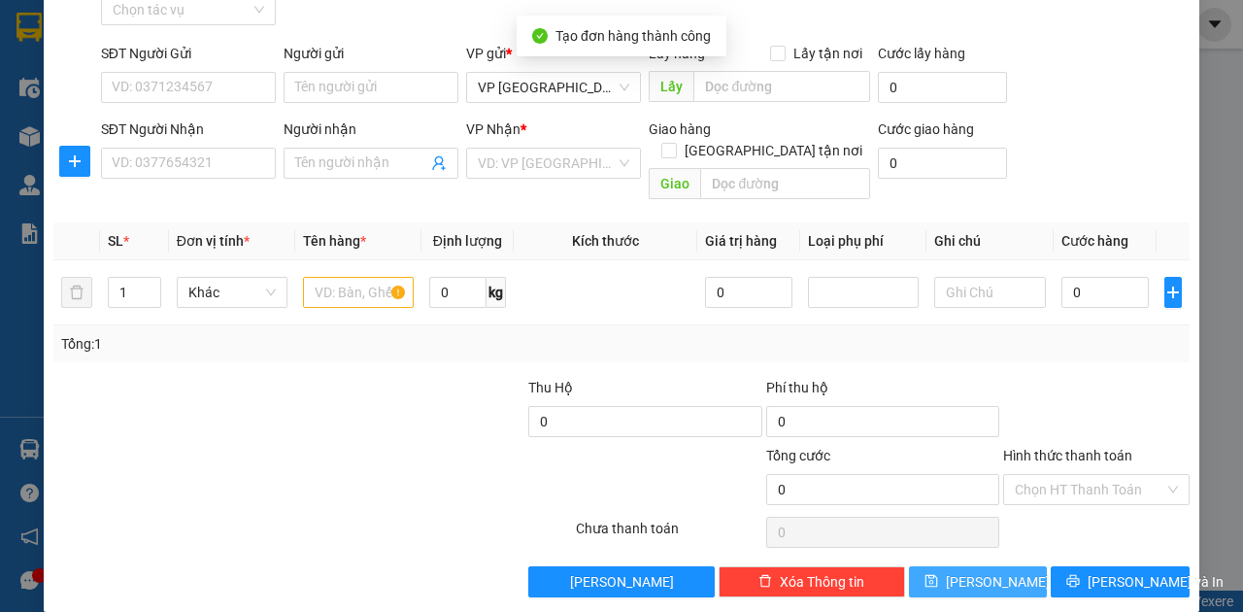
scroll to position [0, 0]
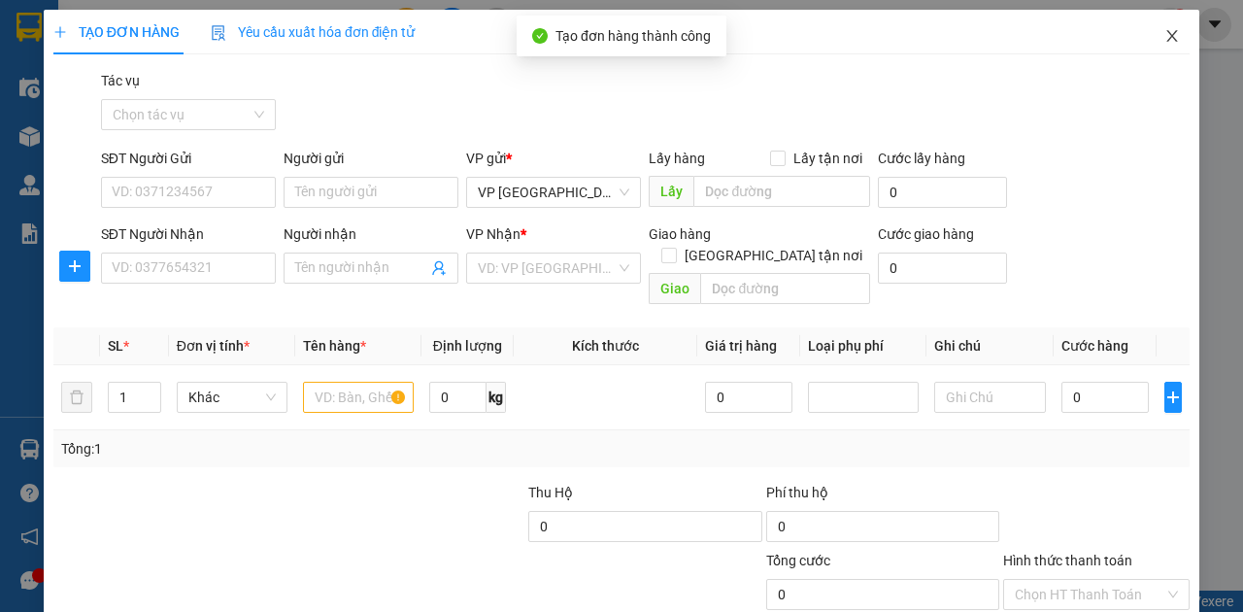
click at [1166, 44] on icon "close" at bounding box center [1172, 36] width 16 height 16
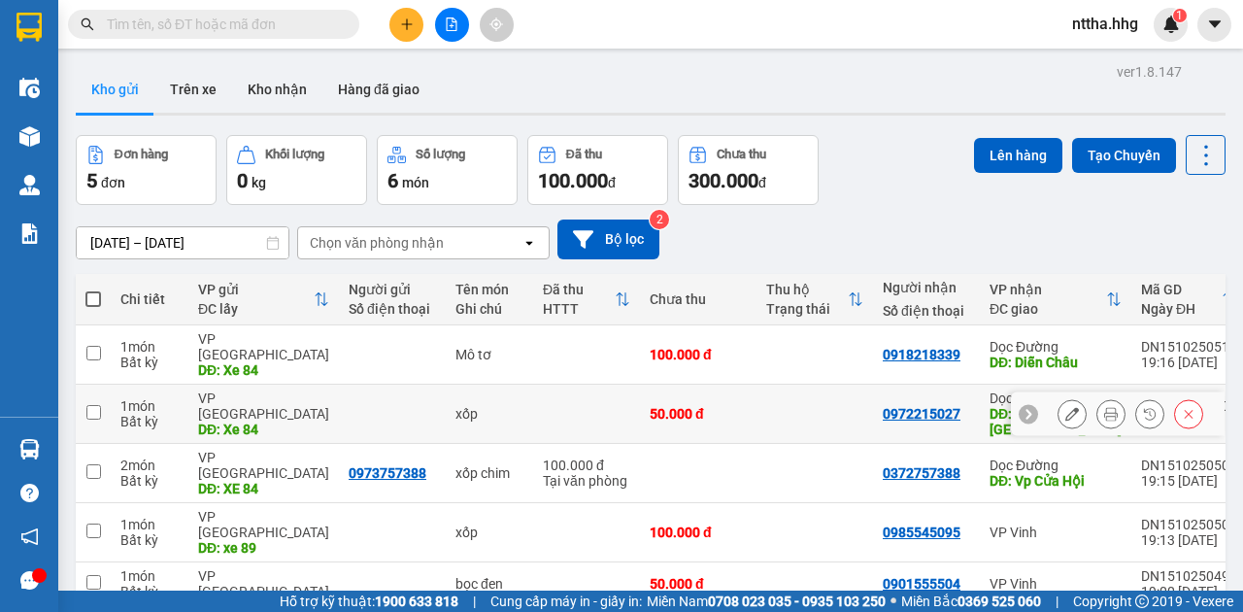
click at [733, 406] on div "50.000 đ" at bounding box center [698, 414] width 97 height 16
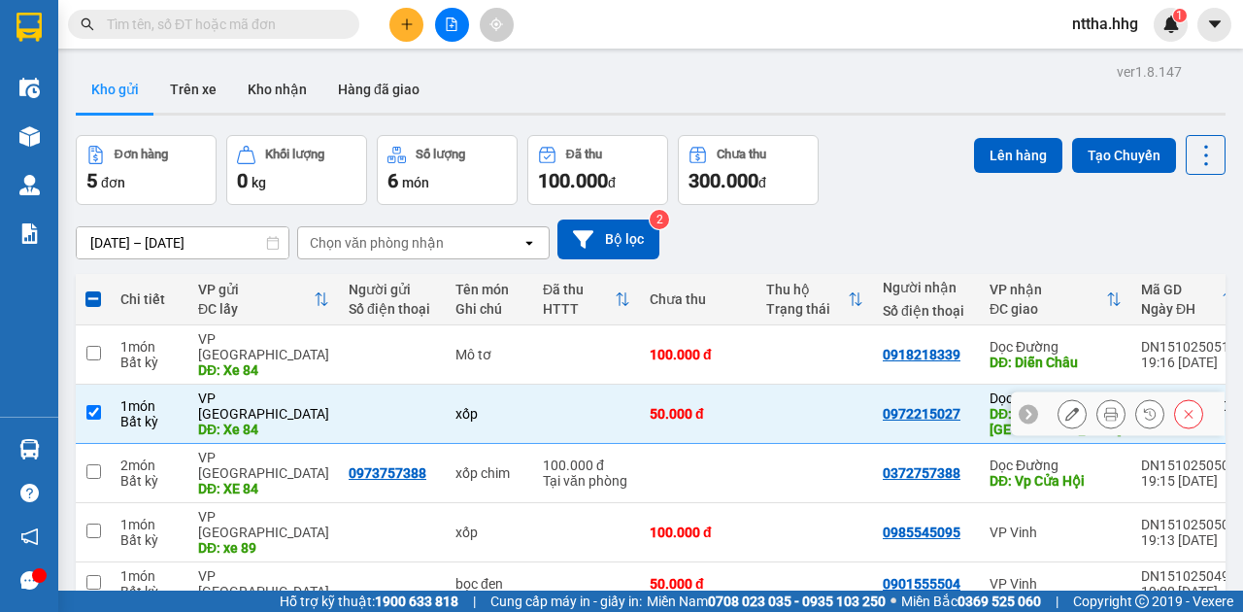
click at [91, 405] on input "checkbox" at bounding box center [93, 412] width 15 height 15
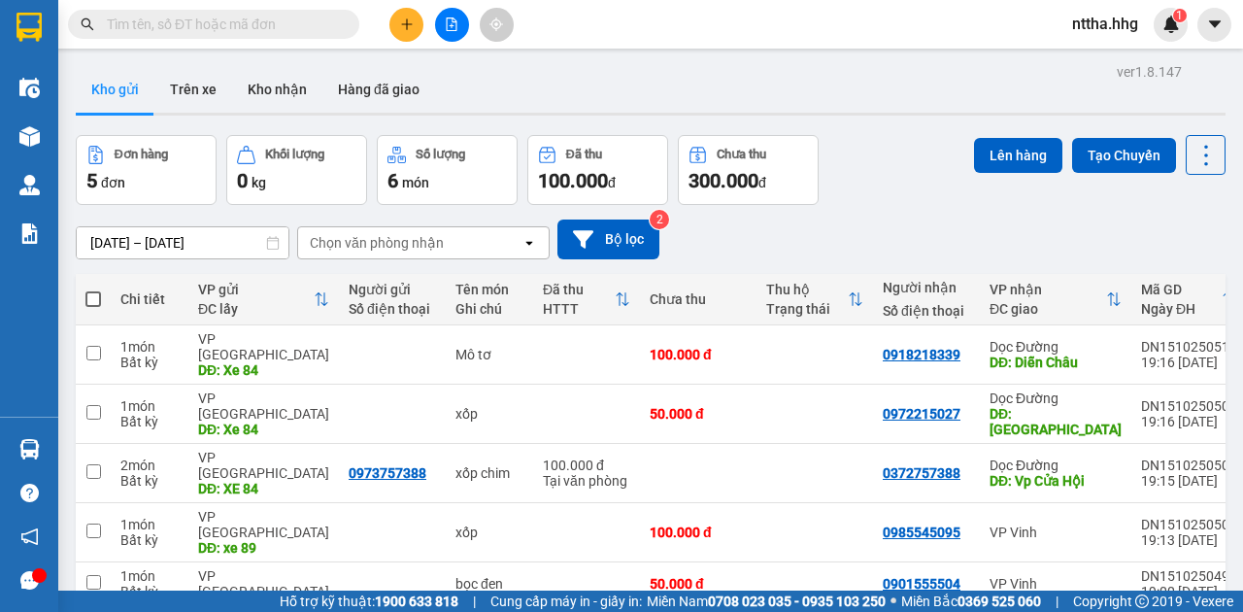
click at [97, 297] on span at bounding box center [93, 299] width 16 height 16
click at [93, 289] on input "checkbox" at bounding box center [93, 289] width 0 height 0
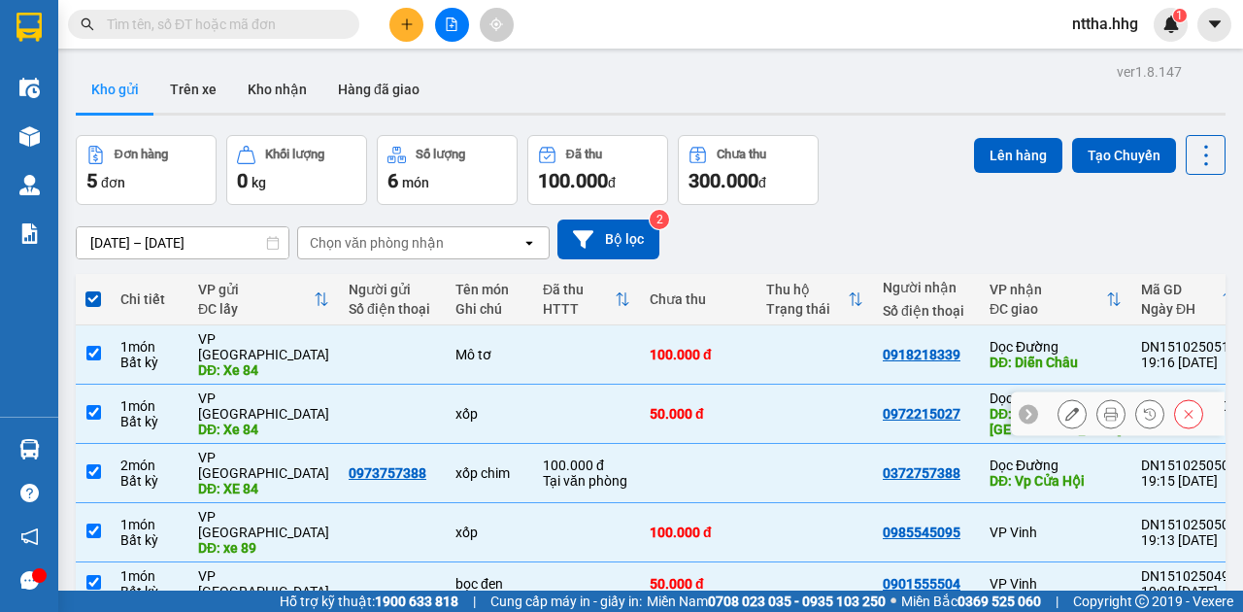
click at [99, 405] on input "checkbox" at bounding box center [93, 412] width 15 height 15
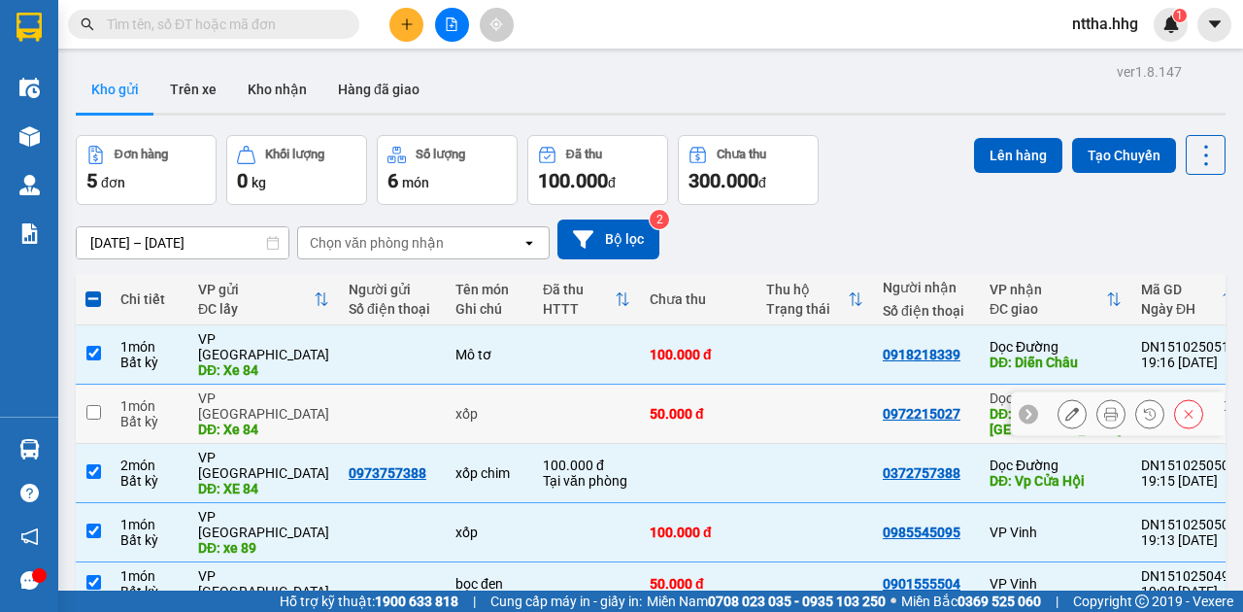
click at [95, 405] on input "checkbox" at bounding box center [93, 412] width 15 height 15
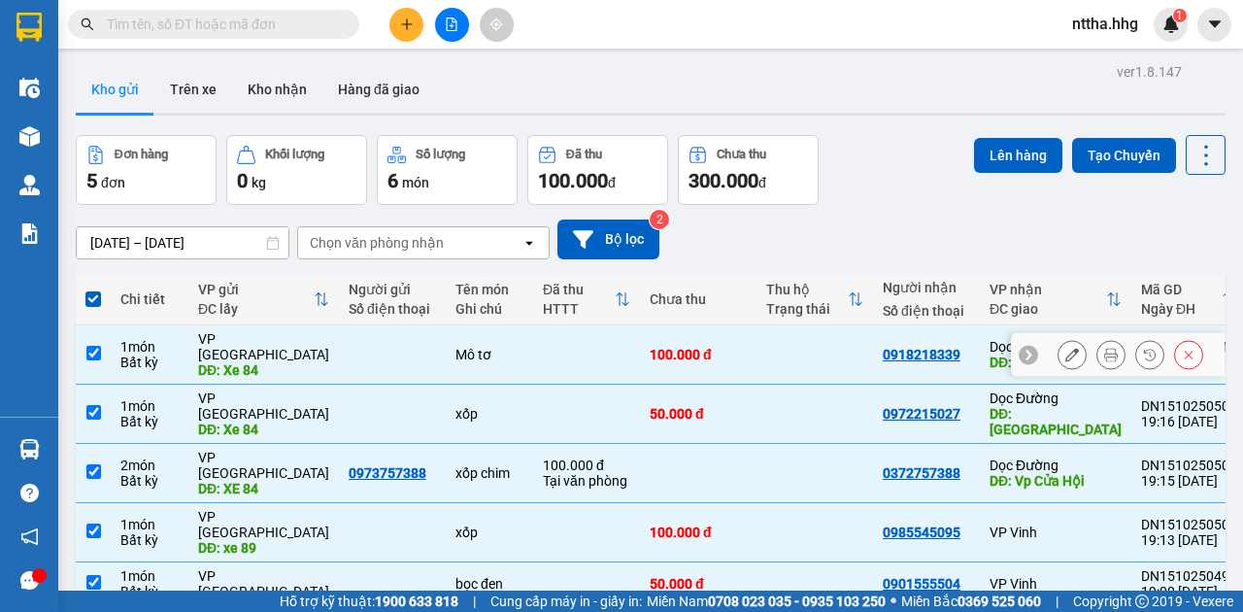
click at [99, 346] on input "checkbox" at bounding box center [93, 353] width 15 height 15
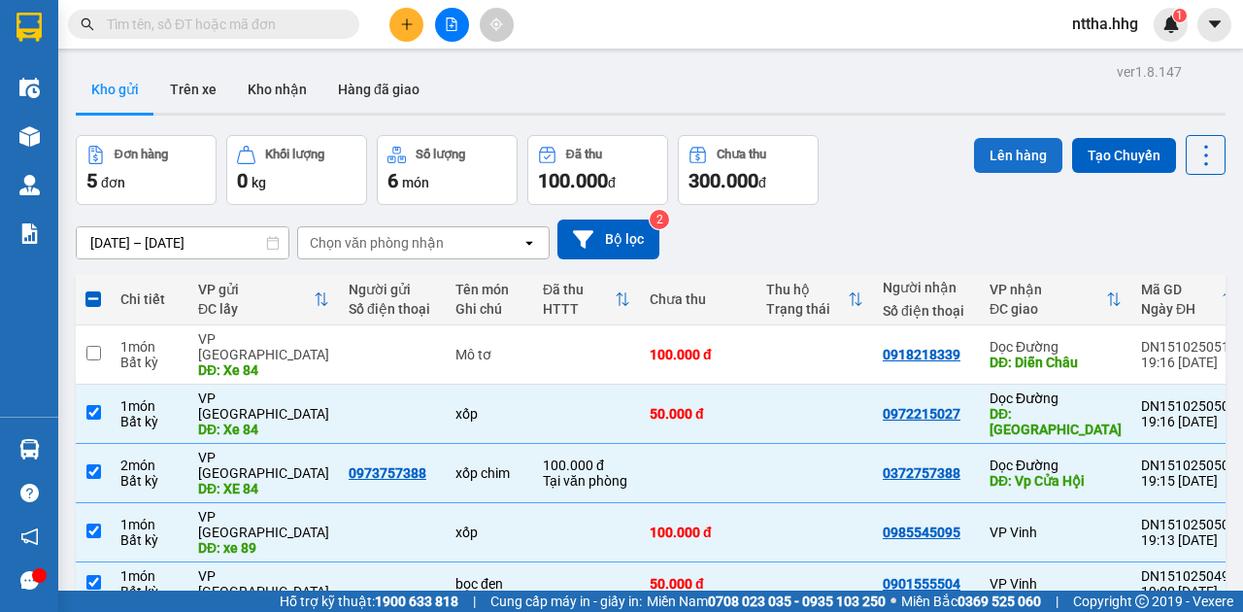
click at [1010, 151] on button "Lên hàng" at bounding box center [1018, 155] width 88 height 35
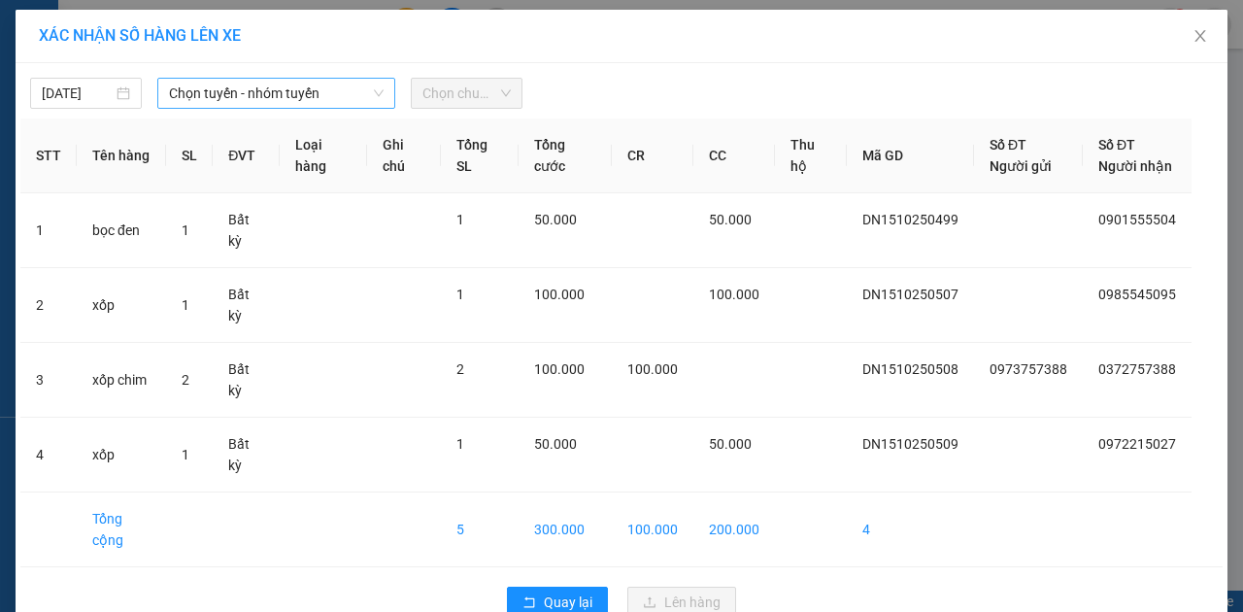
click at [253, 92] on span "Chọn tuyến - nhóm tuyến" at bounding box center [276, 93] width 215 height 29
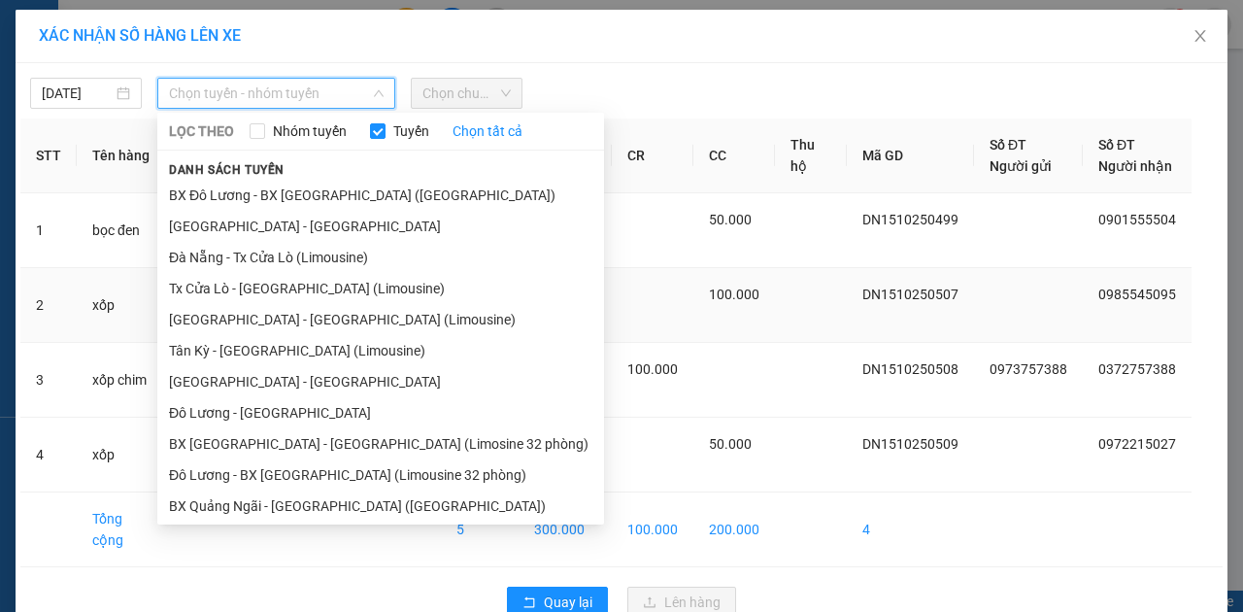
drag, startPoint x: 219, startPoint y: 314, endPoint x: 245, endPoint y: 297, distance: 30.2
click at [221, 315] on li "[GEOGRAPHIC_DATA] - [GEOGRAPHIC_DATA] (Limousine)" at bounding box center [380, 319] width 447 height 31
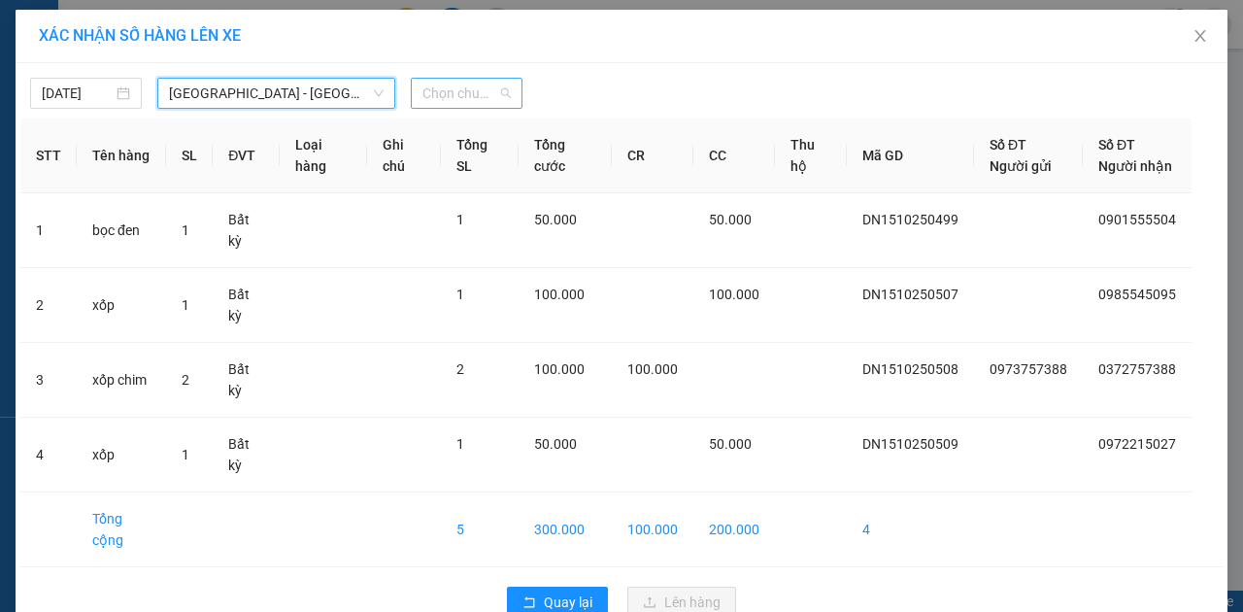
click at [442, 91] on span "Chọn chuyến" at bounding box center [466, 93] width 88 height 29
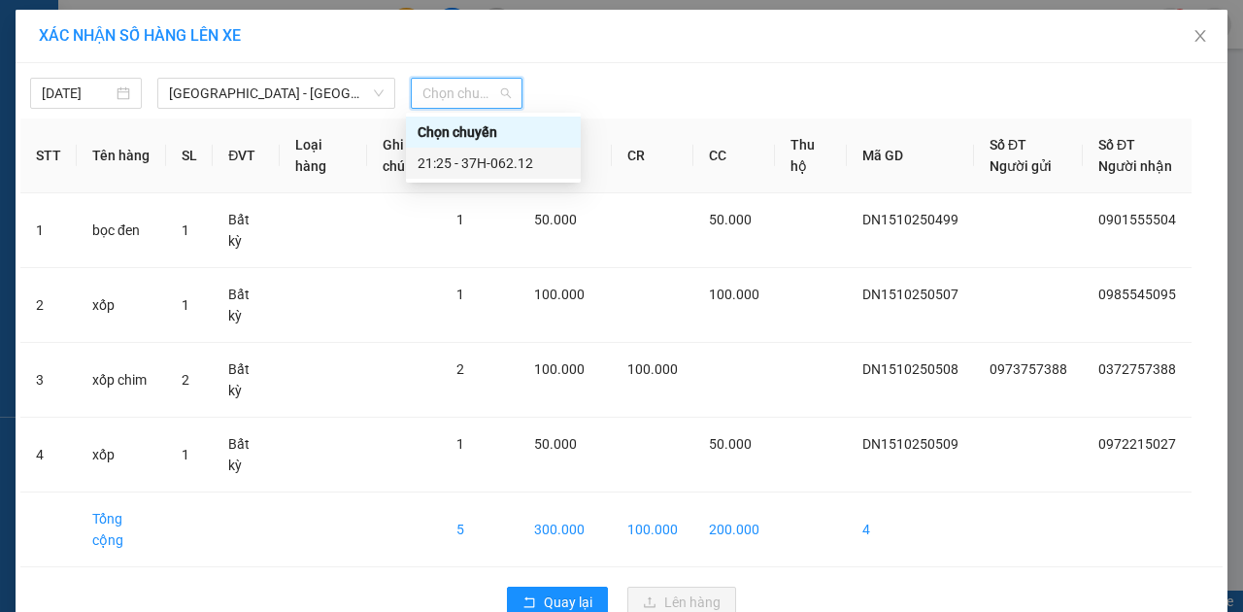
click at [446, 152] on div "21:25 - 37H-062.12" at bounding box center [494, 162] width 152 height 21
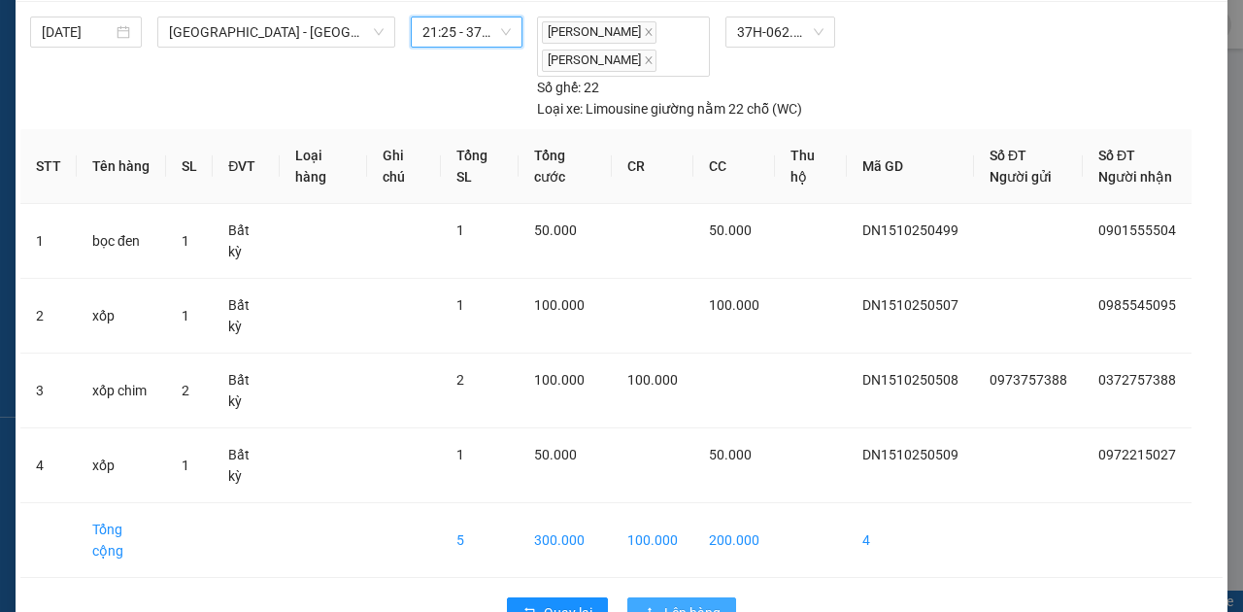
scroll to position [111, 0]
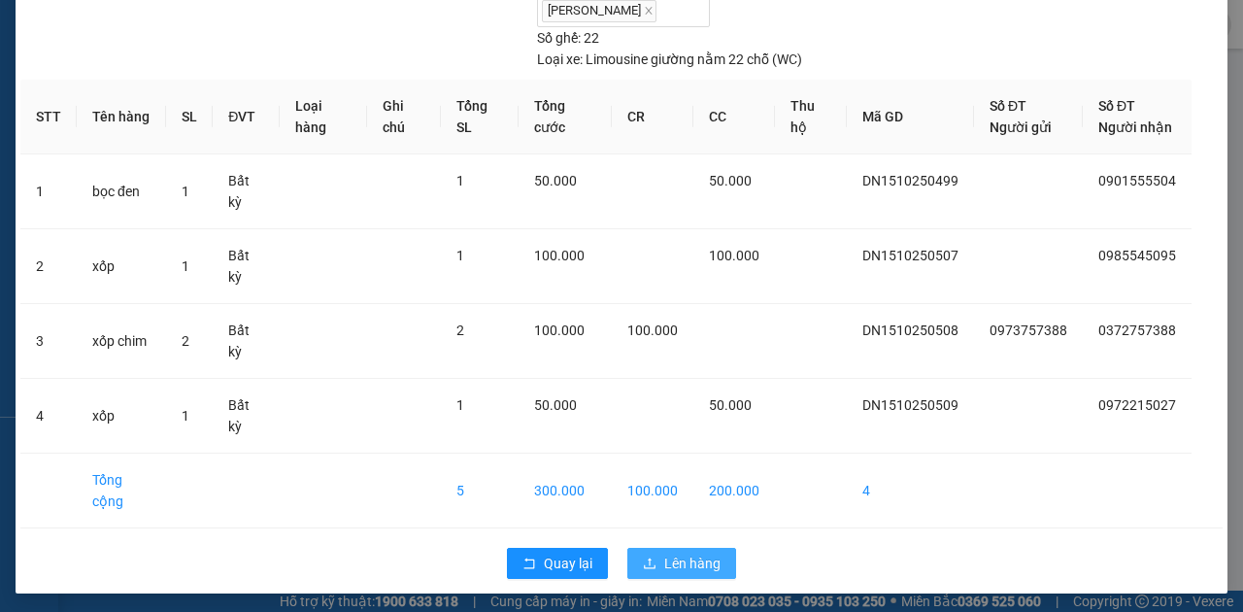
click at [671, 562] on span "Lên hàng" at bounding box center [692, 563] width 56 height 21
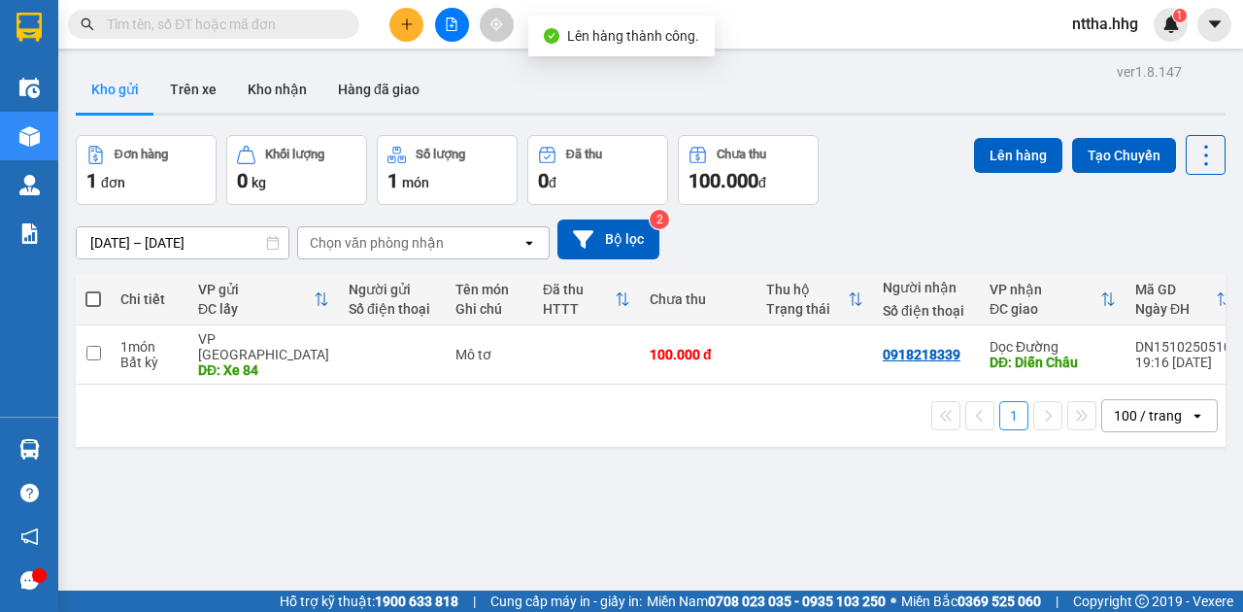
click at [95, 301] on span at bounding box center [93, 299] width 16 height 16
click at [93, 289] on input "checkbox" at bounding box center [93, 289] width 0 height 0
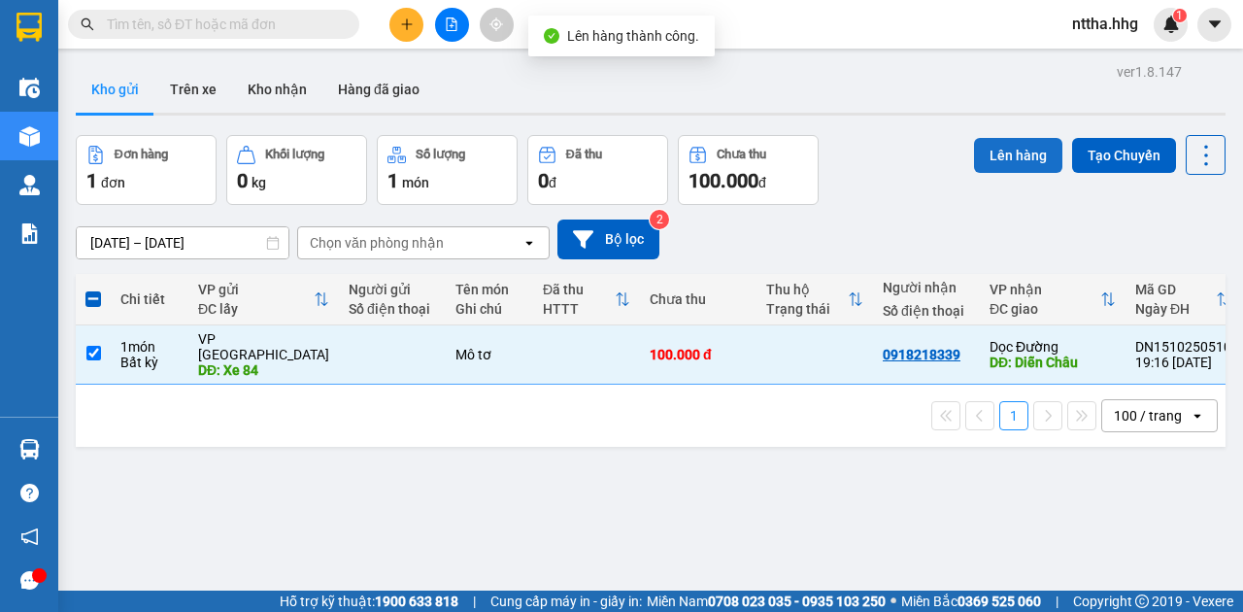
click at [991, 152] on button "Lên hàng" at bounding box center [1018, 155] width 88 height 35
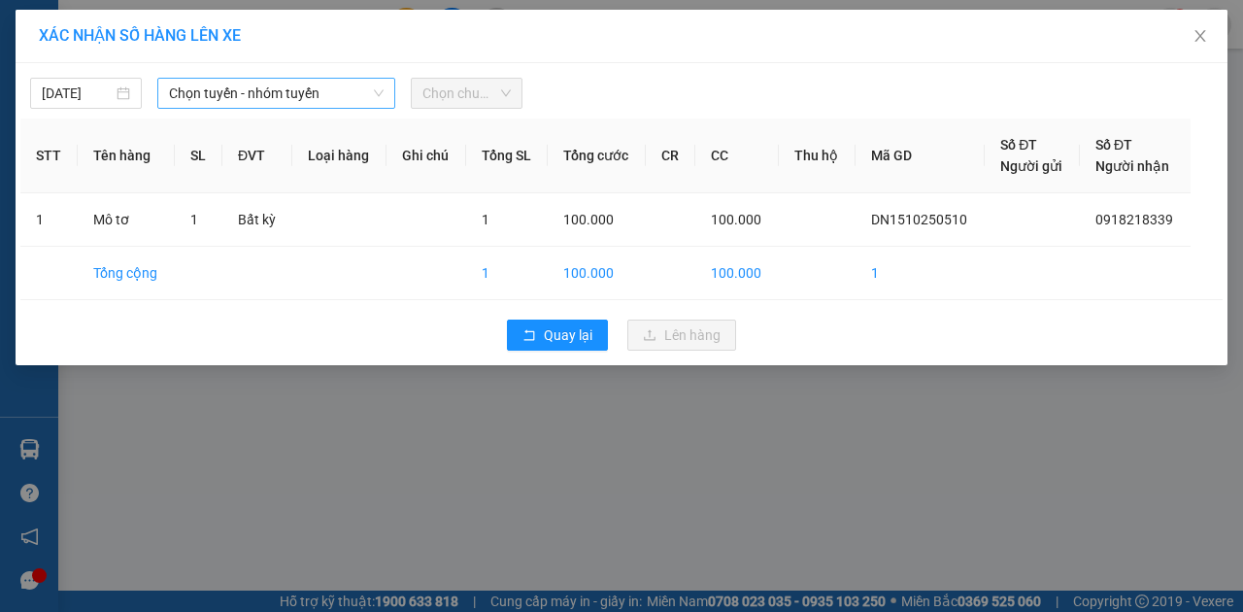
click at [274, 94] on span "Chọn tuyến - nhóm tuyến" at bounding box center [276, 93] width 215 height 29
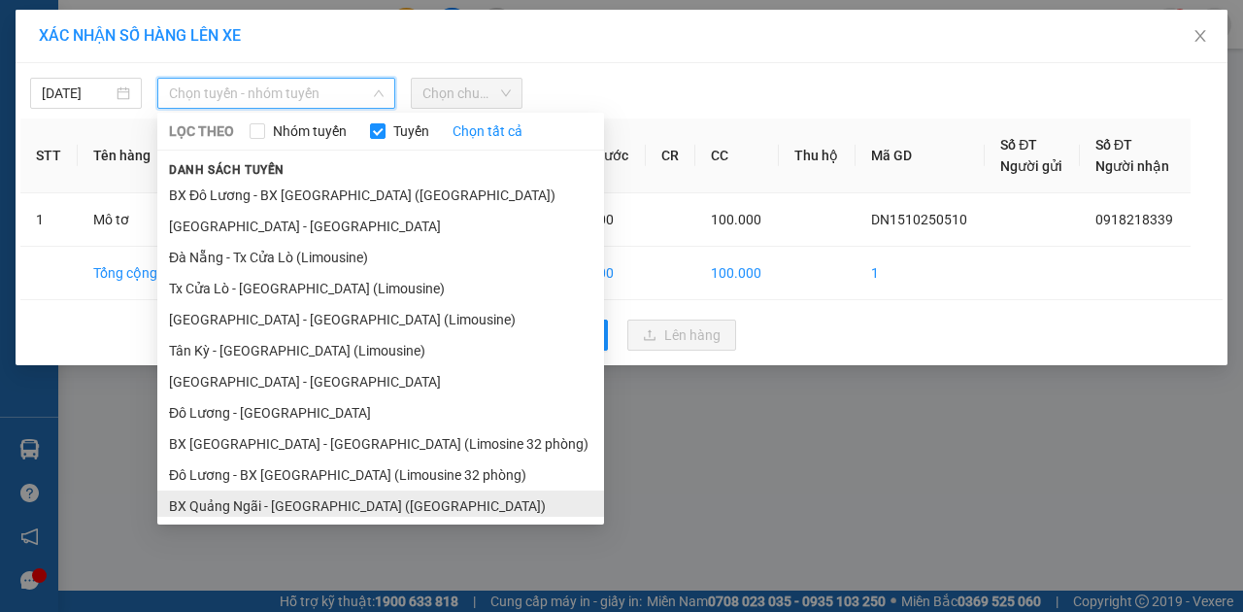
click at [261, 509] on li "BX Quảng Ngãi - [GEOGRAPHIC_DATA] ([GEOGRAPHIC_DATA])" at bounding box center [380, 505] width 447 height 31
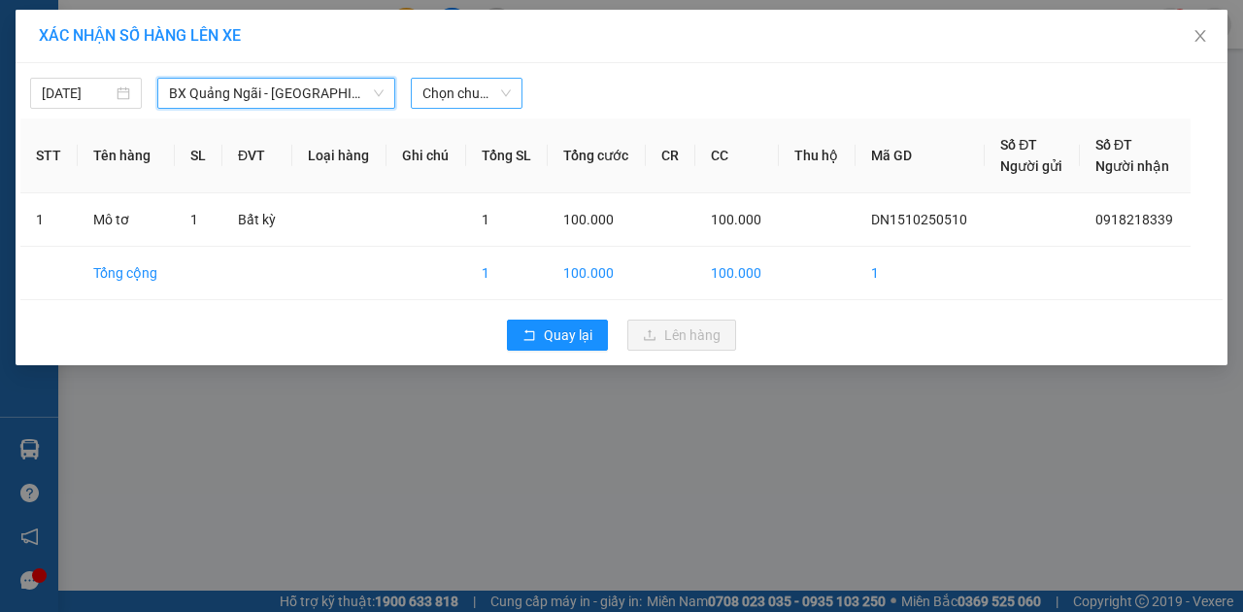
click at [444, 91] on span "Chọn chuyến" at bounding box center [466, 93] width 88 height 29
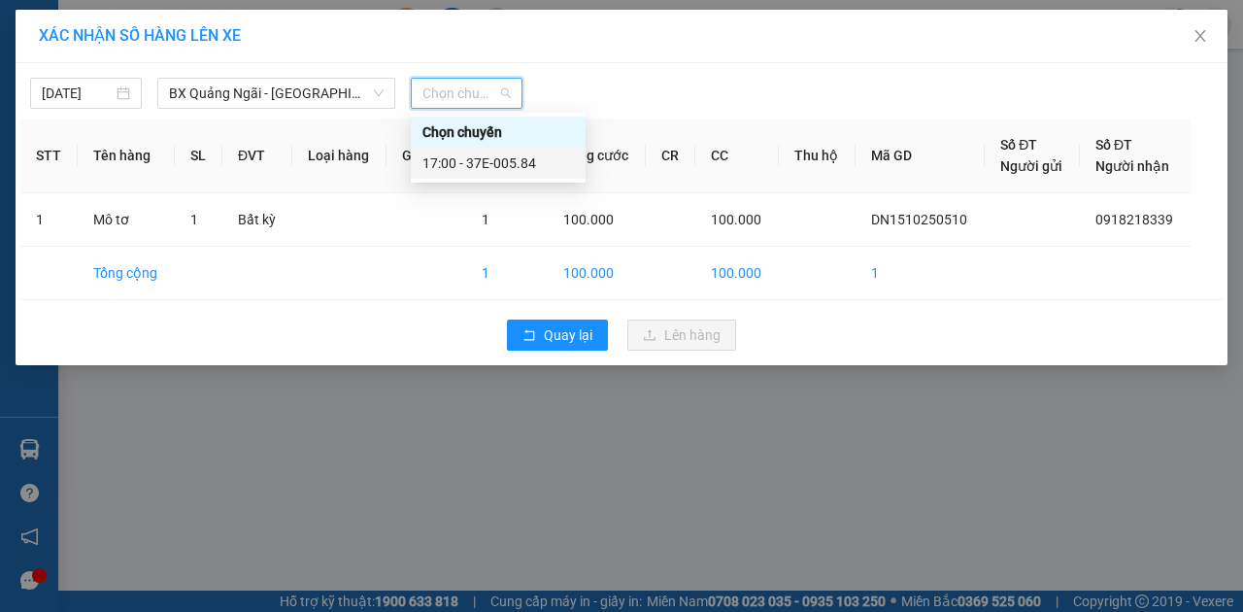
click at [455, 158] on div "17:00 - 37E-005.84" at bounding box center [498, 162] width 152 height 21
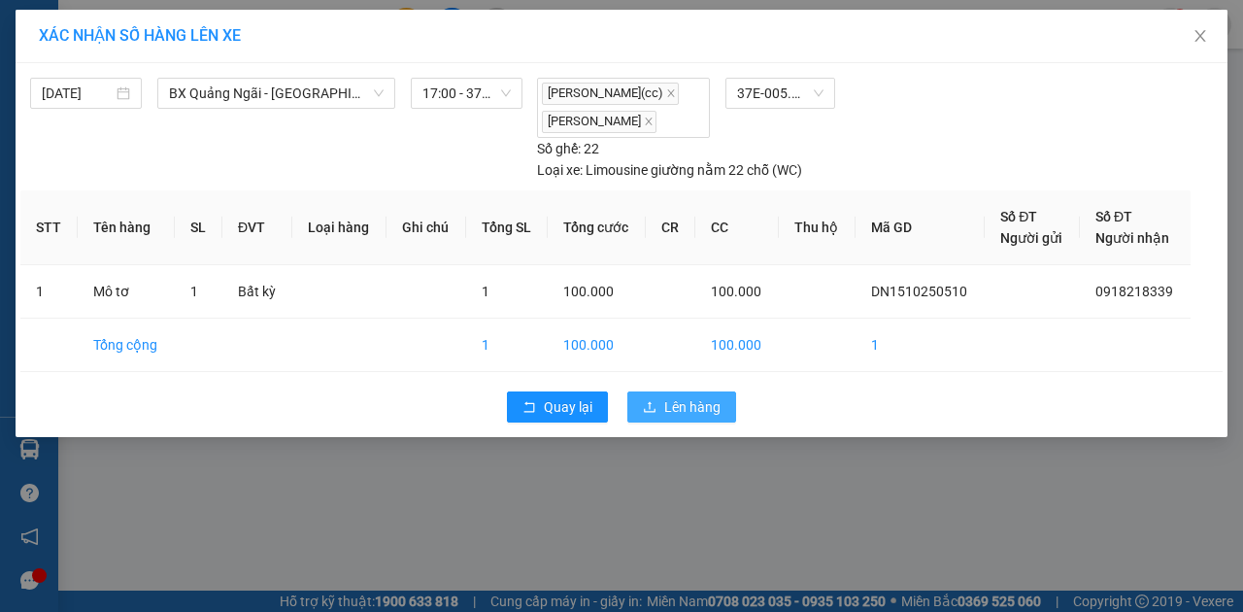
click at [664, 404] on span "Lên hàng" at bounding box center [692, 406] width 56 height 21
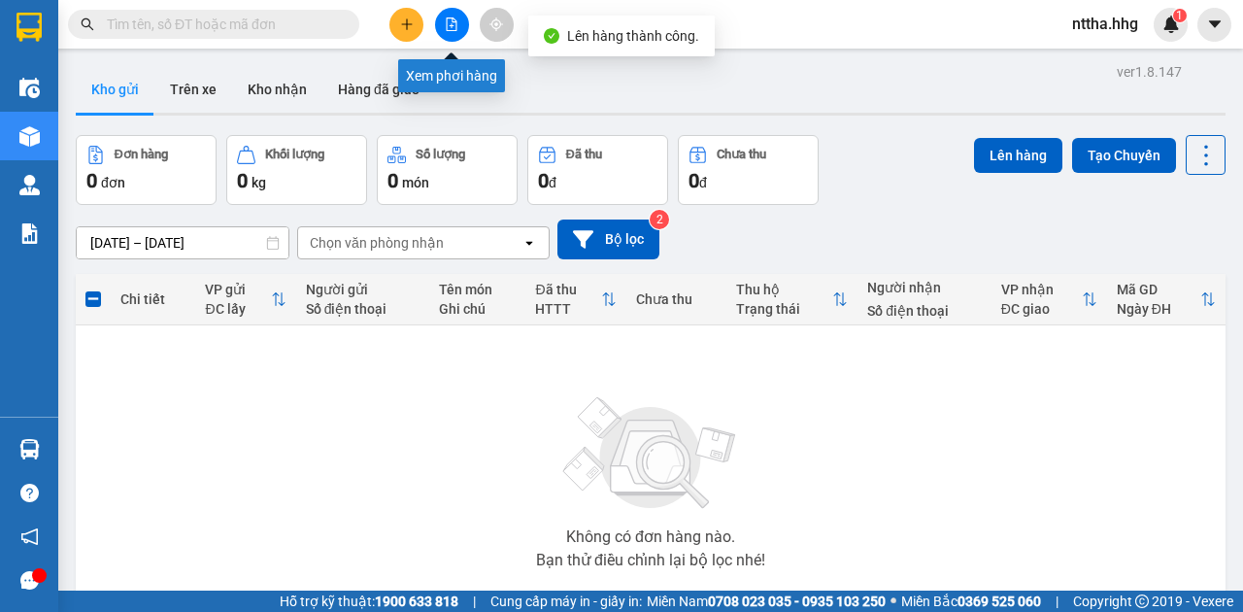
click at [453, 23] on icon "file-add" at bounding box center [452, 24] width 14 height 14
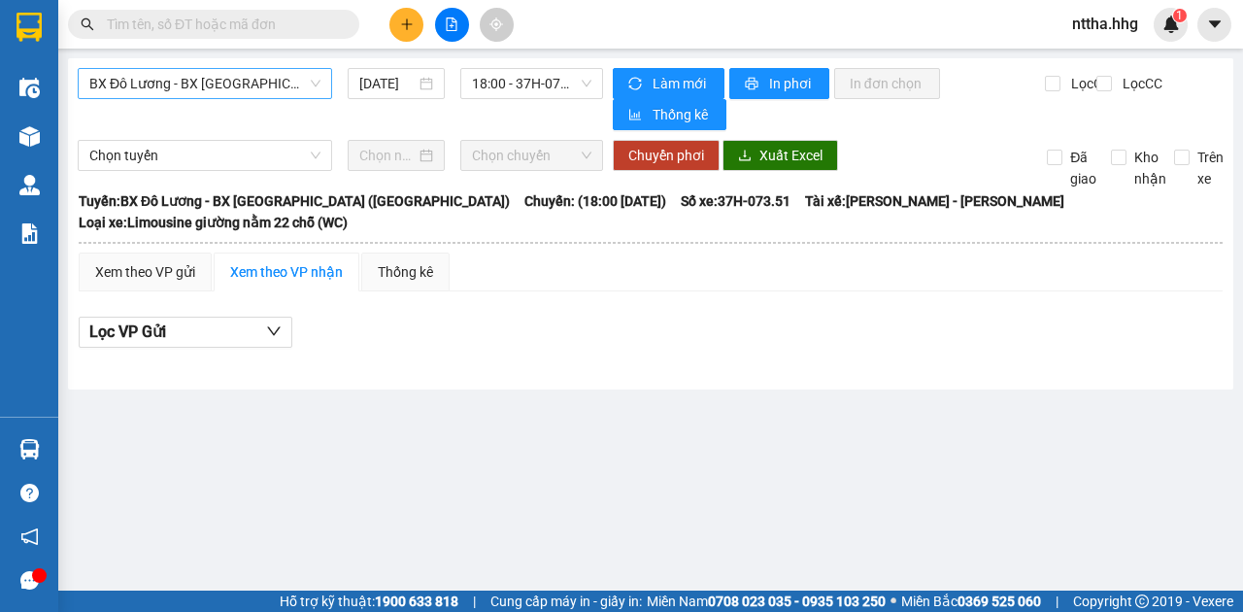
click at [274, 77] on span "BX Đô Lương - BX [GEOGRAPHIC_DATA] ([GEOGRAPHIC_DATA])" at bounding box center [204, 83] width 231 height 29
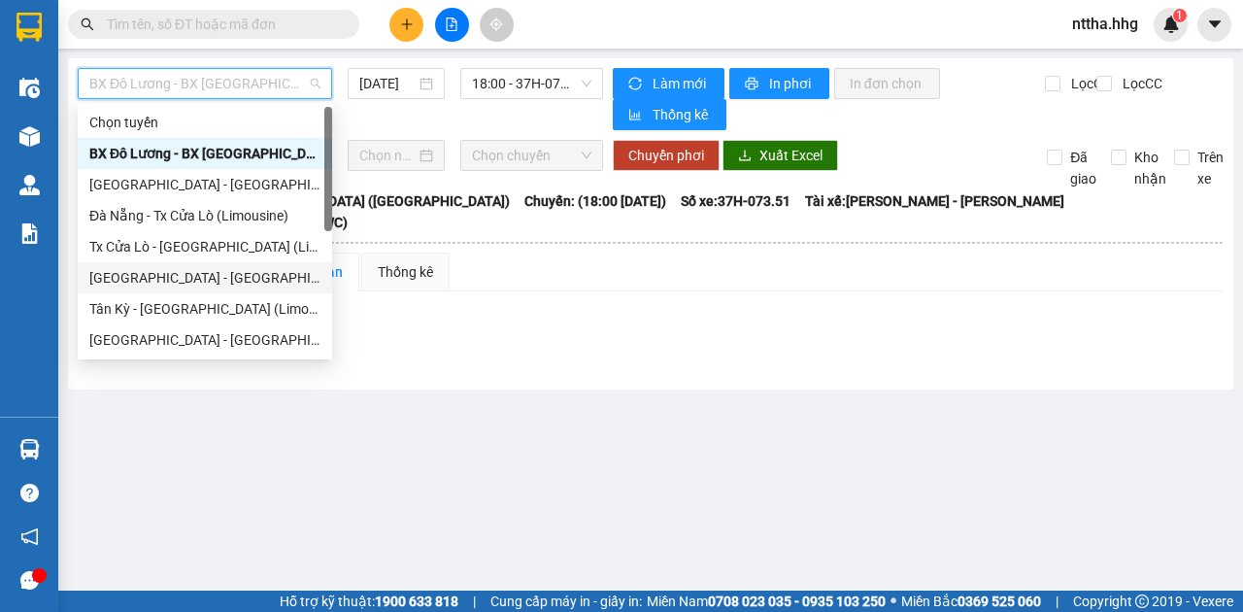
click at [184, 275] on div "[GEOGRAPHIC_DATA] - [GEOGRAPHIC_DATA] (Limousine)" at bounding box center [204, 277] width 231 height 21
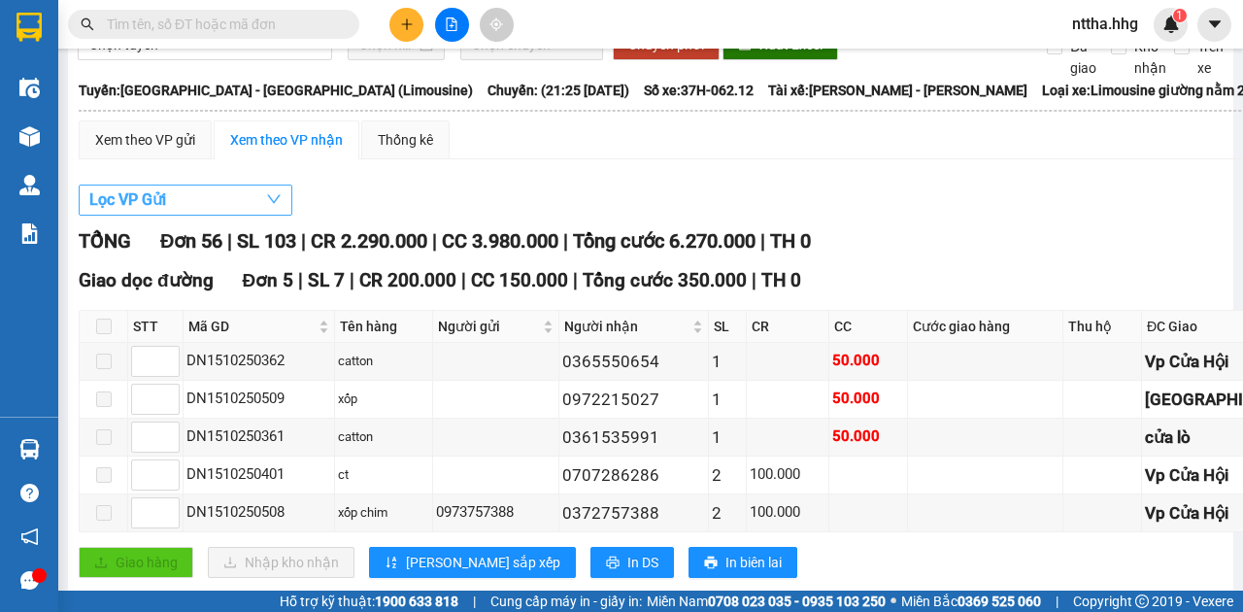
scroll to position [64, 0]
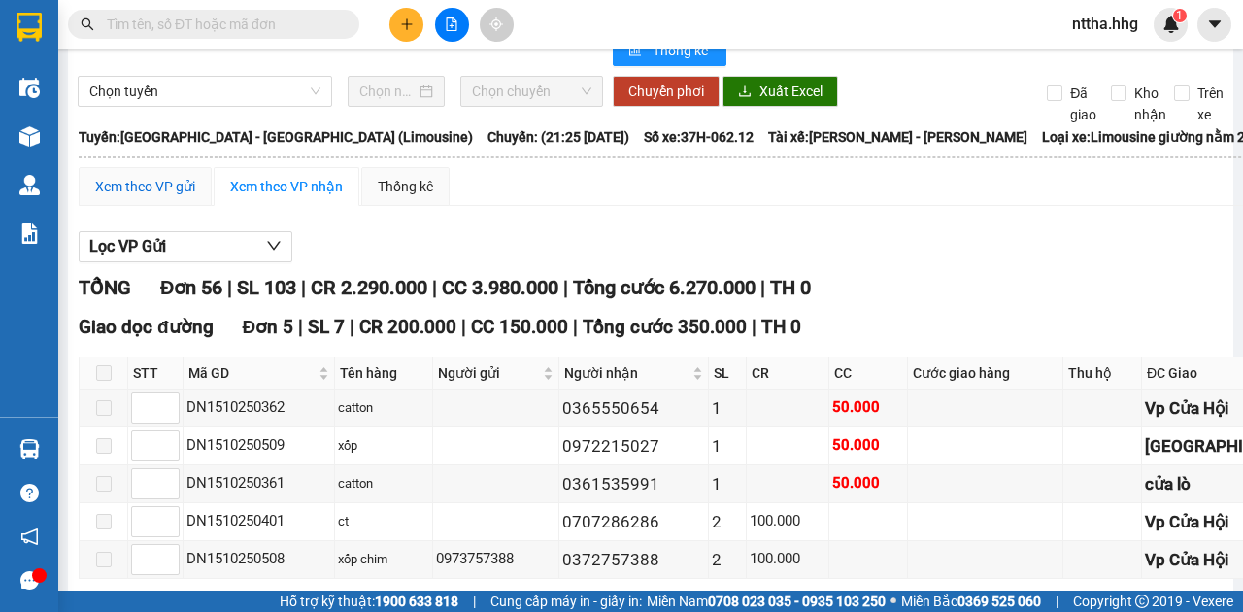
click at [161, 177] on div "Xem theo VP gửi" at bounding box center [145, 186] width 100 height 21
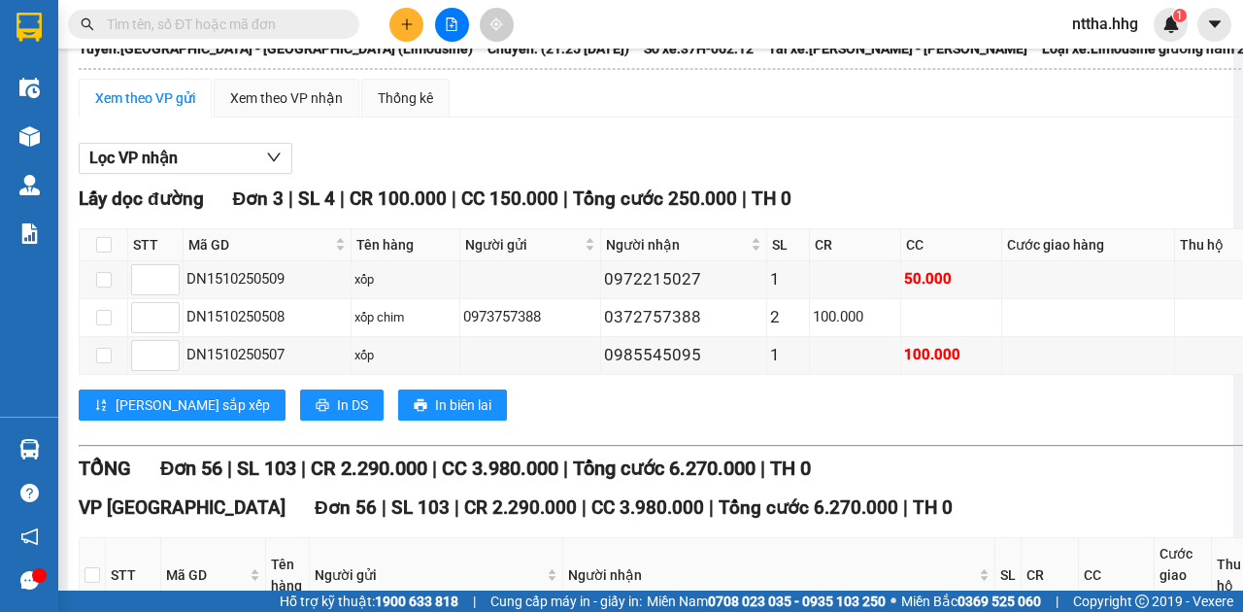
scroll to position [129, 0]
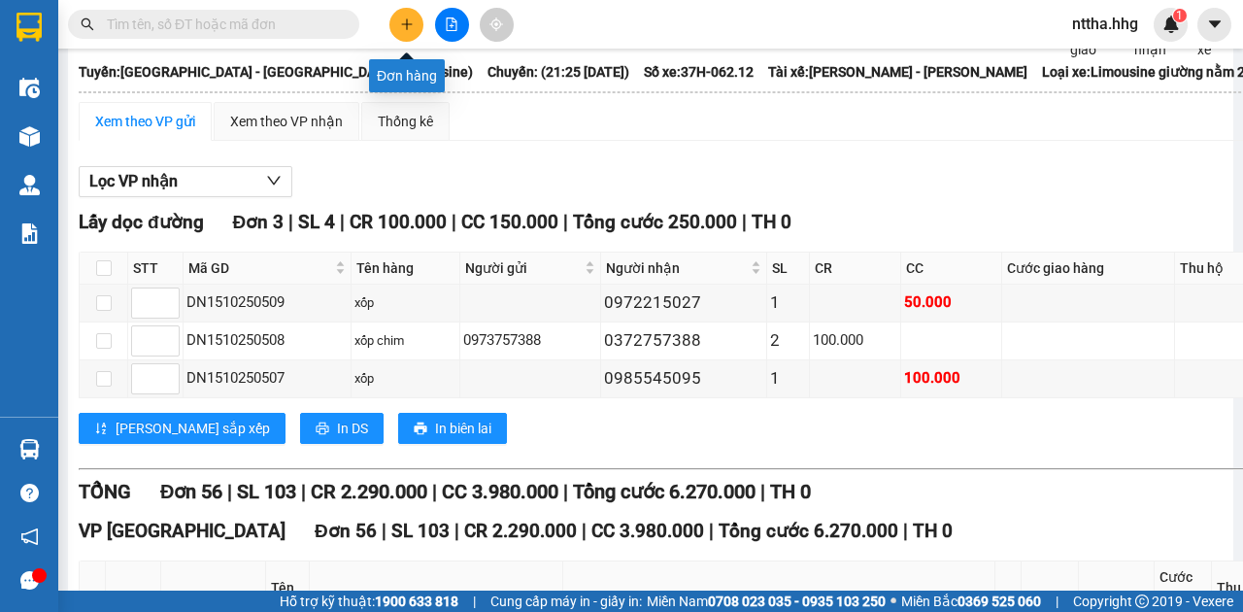
click at [403, 28] on icon "plus" at bounding box center [407, 24] width 14 height 14
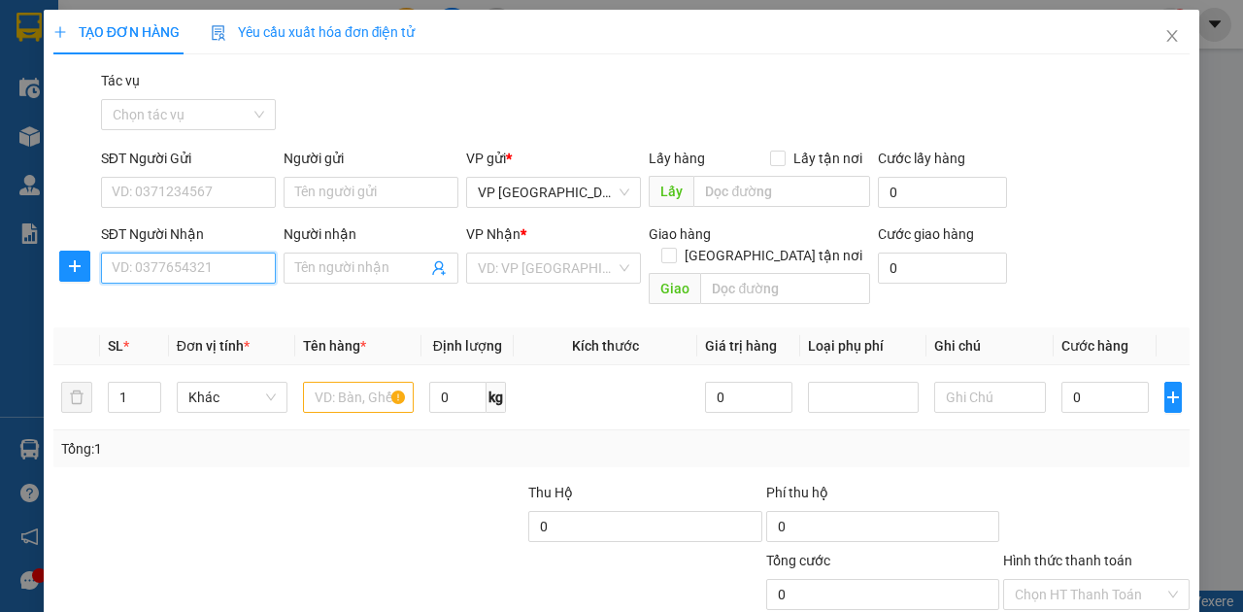
click at [199, 266] on input "SĐT Người Nhận" at bounding box center [188, 268] width 175 height 31
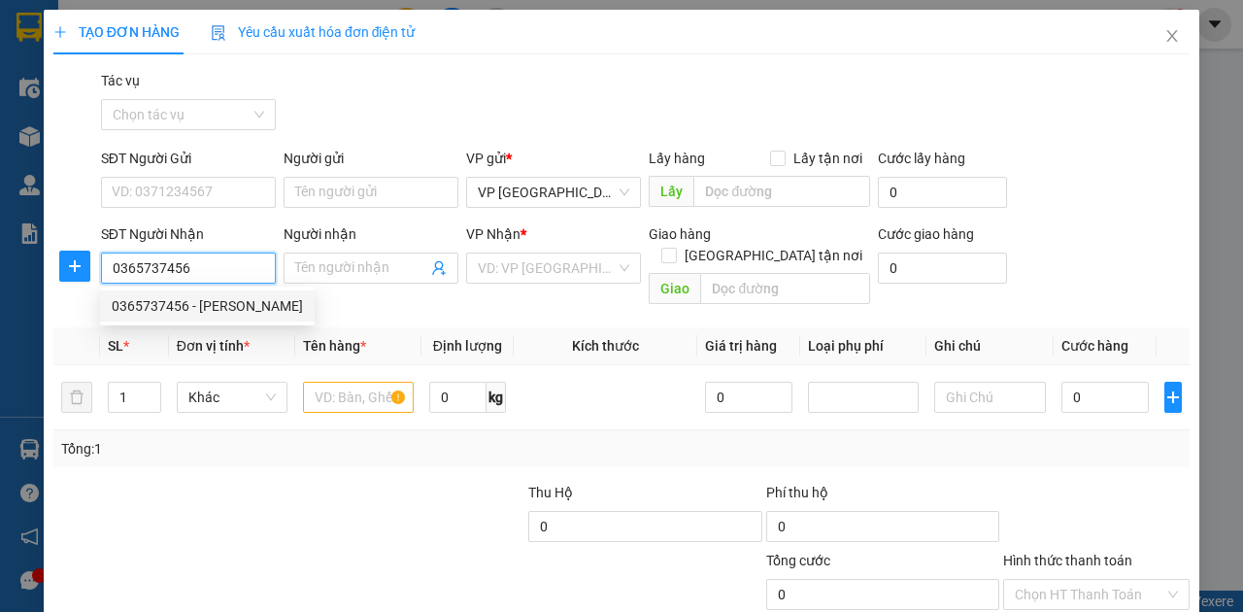
click at [219, 296] on div "0365737456 - [PERSON_NAME]" at bounding box center [207, 305] width 191 height 21
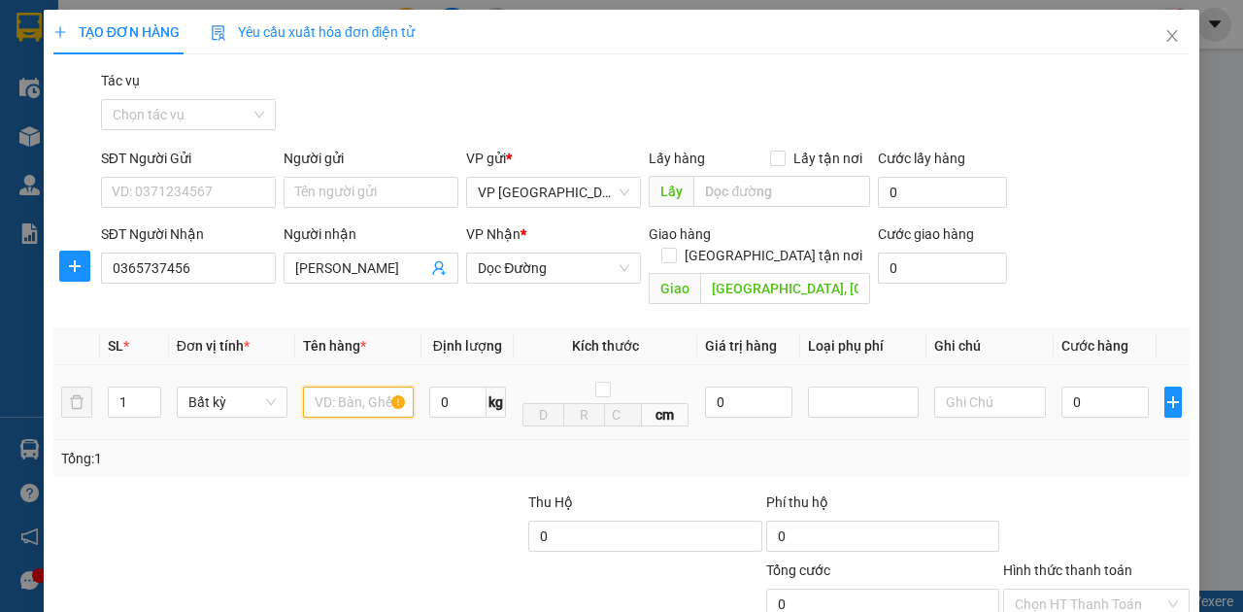
click at [349, 387] on input "text" at bounding box center [358, 402] width 111 height 31
click at [1070, 387] on input "0" at bounding box center [1105, 402] width 87 height 31
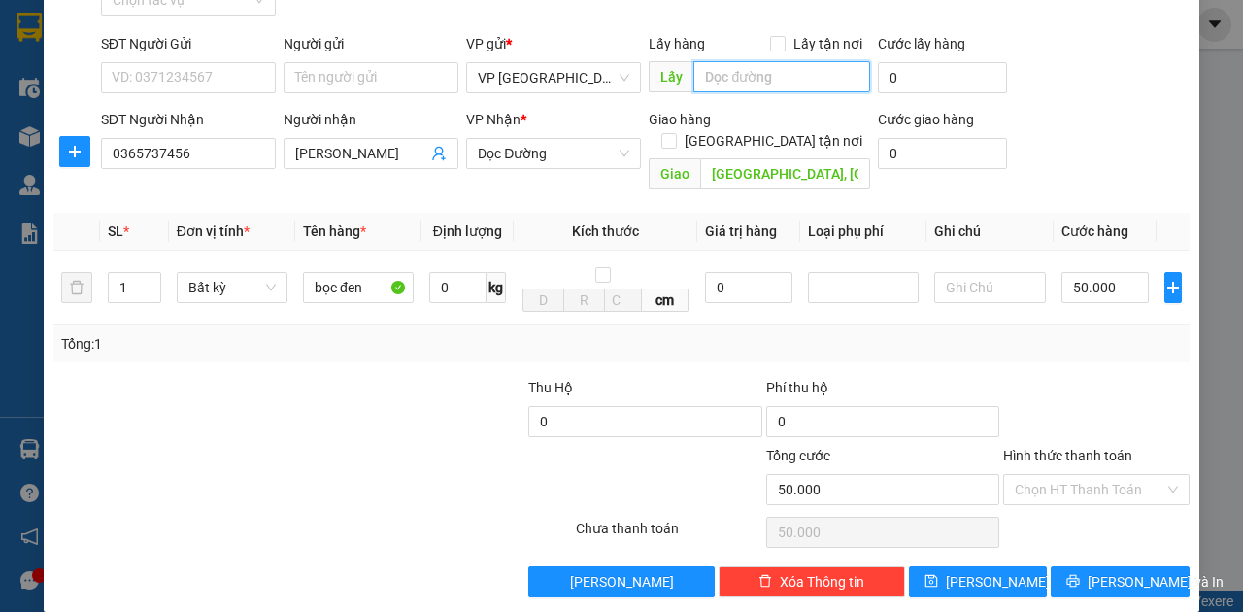
click at [755, 76] on input "text" at bounding box center [781, 76] width 176 height 31
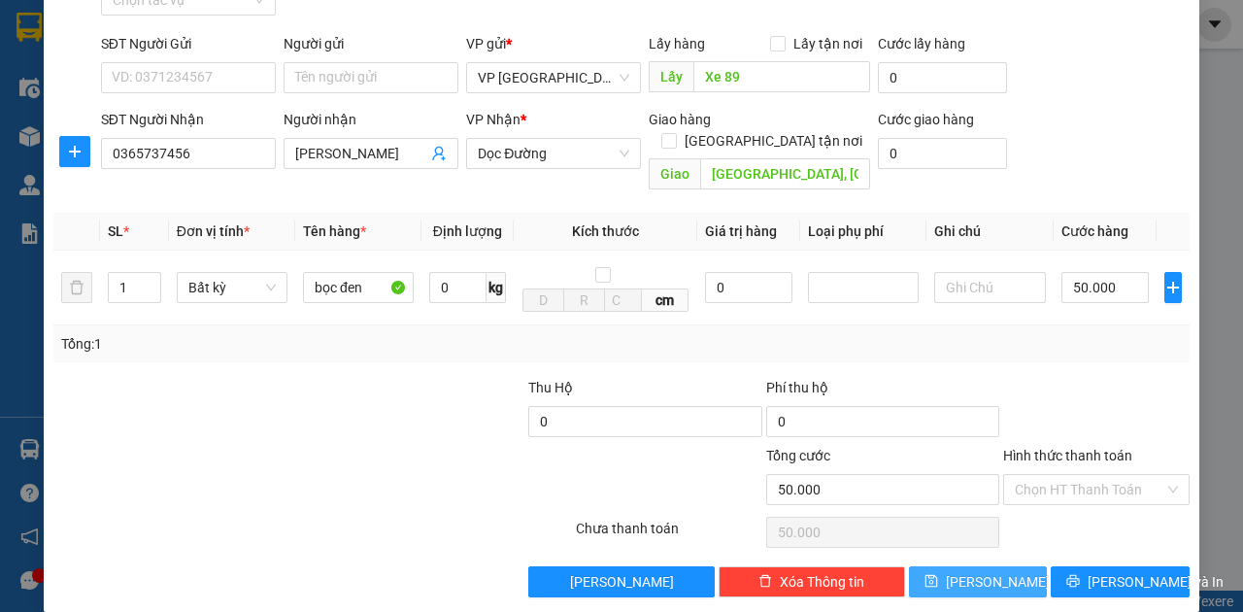
click at [938, 574] on icon "save" at bounding box center [932, 581] width 14 height 14
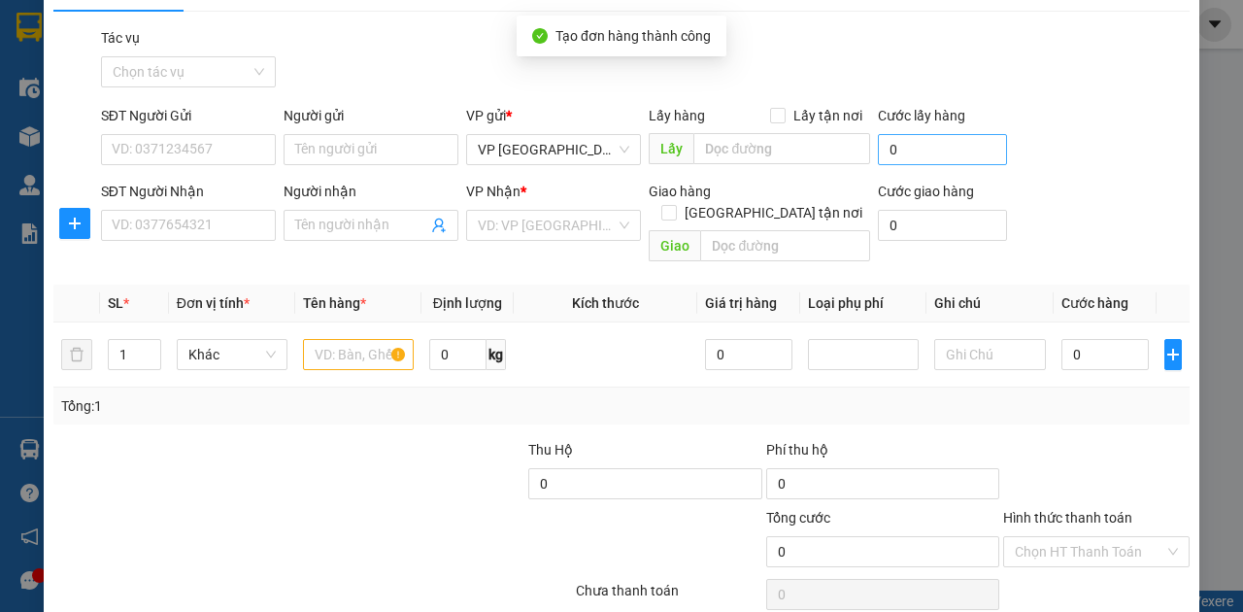
scroll to position [0, 0]
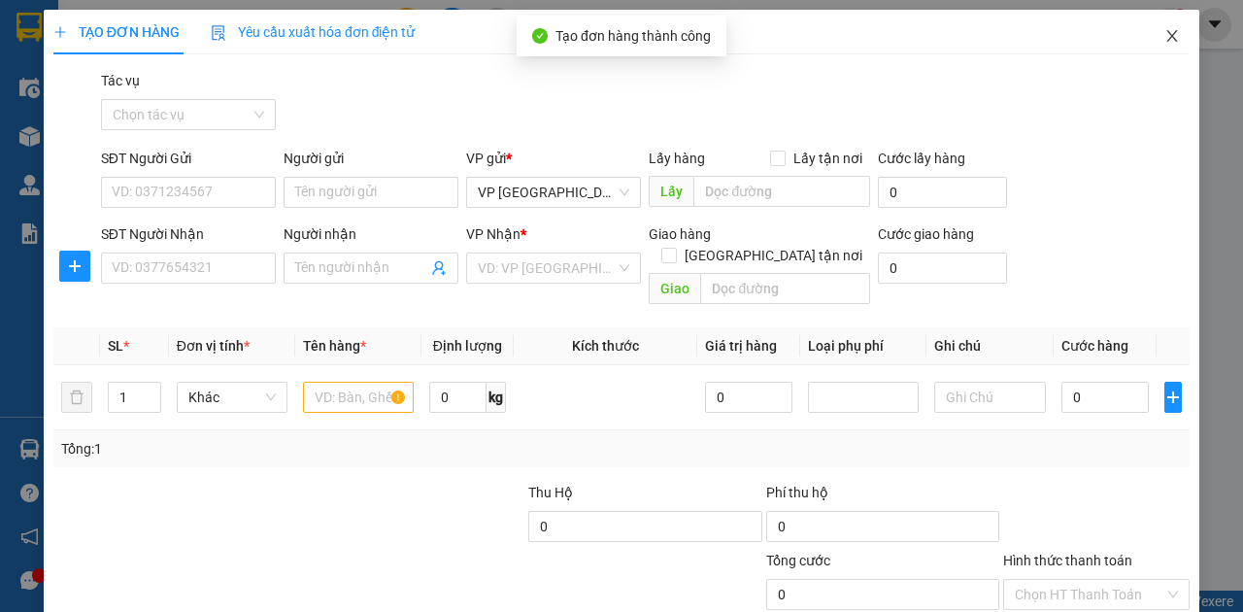
click at [1164, 39] on icon "close" at bounding box center [1172, 36] width 16 height 16
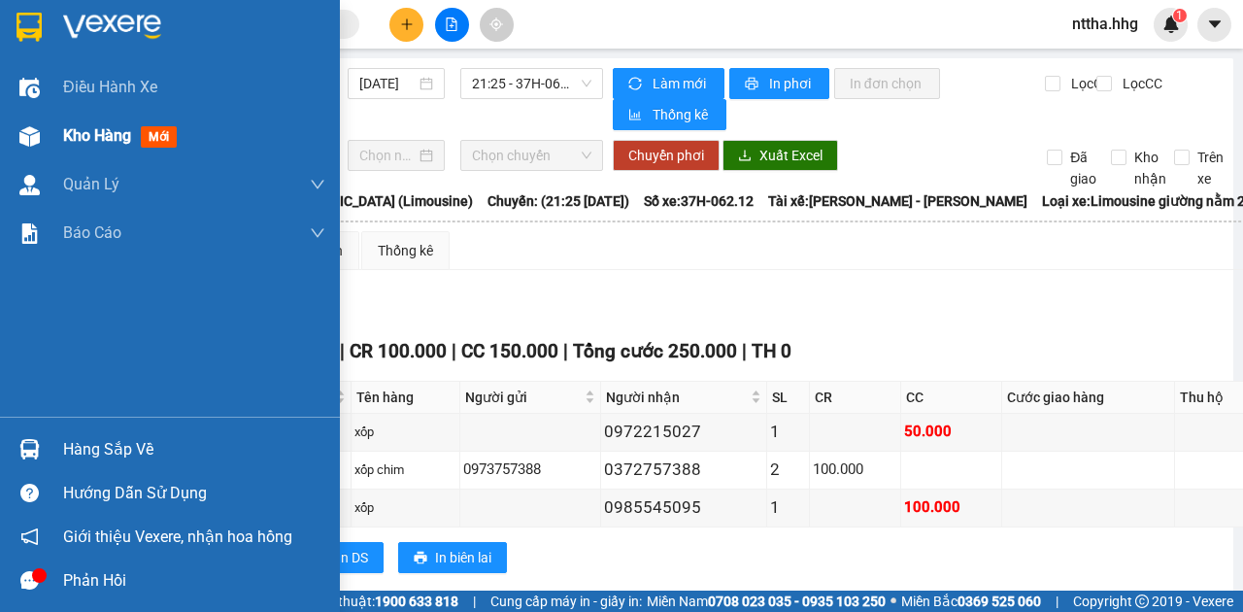
click at [35, 141] on img at bounding box center [29, 136] width 20 height 20
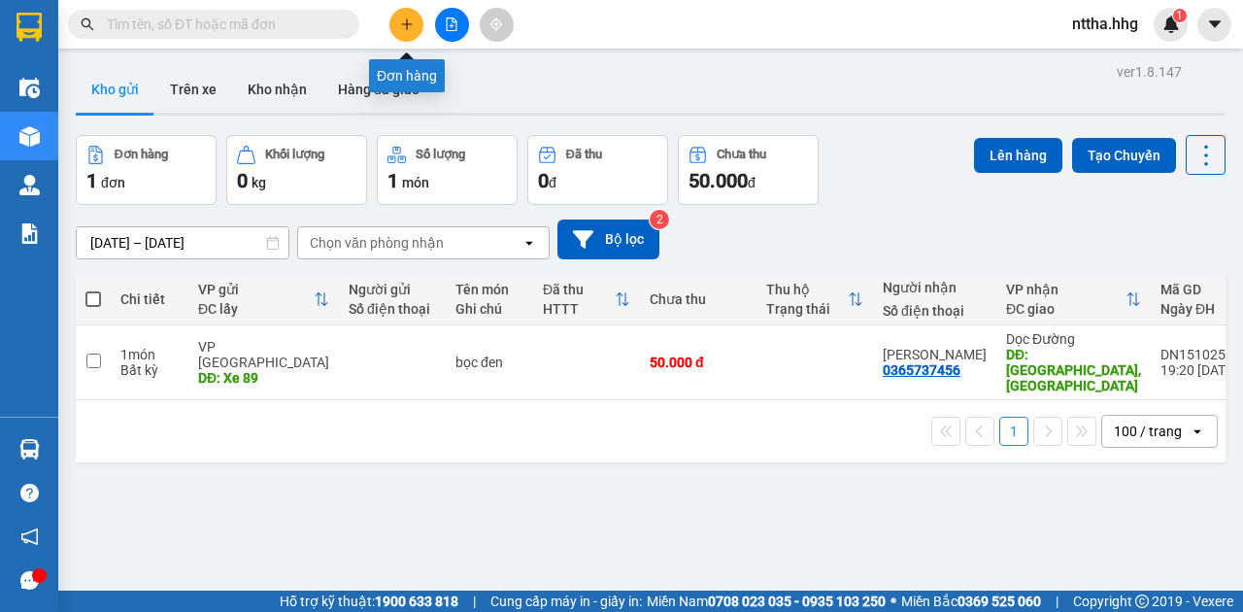
click at [412, 16] on button at bounding box center [406, 25] width 34 height 34
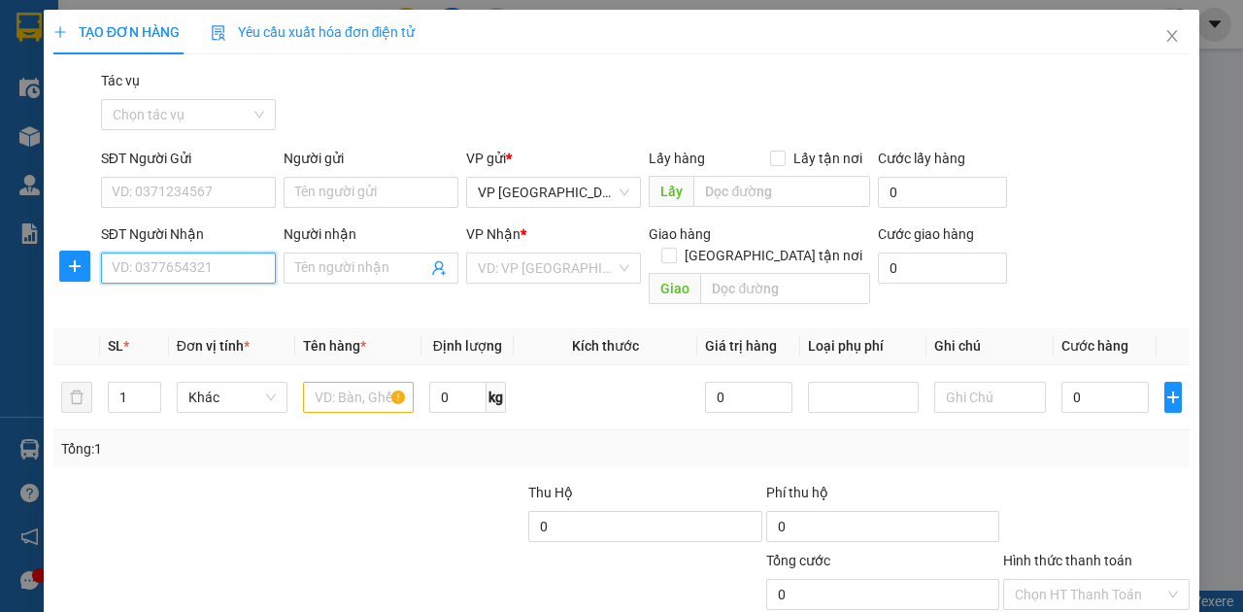
click at [251, 272] on input "SĐT Người Nhận" at bounding box center [188, 268] width 175 height 31
click at [175, 312] on div "0965498602" at bounding box center [187, 305] width 151 height 21
click at [582, 272] on span "VP [GEOGRAPHIC_DATA]" at bounding box center [554, 267] width 152 height 29
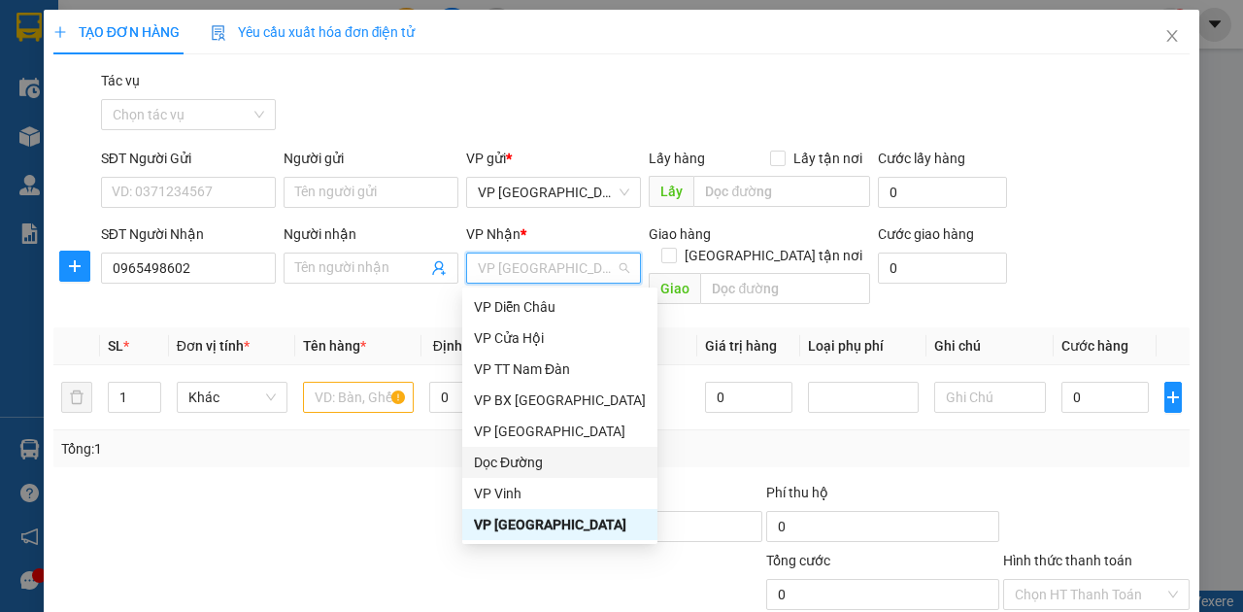
click at [523, 467] on div "Dọc Đường" at bounding box center [560, 462] width 172 height 21
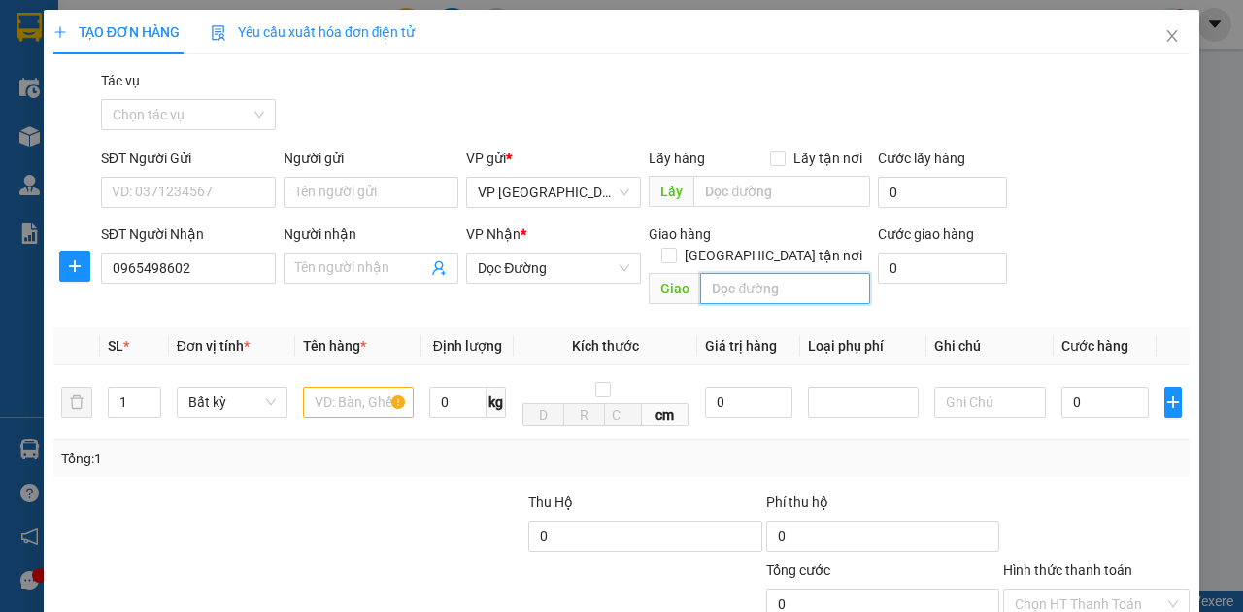
click at [734, 273] on input "text" at bounding box center [784, 288] width 169 height 31
click at [341, 387] on input "text" at bounding box center [358, 402] width 111 height 31
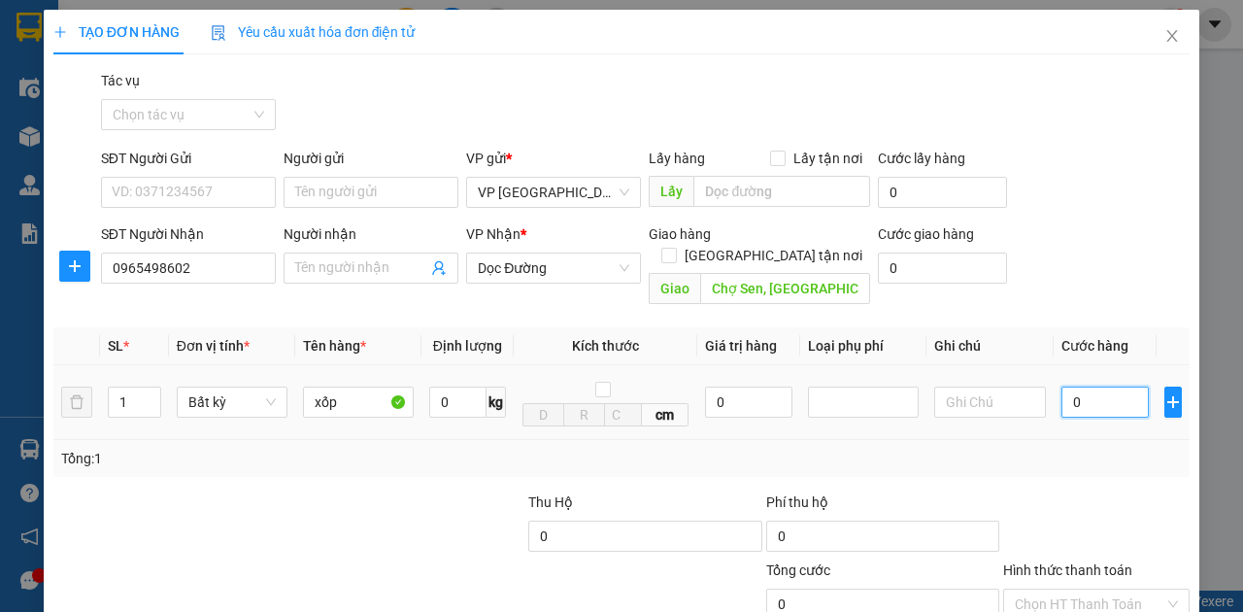
click at [1101, 387] on input "0" at bounding box center [1105, 402] width 87 height 31
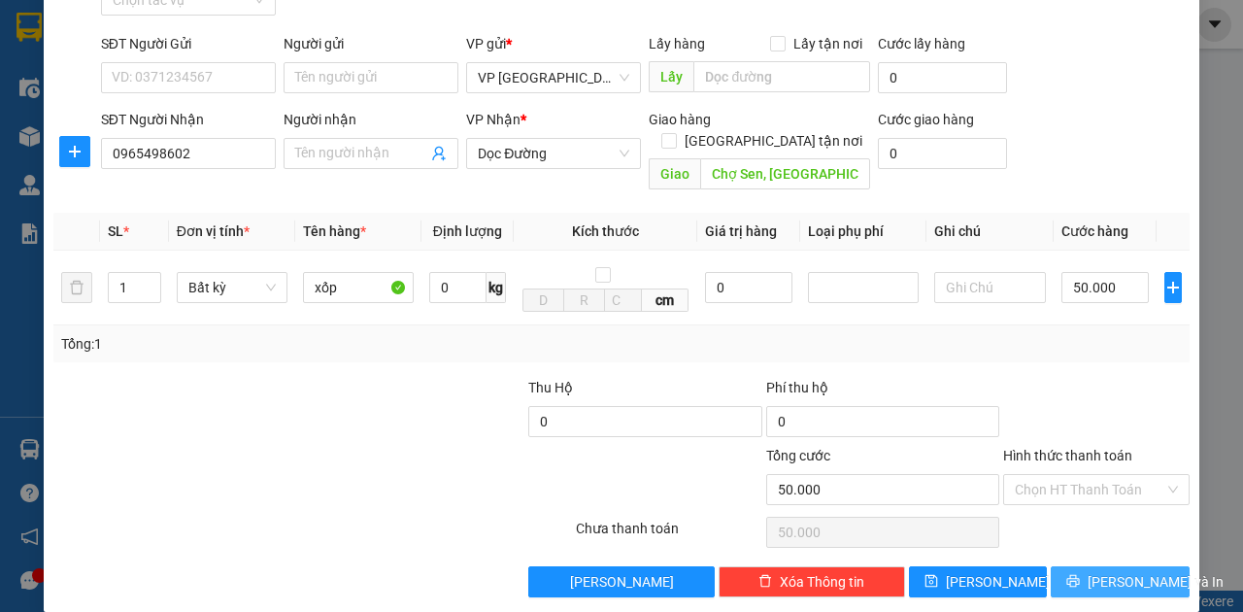
click at [1096, 571] on span "[PERSON_NAME] và In" at bounding box center [1156, 581] width 136 height 21
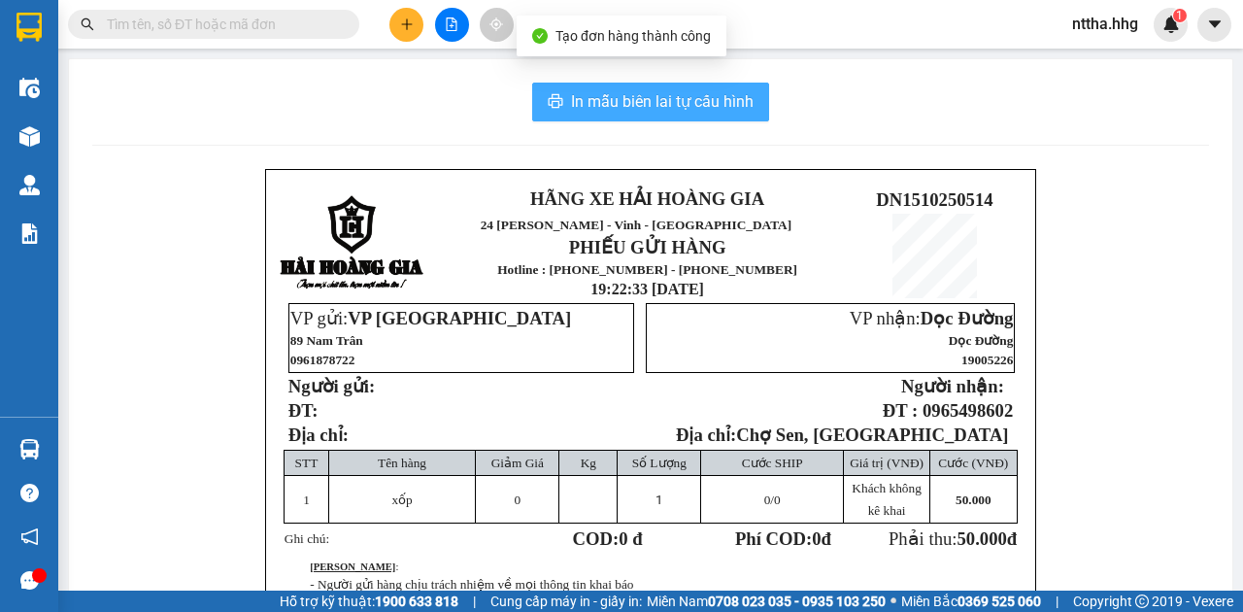
click at [641, 97] on span "In mẫu biên lai tự cấu hình" at bounding box center [662, 101] width 183 height 24
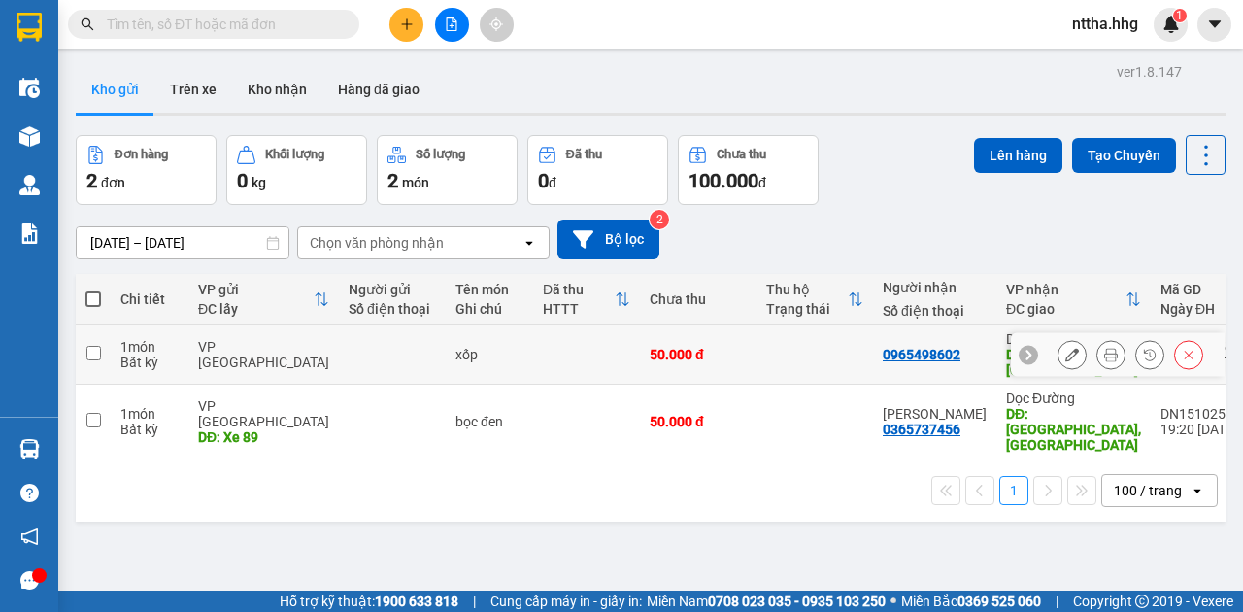
click at [841, 355] on td at bounding box center [815, 354] width 117 height 59
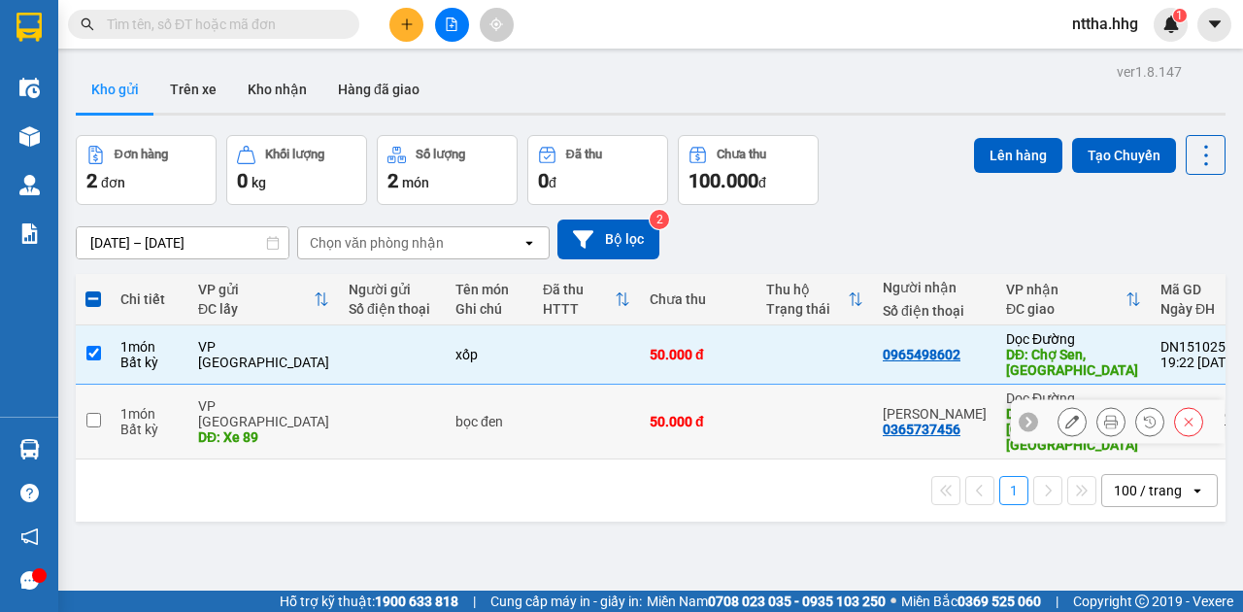
click at [577, 418] on td at bounding box center [586, 422] width 107 height 75
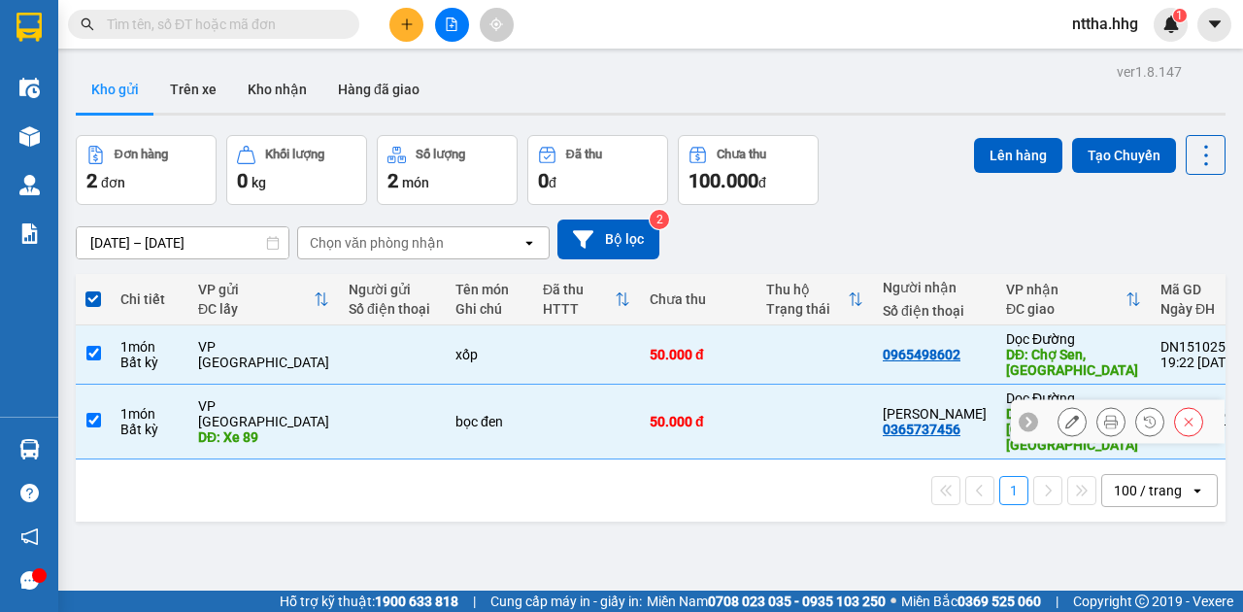
click at [577, 418] on td at bounding box center [586, 422] width 107 height 75
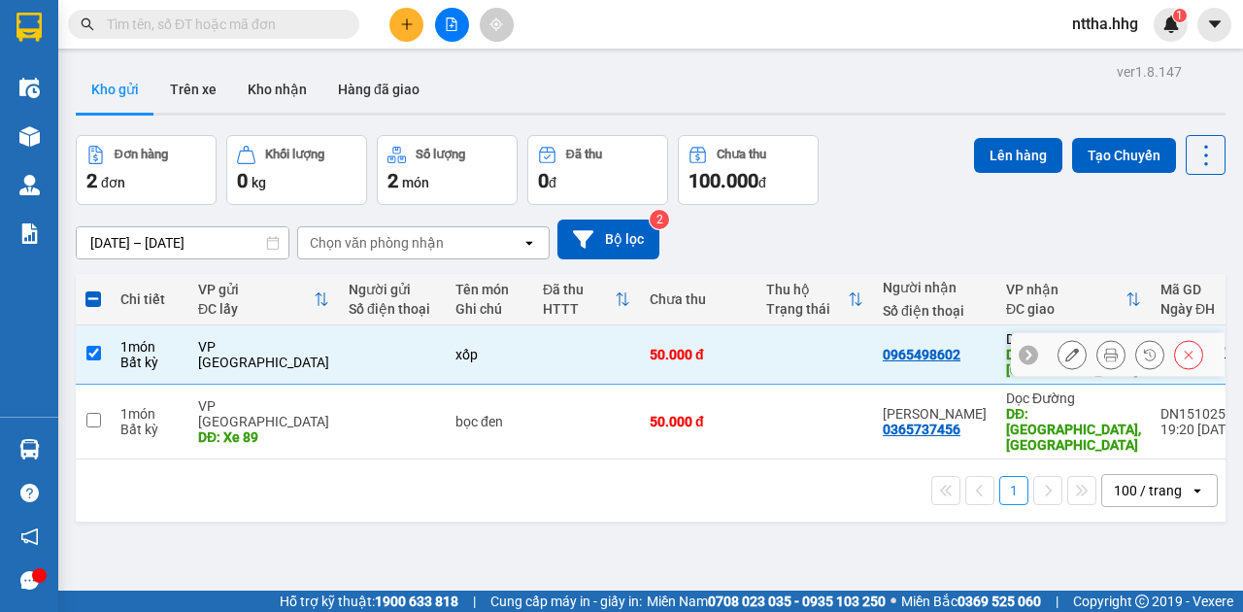
click at [363, 353] on div at bounding box center [392, 355] width 87 height 16
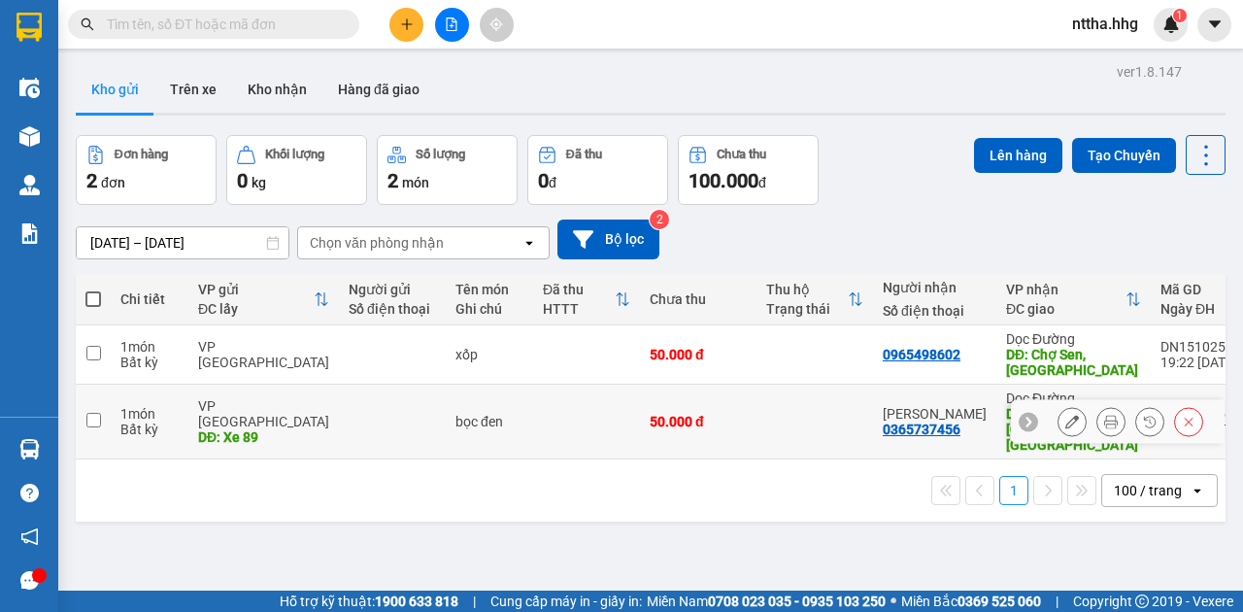
click at [365, 421] on div at bounding box center [392, 422] width 87 height 16
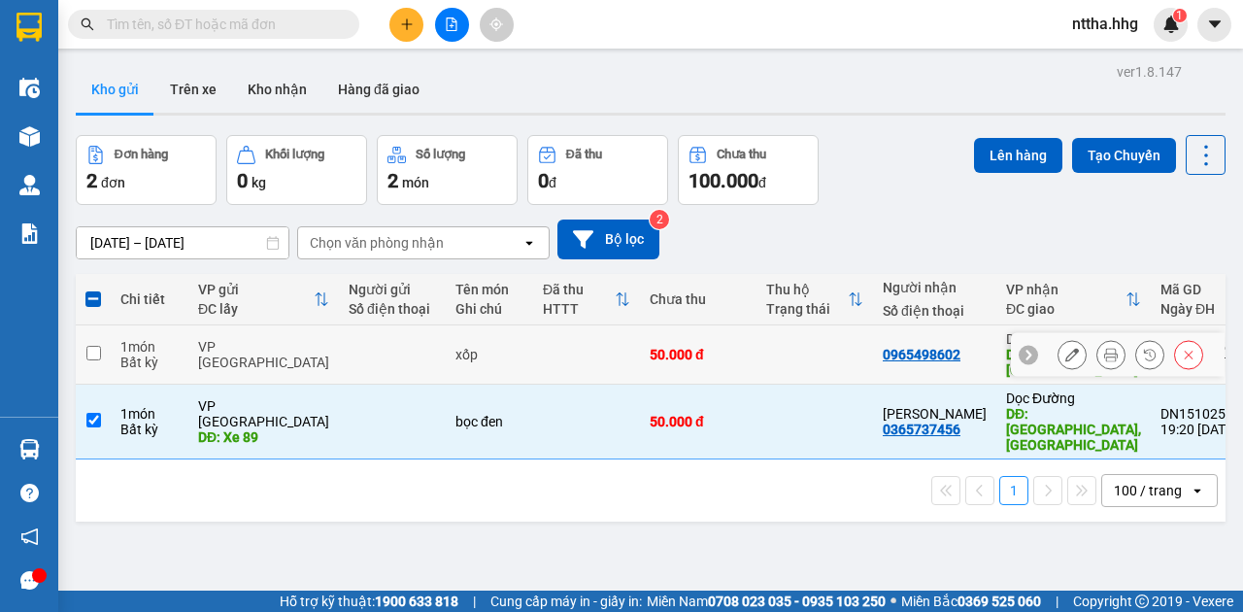
click at [587, 358] on td at bounding box center [586, 354] width 107 height 59
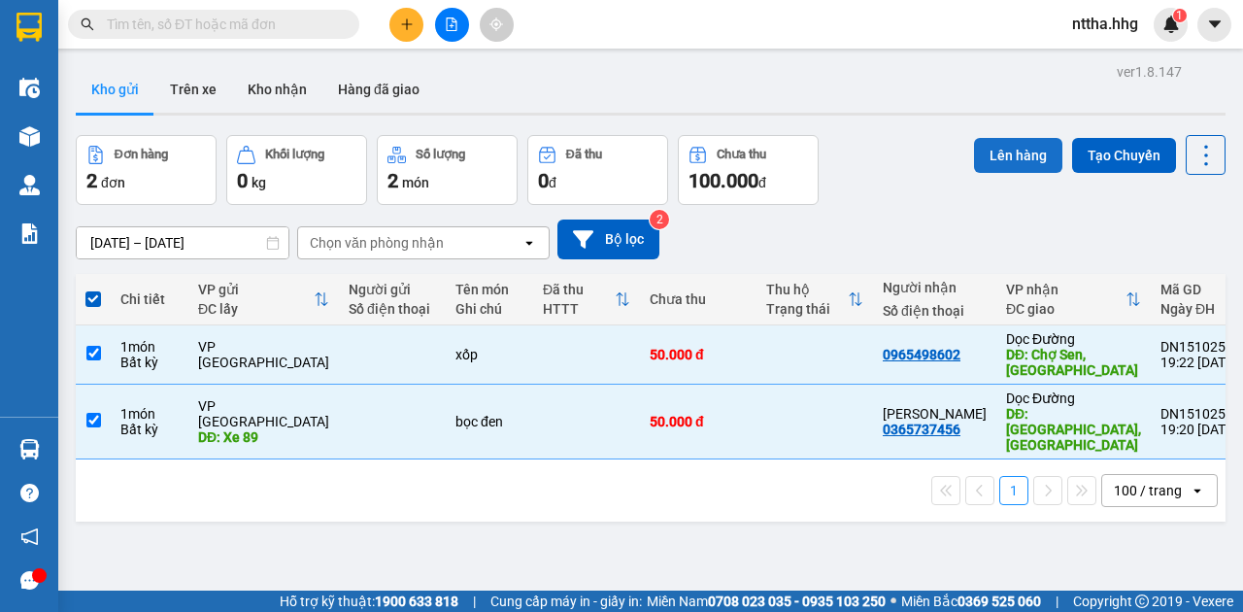
click at [995, 157] on button "Lên hàng" at bounding box center [1018, 155] width 88 height 35
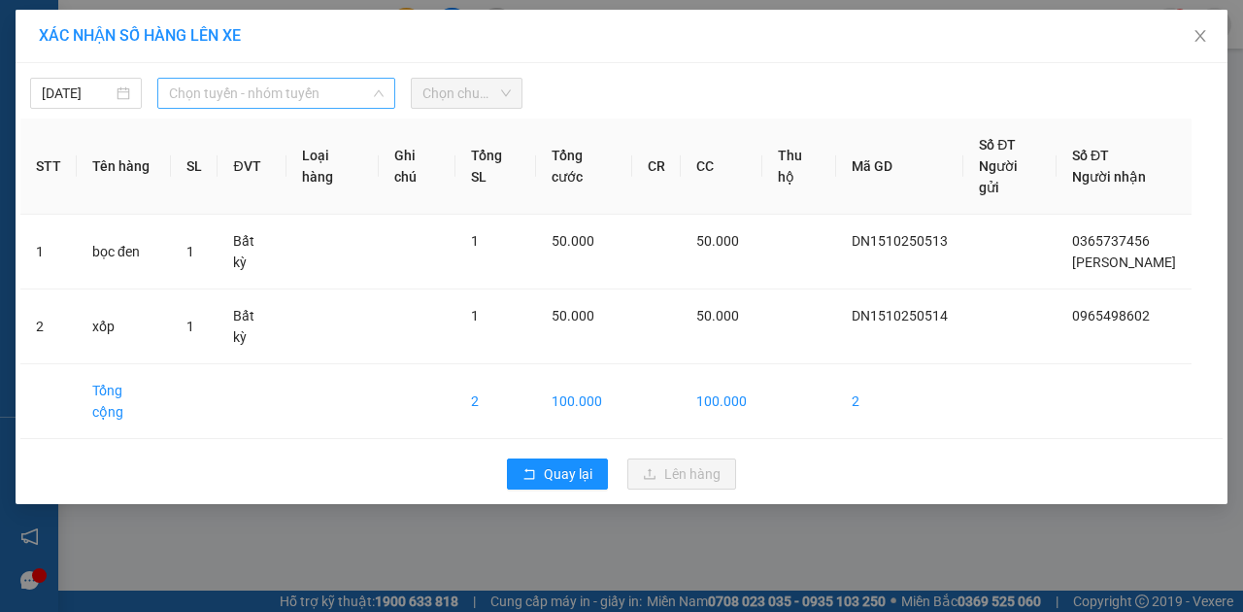
click at [287, 86] on span "Chọn tuyến - nhóm tuyến" at bounding box center [276, 93] width 215 height 29
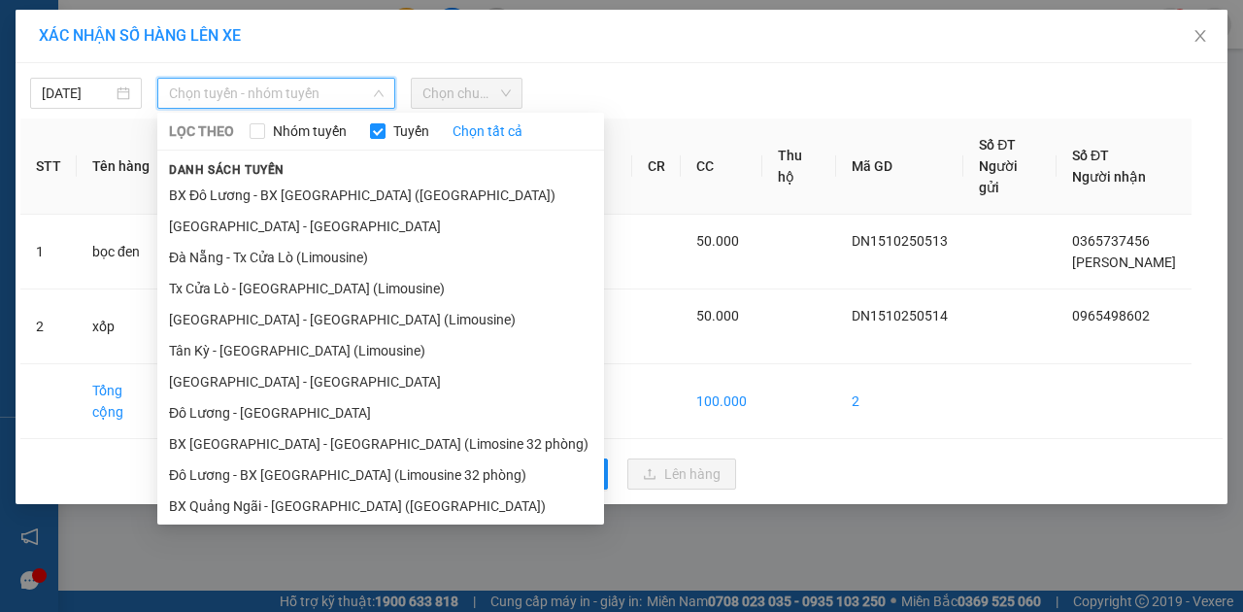
drag, startPoint x: 238, startPoint y: 218, endPoint x: 429, endPoint y: 93, distance: 228.2
click at [239, 218] on li "[GEOGRAPHIC_DATA] - [GEOGRAPHIC_DATA]" at bounding box center [380, 226] width 447 height 31
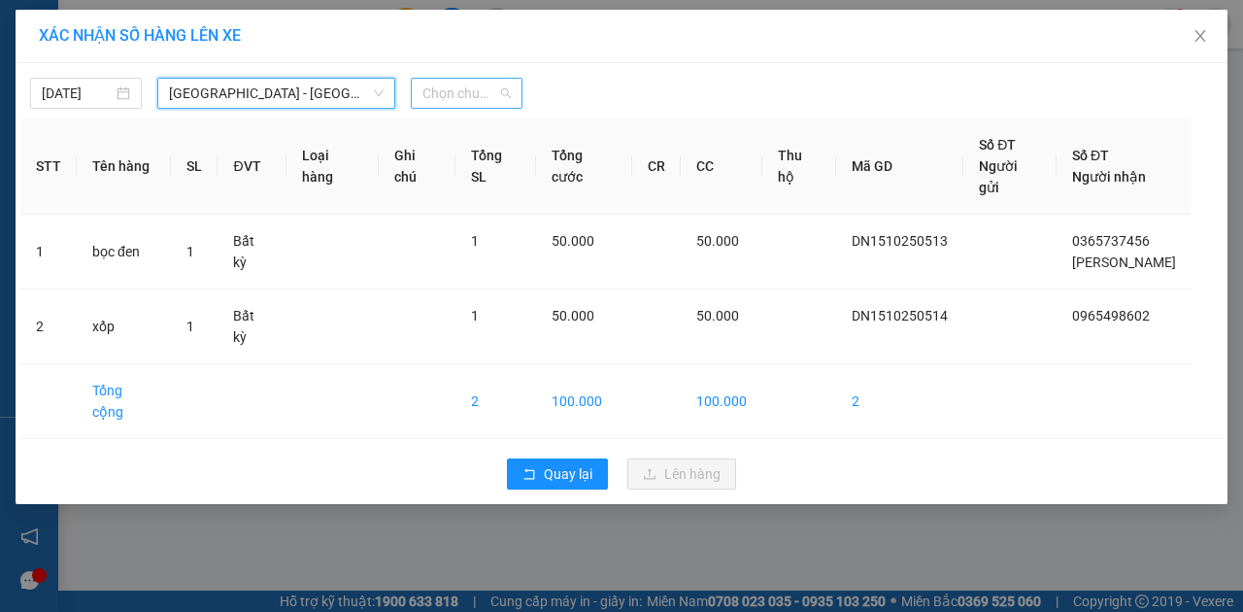
click at [447, 84] on span "Chọn chuyến" at bounding box center [466, 93] width 88 height 29
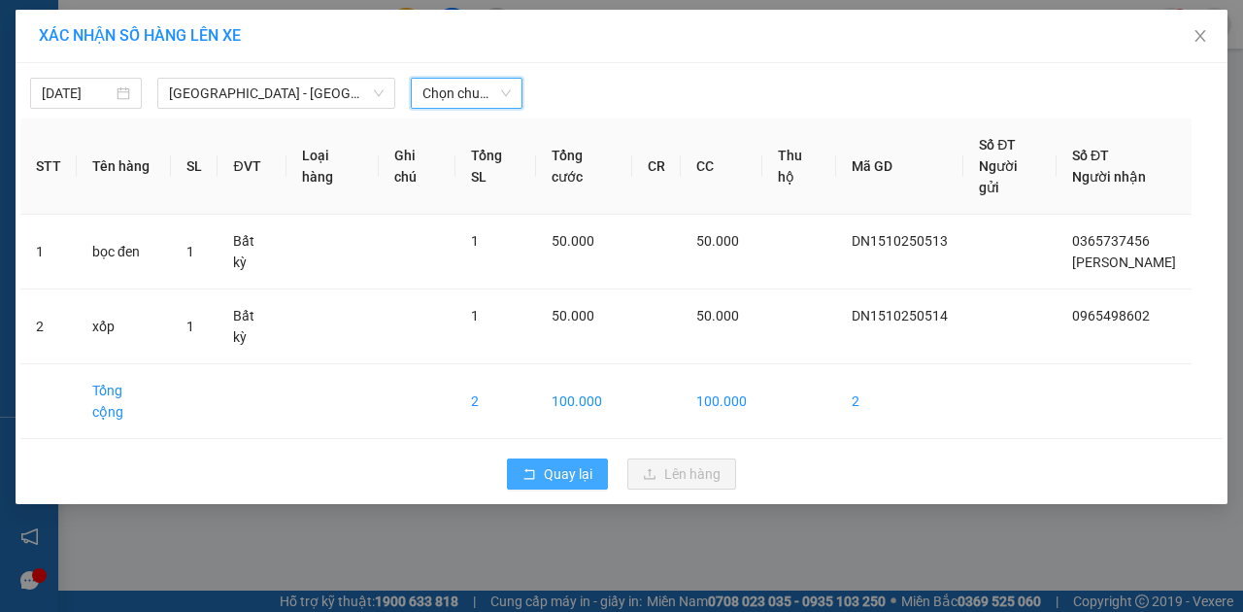
click at [548, 463] on span "Quay lại" at bounding box center [568, 473] width 49 height 21
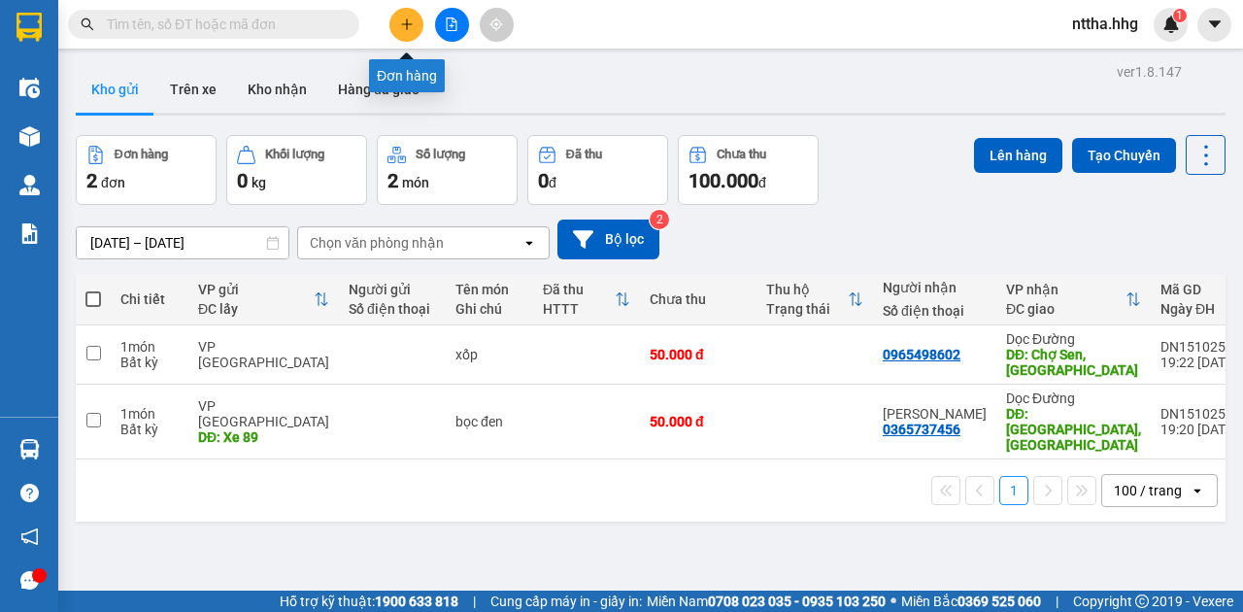
click at [406, 23] on icon "plus" at bounding box center [407, 24] width 14 height 14
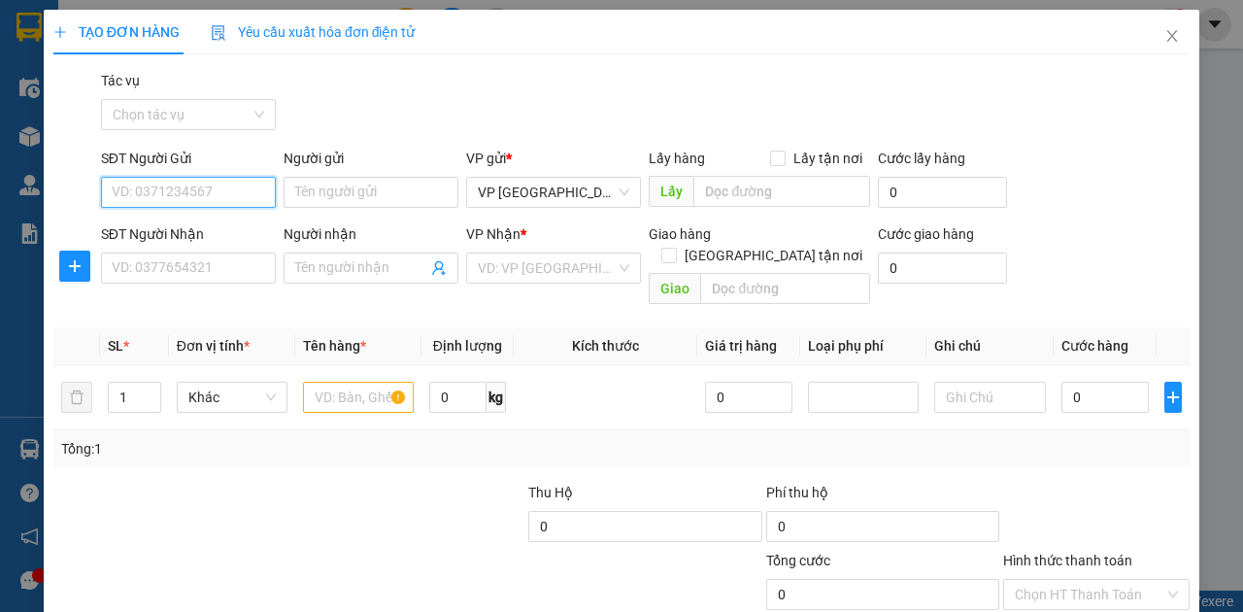
click at [185, 190] on input "SĐT Người Gửi" at bounding box center [188, 192] width 175 height 31
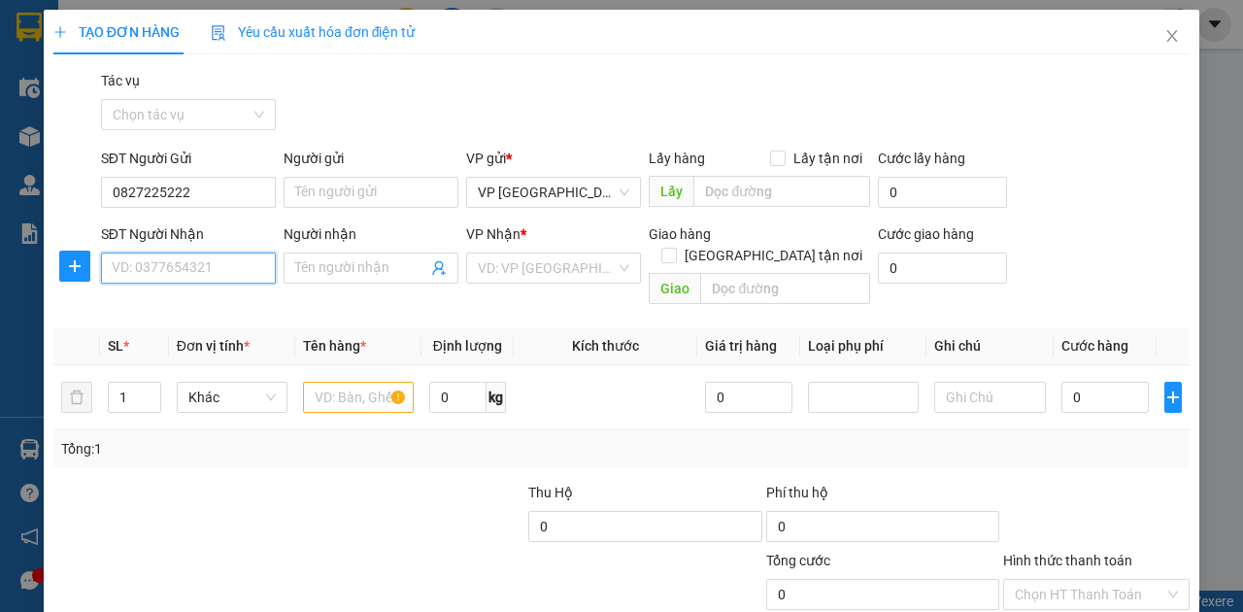
click at [175, 272] on input "SĐT Người Nhận" at bounding box center [188, 268] width 175 height 31
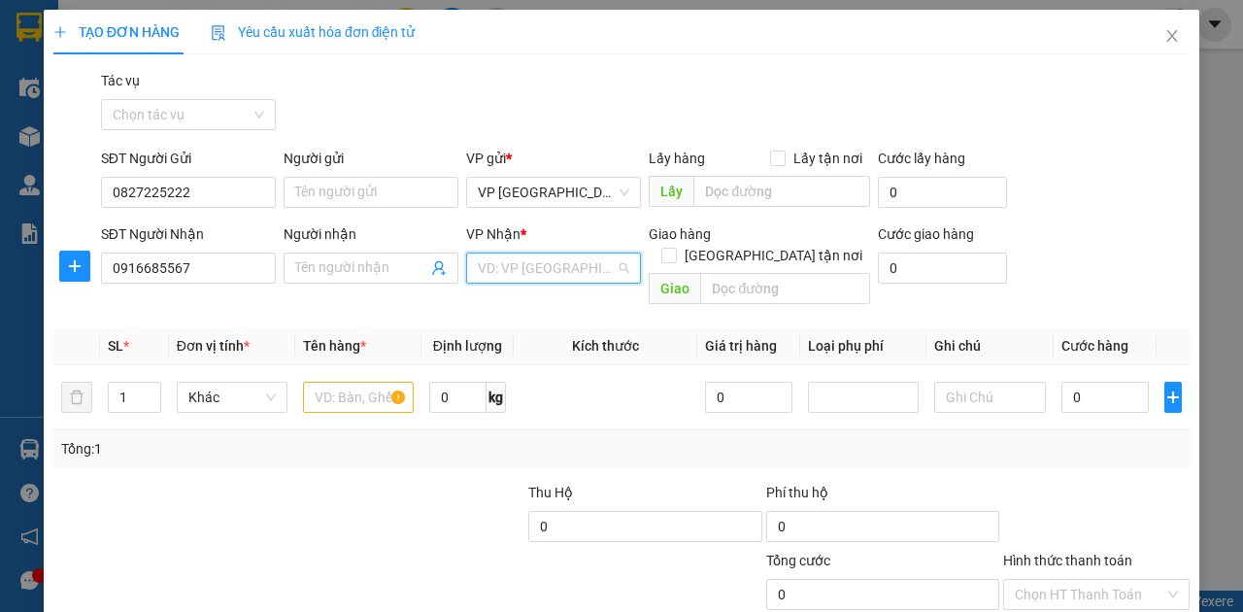
click at [513, 262] on input "search" at bounding box center [547, 267] width 138 height 29
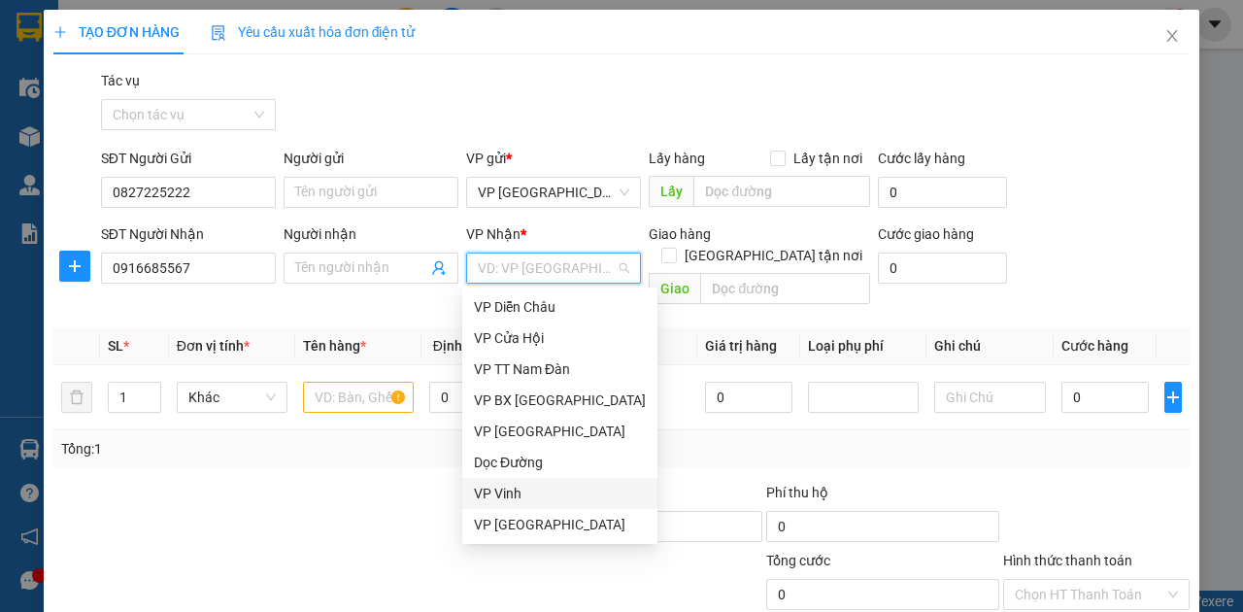
click at [509, 493] on div "VP Vinh" at bounding box center [560, 493] width 172 height 21
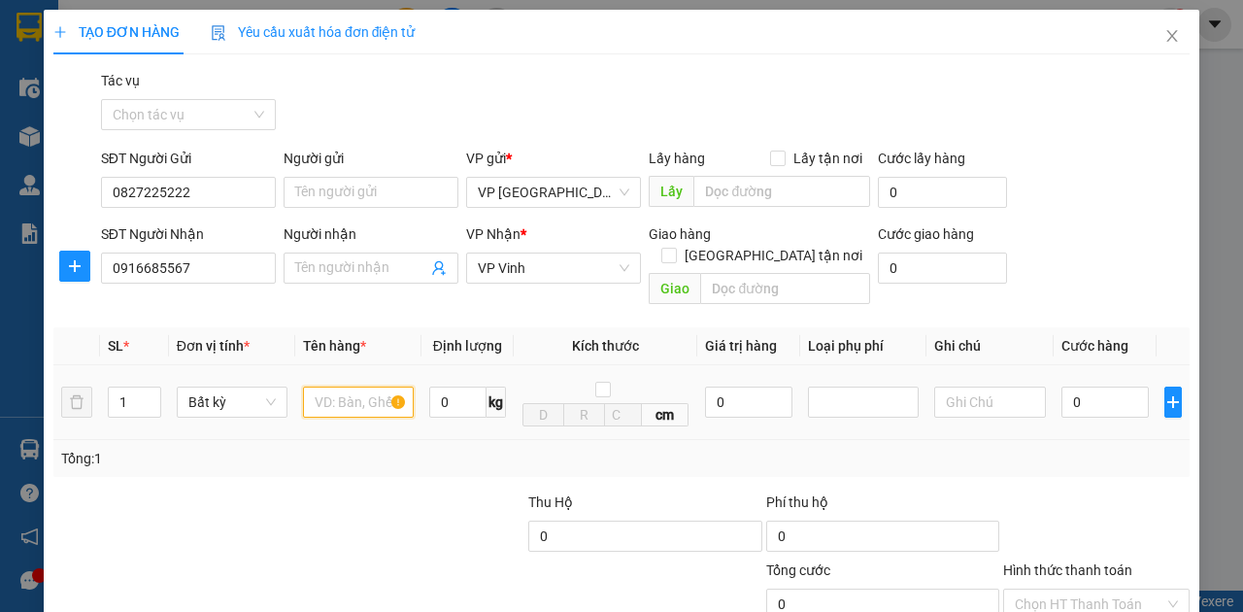
click at [346, 387] on input "text" at bounding box center [358, 402] width 111 height 31
click at [1075, 387] on input "0" at bounding box center [1105, 402] width 87 height 31
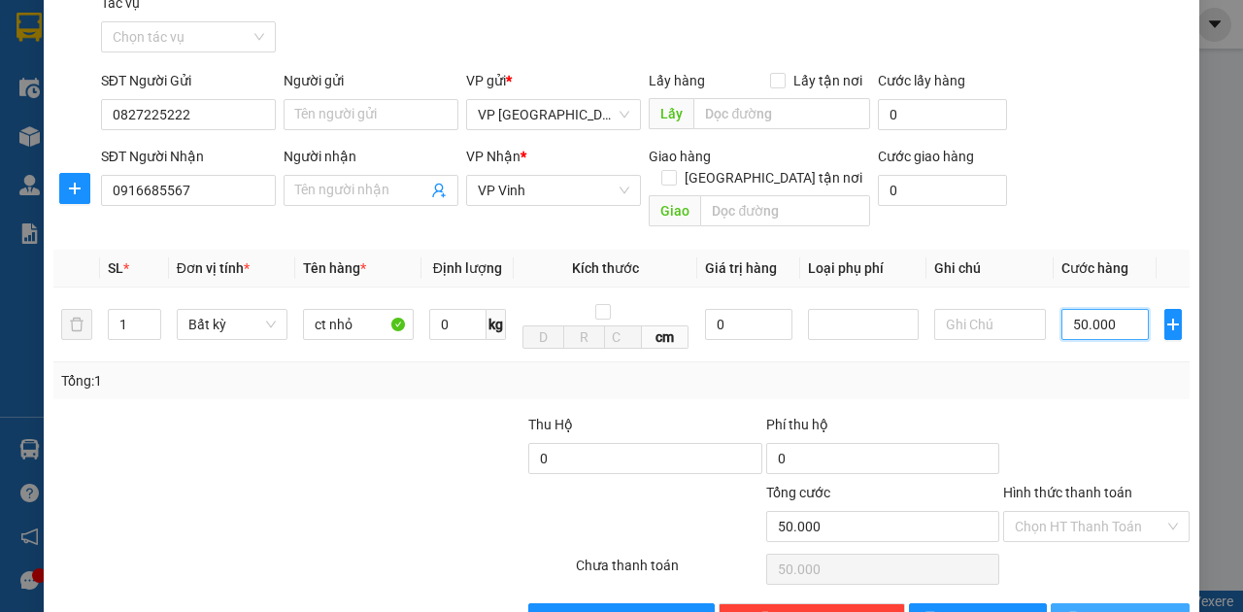
scroll to position [115, 0]
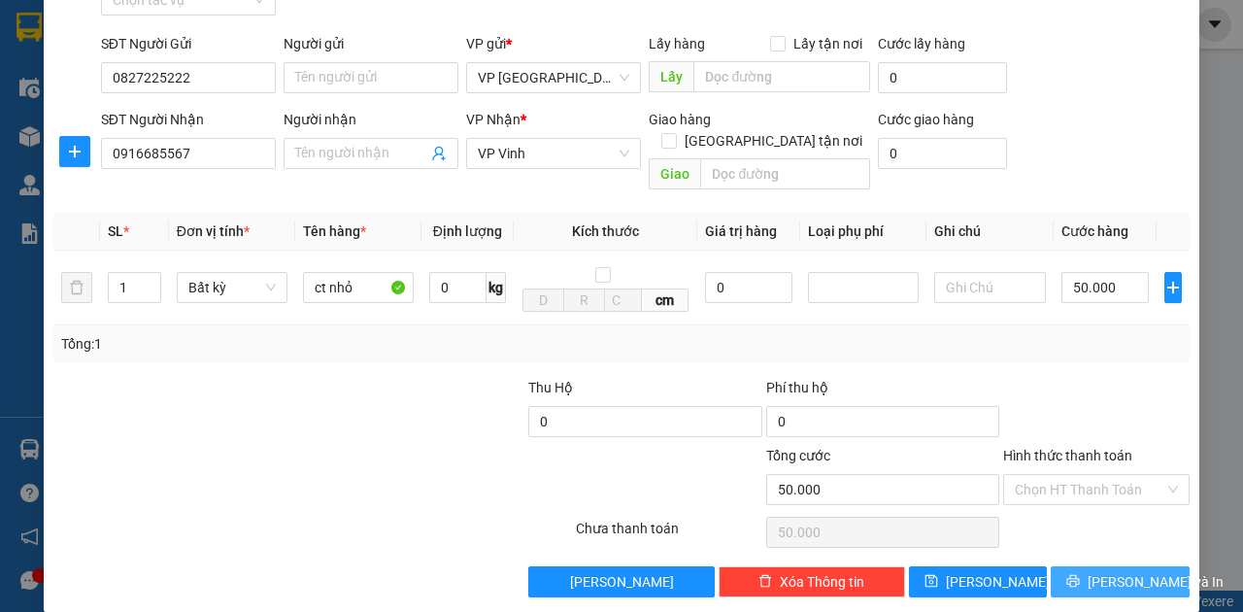
click at [1128, 571] on span "[PERSON_NAME] và In" at bounding box center [1156, 581] width 136 height 21
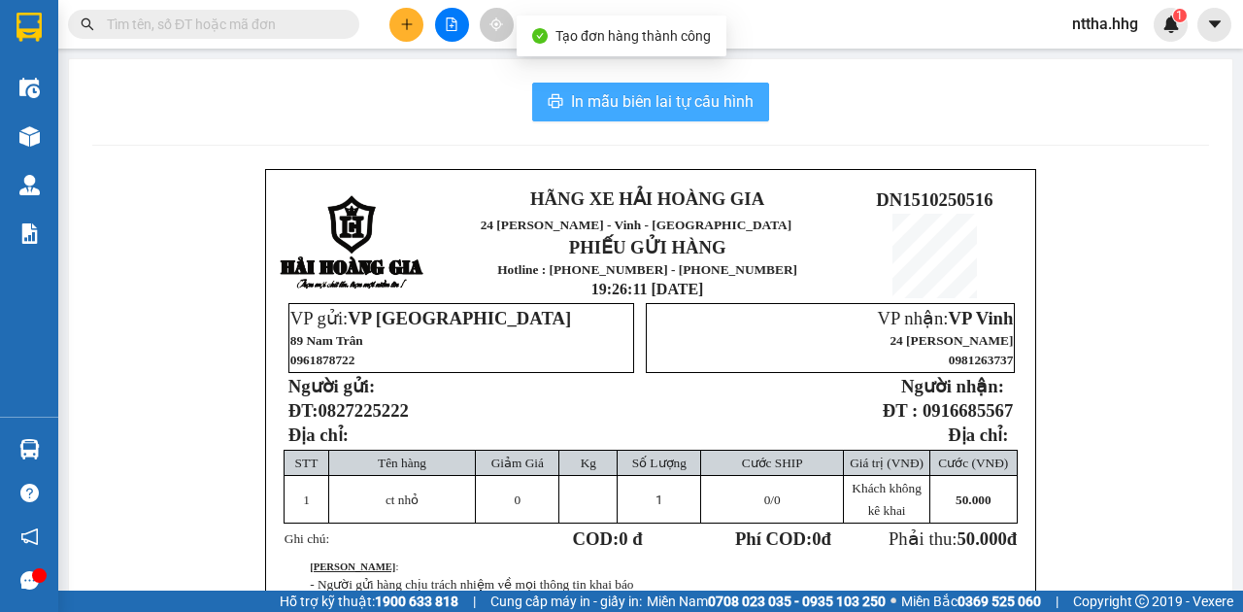
click at [664, 105] on span "In mẫu biên lai tự cấu hình" at bounding box center [662, 101] width 183 height 24
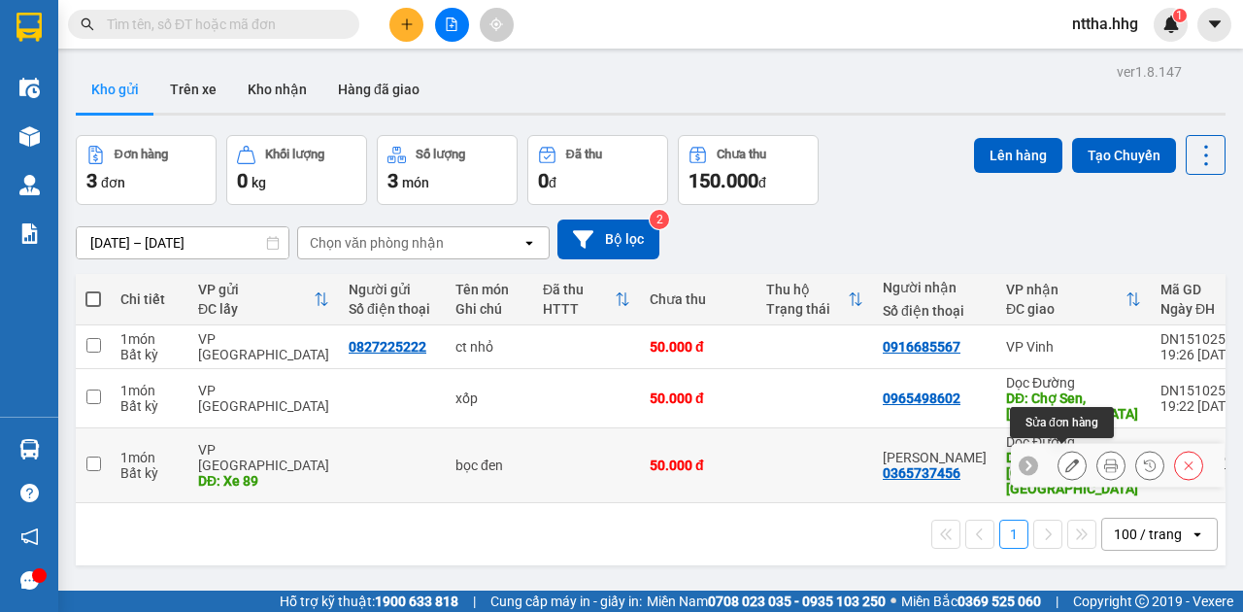
click at [1065, 458] on icon at bounding box center [1072, 465] width 14 height 14
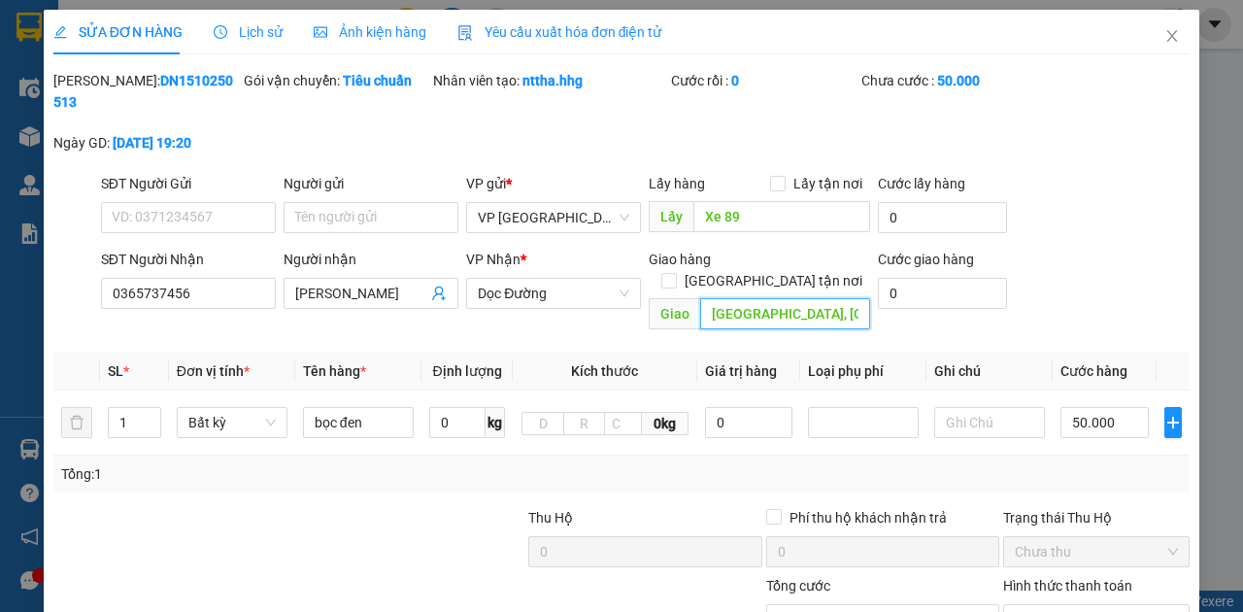
click at [749, 298] on input "[GEOGRAPHIC_DATA], [GEOGRAPHIC_DATA]" at bounding box center [784, 313] width 169 height 31
click at [750, 298] on input "[GEOGRAPHIC_DATA], [GEOGRAPHIC_DATA]" at bounding box center [784, 313] width 169 height 31
drag, startPoint x: 756, startPoint y: 290, endPoint x: 695, endPoint y: 286, distance: 60.4
click at [700, 298] on input "[GEOGRAPHIC_DATA], [GEOGRAPHIC_DATA]" at bounding box center [784, 313] width 169 height 31
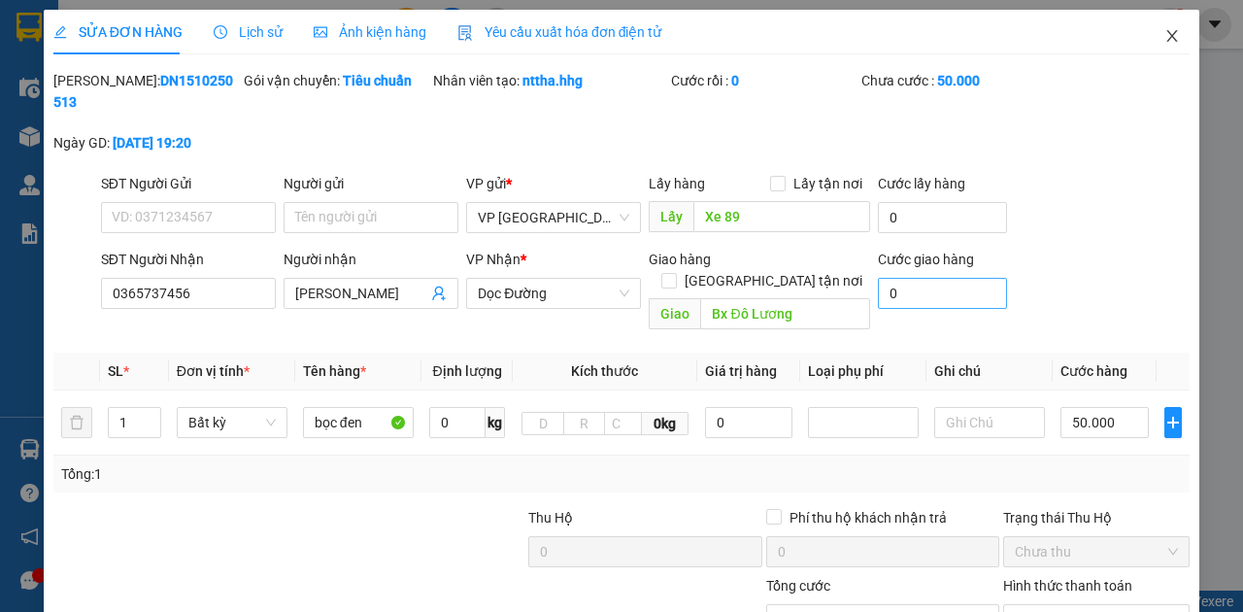
drag, startPoint x: 1164, startPoint y: 37, endPoint x: 936, endPoint y: 293, distance: 342.6
click at [936, 293] on div "SỬA ĐƠN HÀNG Lịch sử Ảnh kiện hàng Yêu cầu xuất hóa đơn điện tử Total Paid Fee …" at bounding box center [622, 376] width 1156 height 732
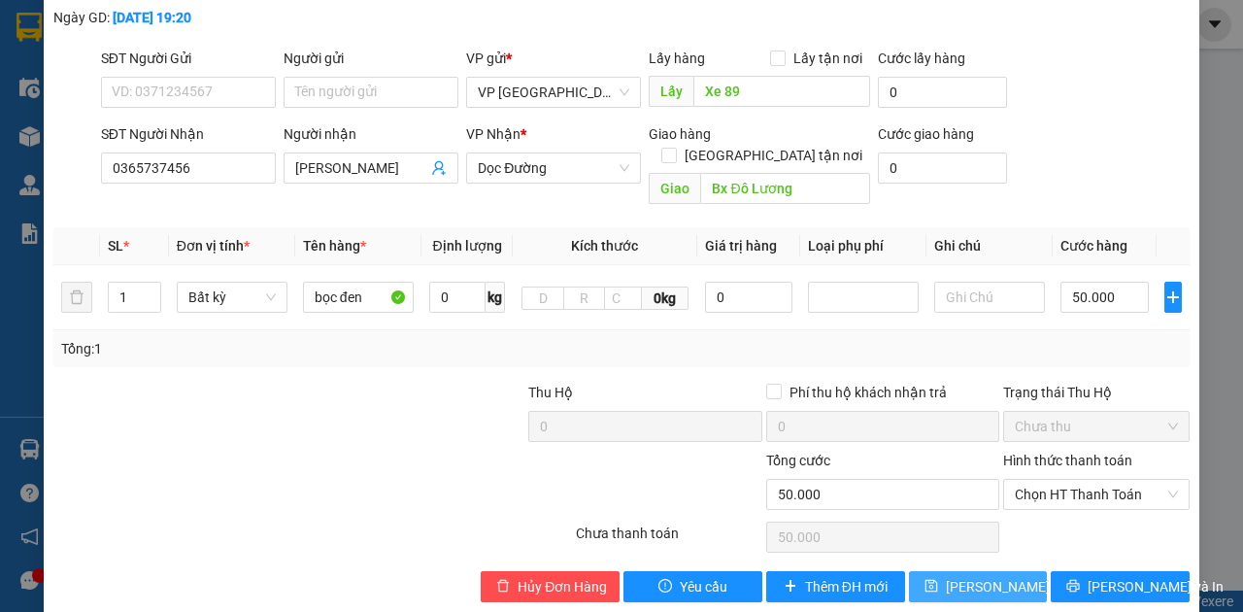
scroll to position [130, 0]
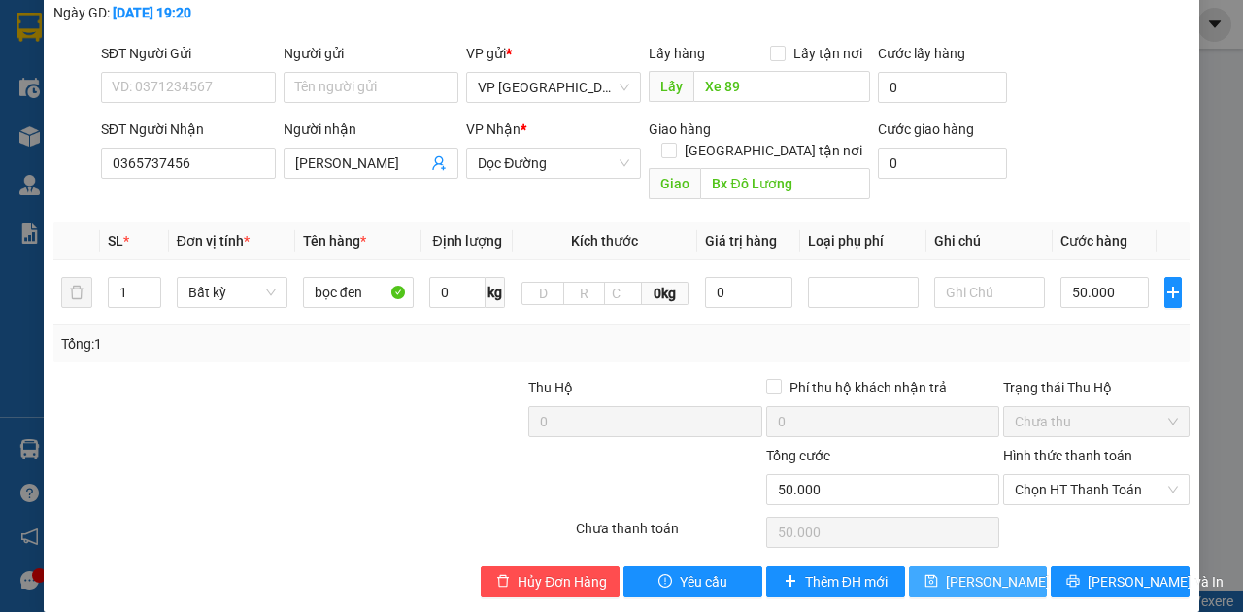
click at [968, 571] on span "[PERSON_NAME] thay đổi" at bounding box center [1023, 581] width 155 height 21
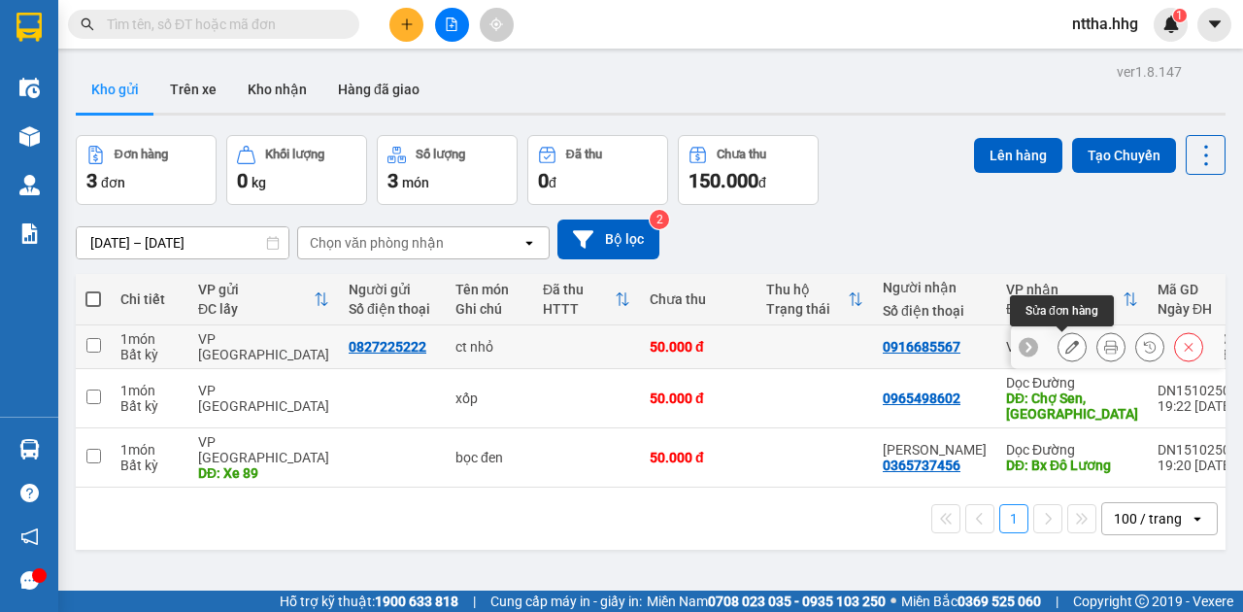
click at [1065, 352] on icon at bounding box center [1072, 347] width 14 height 14
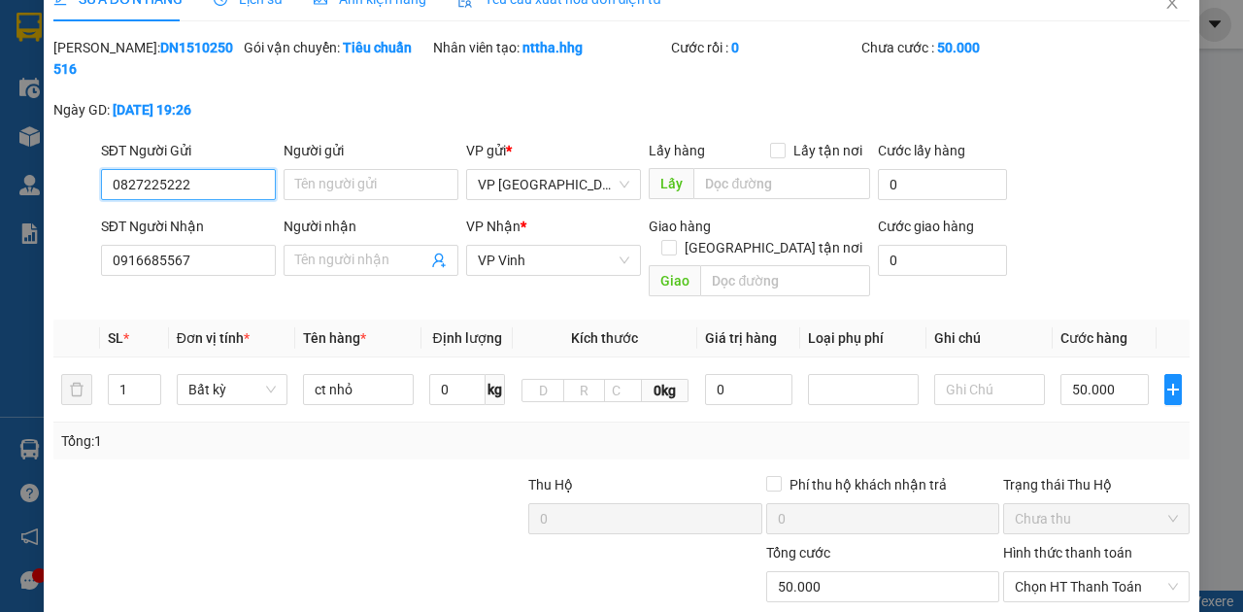
scroll to position [64, 0]
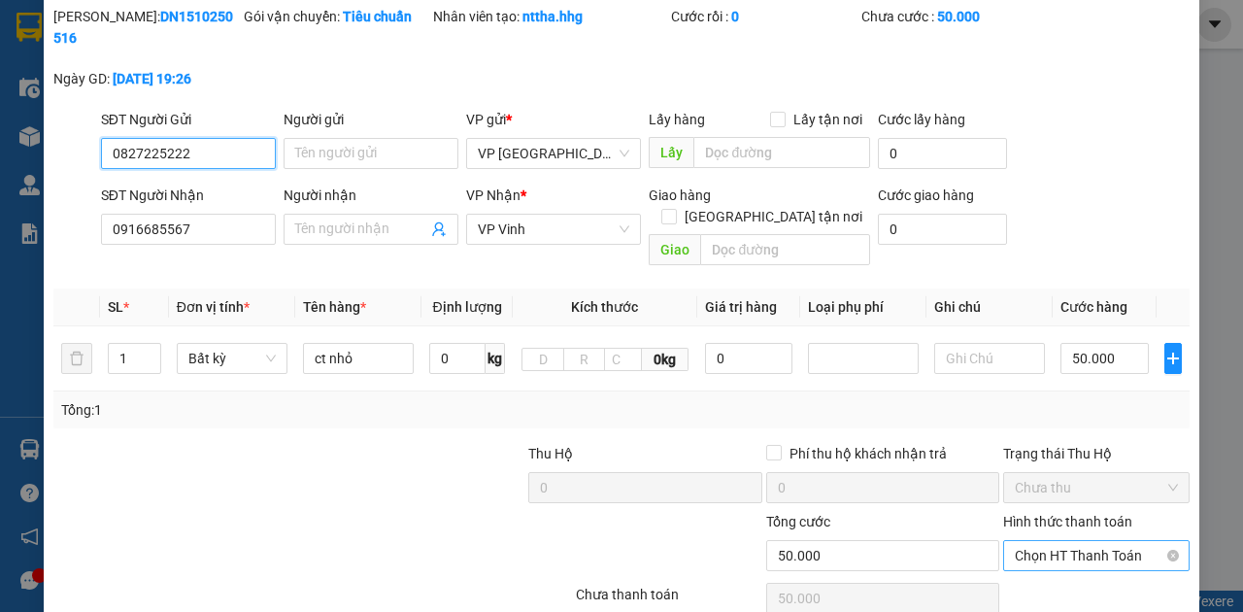
click at [1051, 542] on span "Chọn HT Thanh Toán" at bounding box center [1096, 555] width 163 height 29
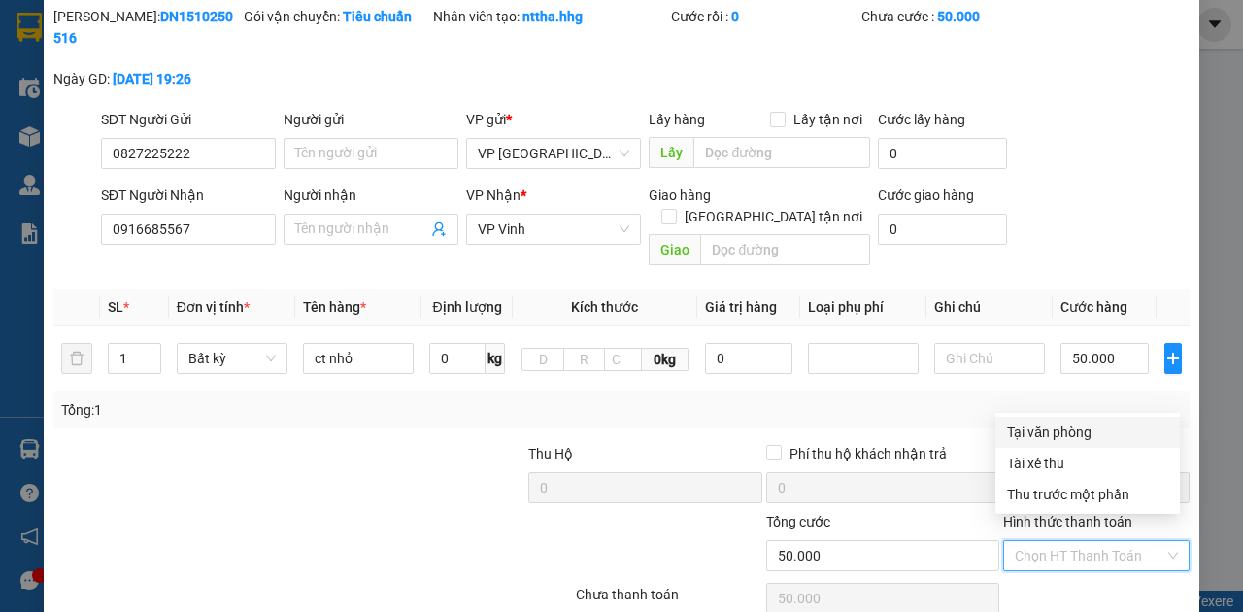
click at [1059, 434] on div "Tại văn phòng" at bounding box center [1087, 432] width 161 height 21
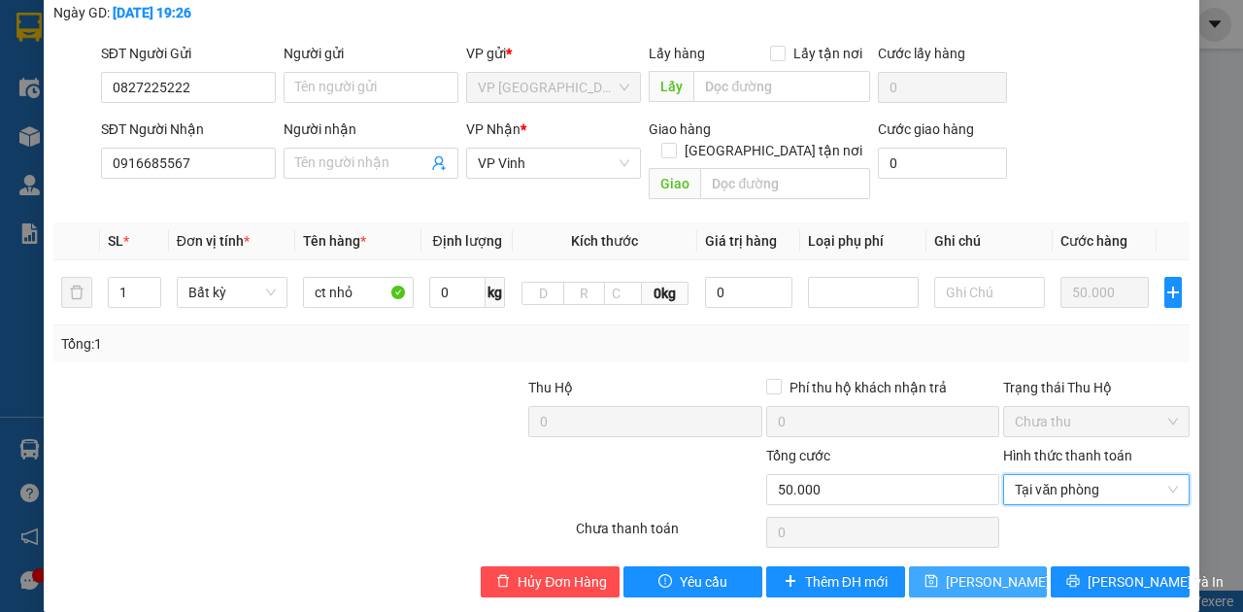
scroll to position [130, 0]
click at [1006, 571] on span "[PERSON_NAME] thay đổi" at bounding box center [1023, 581] width 155 height 21
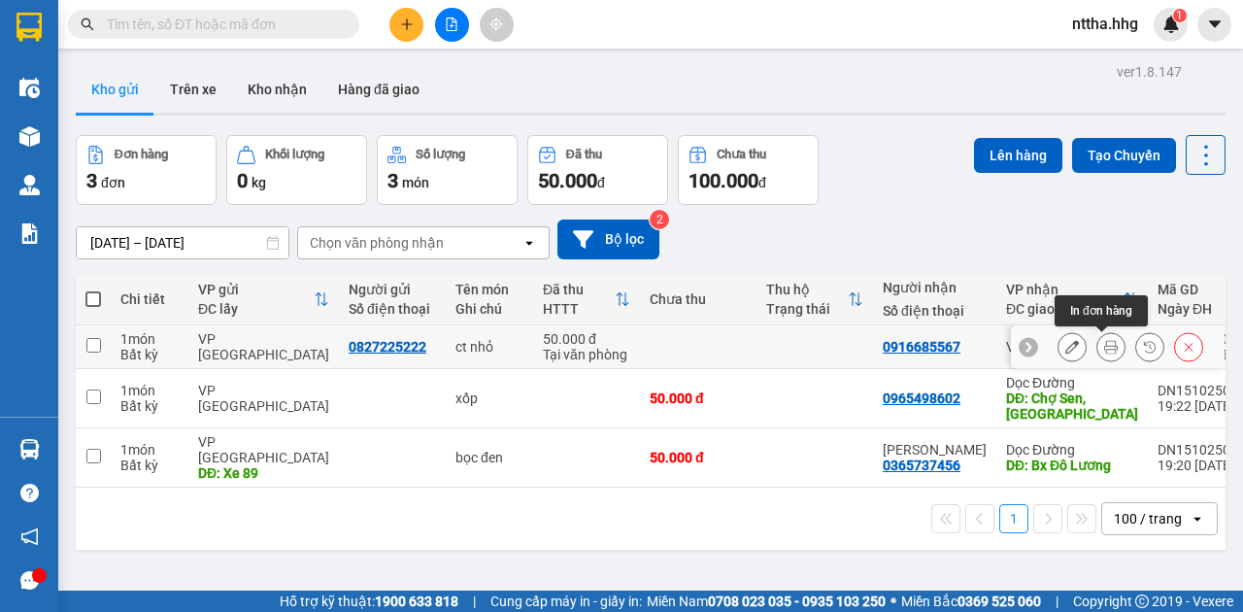
click at [1104, 350] on icon at bounding box center [1111, 347] width 14 height 14
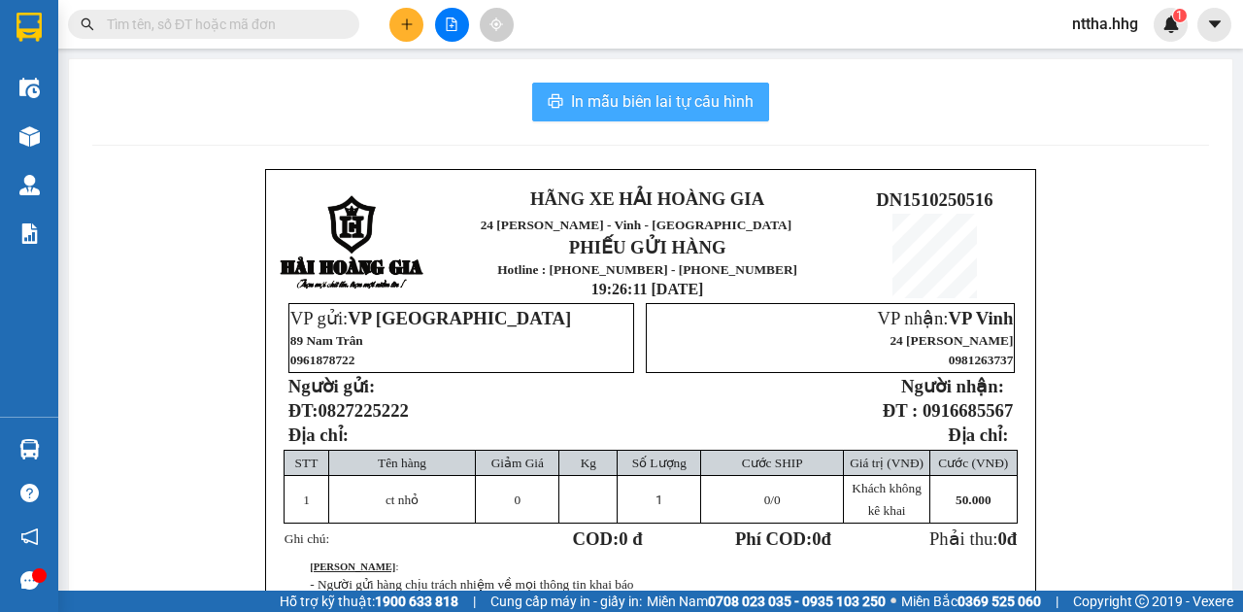
click at [667, 99] on span "In mẫu biên lai tự cấu hình" at bounding box center [662, 101] width 183 height 24
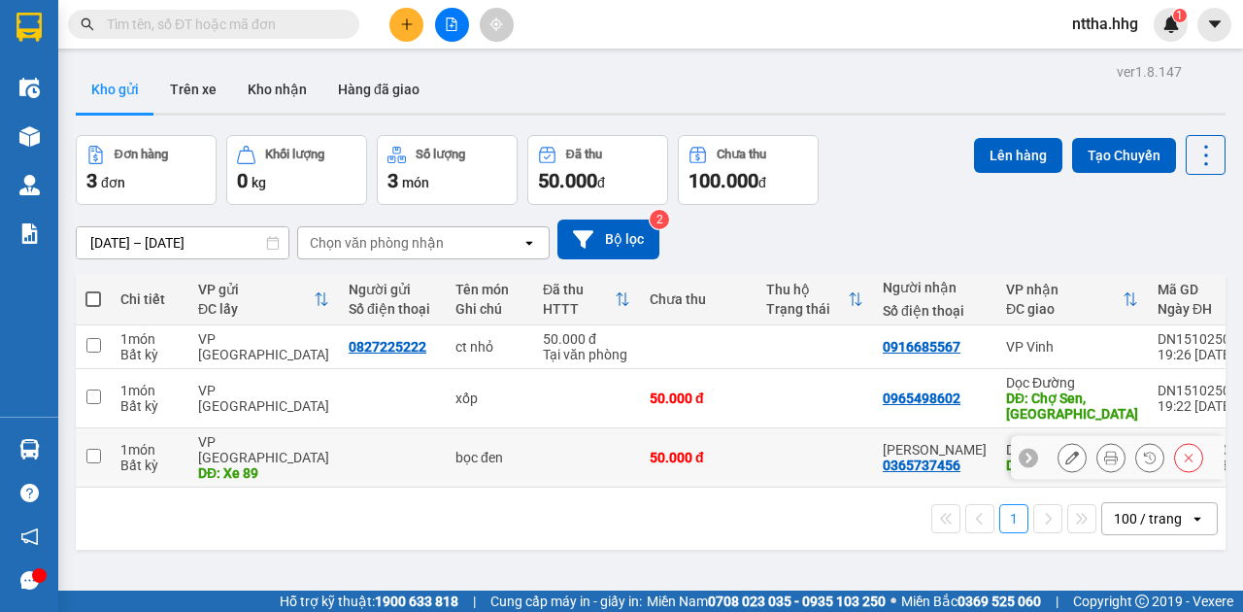
click at [579, 451] on td at bounding box center [586, 457] width 107 height 59
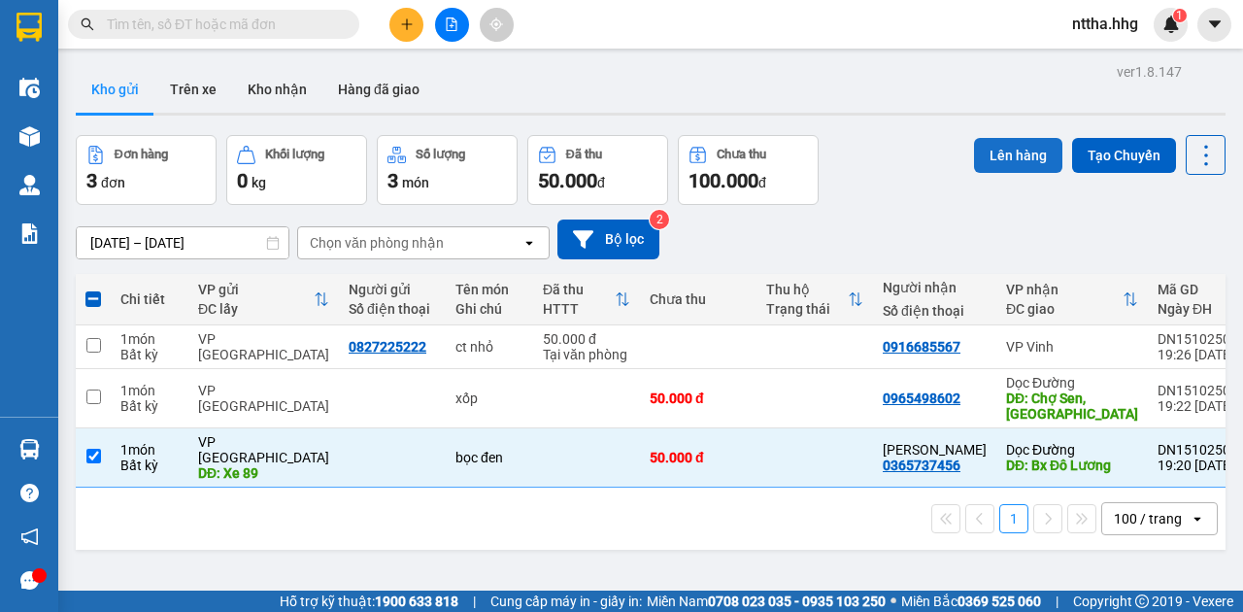
click at [996, 150] on button "Lên hàng" at bounding box center [1018, 155] width 88 height 35
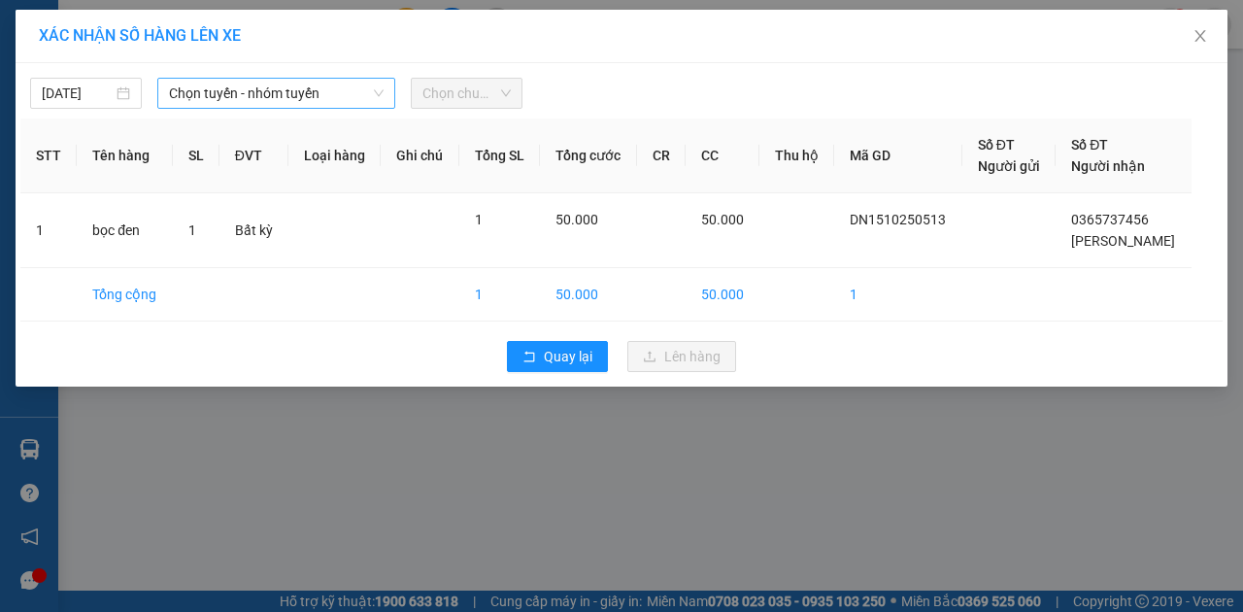
click at [375, 98] on div "Chọn tuyến - nhóm tuyến" at bounding box center [276, 93] width 238 height 31
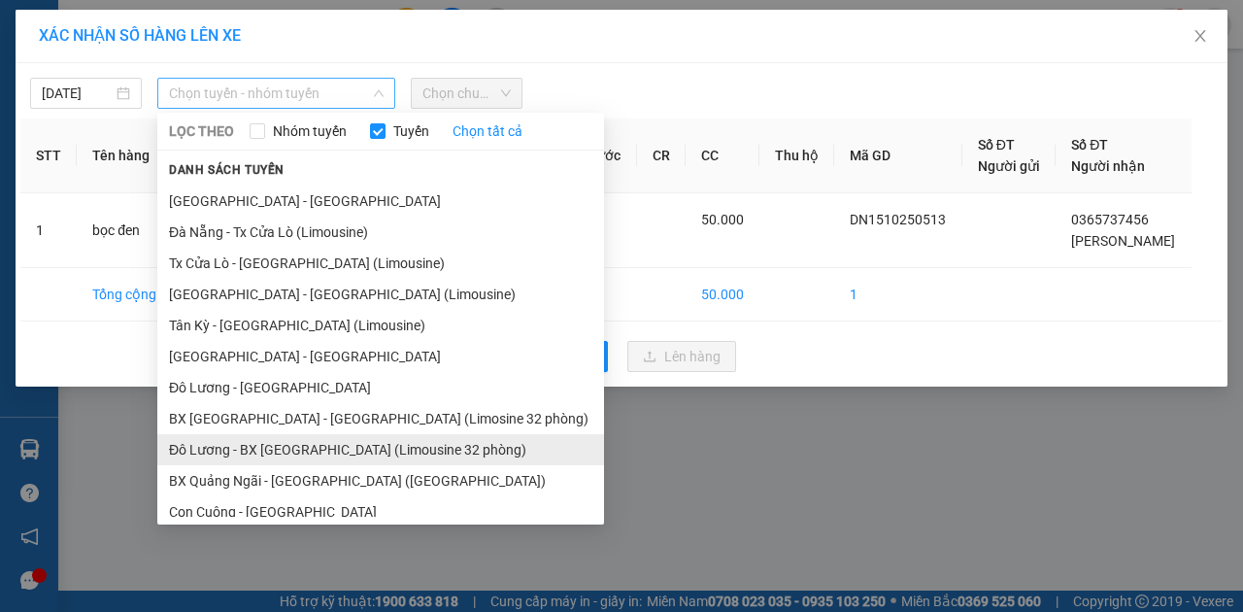
scroll to position [36, 0]
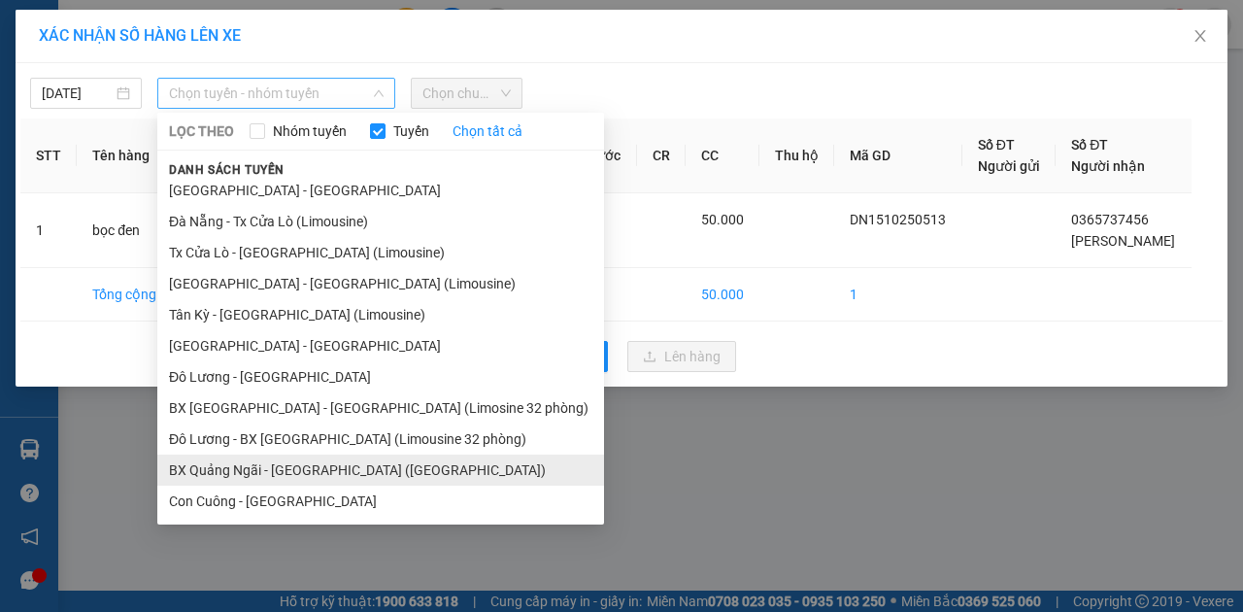
click at [289, 472] on li "BX Quảng Ngãi - [GEOGRAPHIC_DATA] ([GEOGRAPHIC_DATA])" at bounding box center [380, 470] width 447 height 31
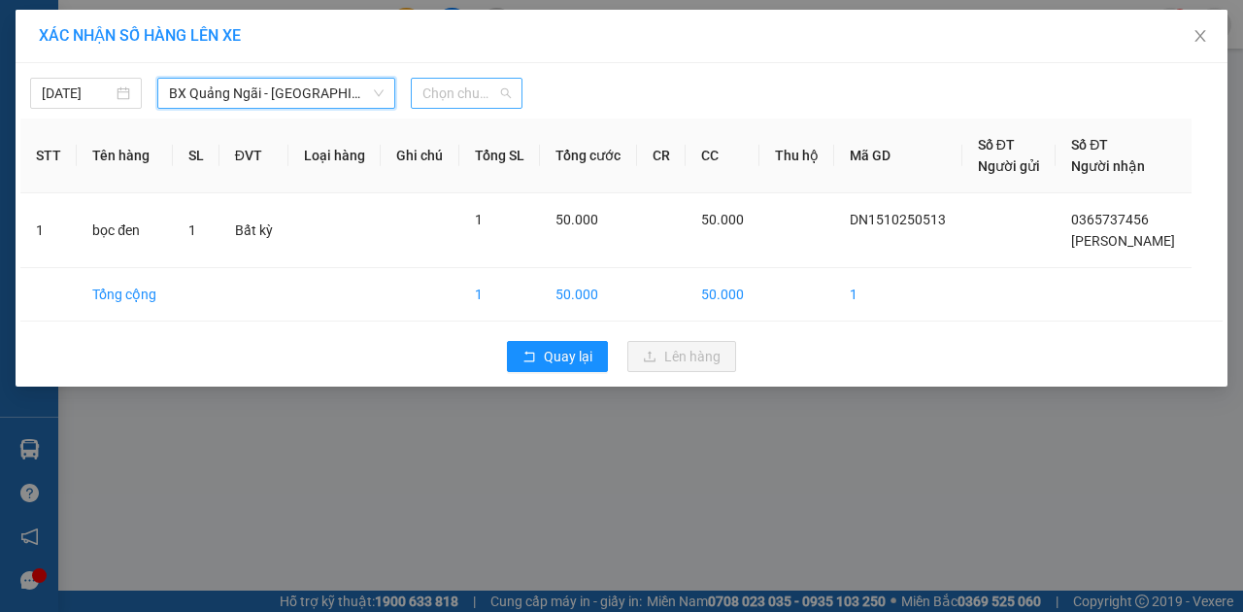
click at [495, 96] on span "Chọn chuyến" at bounding box center [466, 93] width 88 height 29
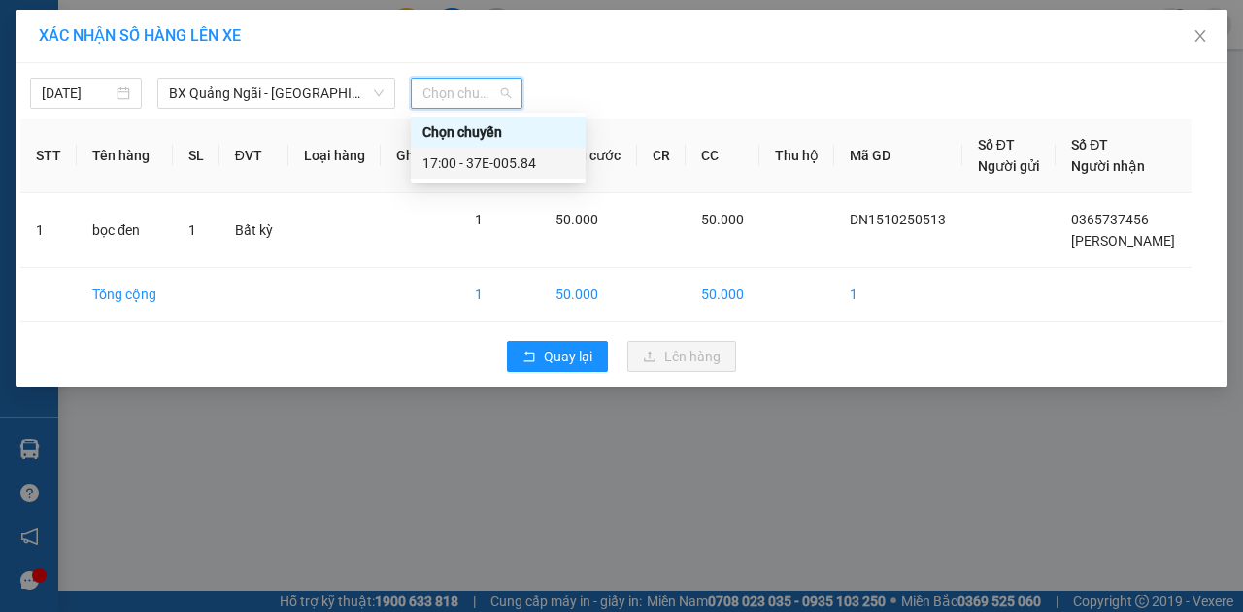
click at [487, 159] on div "17:00 - 37E-005.84" at bounding box center [498, 162] width 152 height 21
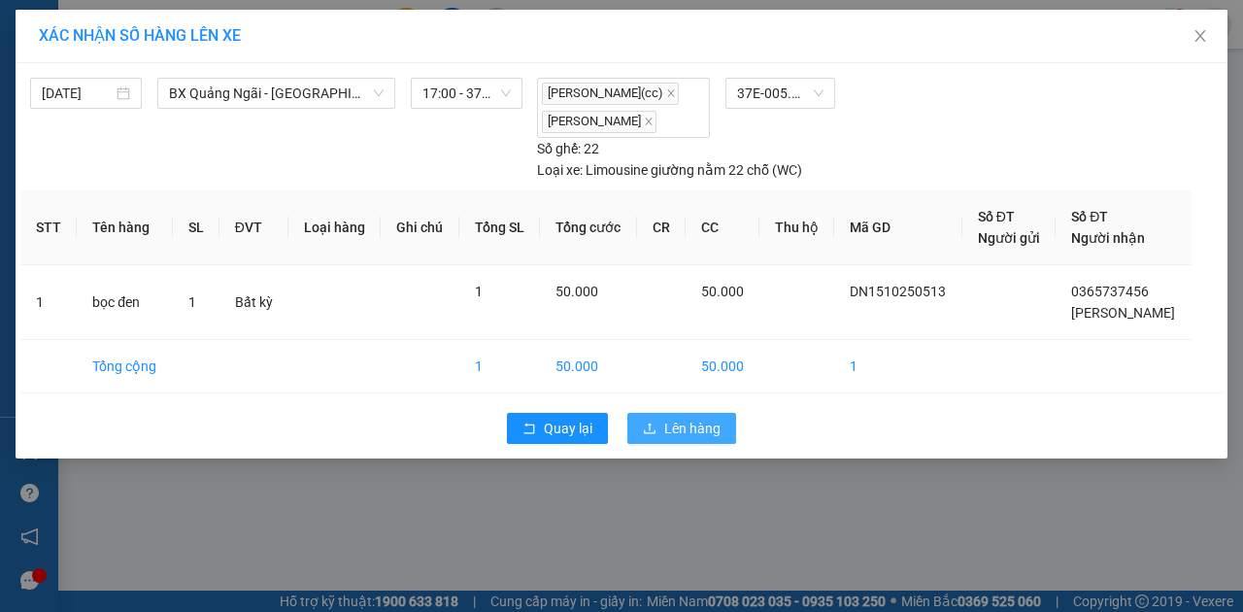
click at [678, 424] on span "Lên hàng" at bounding box center [692, 428] width 56 height 21
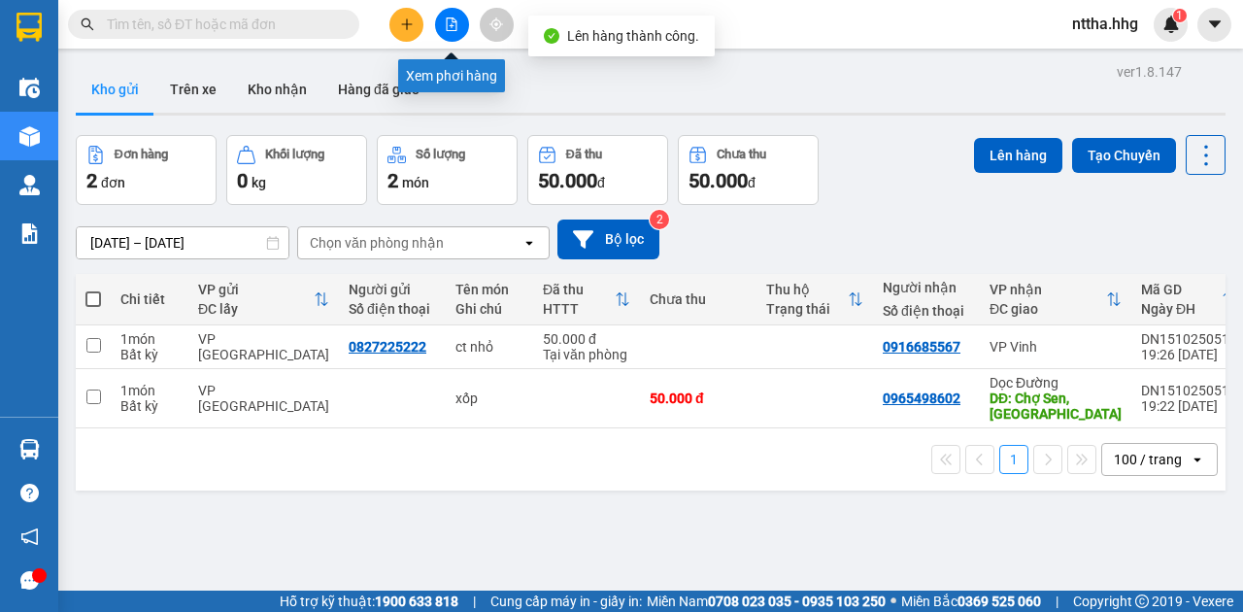
click at [455, 24] on icon "file-add" at bounding box center [452, 24] width 14 height 14
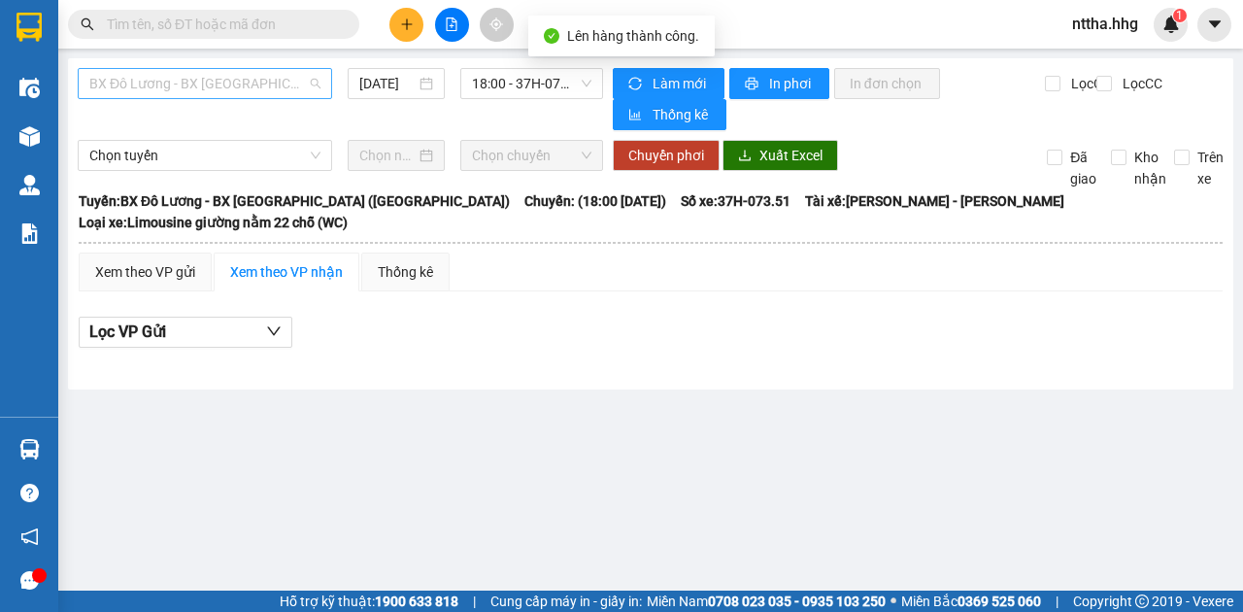
click at [289, 84] on span "BX Đô Lương - BX [GEOGRAPHIC_DATA] ([GEOGRAPHIC_DATA])" at bounding box center [204, 83] width 231 height 29
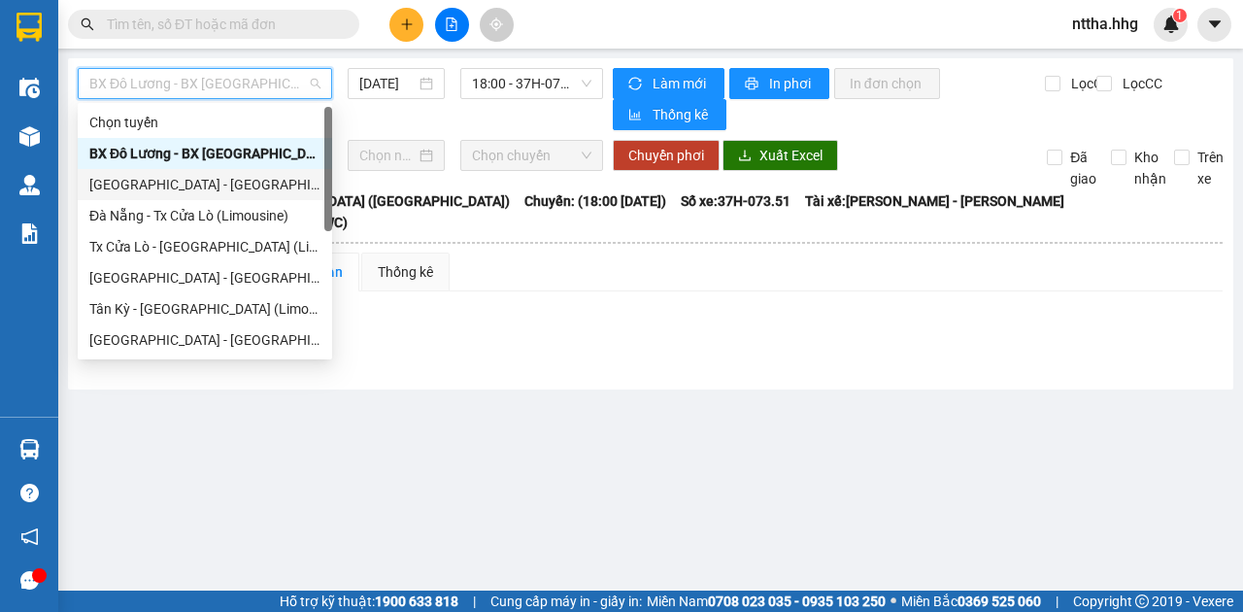
click at [197, 183] on div "[GEOGRAPHIC_DATA] - [GEOGRAPHIC_DATA]" at bounding box center [204, 184] width 231 height 21
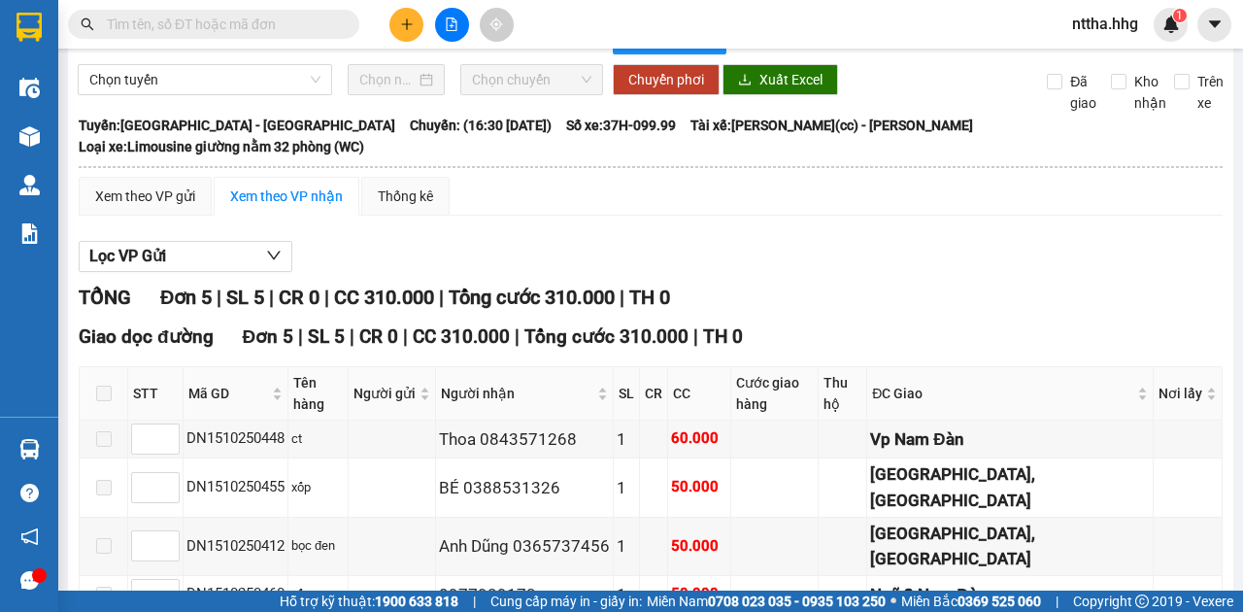
scroll to position [167, 0]
